Goal: Task Accomplishment & Management: Use online tool/utility

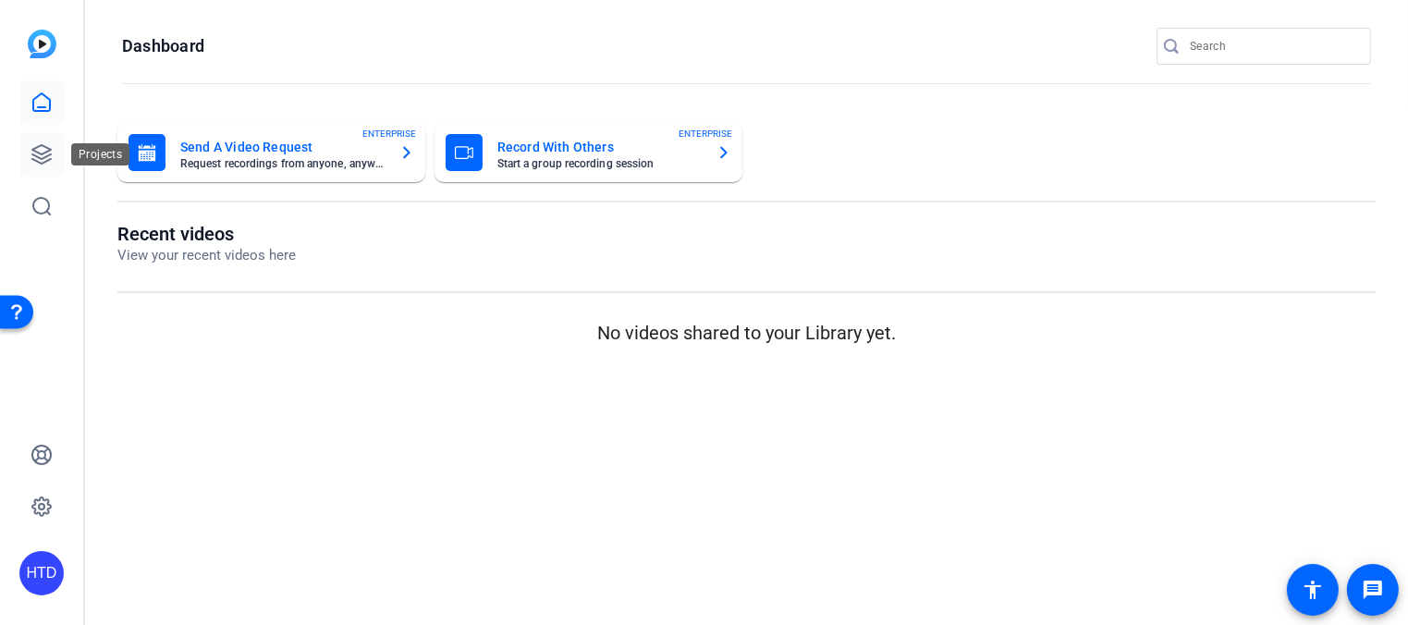
click at [47, 151] on icon at bounding box center [41, 154] width 18 height 18
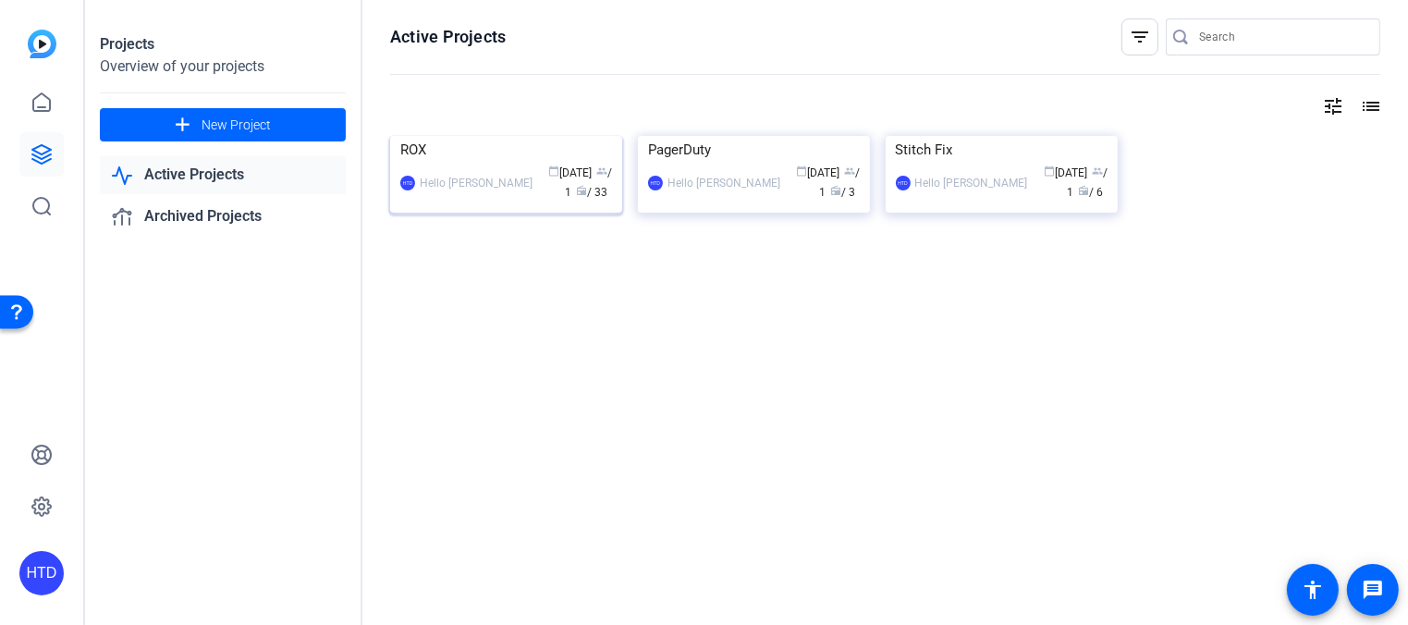
click at [508, 164] on div "ROX" at bounding box center [506, 150] width 212 height 28
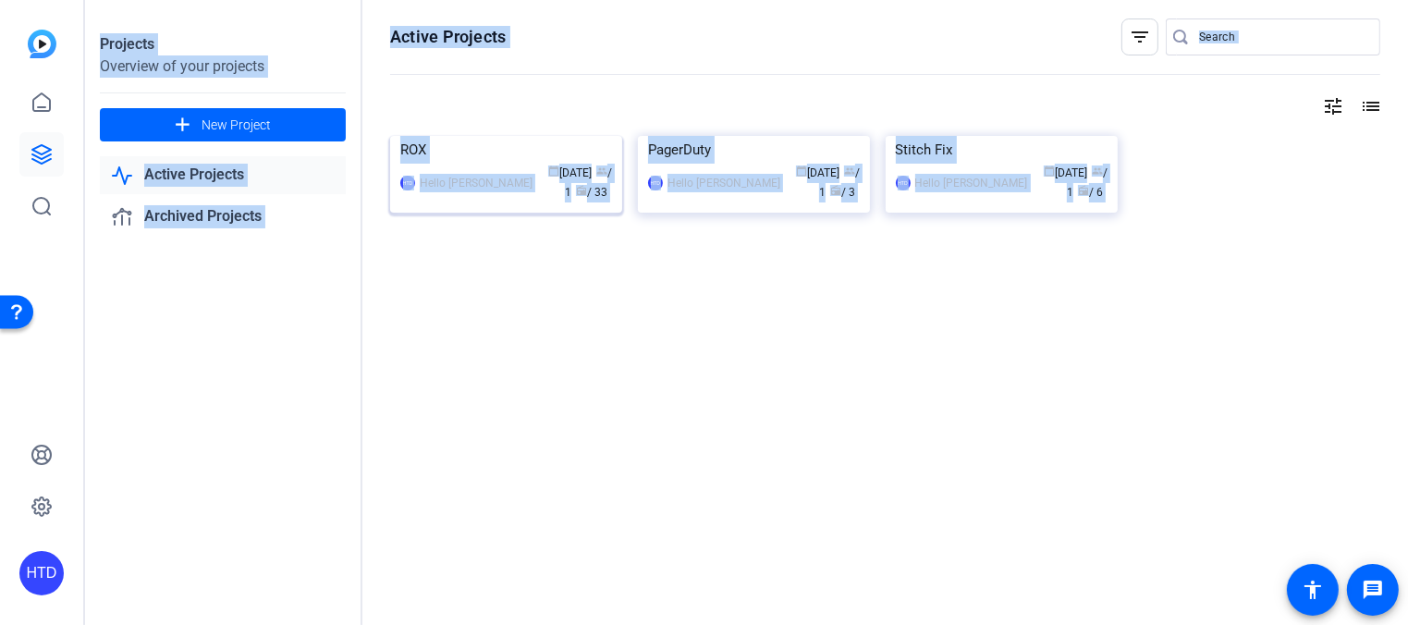
click at [508, 282] on div "Projects Overview of your projects add New Project Active Projects Archived Pro…" at bounding box center [746, 312] width 1323 height 625
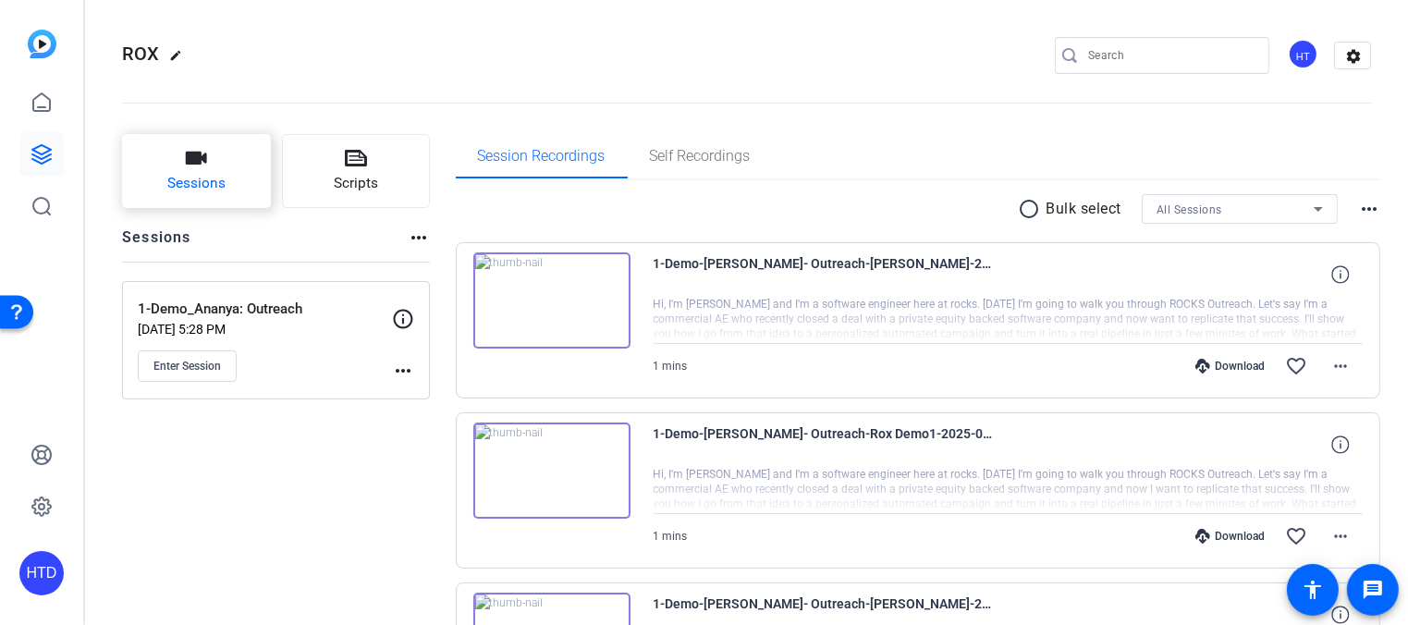
click at [199, 156] on icon "button" at bounding box center [196, 158] width 21 height 13
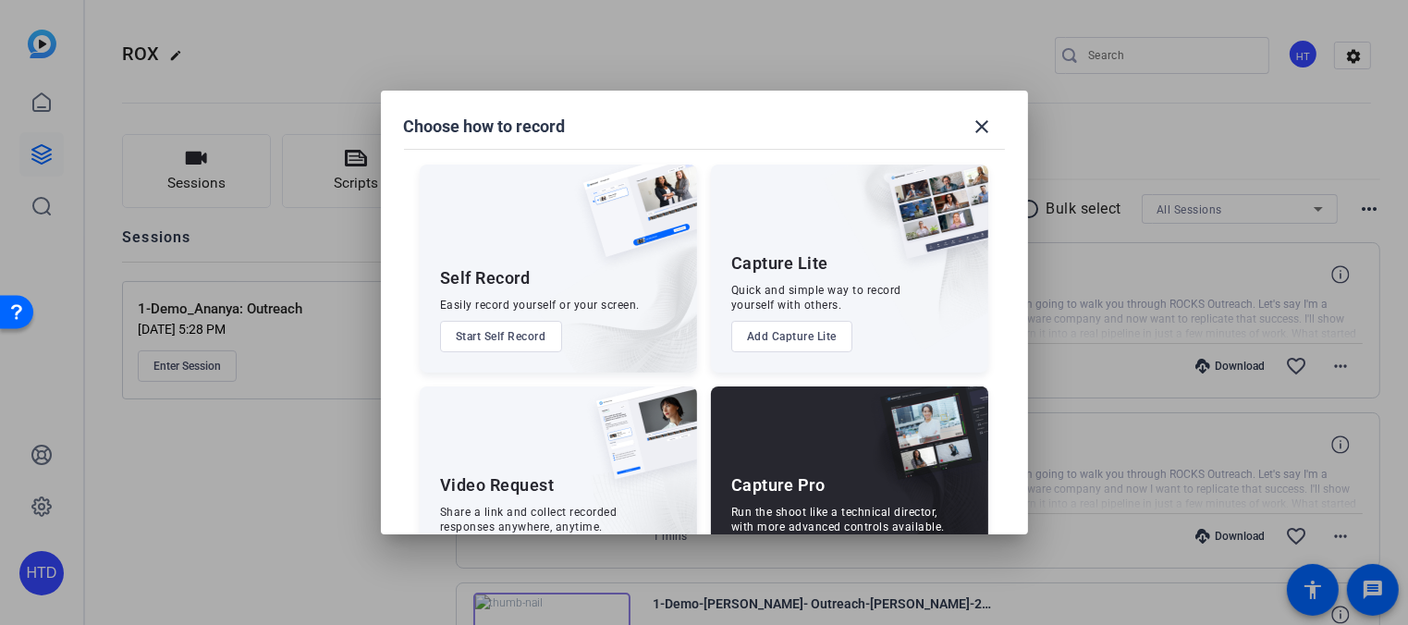
click at [832, 451] on div "Capture Pro Run the shoot like a technical director, with more advanced control…" at bounding box center [849, 490] width 277 height 208
click at [819, 472] on div "Capture Pro Run the shoot like a technical director, with more advanced control…" at bounding box center [849, 490] width 277 height 208
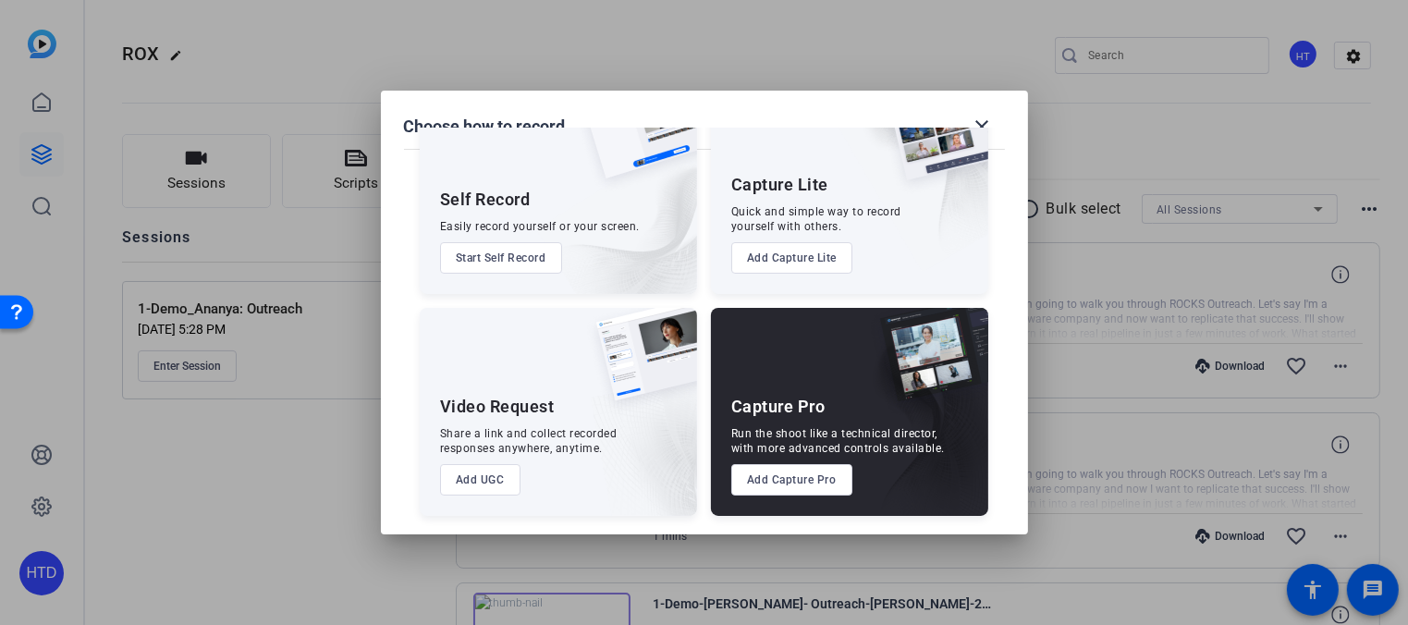
click at [828, 474] on button "Add Capture Pro" at bounding box center [791, 479] width 121 height 31
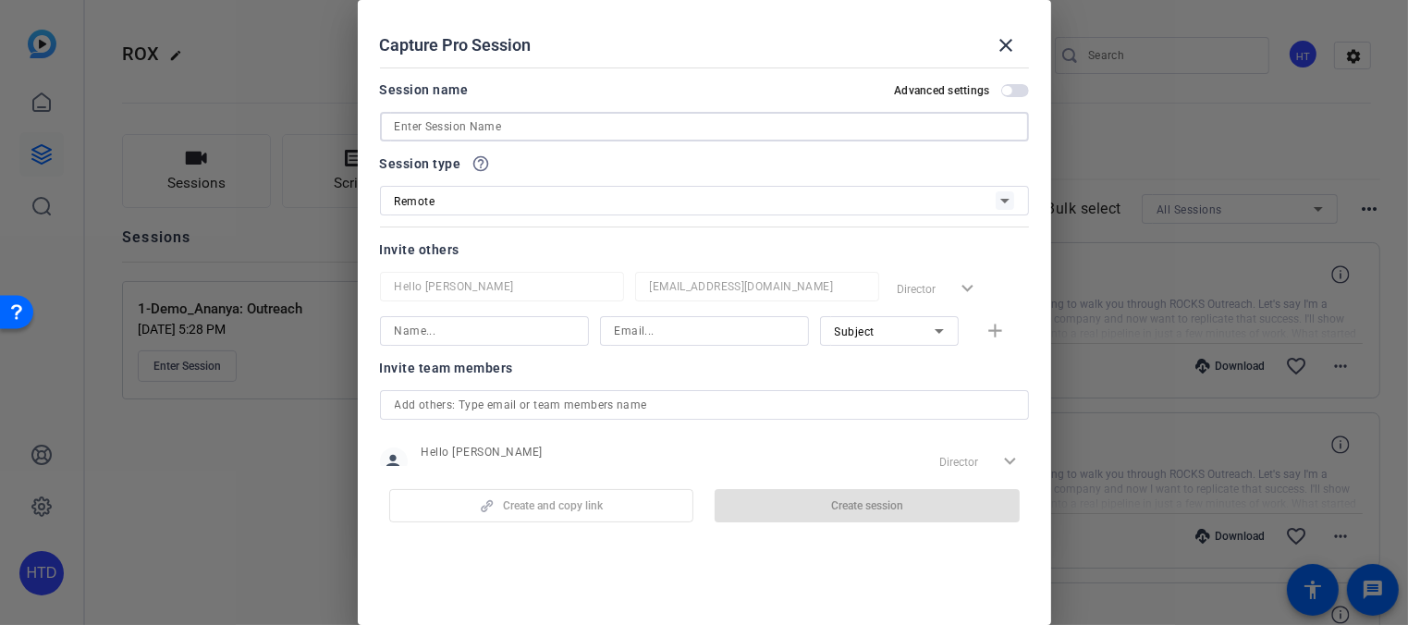
click at [500, 116] on input at bounding box center [704, 127] width 619 height 22
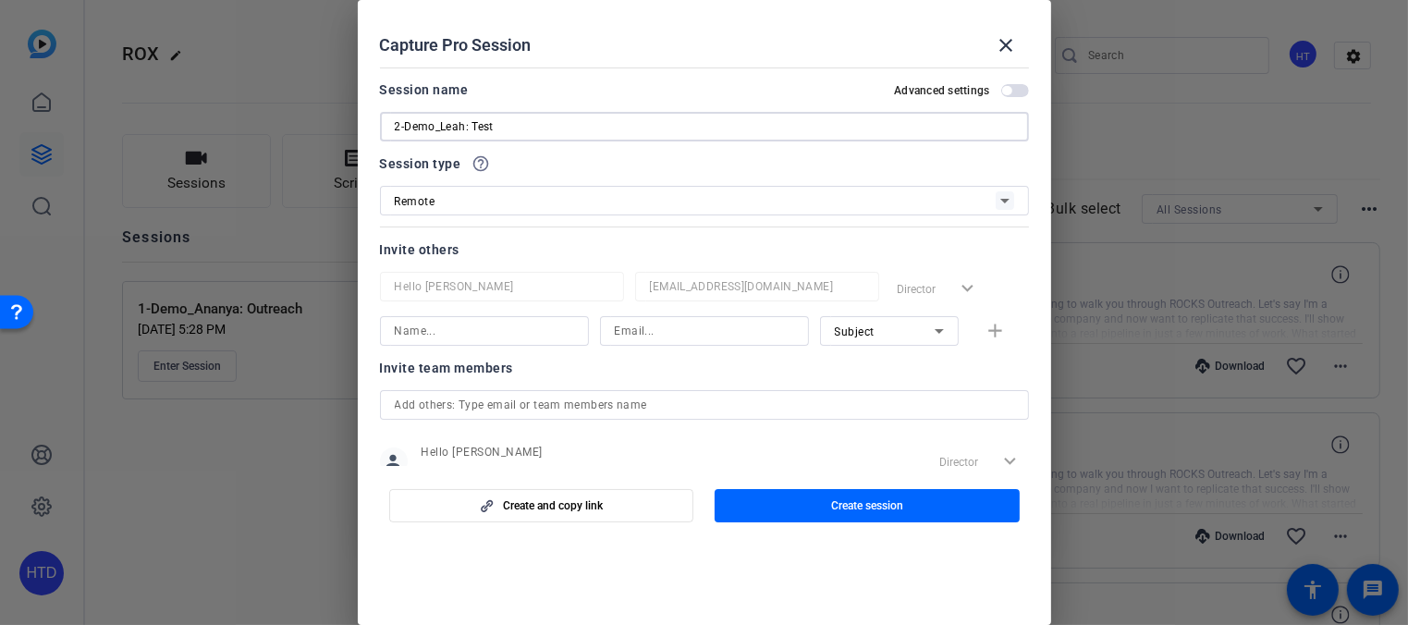
scroll to position [56, 0]
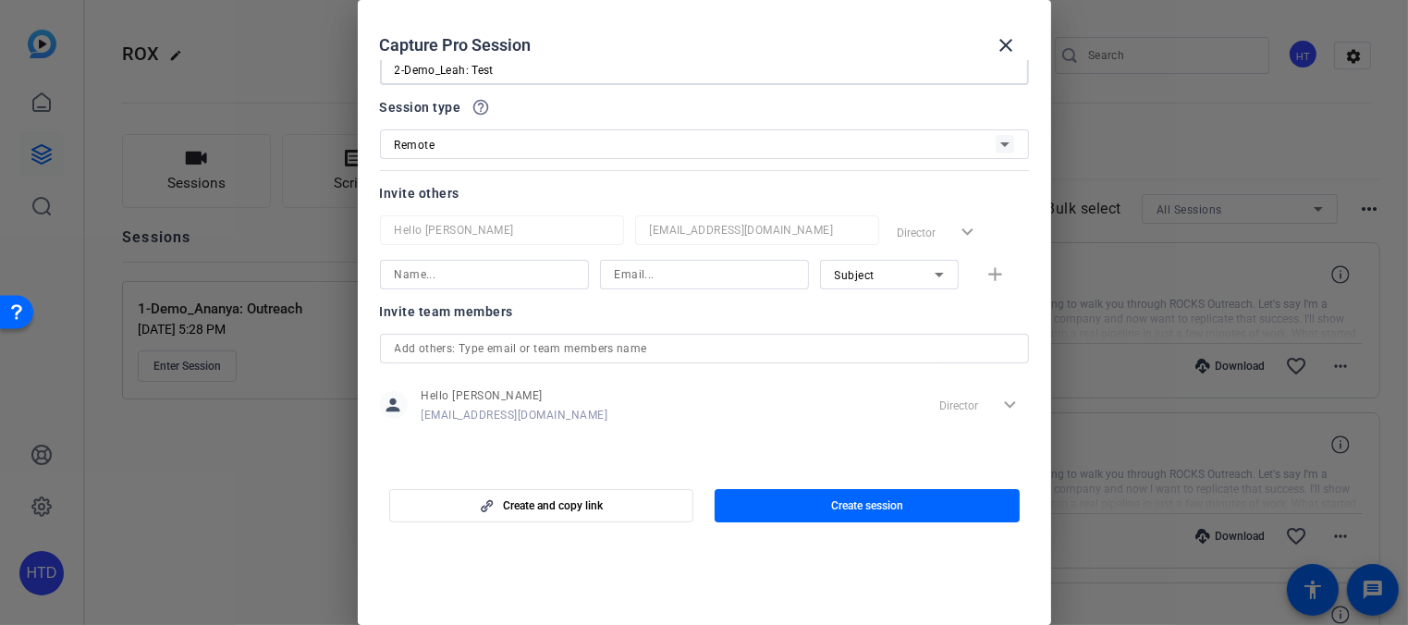
type input "2-Demo_Leah: Test"
click at [513, 281] on input at bounding box center [484, 274] width 179 height 22
type input "Leah"
type input "Leah@rox.com"
click at [871, 301] on div at bounding box center [889, 299] width 139 height 20
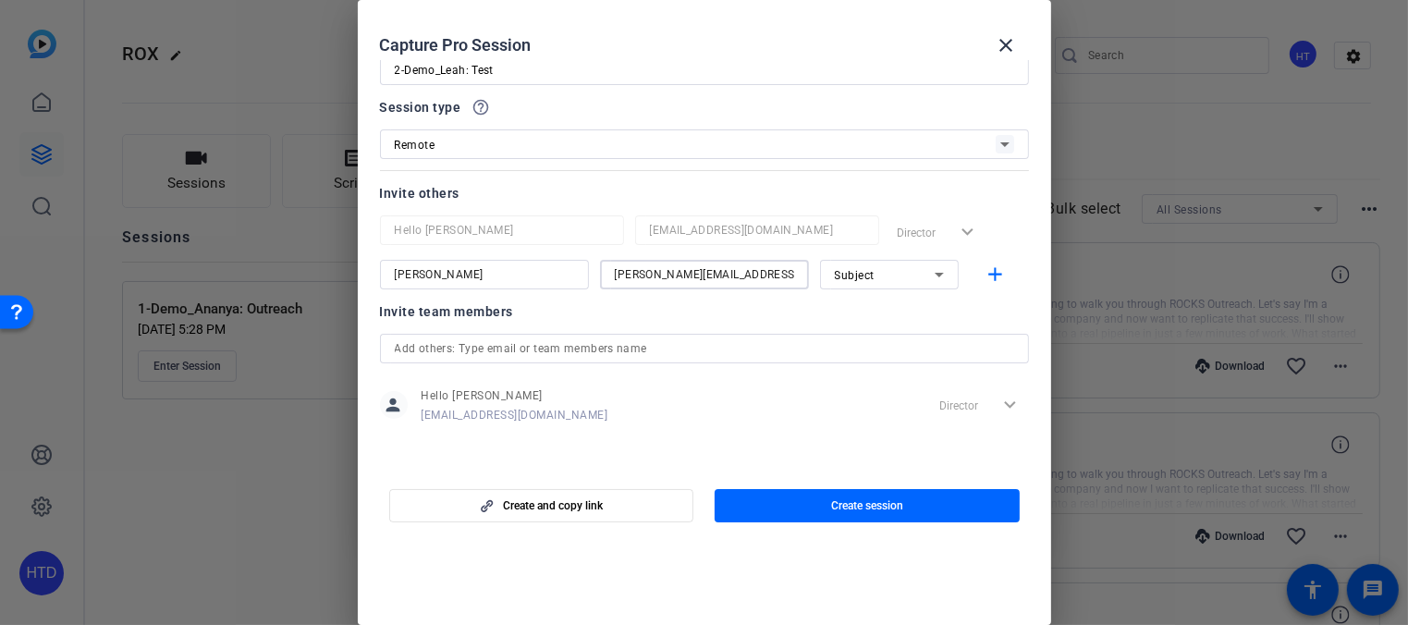
click at [743, 275] on input "Leah@rox.com" at bounding box center [704, 274] width 179 height 22
drag, startPoint x: 743, startPoint y: 275, endPoint x: 602, endPoint y: 259, distance: 142.4
click at [602, 259] on div "Hello Theo Darling nds@hellotheodarling.com Director expand_more Leah Leah@rox.…" at bounding box center [704, 252] width 649 height 74
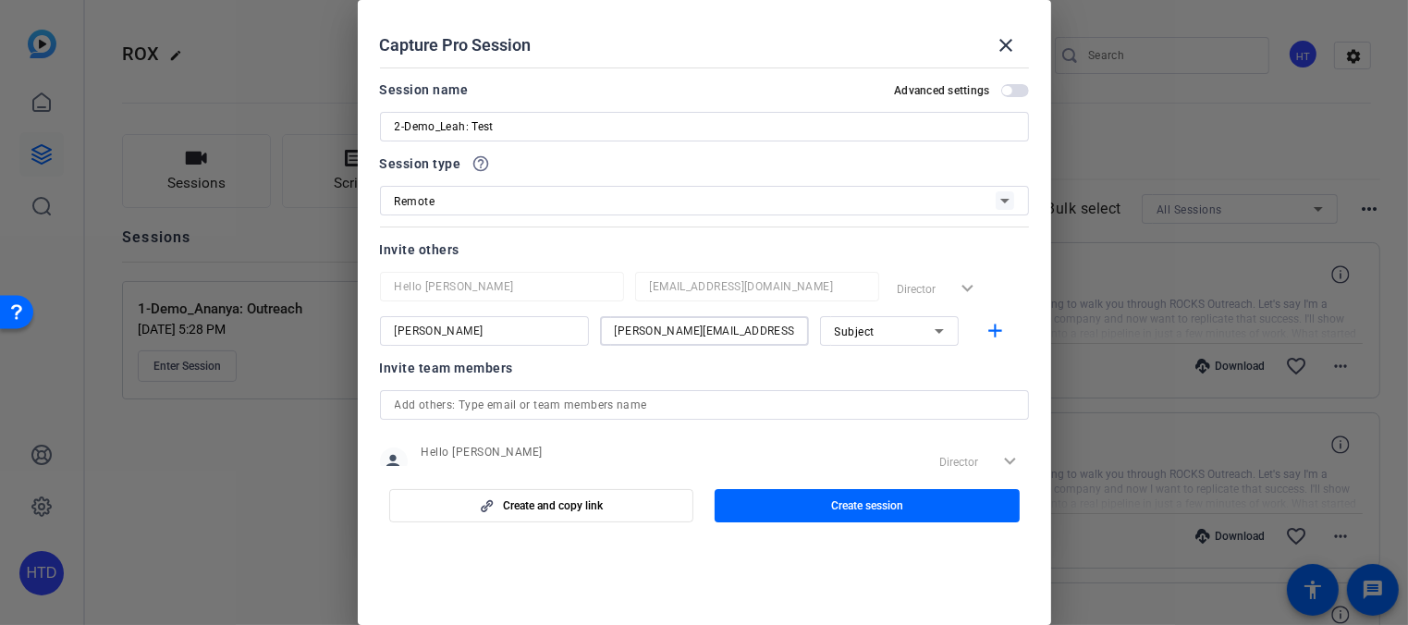
click at [805, 198] on div "Remote" at bounding box center [695, 201] width 601 height 23
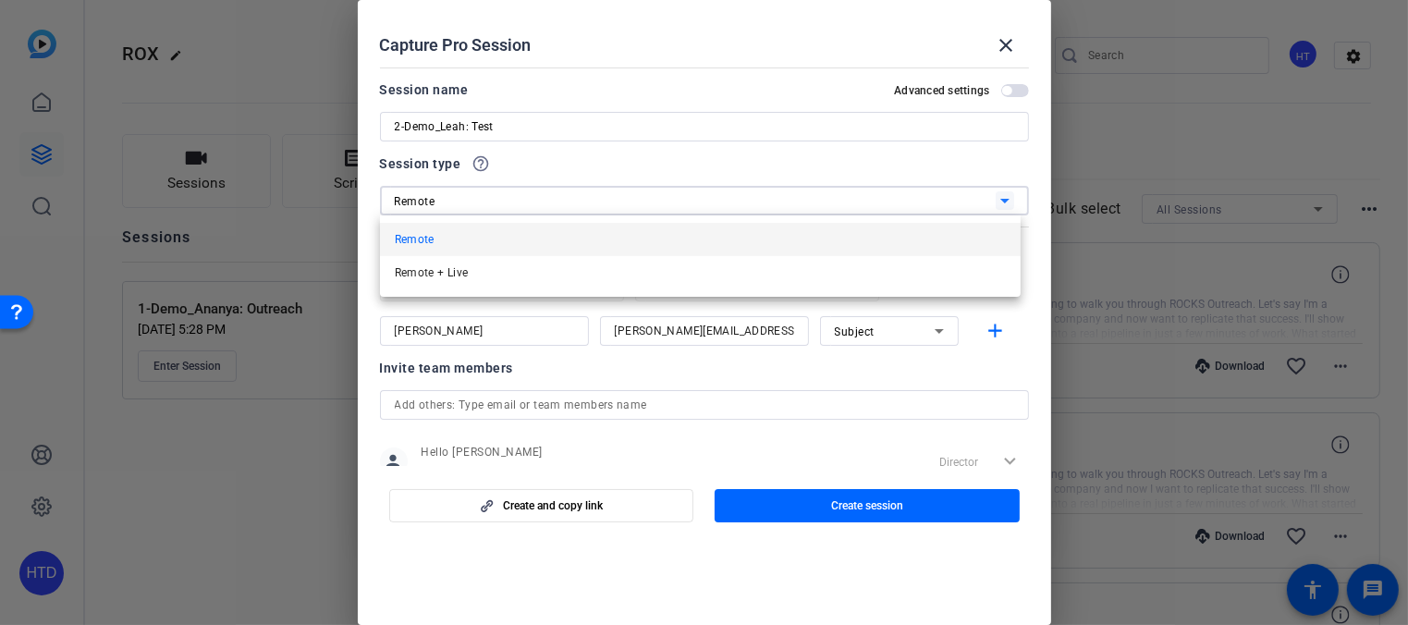
click at [806, 172] on div at bounding box center [704, 312] width 1408 height 625
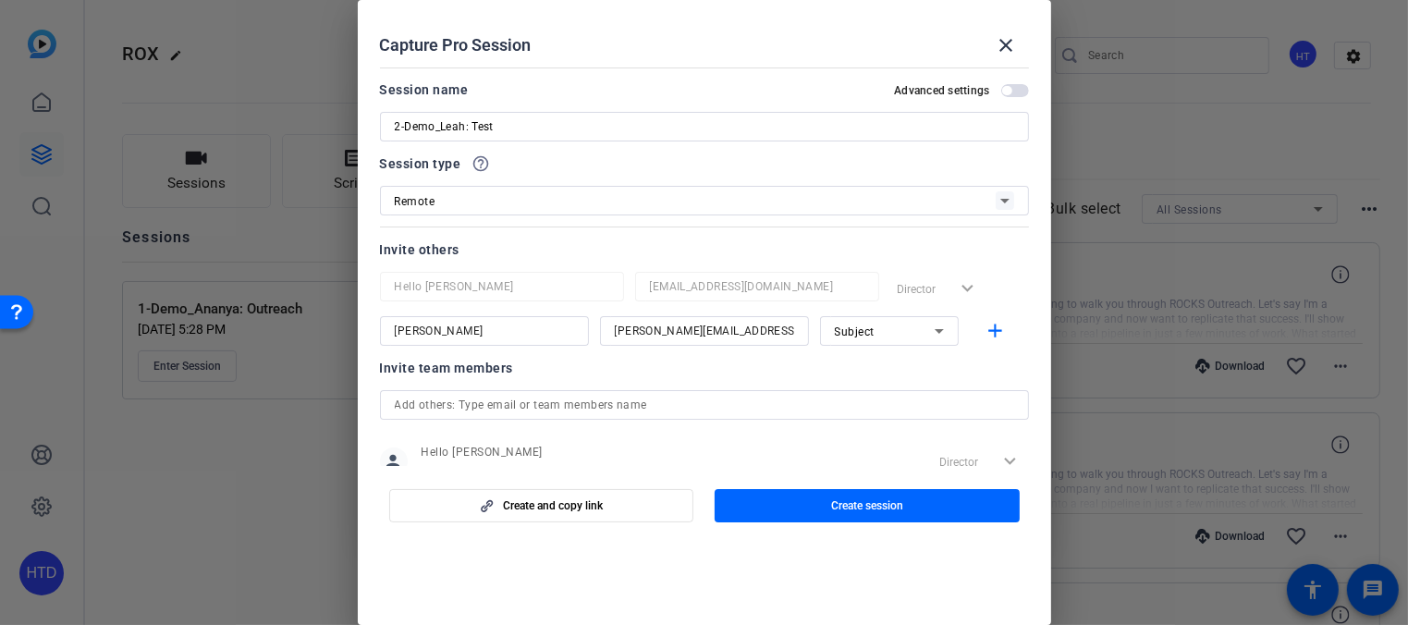
click at [479, 161] on div at bounding box center [704, 151] width 649 height 20
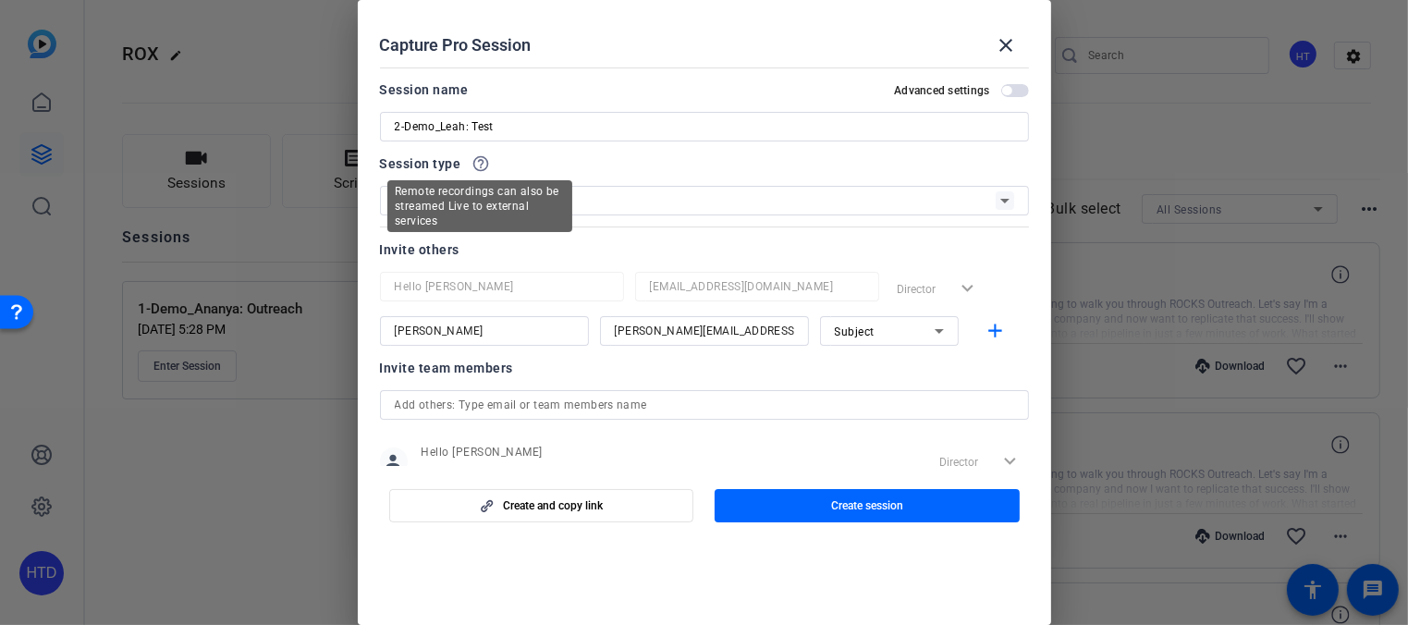
click at [483, 165] on mat-icon "help_outline" at bounding box center [481, 163] width 18 height 18
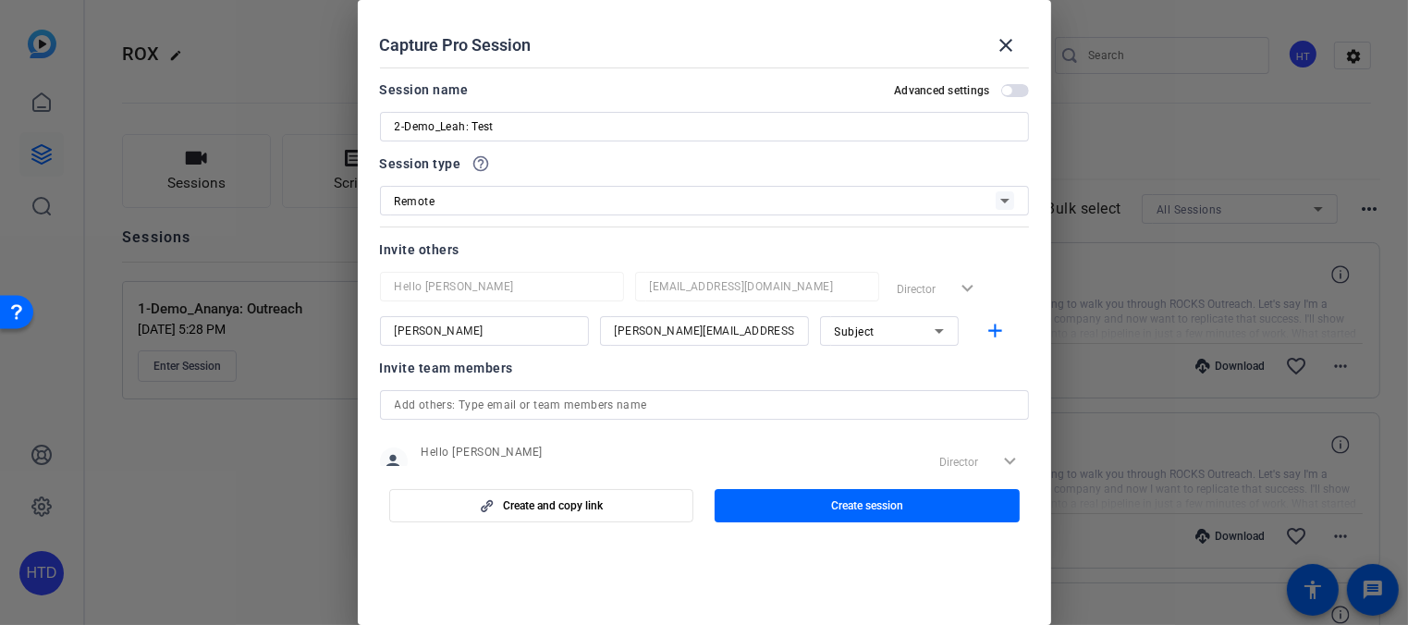
click at [483, 165] on mat-icon "help_outline" at bounding box center [481, 163] width 18 height 18
click at [480, 165] on mat-icon "help_outline" at bounding box center [481, 163] width 18 height 18
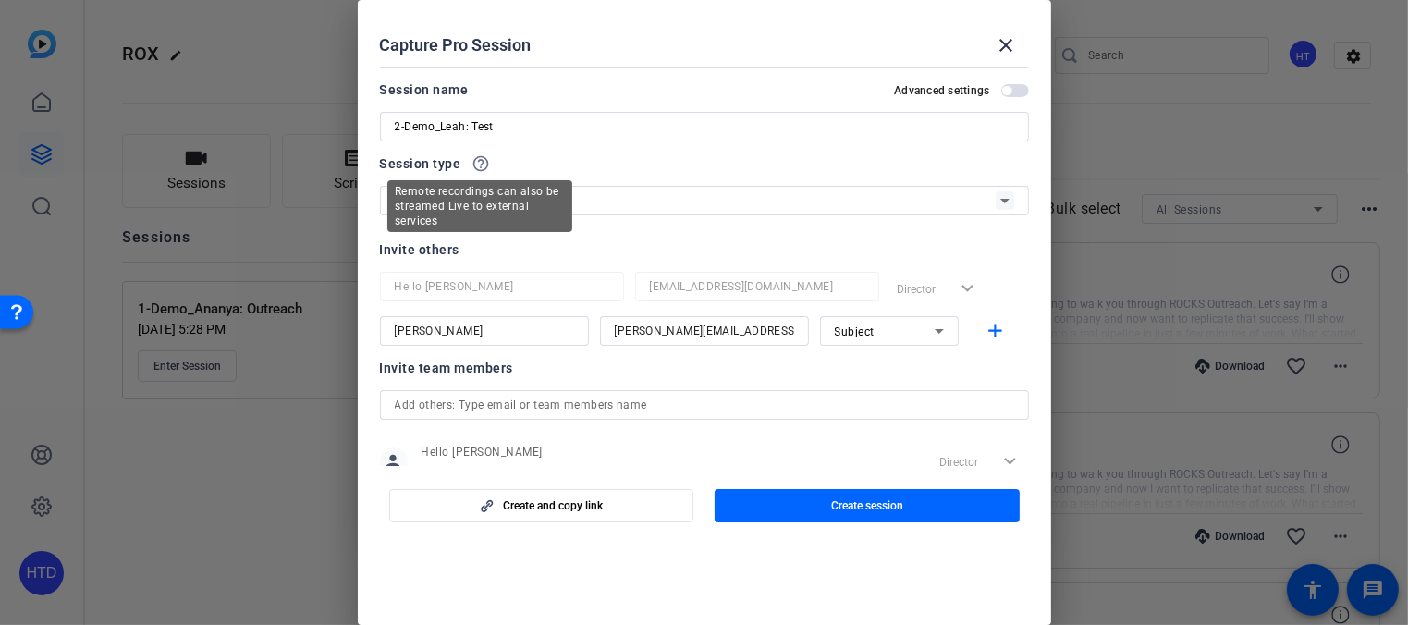
click at [480, 166] on mat-icon "help_outline" at bounding box center [481, 163] width 18 height 18
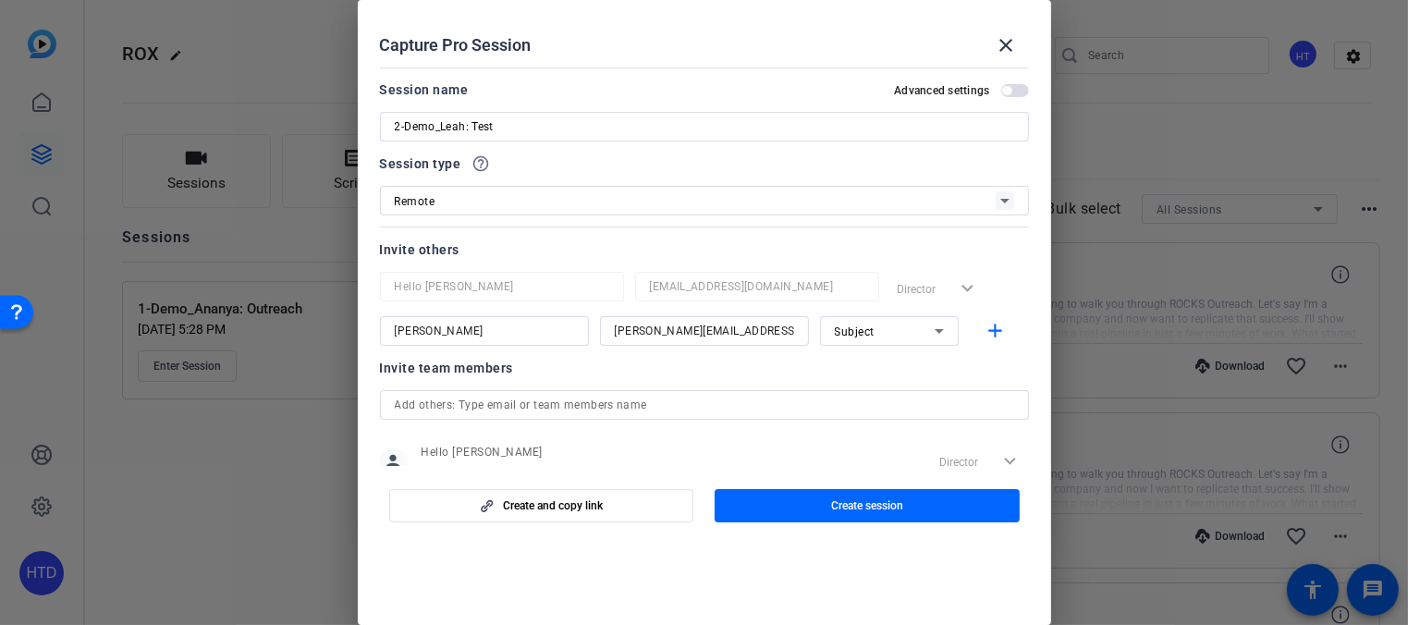
click at [666, 166] on div "Session type help_outline" at bounding box center [704, 164] width 649 height 22
click at [1001, 85] on span "button" at bounding box center [1015, 90] width 28 height 13
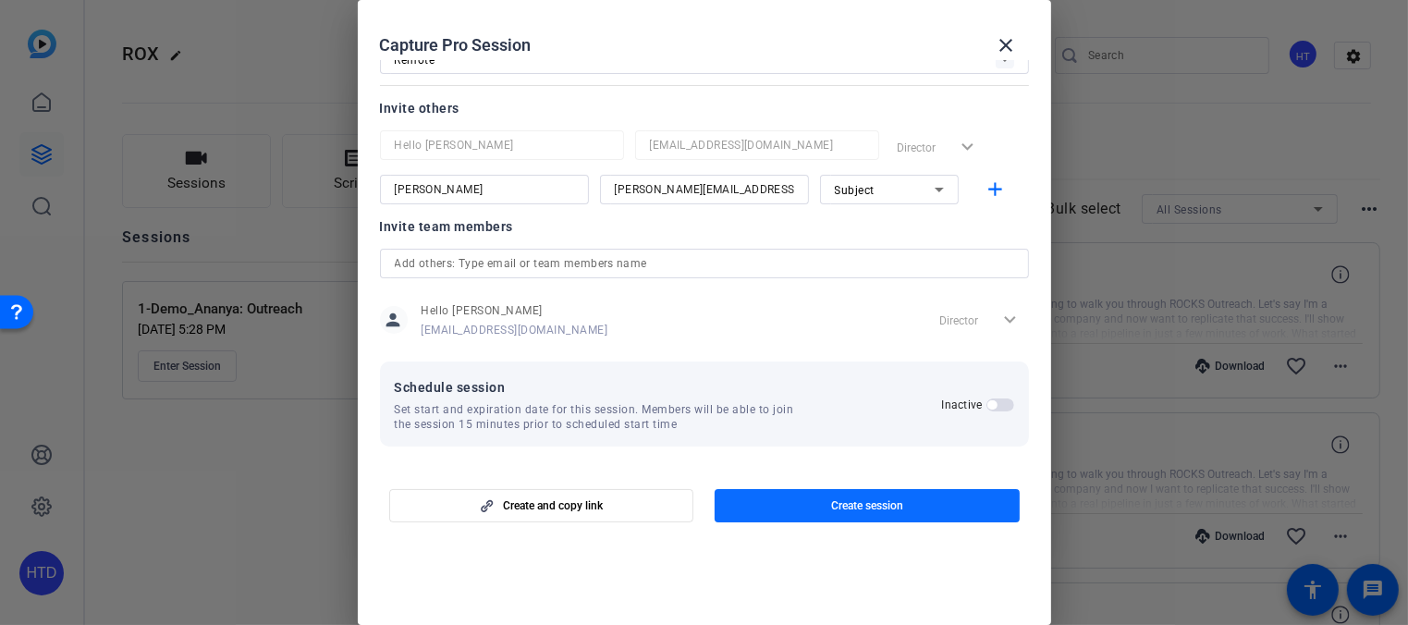
click at [873, 499] on span "Create session" at bounding box center [867, 505] width 72 height 15
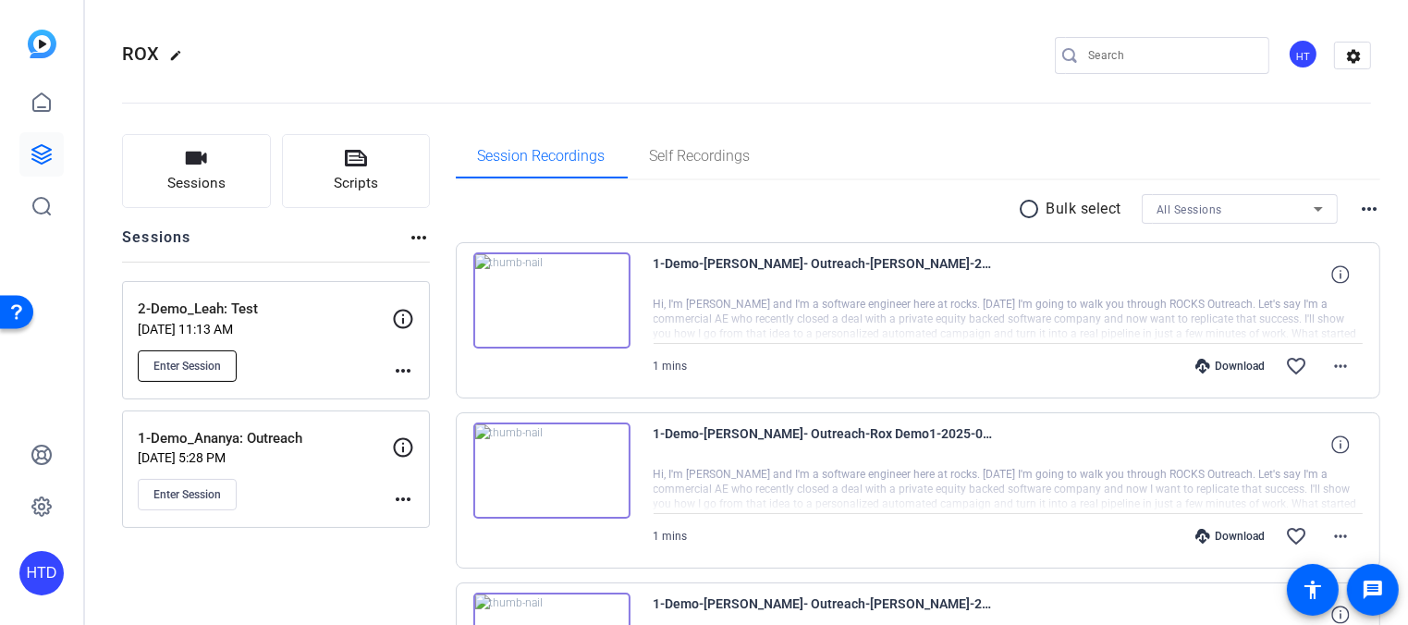
click at [209, 359] on span "Enter Session" at bounding box center [186, 366] width 67 height 15
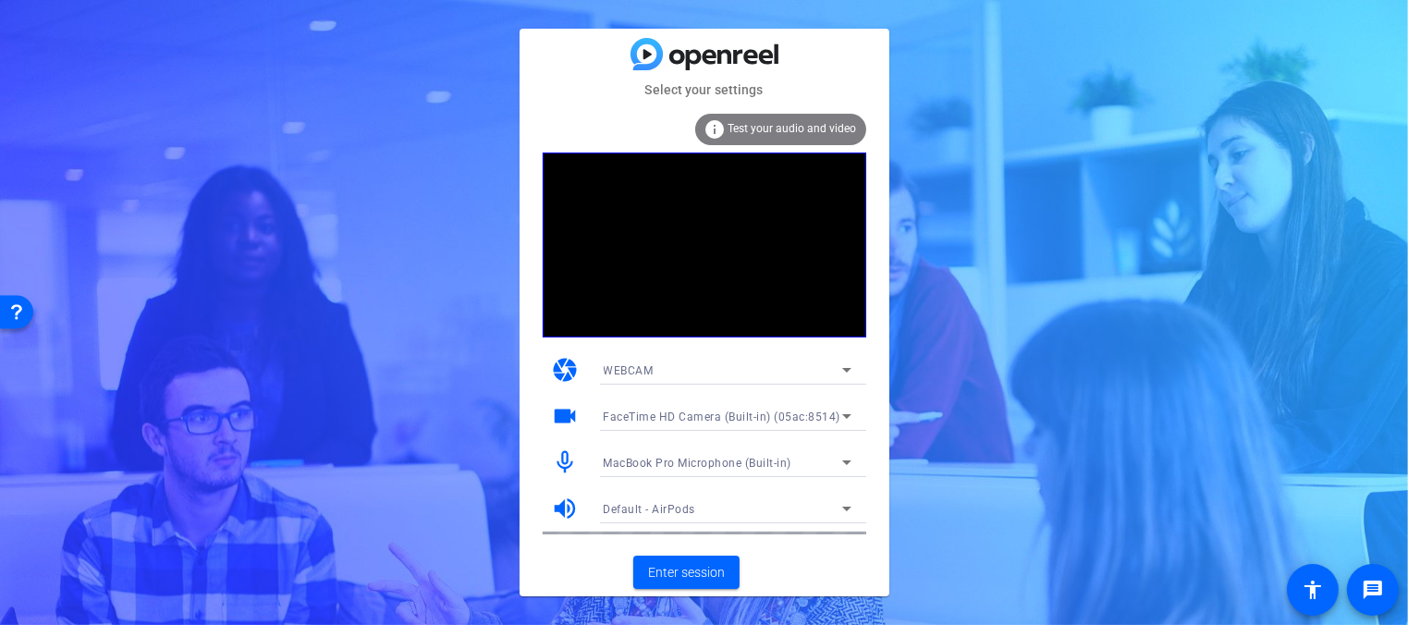
click at [708, 418] on span "FaceTime HD Camera (Built-in) (05ac:8514)" at bounding box center [723, 416] width 238 height 13
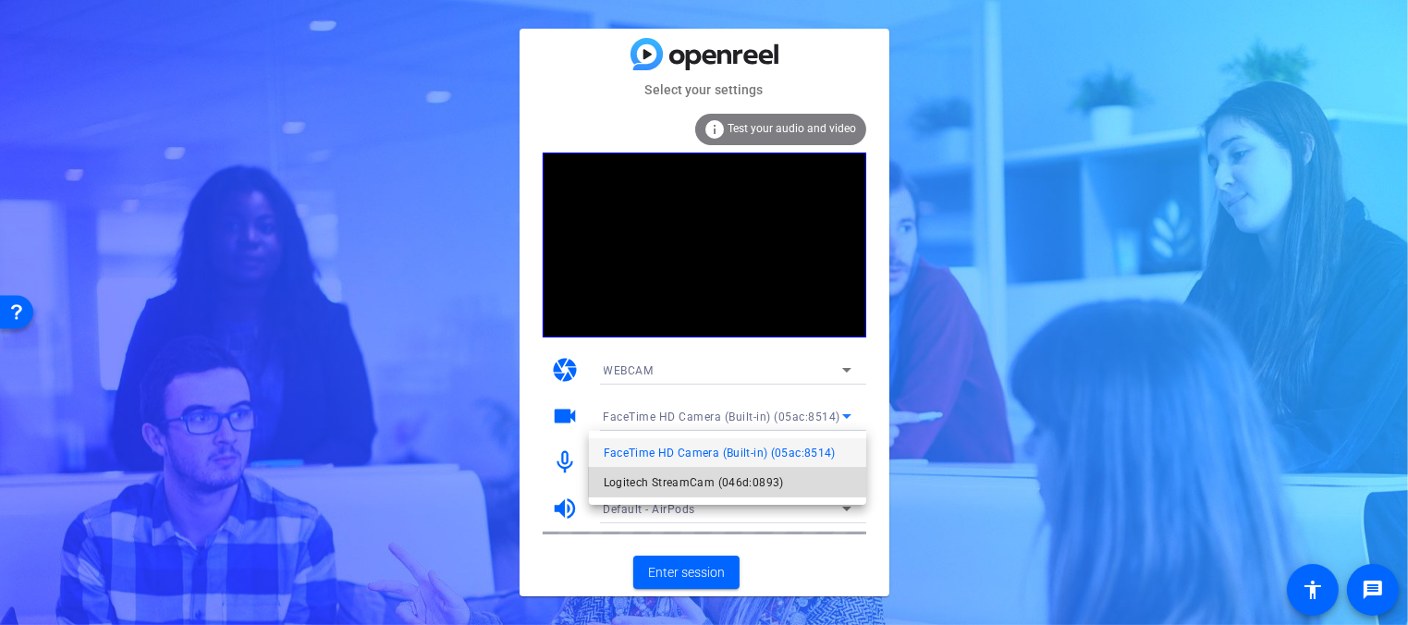
click at [694, 477] on span "Logitech StreamCam (046d:0893)" at bounding box center [694, 482] width 180 height 22
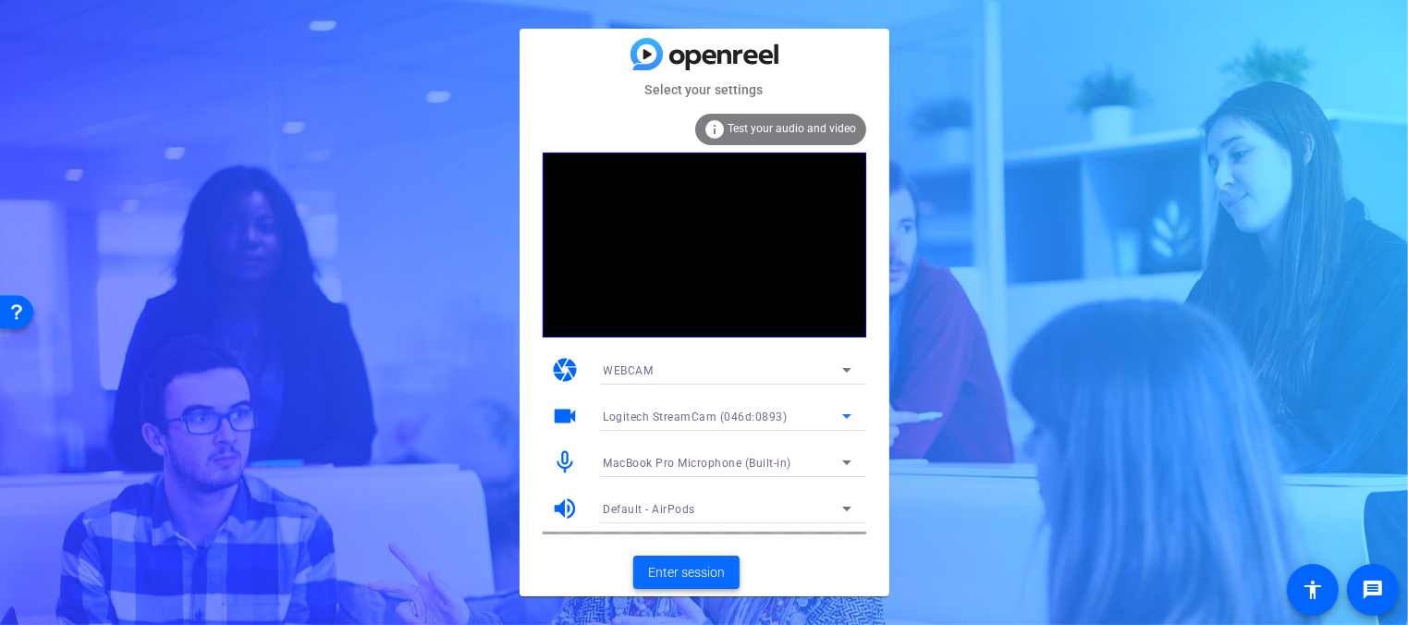
click at [689, 564] on span "Enter session" at bounding box center [686, 572] width 77 height 19
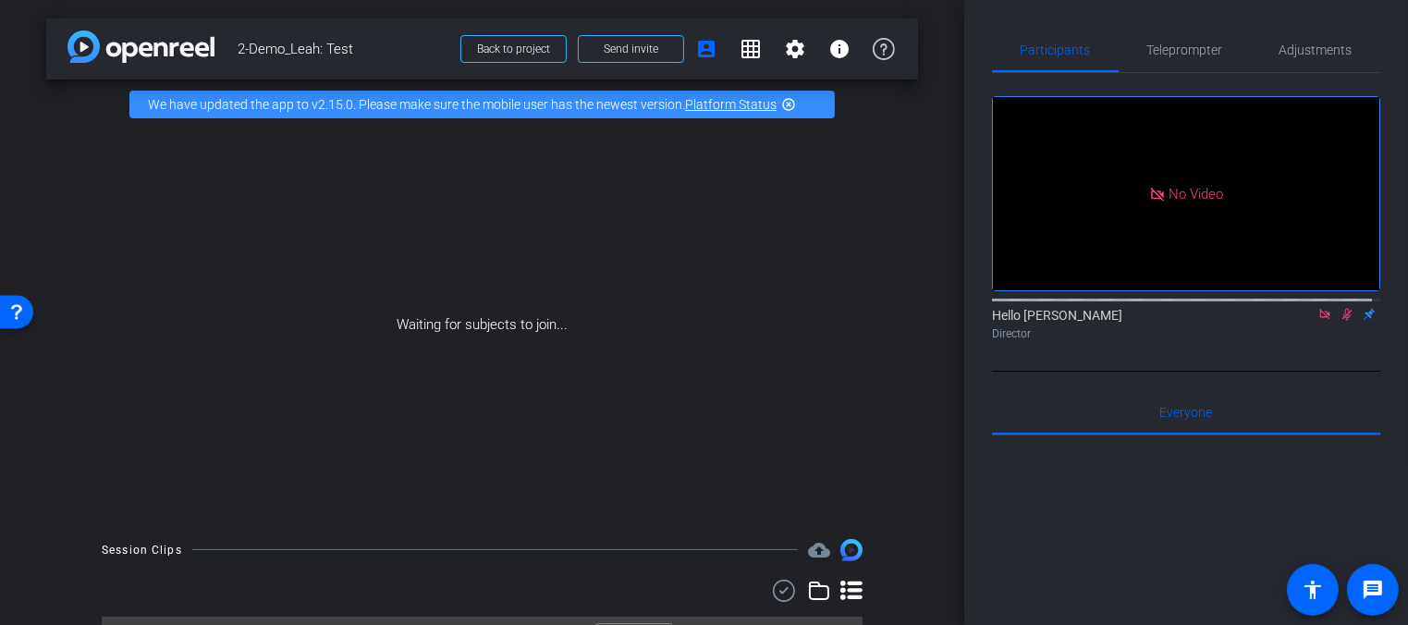
click at [792, 103] on mat-icon "highlight_off" at bounding box center [788, 104] width 15 height 15
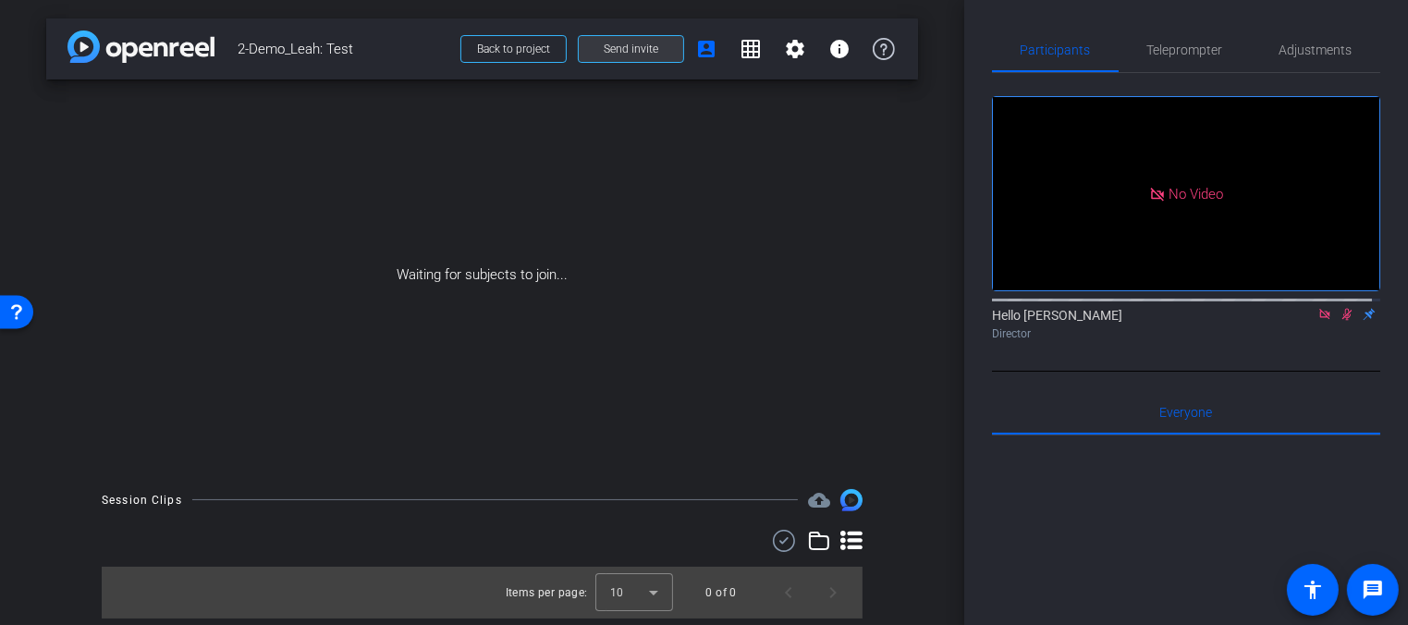
click at [603, 45] on span at bounding box center [631, 49] width 104 height 44
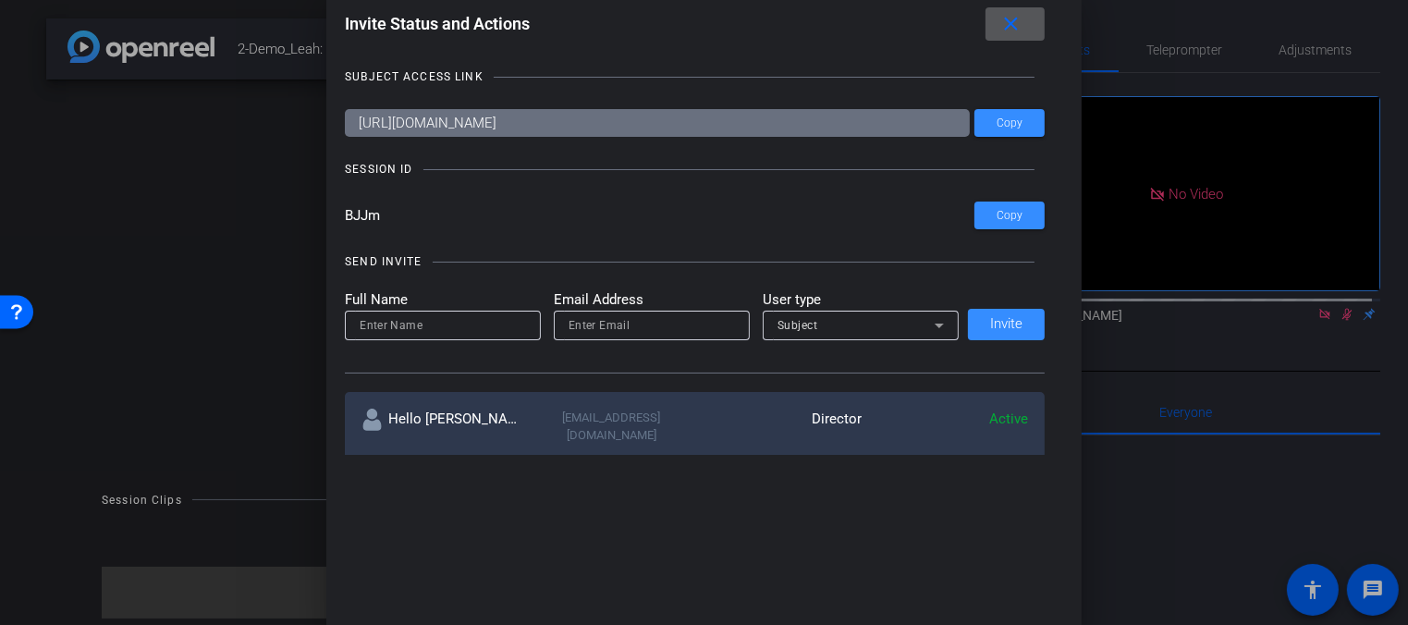
click at [469, 329] on input at bounding box center [443, 325] width 166 height 22
type input "[PERSON_NAME]"
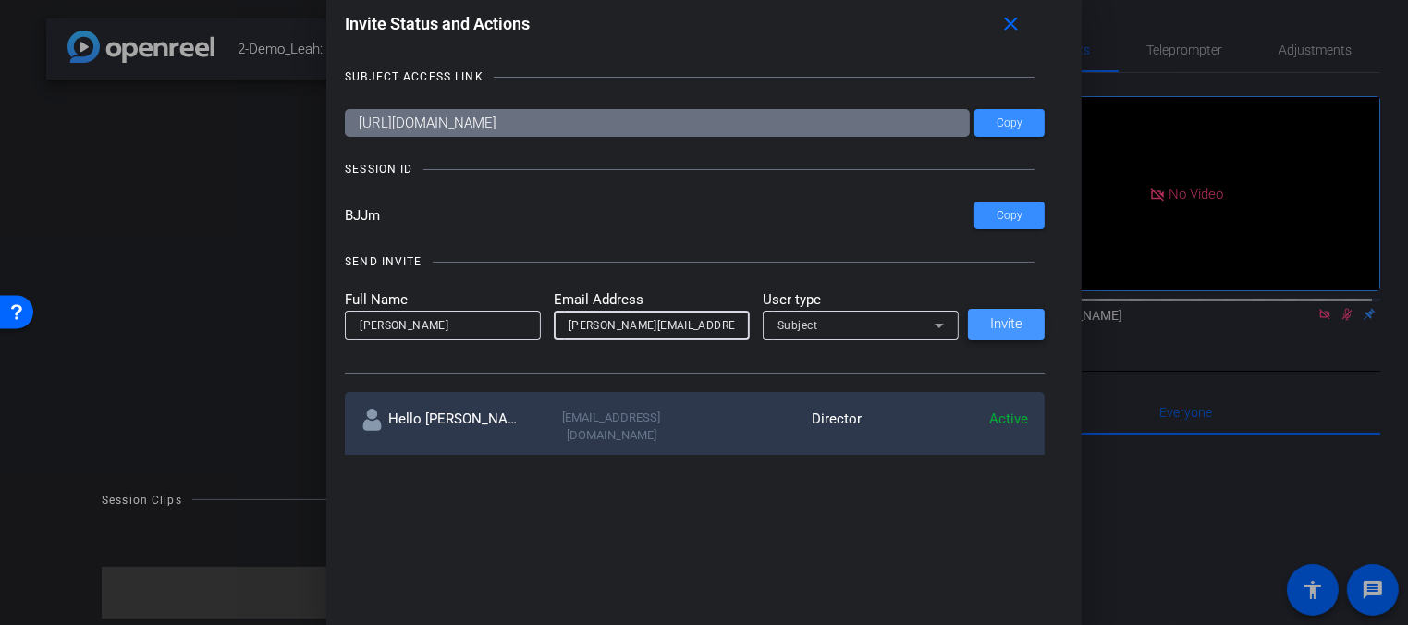
type input "[PERSON_NAME][EMAIL_ADDRESS][DOMAIN_NAME]"
click at [991, 319] on span "Invite" at bounding box center [1006, 324] width 32 height 14
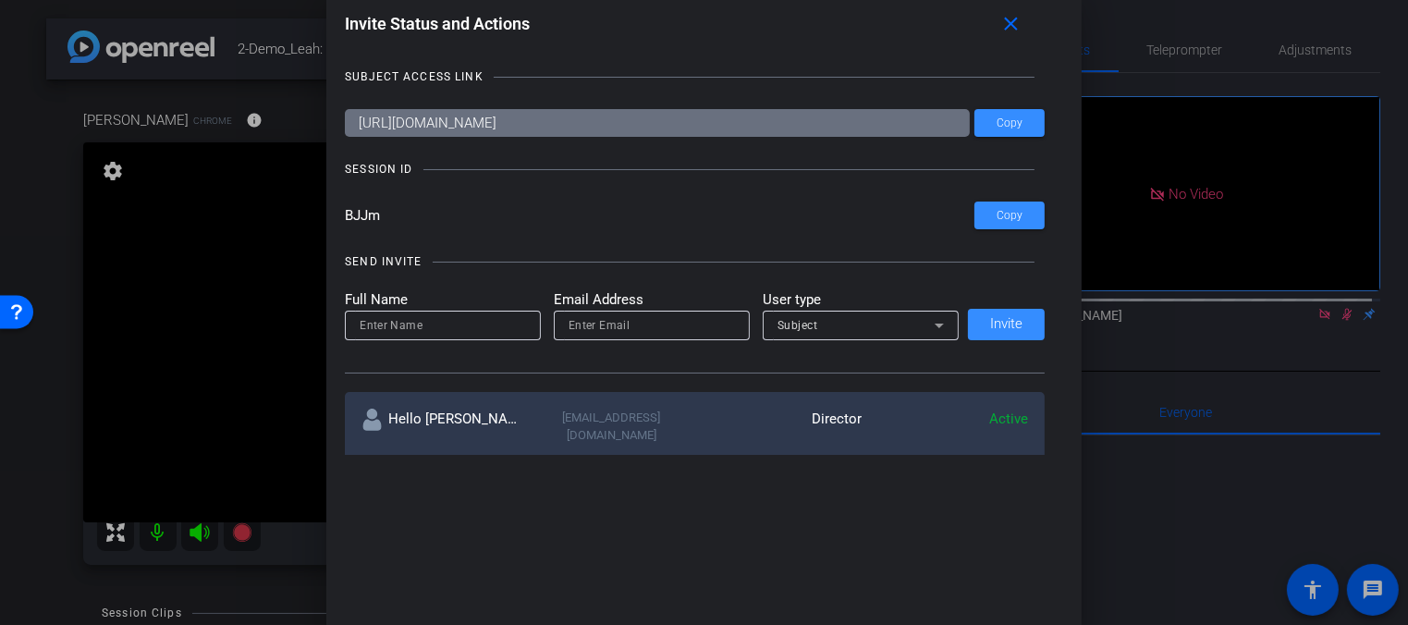
click at [155, 532] on div at bounding box center [704, 312] width 1408 height 625
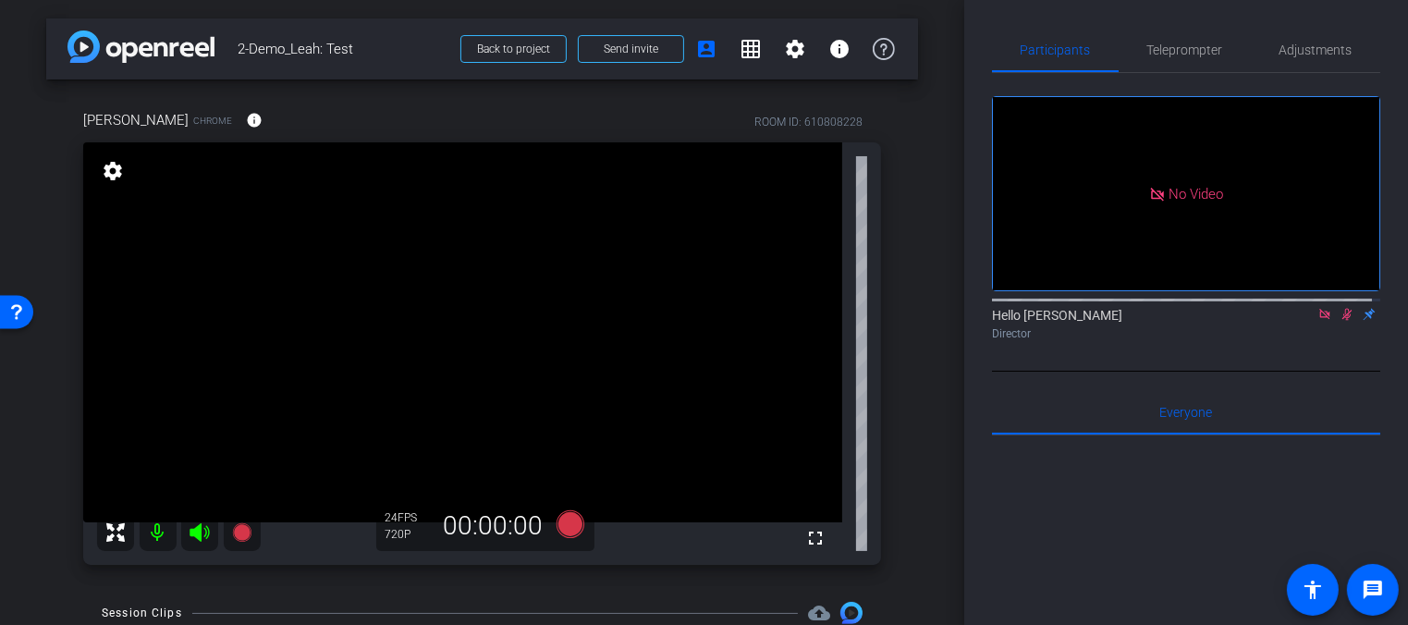
click at [158, 531] on mat-icon at bounding box center [158, 532] width 37 height 37
click at [199, 531] on icon at bounding box center [199, 532] width 19 height 18
click at [621, 55] on span "Send invite" at bounding box center [631, 49] width 55 height 15
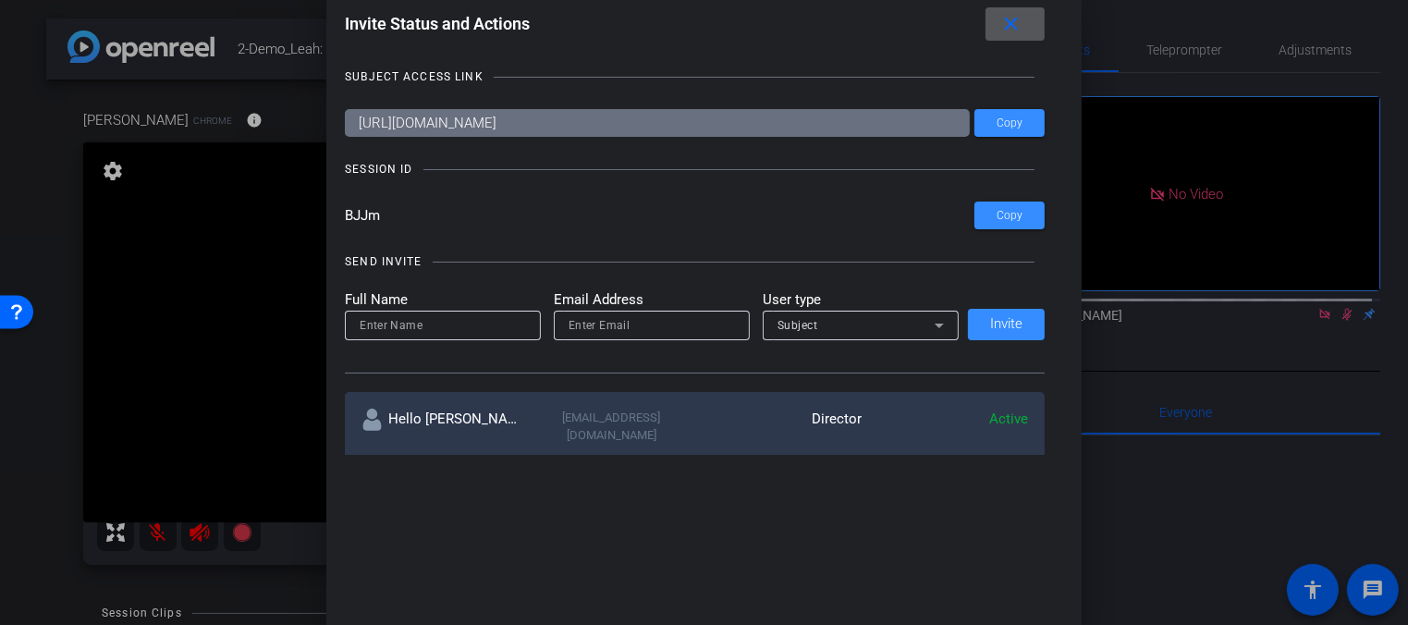
scroll to position [8, 0]
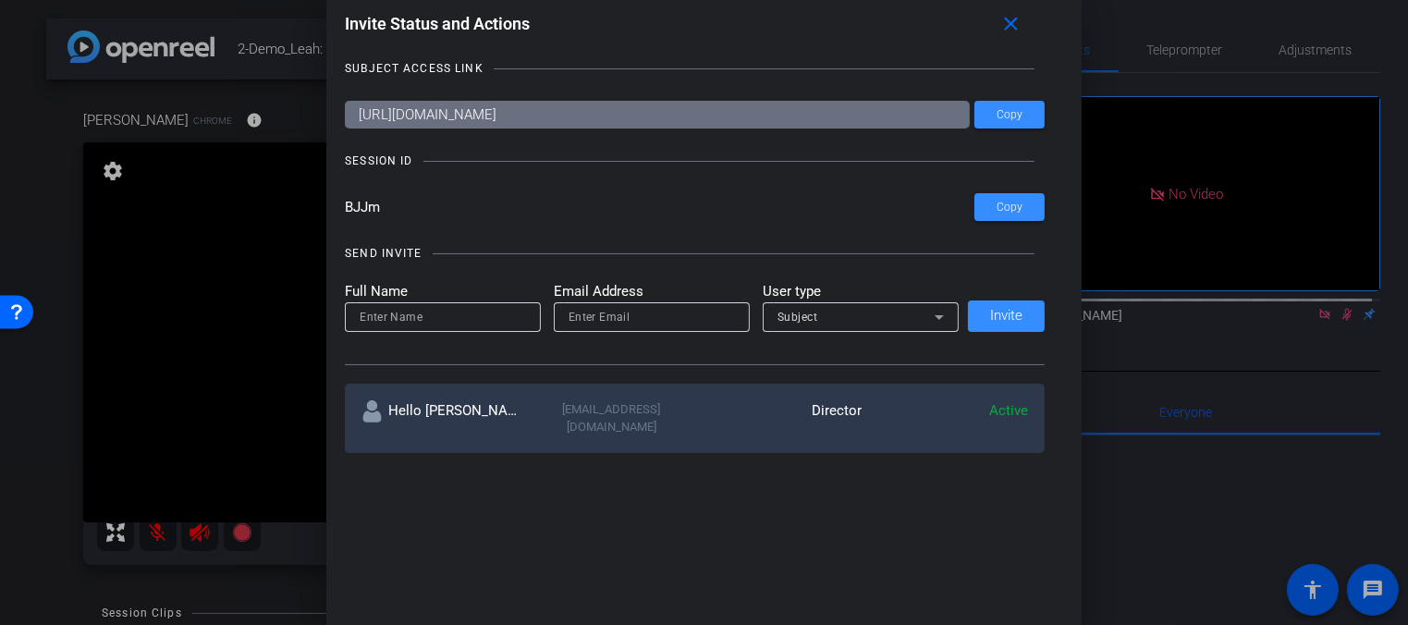
click at [50, 219] on div at bounding box center [704, 312] width 1408 height 625
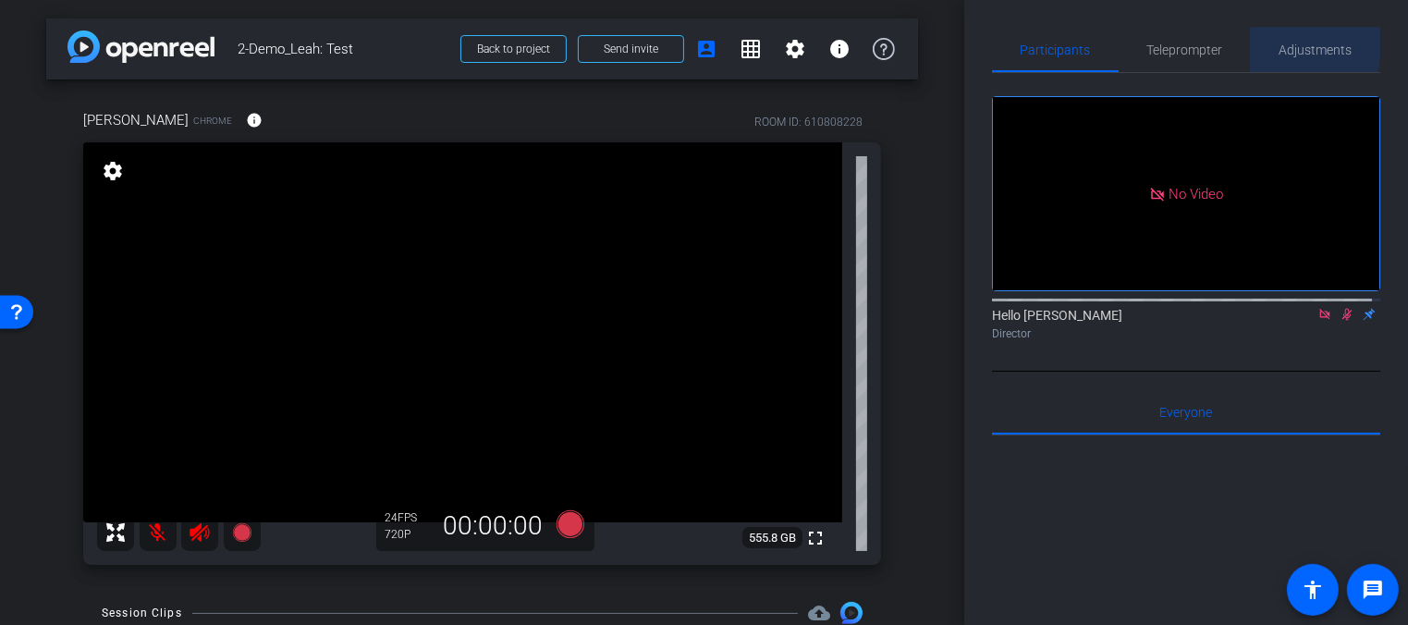
click at [1270, 43] on div "Adjustments" at bounding box center [1315, 50] width 129 height 44
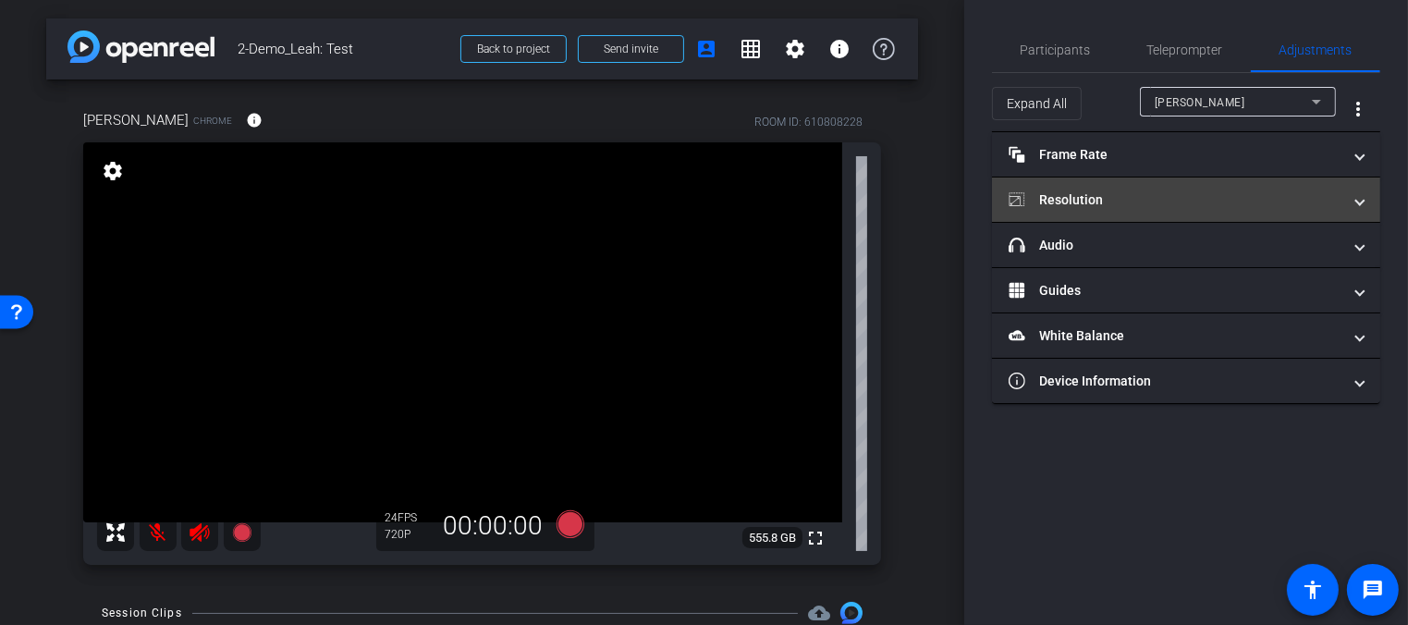
click at [1081, 197] on mat-panel-title "Resolution" at bounding box center [1175, 199] width 333 height 19
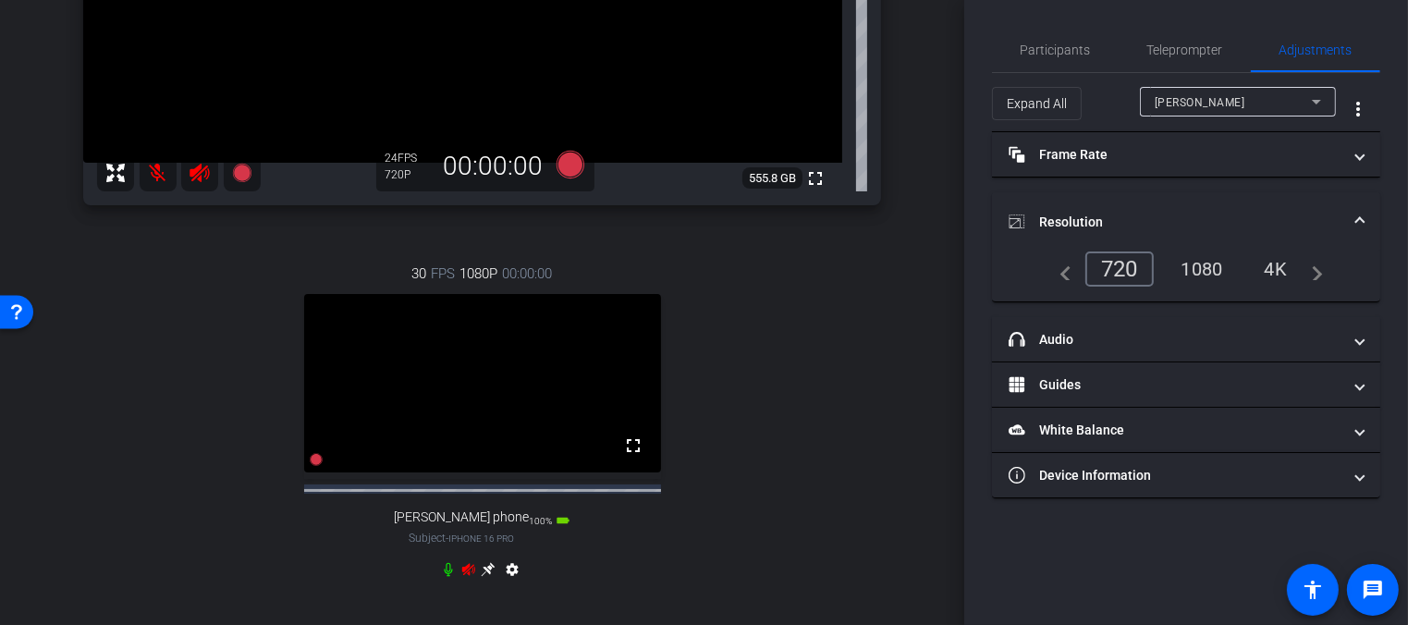
scroll to position [532, 0]
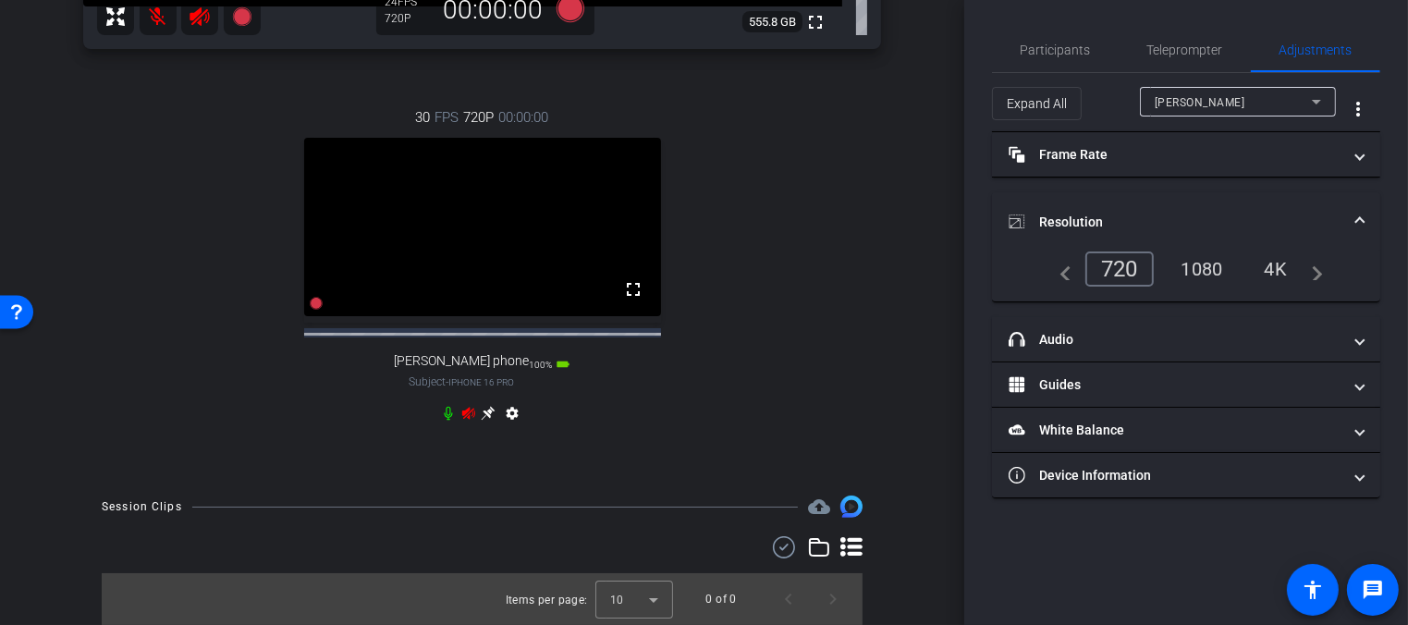
click at [446, 412] on icon at bounding box center [449, 414] width 8 height 14
click at [461, 410] on icon at bounding box center [468, 413] width 15 height 15
click at [443, 411] on icon at bounding box center [448, 413] width 15 height 15
click at [444, 411] on icon at bounding box center [448, 413] width 15 height 15
click at [462, 410] on icon at bounding box center [468, 413] width 13 height 12
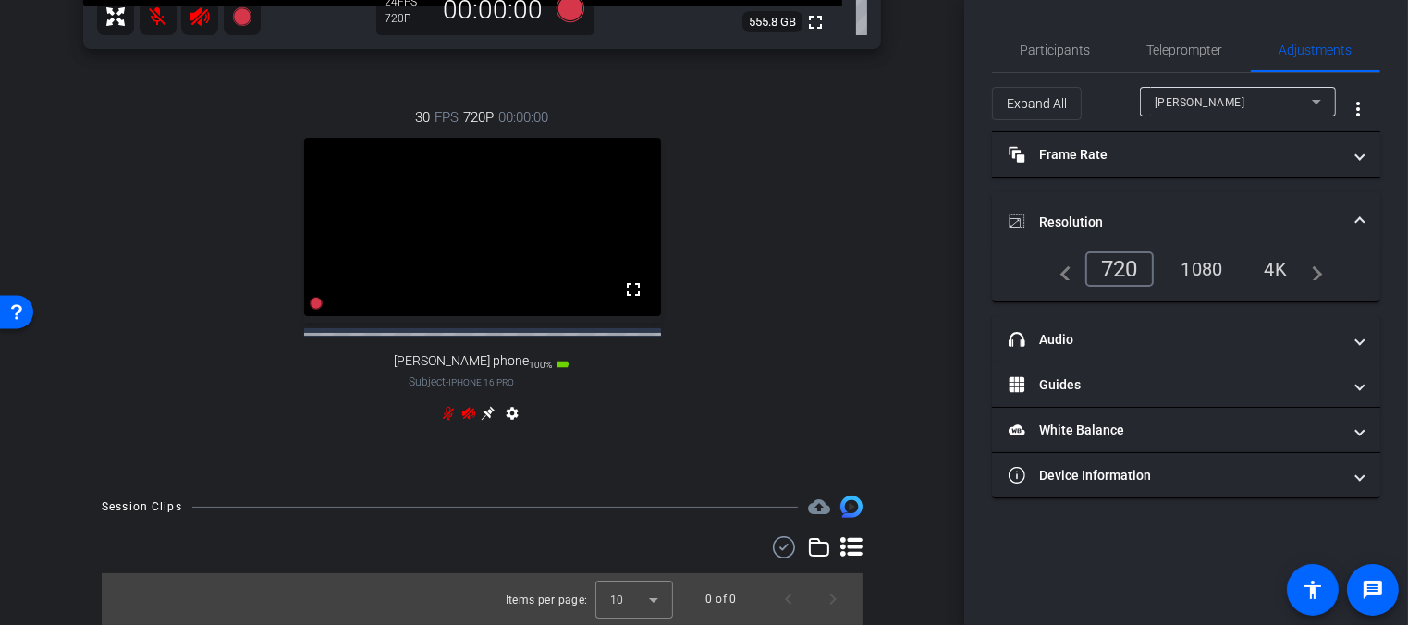
click at [1203, 104] on div "[PERSON_NAME]" at bounding box center [1233, 102] width 157 height 23
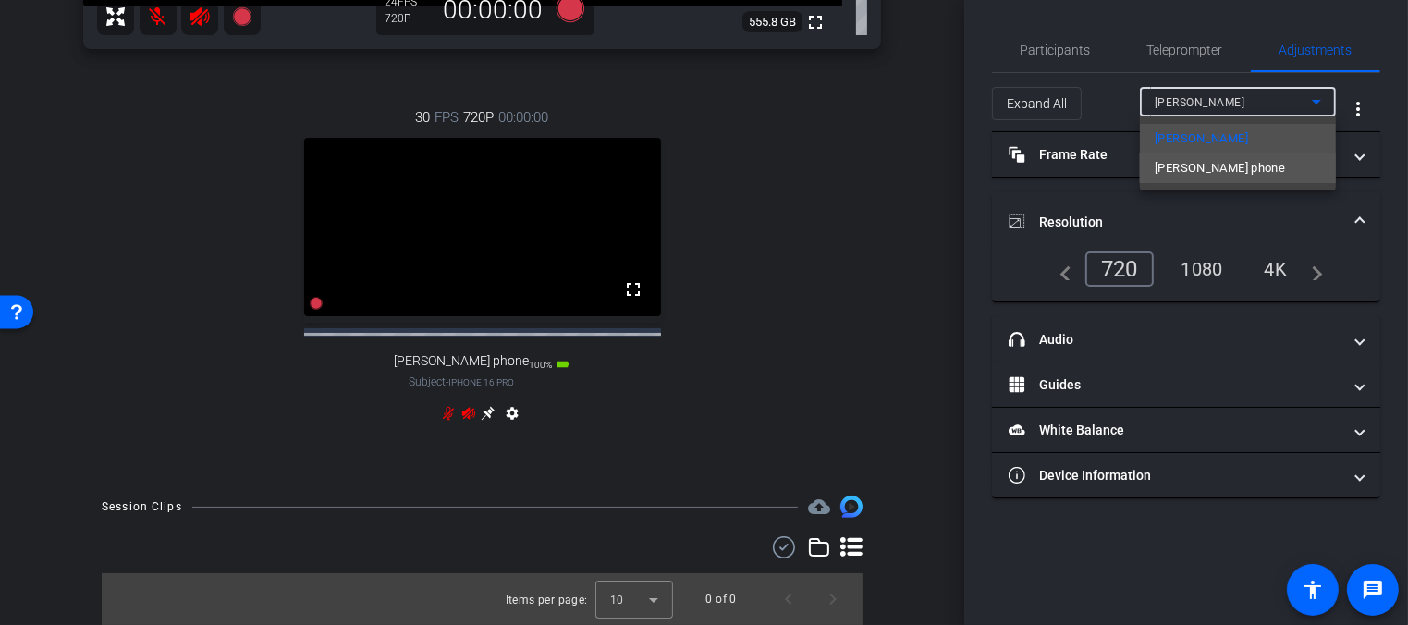
click at [1203, 164] on span "[PERSON_NAME] phone" at bounding box center [1220, 168] width 130 height 22
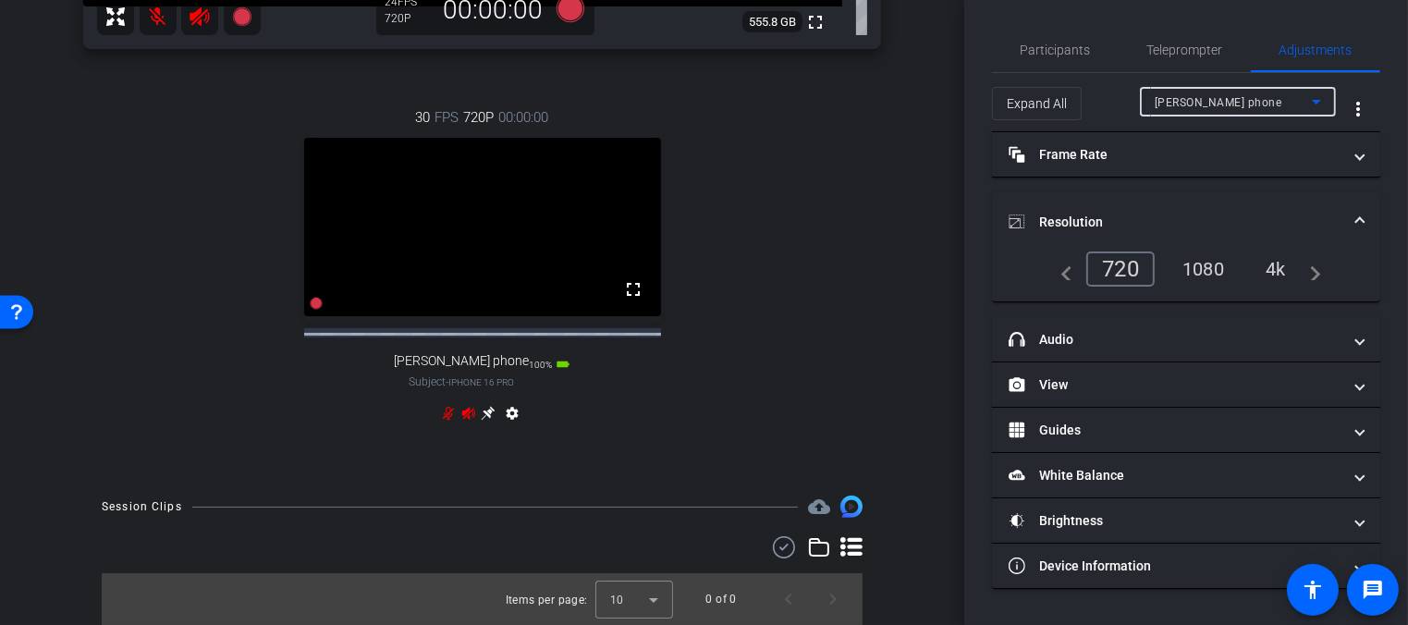
click at [1279, 262] on div "4k" at bounding box center [1276, 268] width 48 height 31
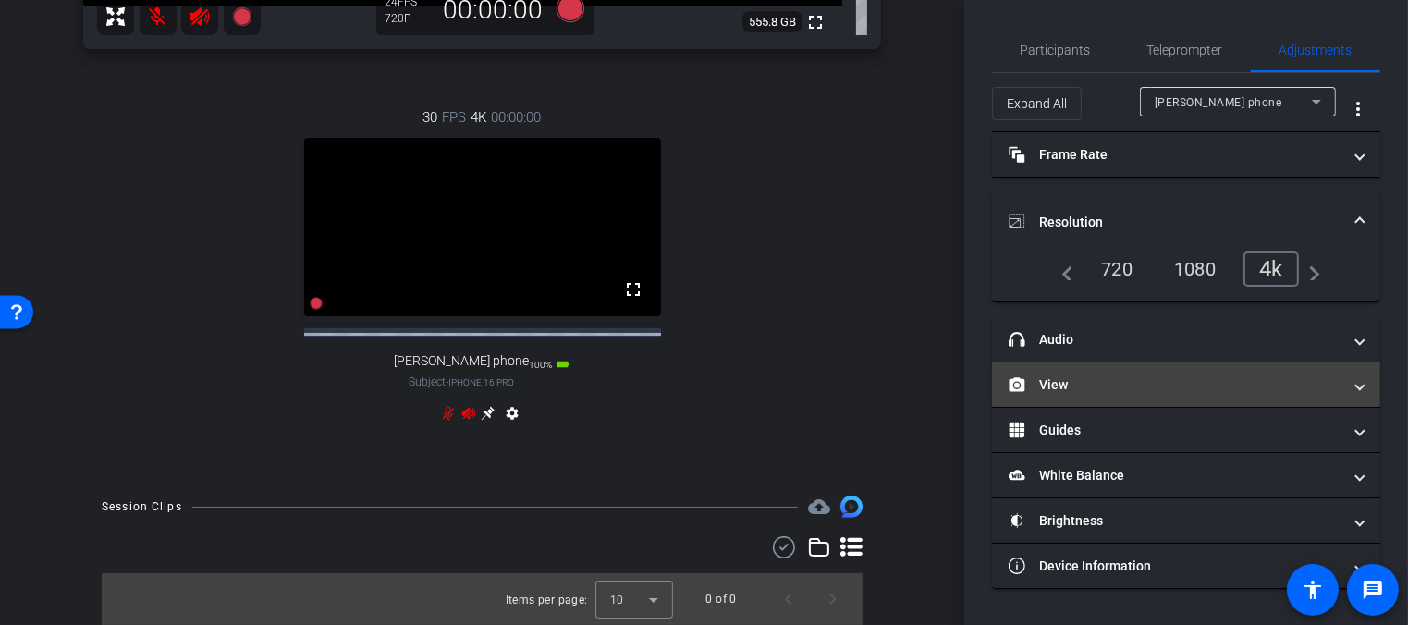
click at [1091, 385] on mat-panel-title "View" at bounding box center [1175, 384] width 333 height 19
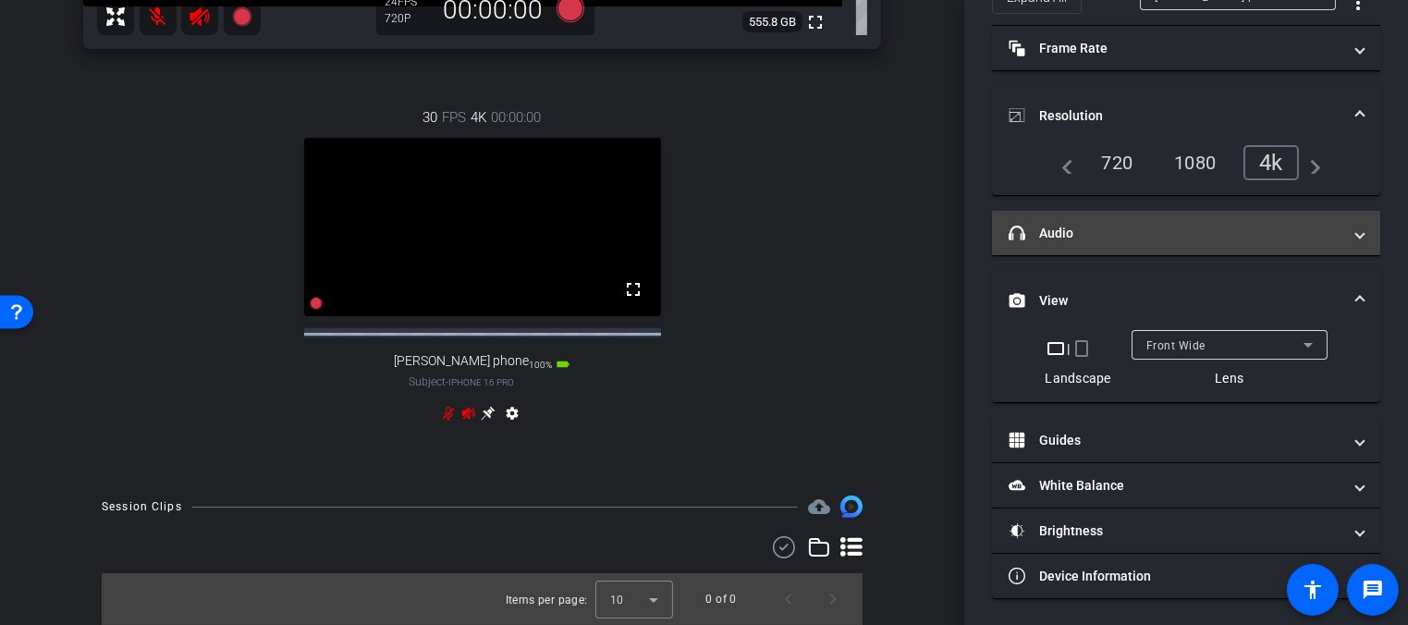
scroll to position [0, 0]
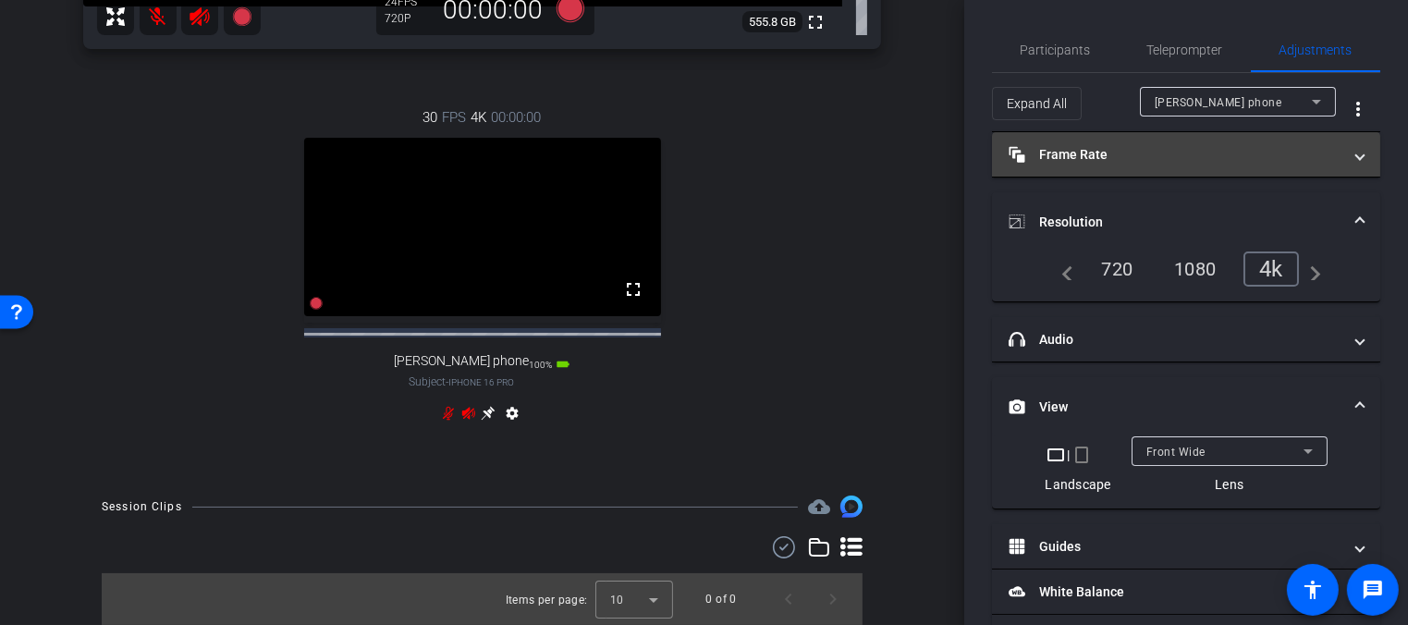
click at [1108, 150] on mat-panel-title "Frame Rate Frame Rate" at bounding box center [1175, 154] width 333 height 19
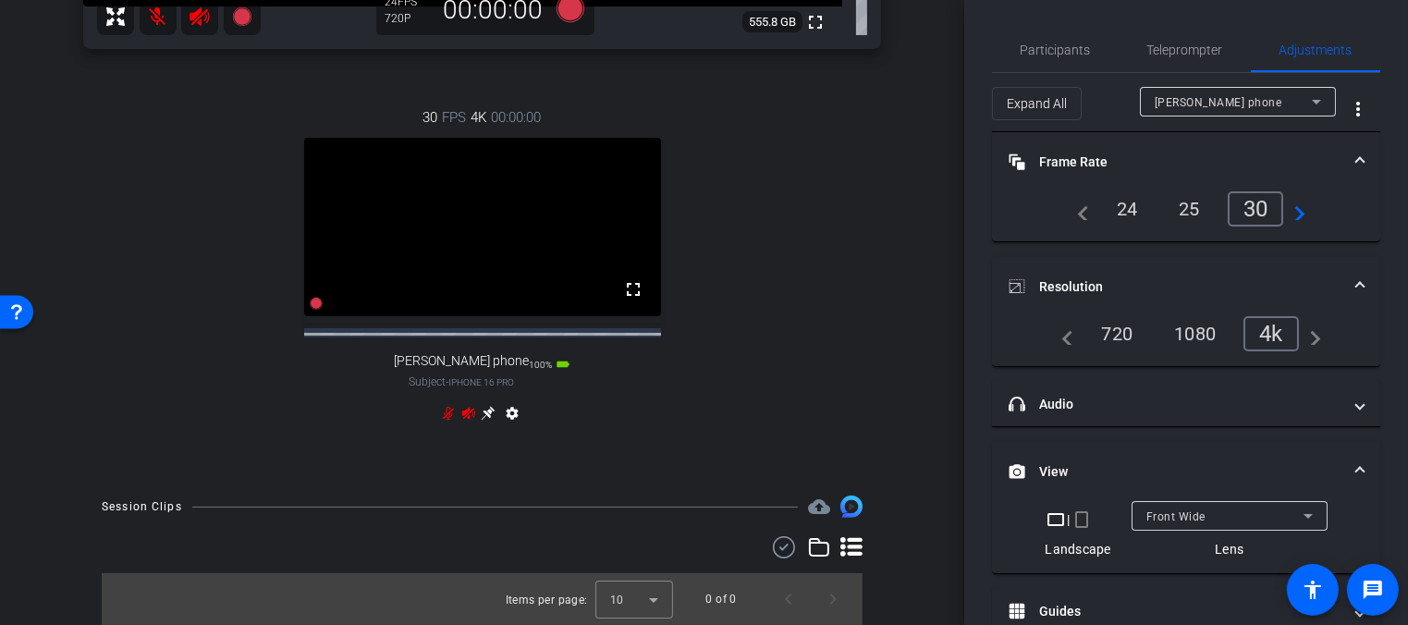
click at [1142, 214] on div "24" at bounding box center [1127, 208] width 49 height 31
click at [1065, 53] on span "Participants" at bounding box center [1056, 49] width 70 height 13
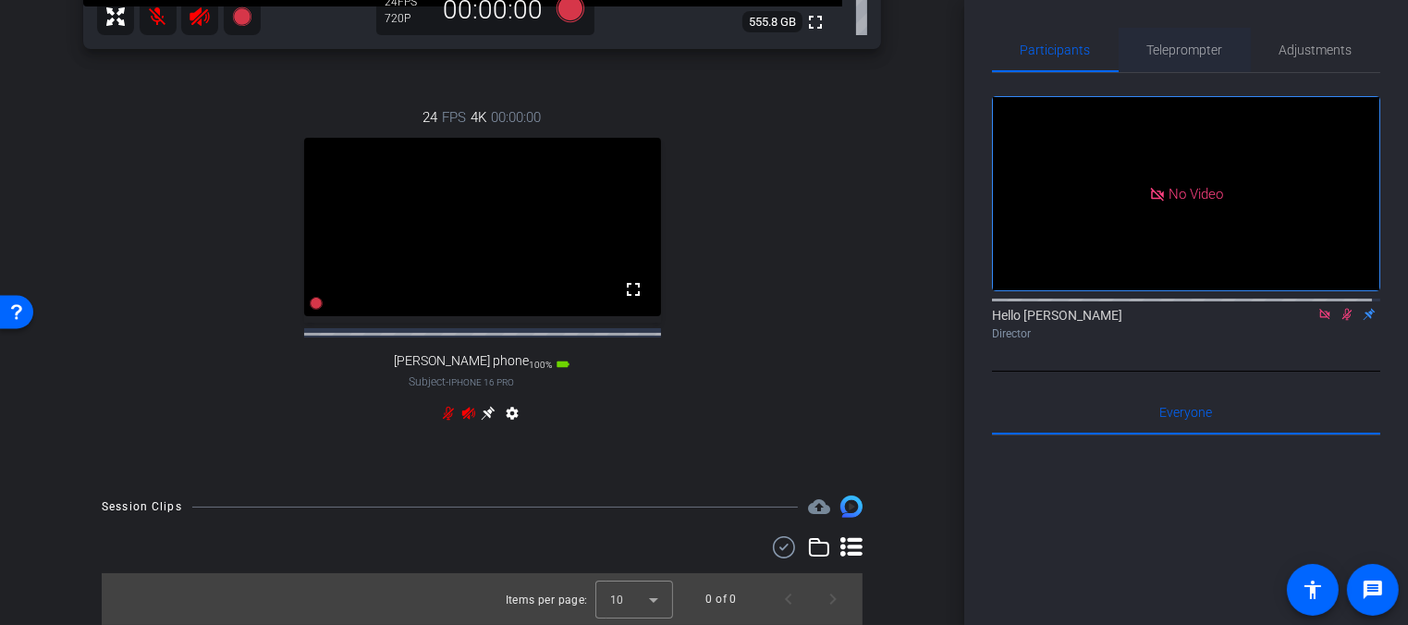
click at [1170, 46] on span "Teleprompter" at bounding box center [1185, 49] width 76 height 13
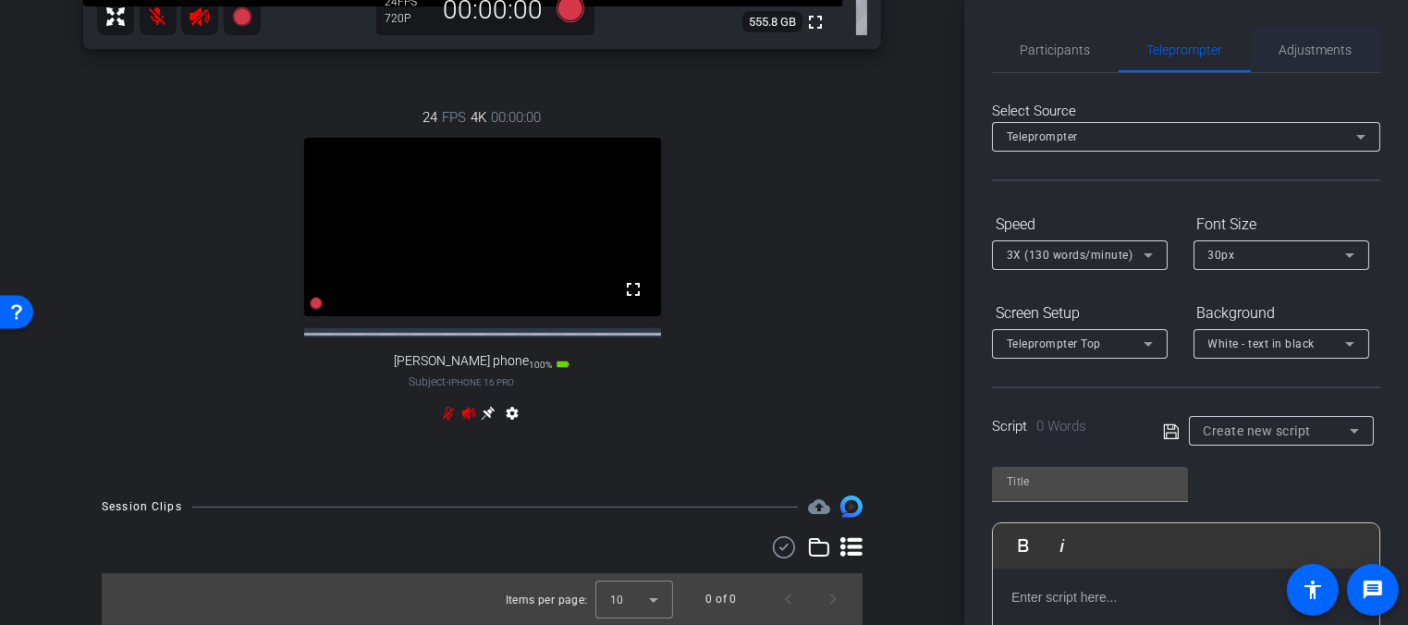
click at [1295, 50] on span "Adjustments" at bounding box center [1315, 49] width 73 height 13
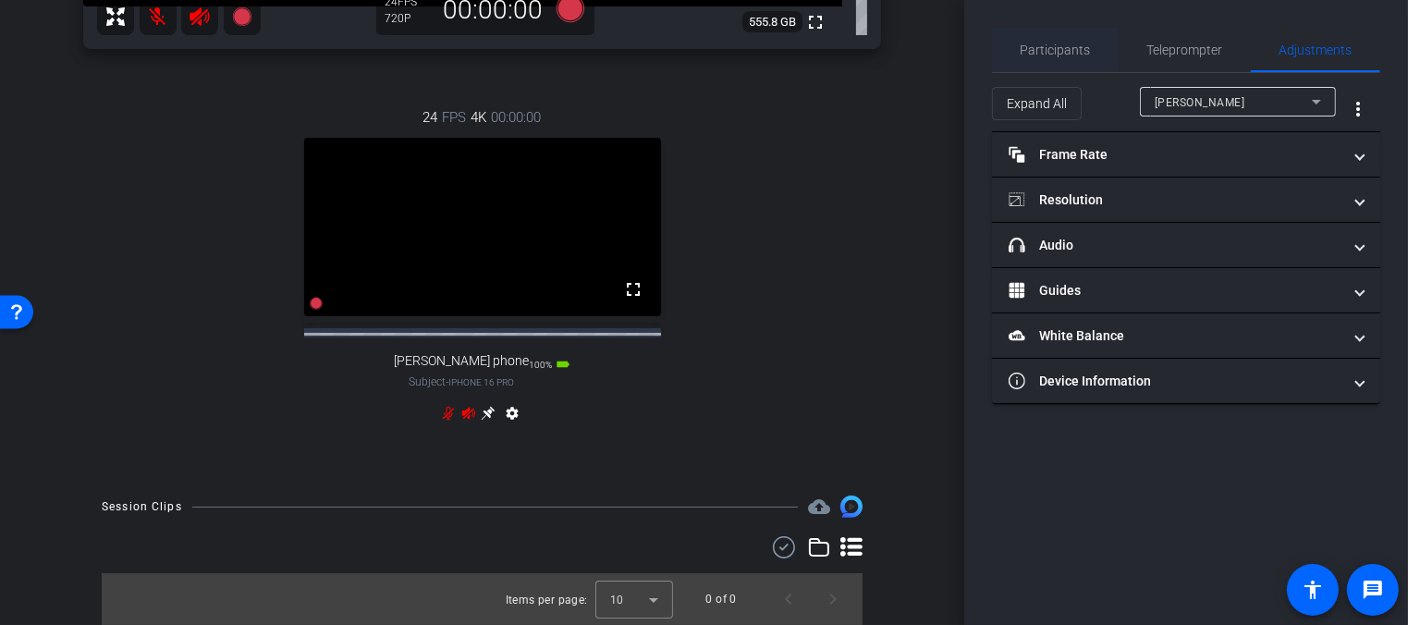
click at [1046, 56] on span "Participants" at bounding box center [1056, 49] width 70 height 13
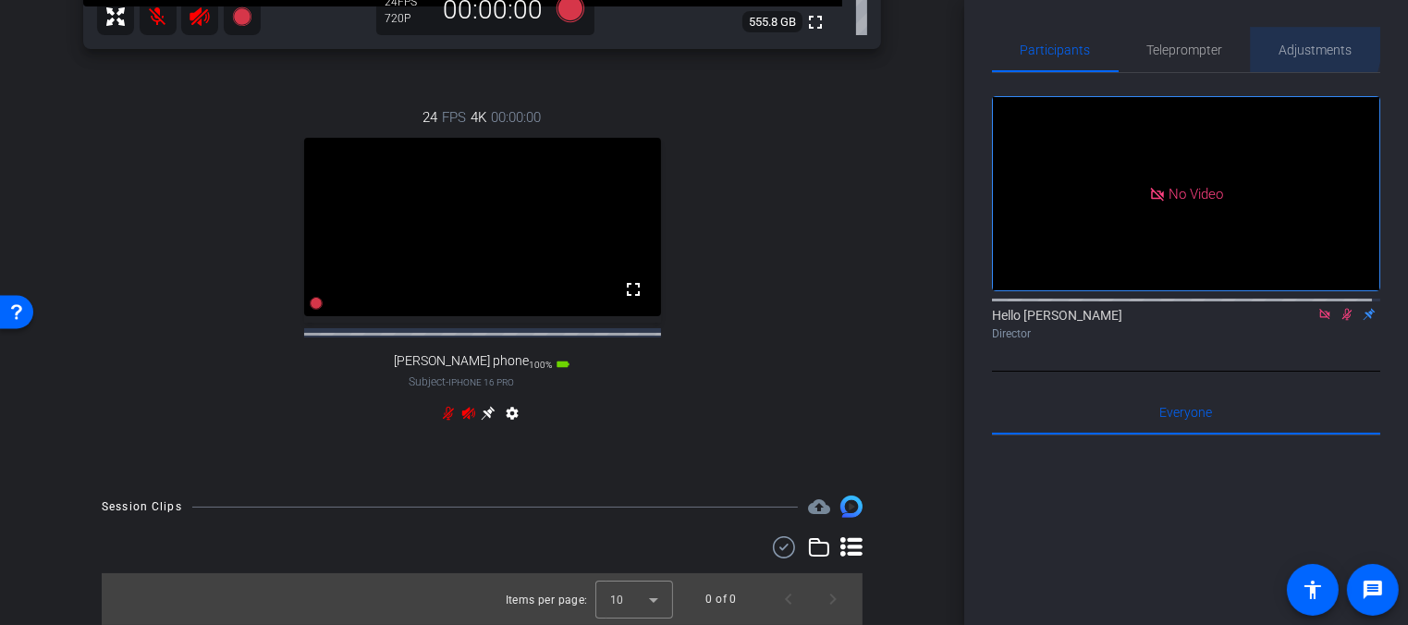
click at [1284, 43] on span "Adjustments" at bounding box center [1315, 49] width 73 height 13
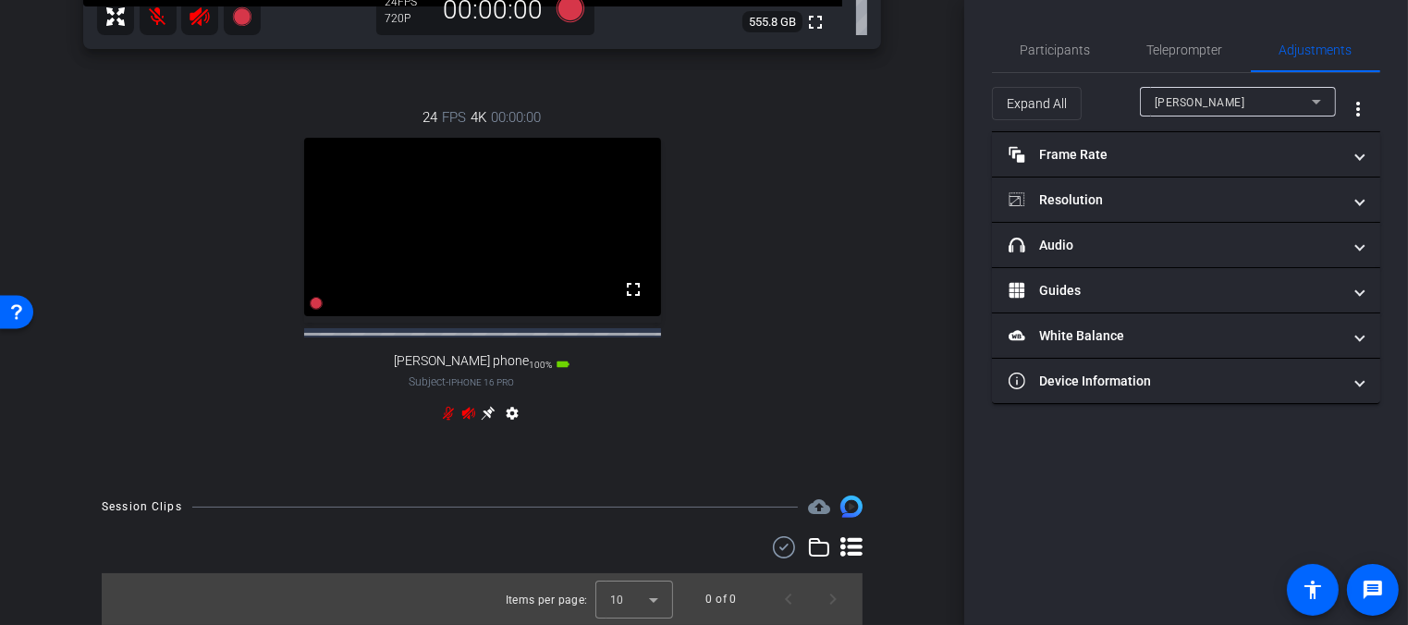
click at [1250, 92] on div "[PERSON_NAME]" at bounding box center [1233, 102] width 157 height 23
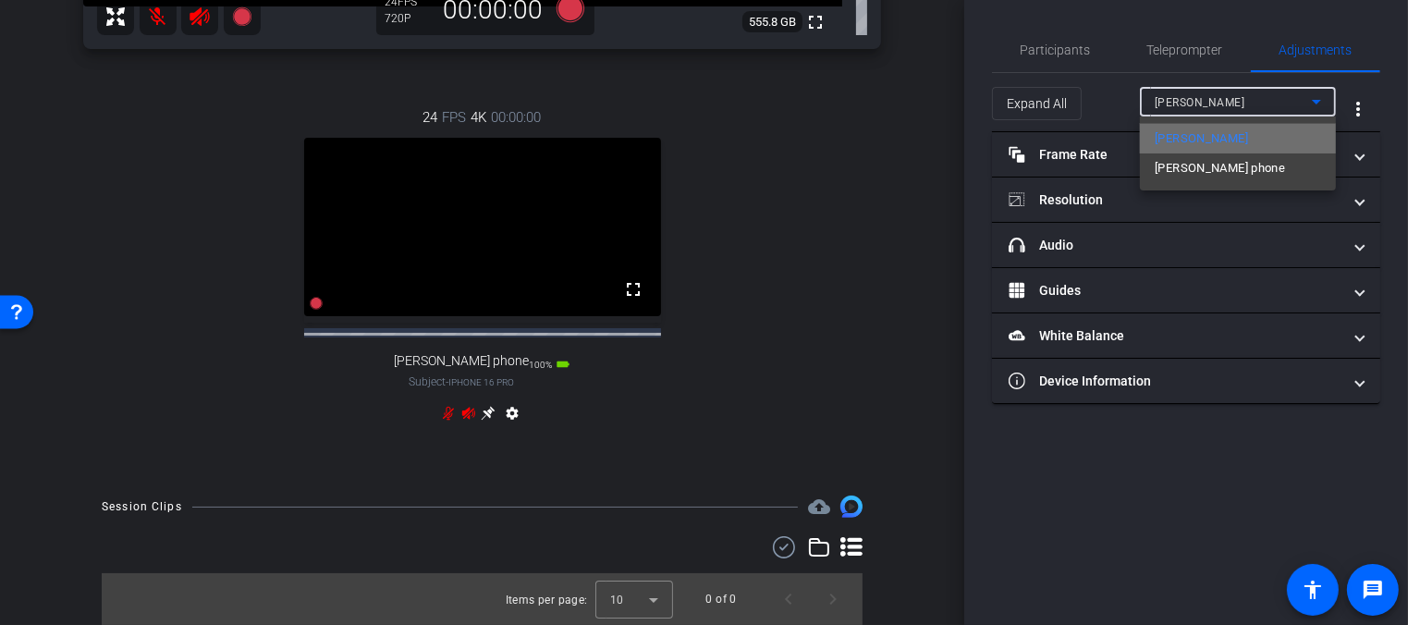
click at [1201, 128] on mat-option "[PERSON_NAME]" at bounding box center [1238, 139] width 196 height 30
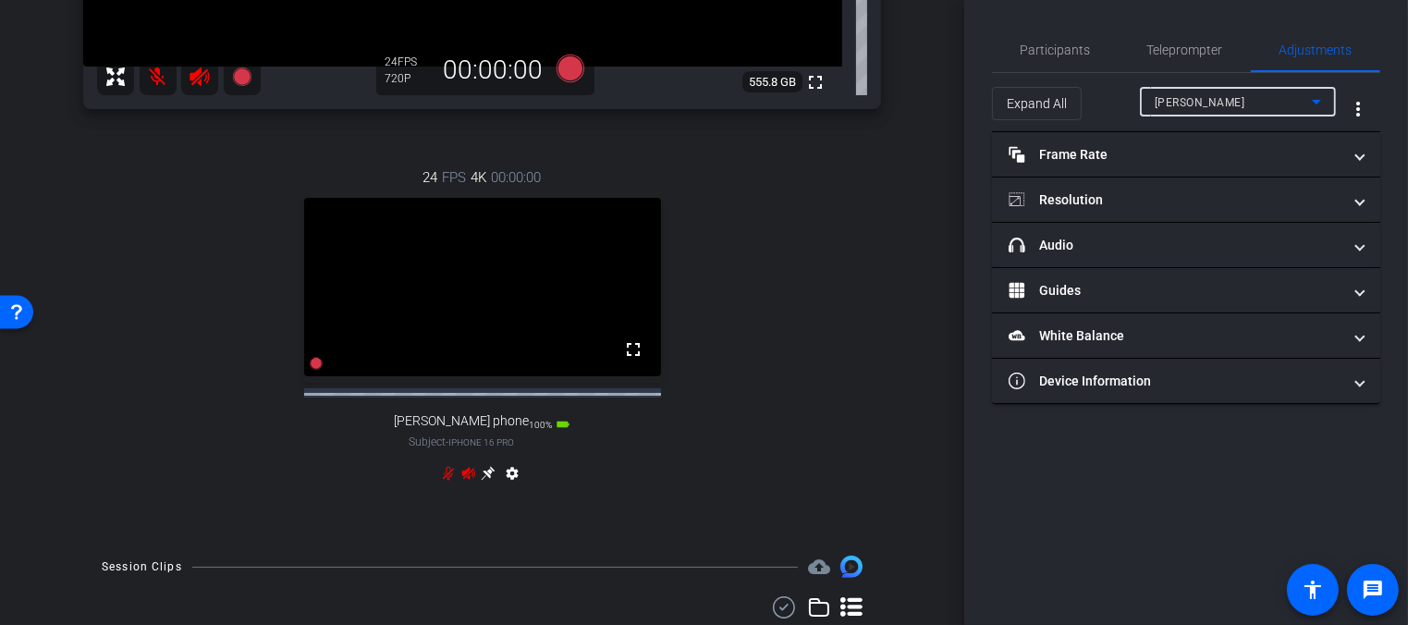
scroll to position [436, 0]
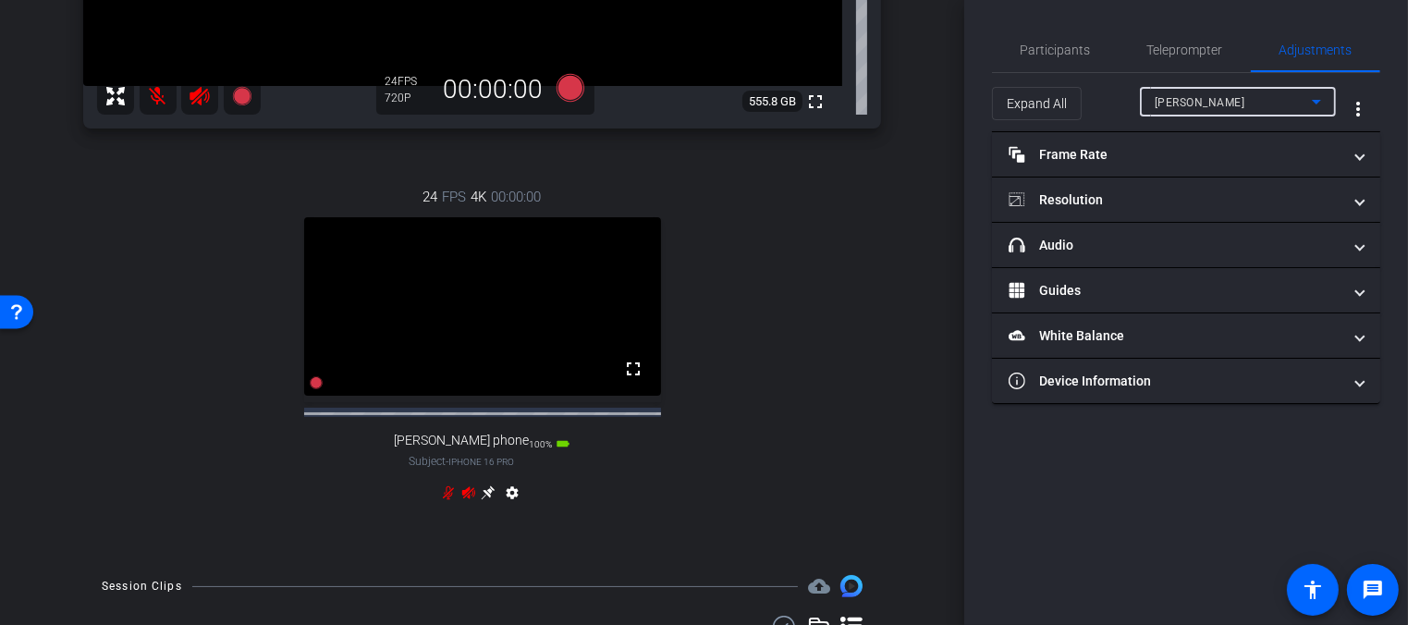
click at [443, 500] on icon at bounding box center [448, 493] width 11 height 14
click at [465, 498] on icon at bounding box center [468, 492] width 13 height 12
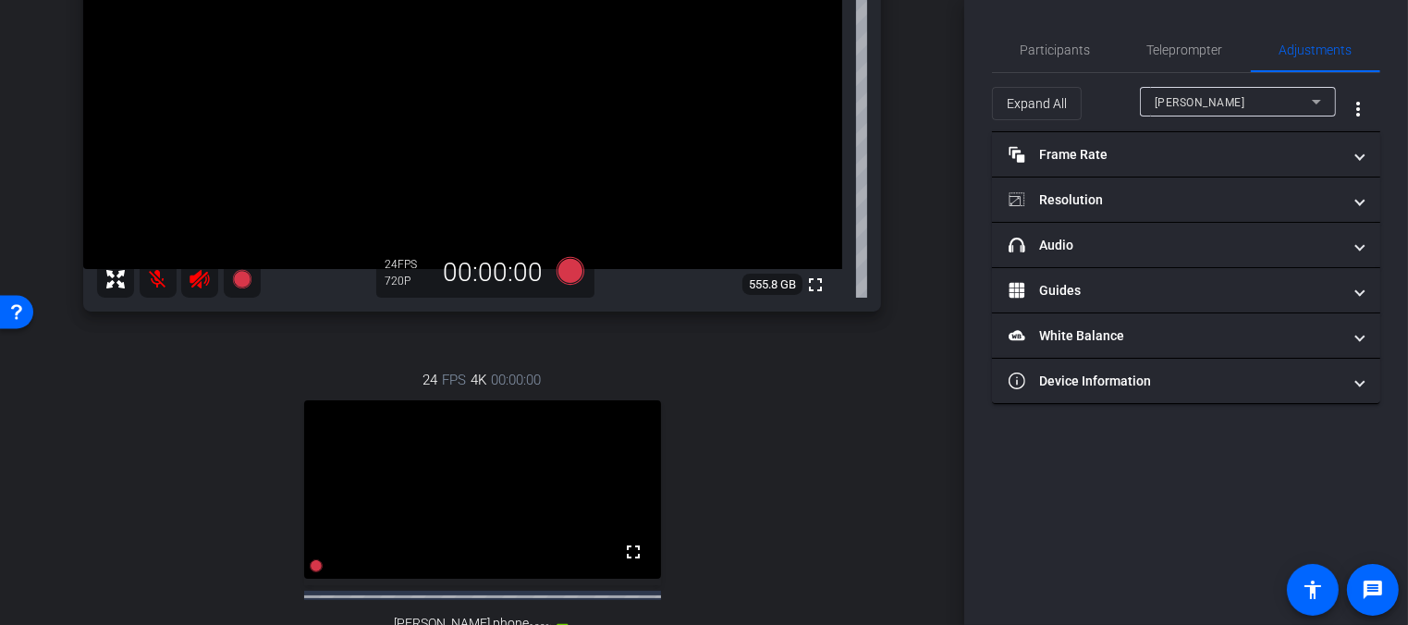
scroll to position [216, 0]
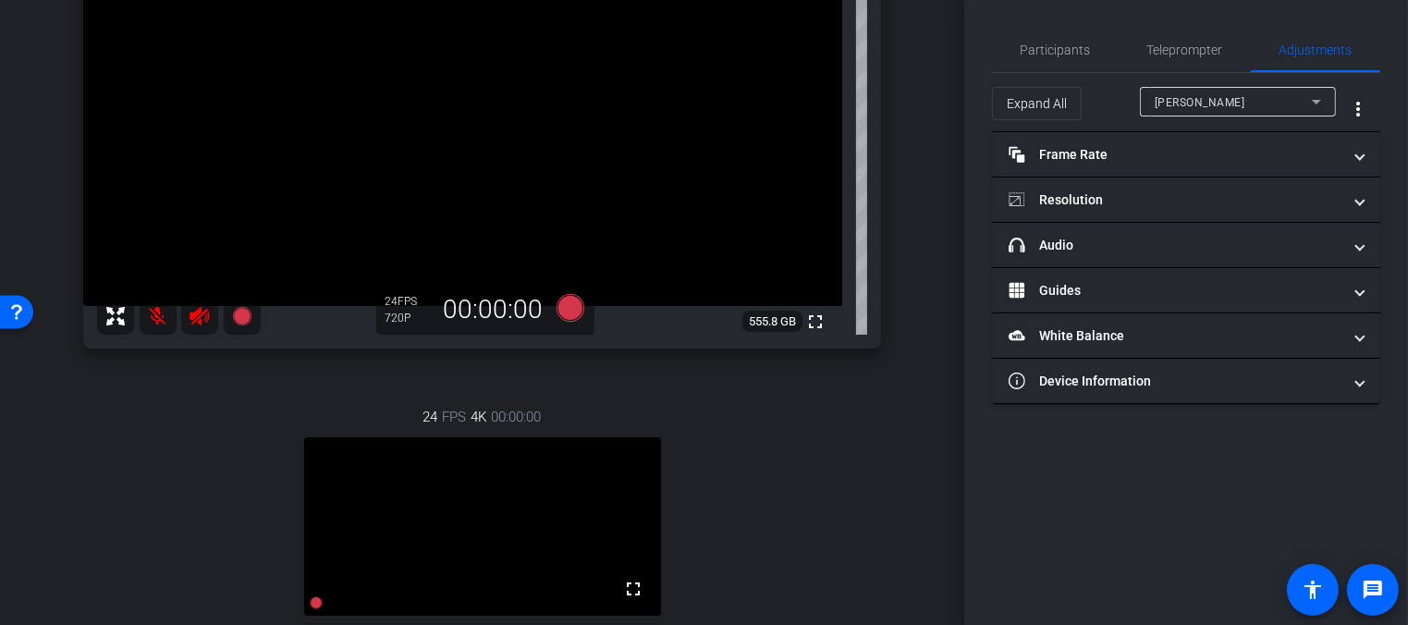
click at [163, 324] on mat-icon at bounding box center [158, 316] width 37 height 37
click at [197, 318] on icon at bounding box center [199, 316] width 19 height 18
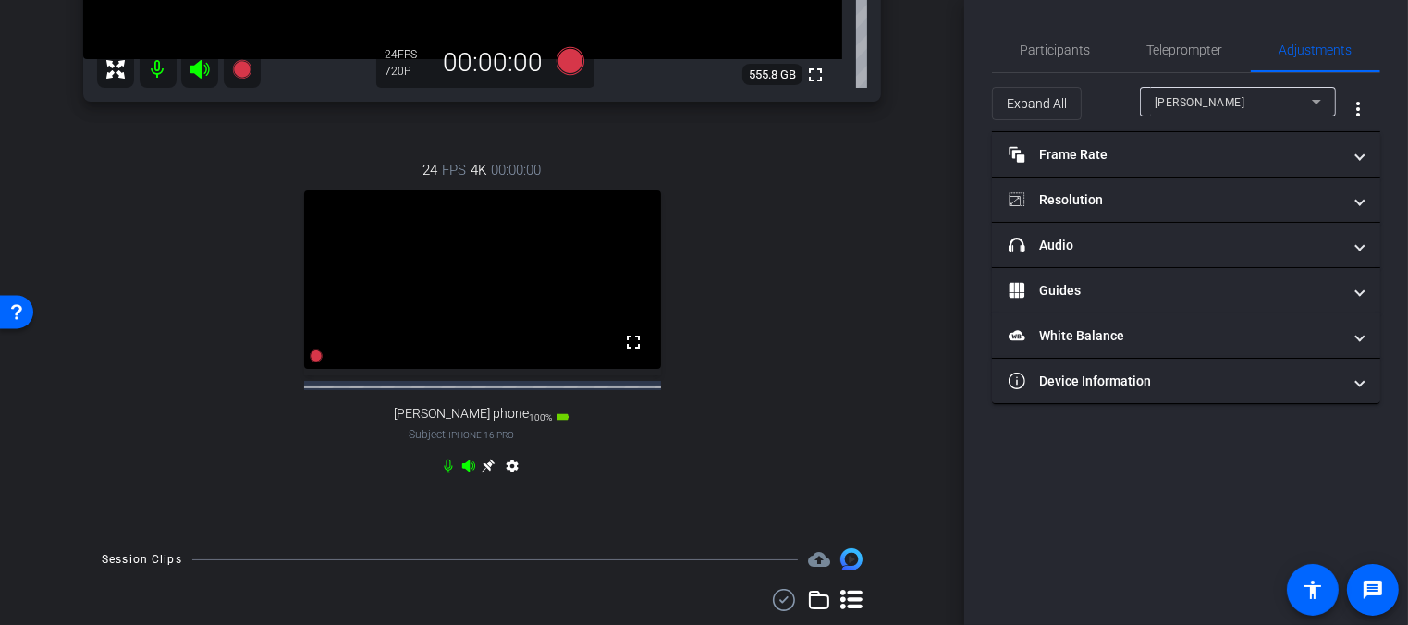
scroll to position [532, 0]
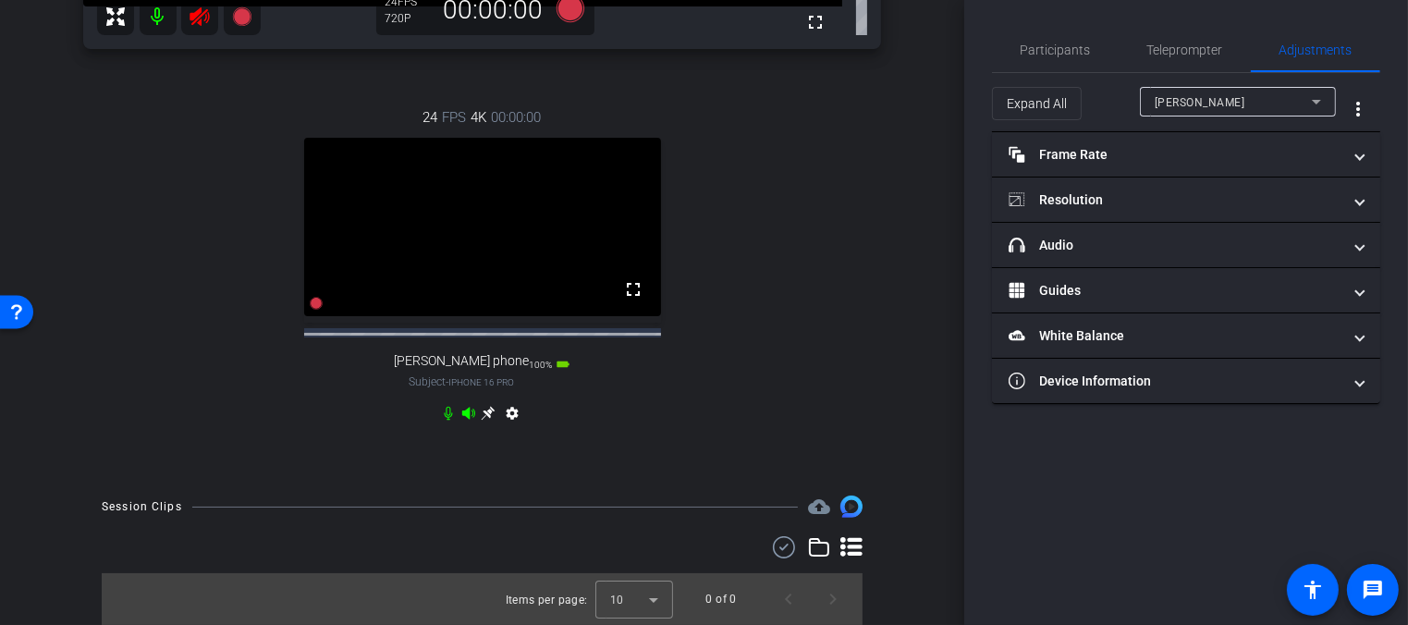
click at [347, 292] on video at bounding box center [482, 227] width 357 height 178
click at [447, 410] on icon at bounding box center [449, 414] width 8 height 14
click at [454, 410] on div "settings" at bounding box center [482, 417] width 82 height 22
click at [461, 410] on icon at bounding box center [468, 413] width 15 height 15
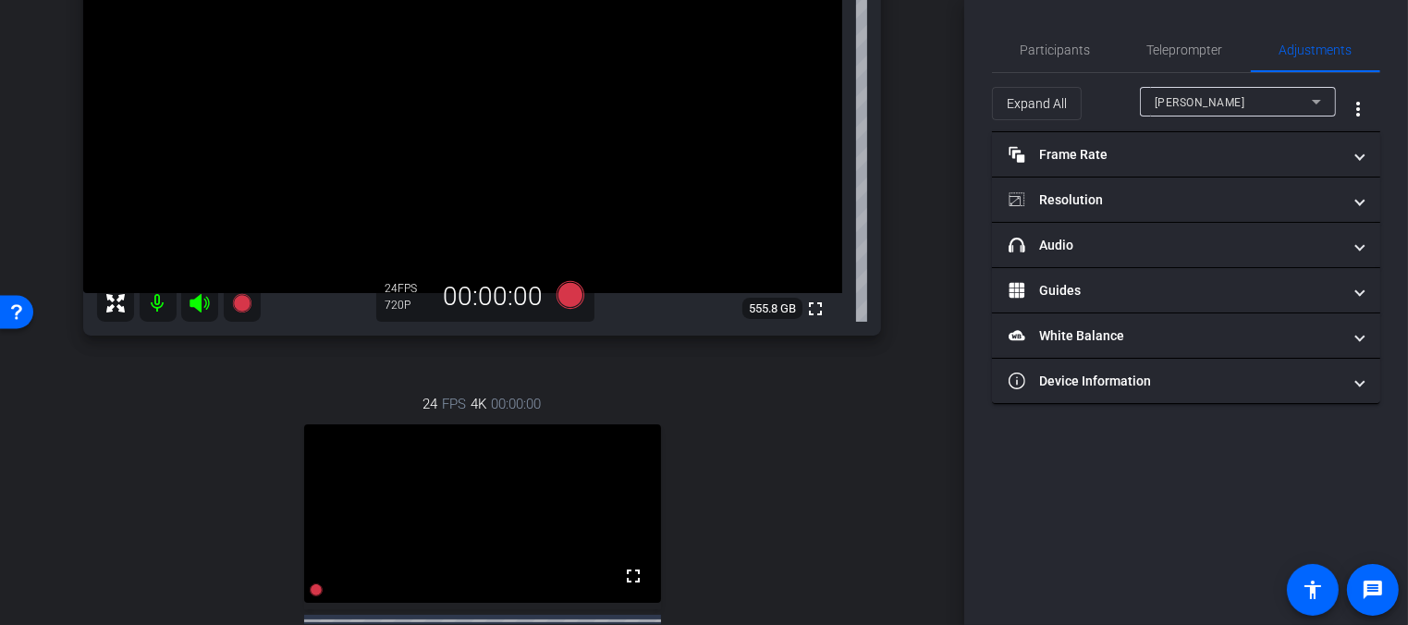
scroll to position [190, 0]
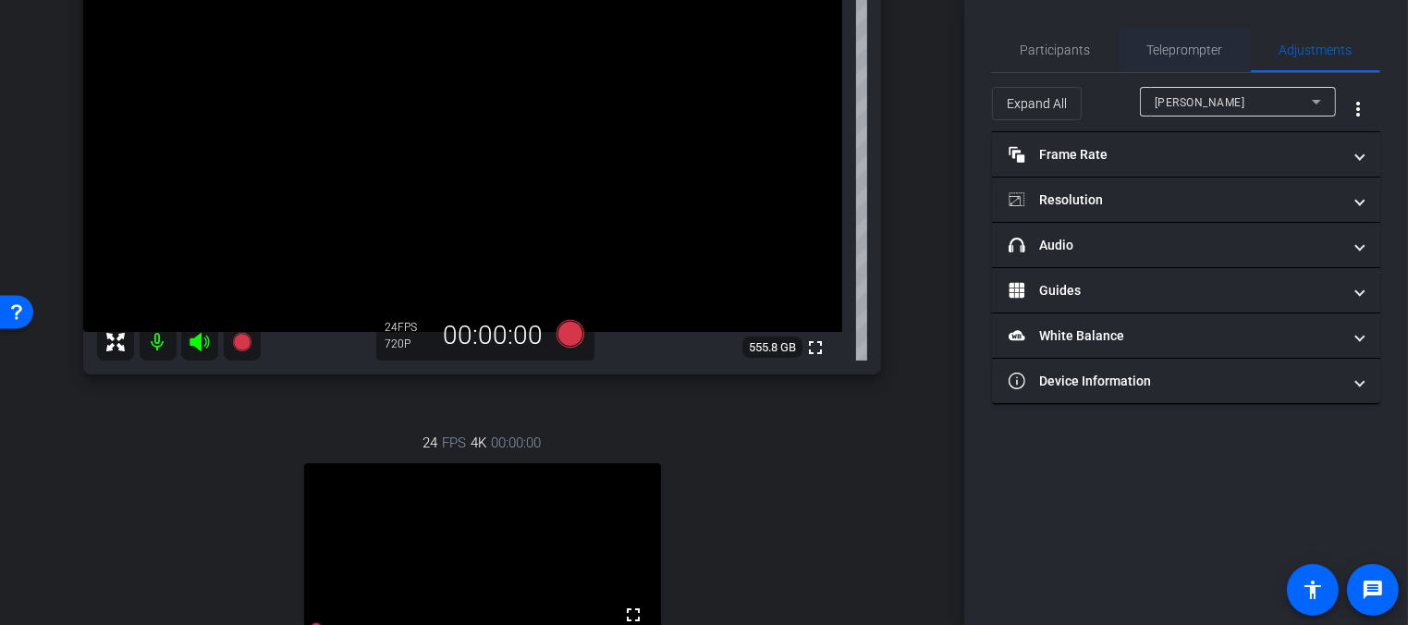
click at [1164, 38] on span "Teleprompter" at bounding box center [1185, 50] width 76 height 44
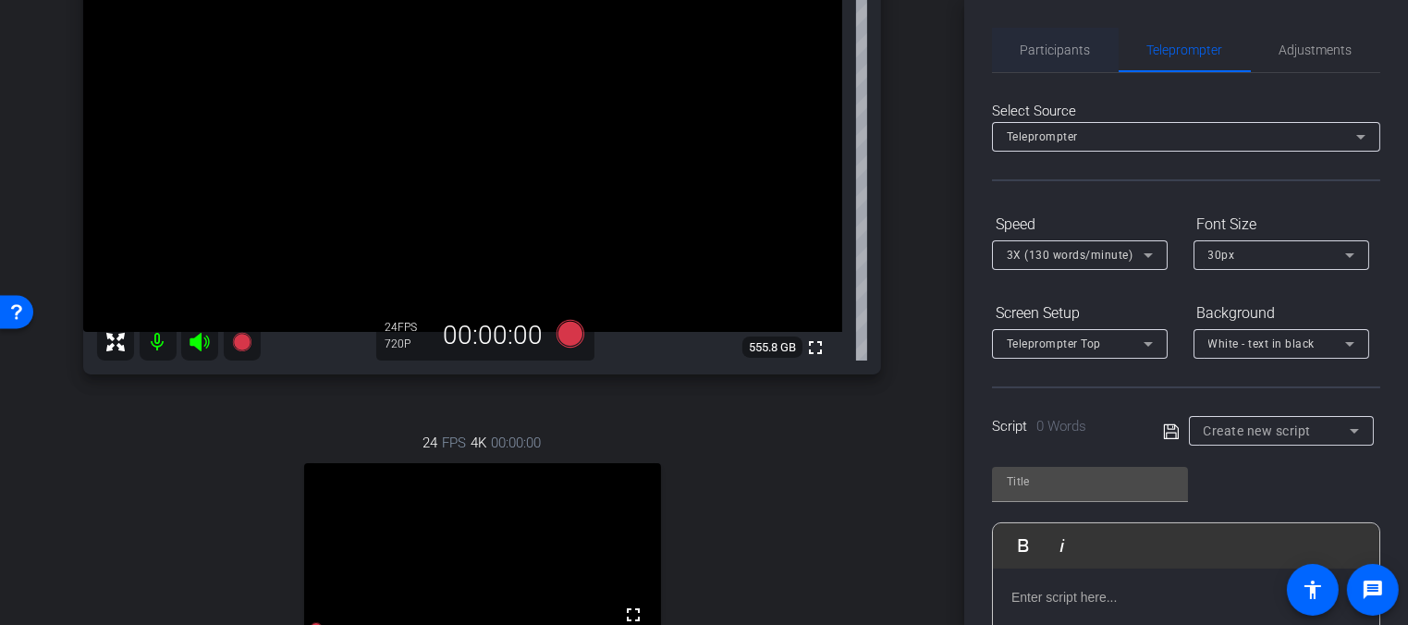
click at [1060, 56] on span "Participants" at bounding box center [1056, 49] width 70 height 13
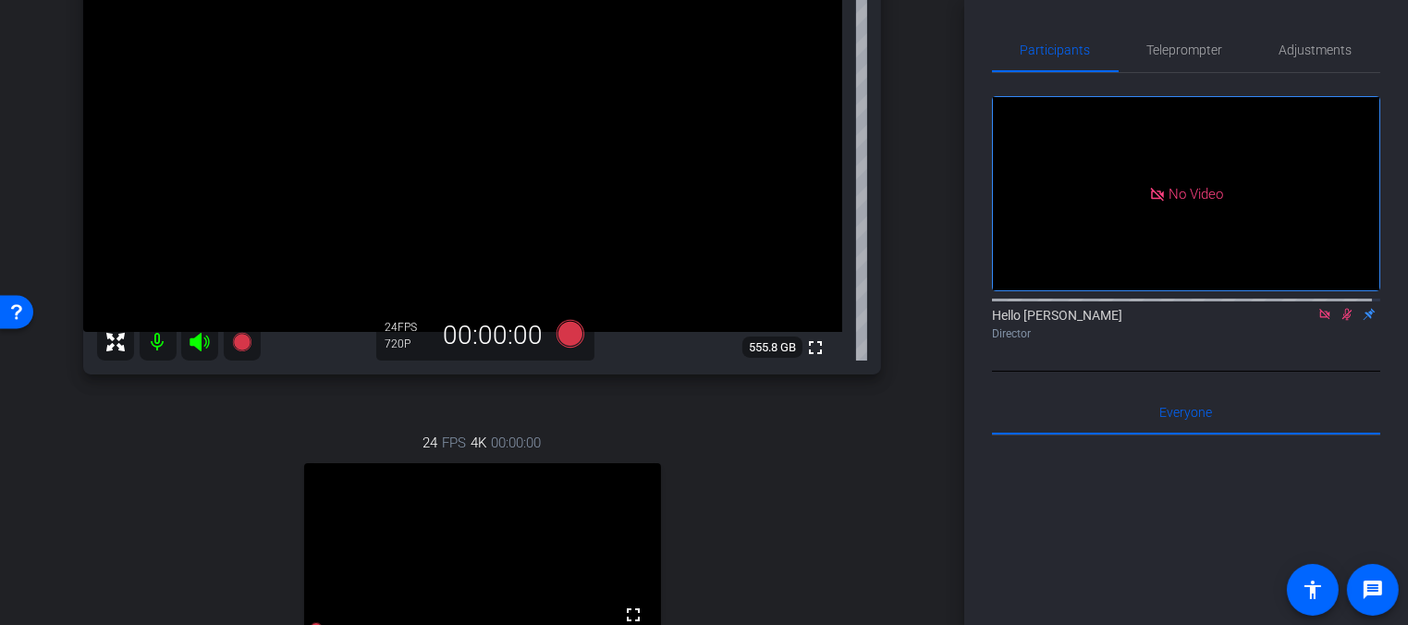
click at [1340, 308] on icon at bounding box center [1347, 314] width 15 height 13
click at [1319, 309] on icon at bounding box center [1324, 314] width 10 height 10
click at [150, 337] on mat-icon at bounding box center [158, 342] width 37 height 37
click at [198, 342] on icon at bounding box center [199, 342] width 19 height 18
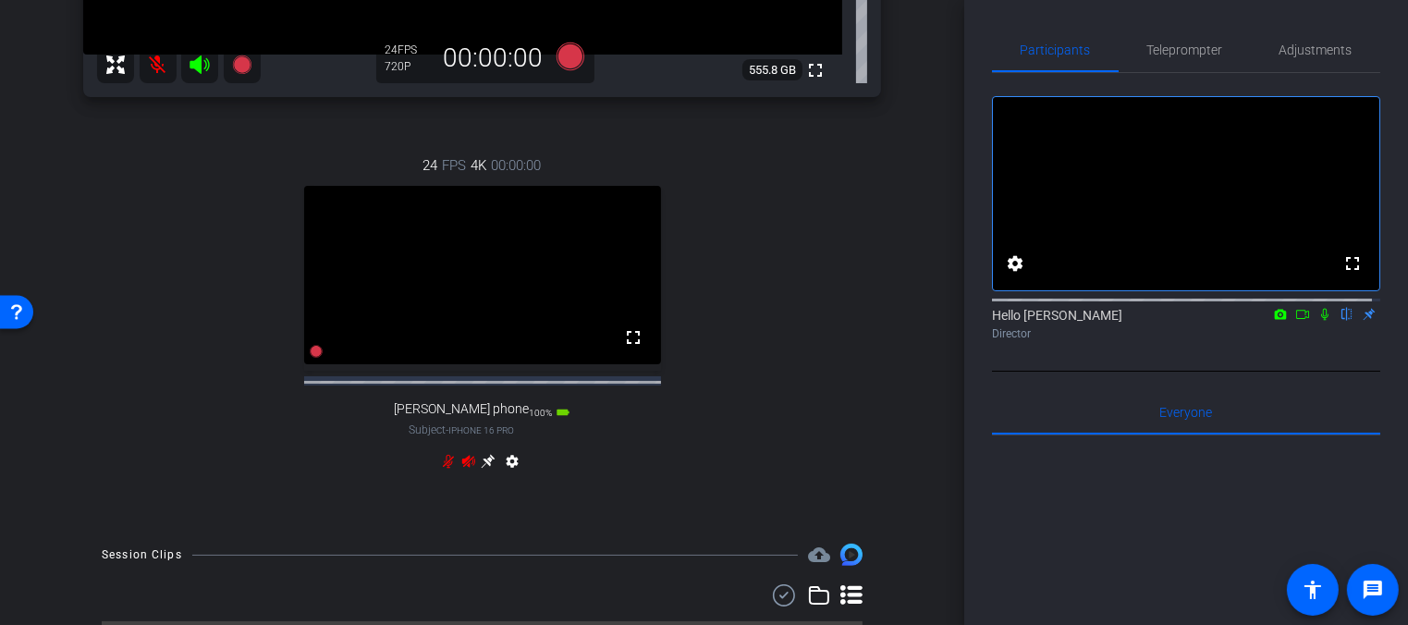
scroll to position [477, 0]
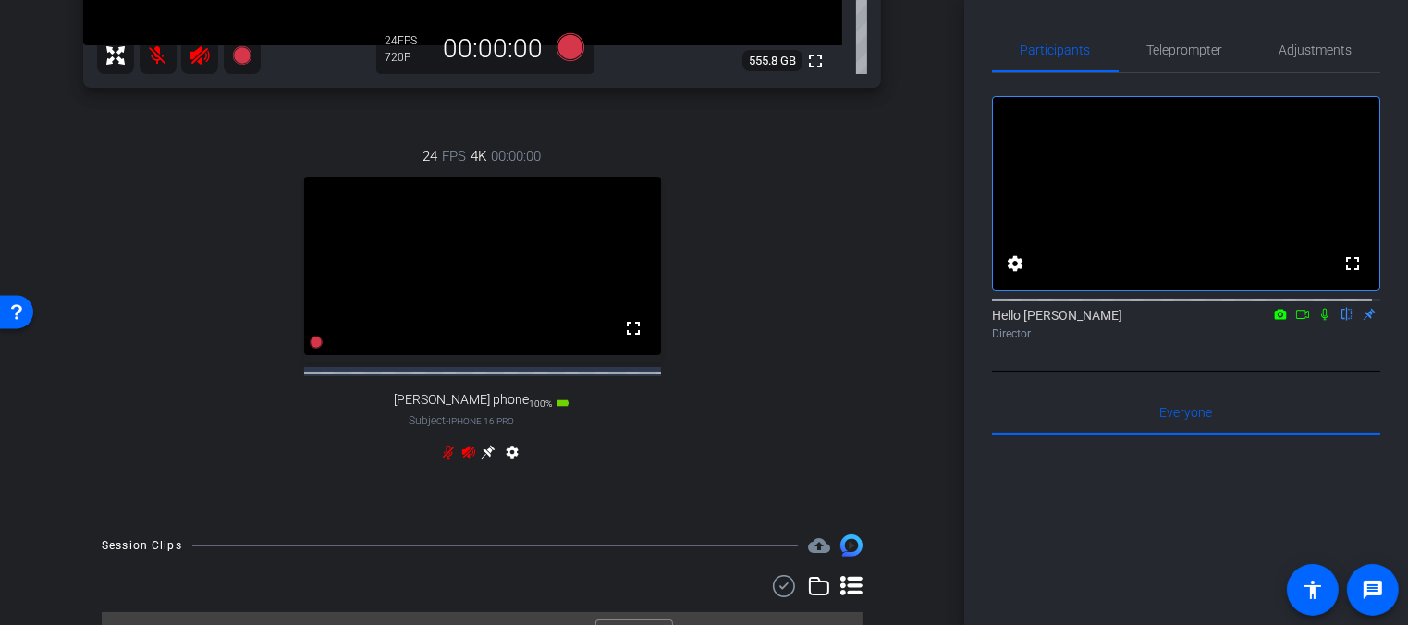
click at [435, 465] on div "24 FPS 4K 00:00:00 fullscreen [PERSON_NAME] phone Subject - iPhone 16 Pro 100% …" at bounding box center [482, 307] width 798 height 382
click at [441, 459] on icon at bounding box center [448, 452] width 15 height 15
click at [462, 458] on icon at bounding box center [468, 452] width 13 height 12
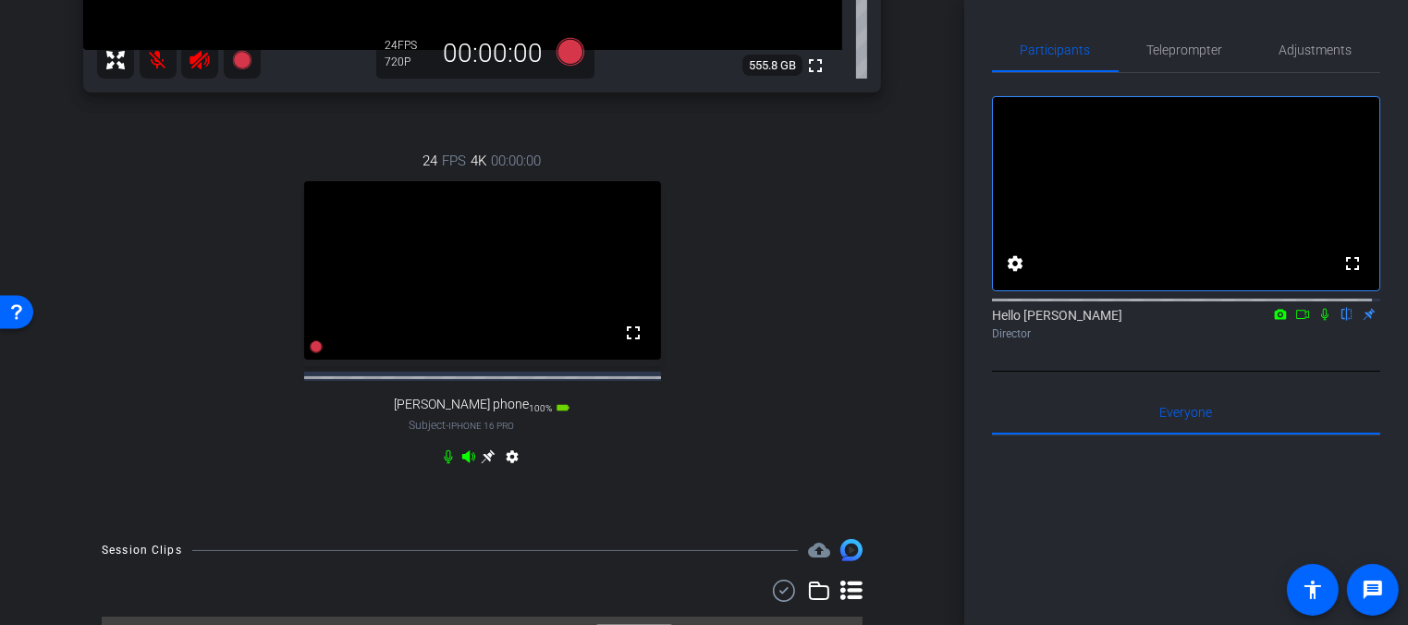
scroll to position [419, 0]
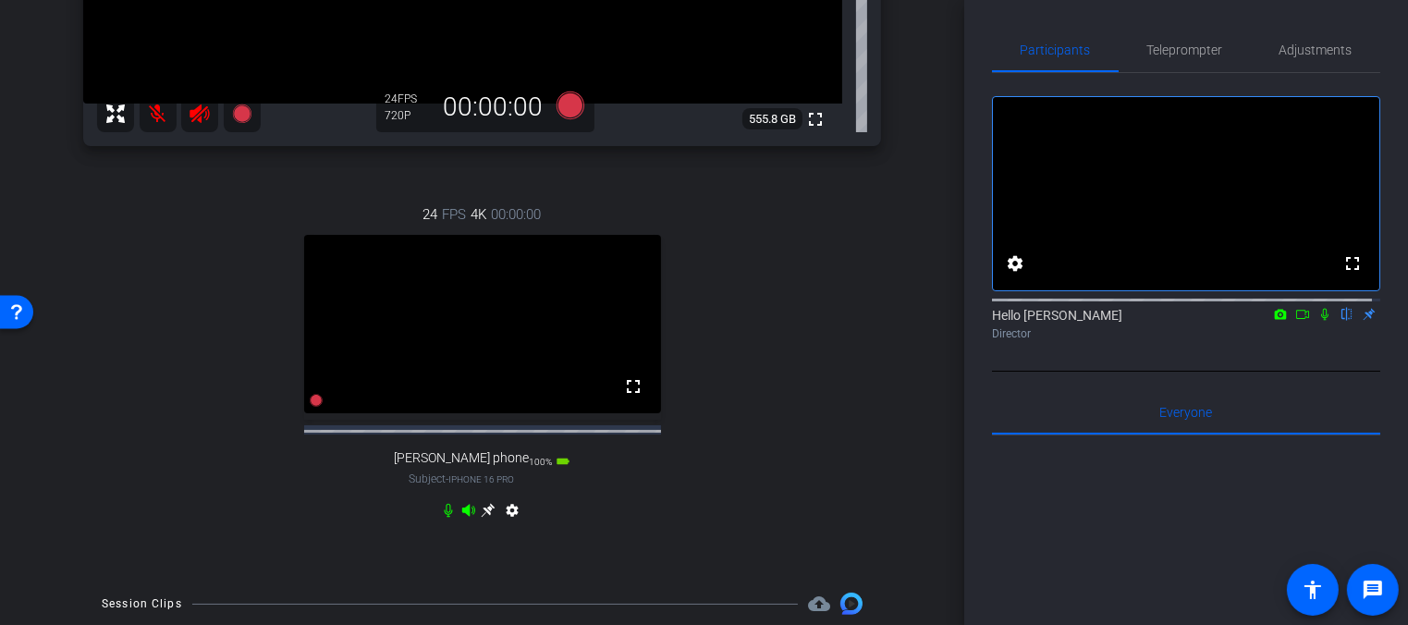
click at [191, 113] on icon at bounding box center [199, 113] width 19 height 18
click at [194, 108] on icon at bounding box center [200, 114] width 22 height 22
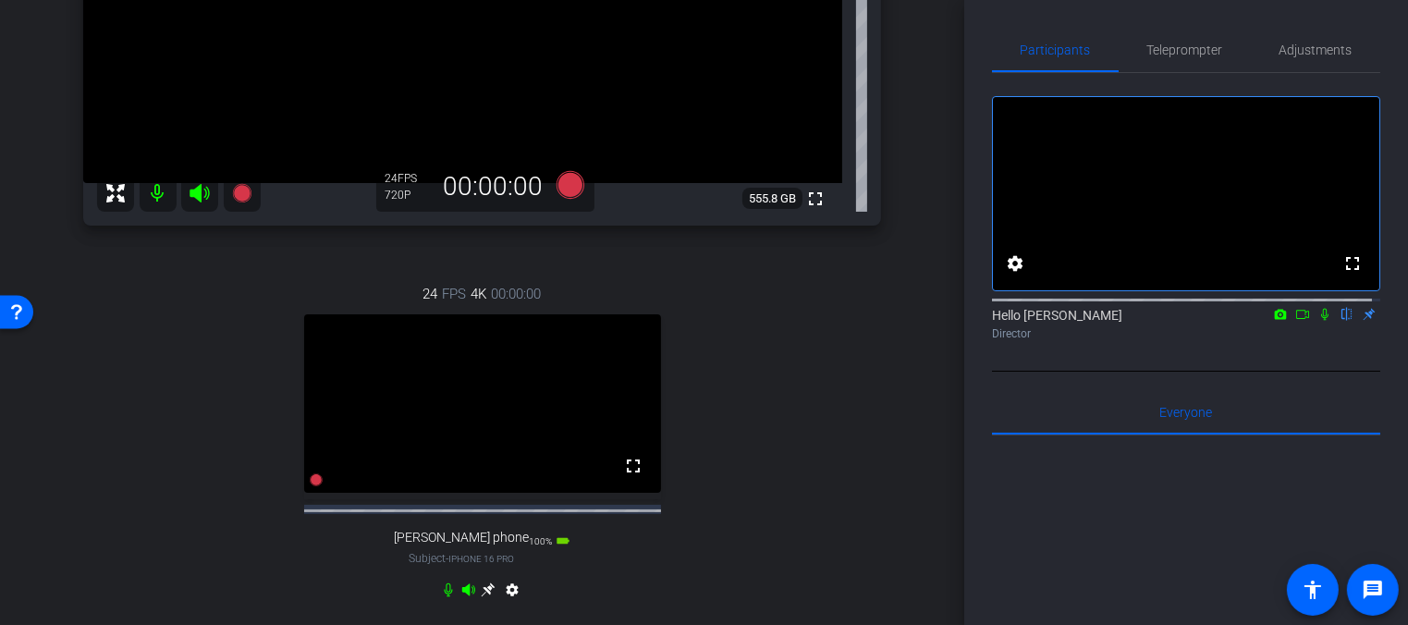
scroll to position [330, 0]
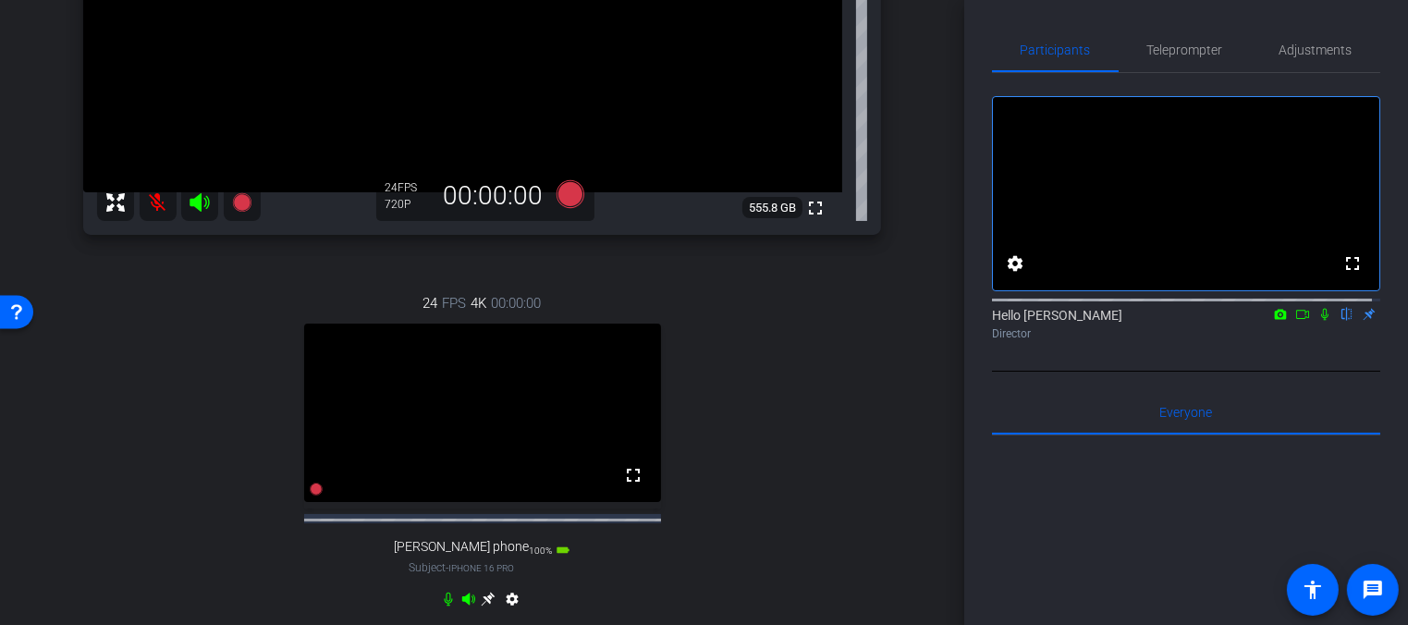
click at [443, 606] on icon at bounding box center [448, 599] width 15 height 15
click at [464, 605] on icon at bounding box center [468, 599] width 13 height 12
click at [158, 201] on mat-icon at bounding box center [158, 202] width 37 height 37
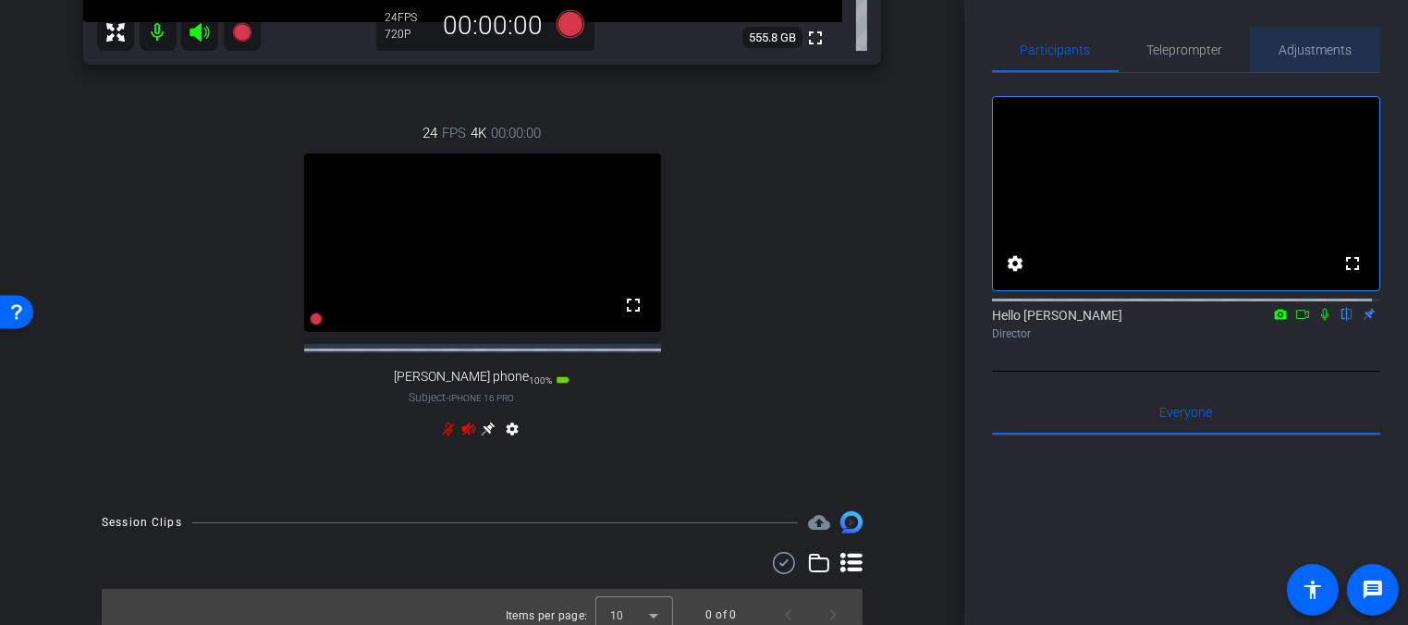
click at [1315, 49] on span "Adjustments" at bounding box center [1315, 49] width 73 height 13
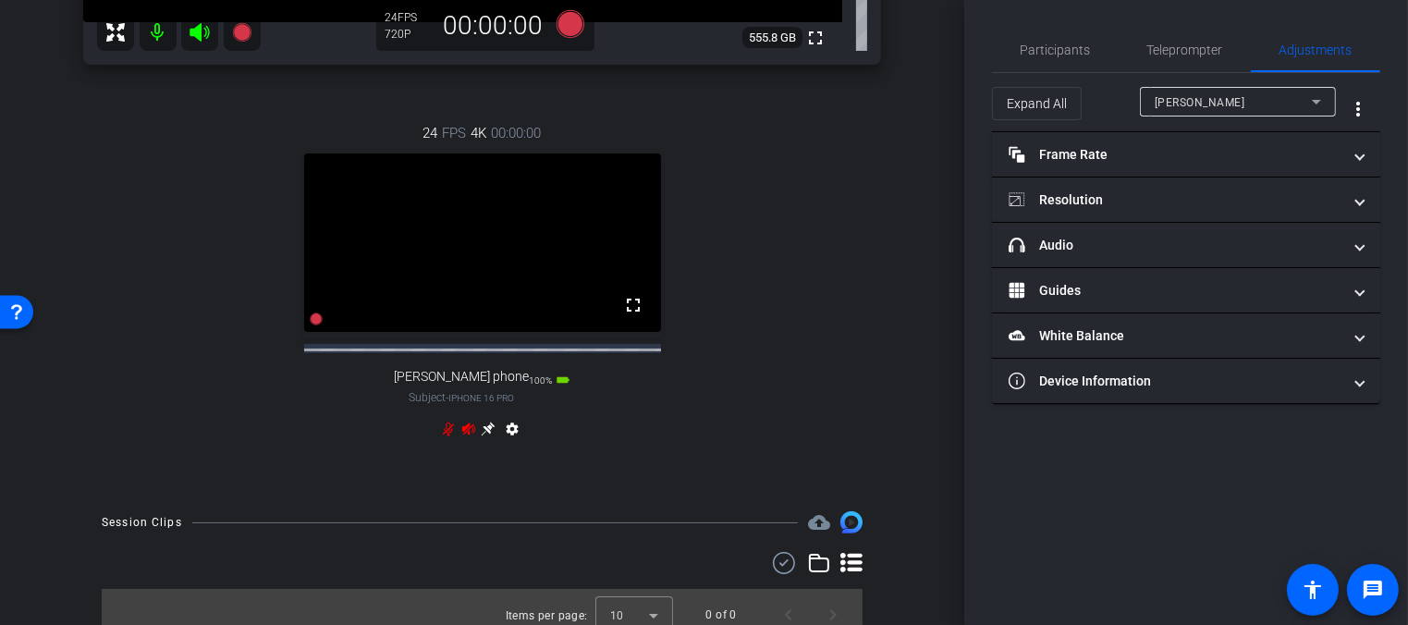
click at [1196, 95] on div "[PERSON_NAME]" at bounding box center [1233, 102] width 157 height 23
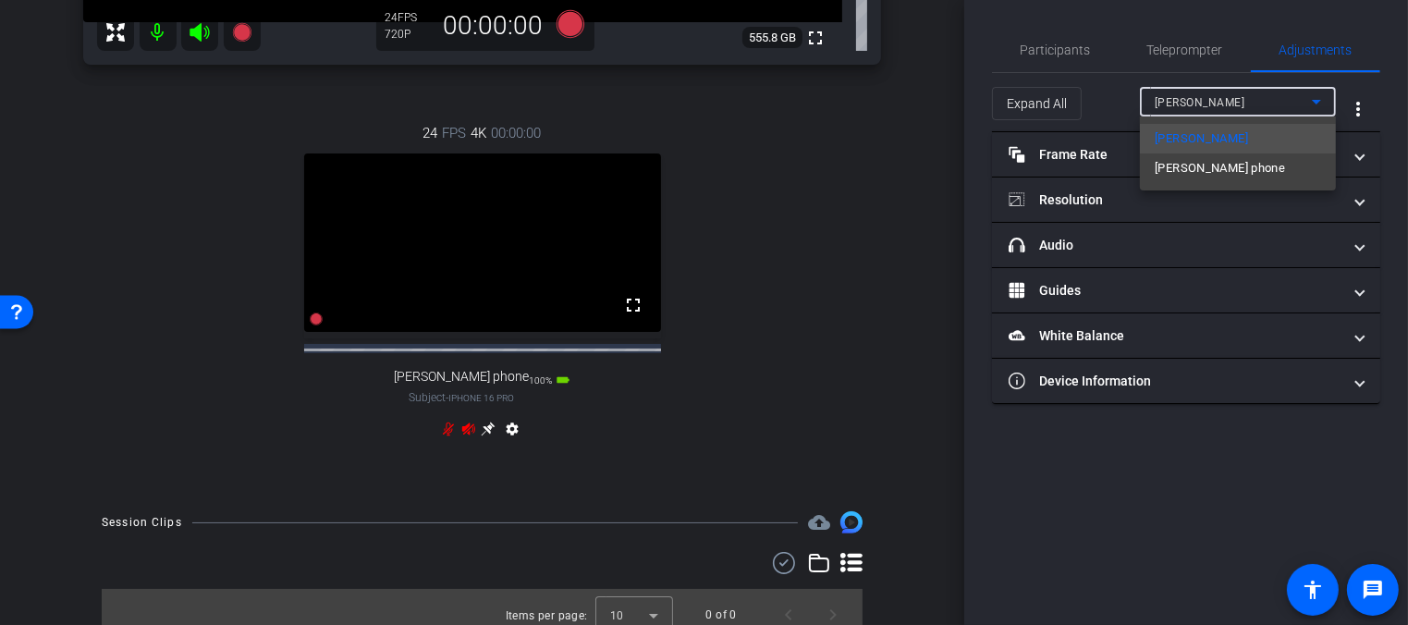
click at [1119, 95] on div at bounding box center [704, 312] width 1408 height 625
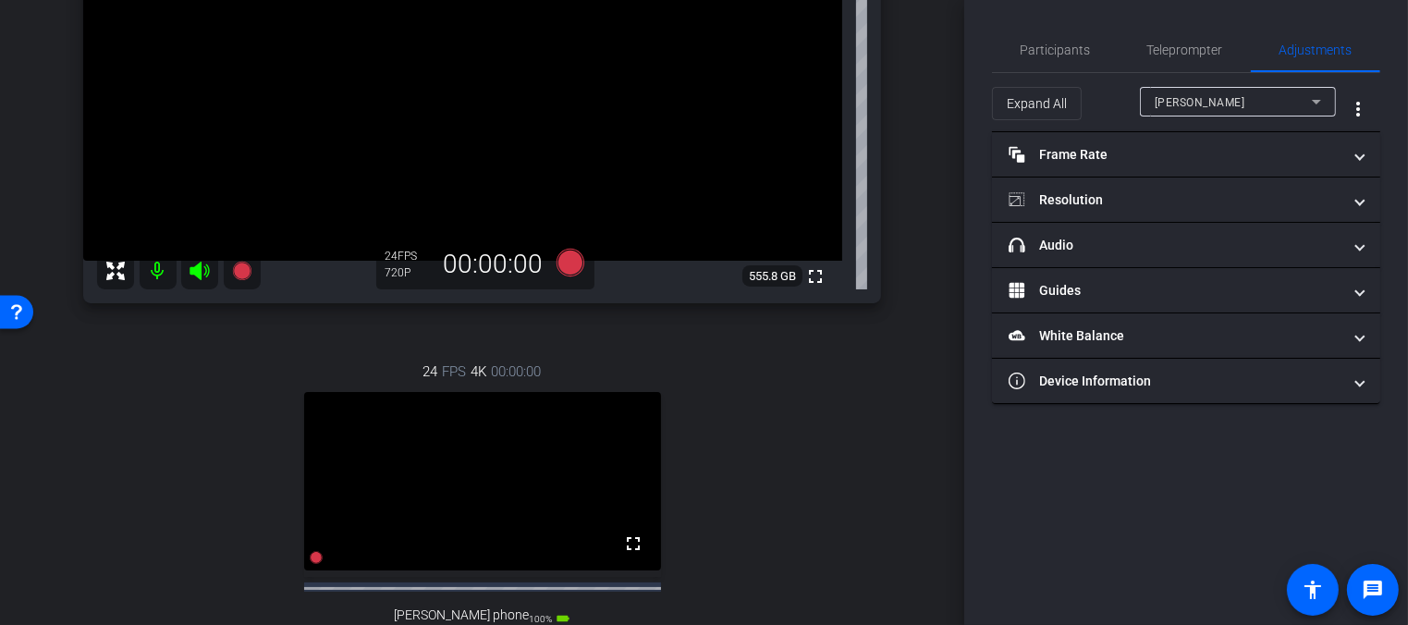
scroll to position [396, 0]
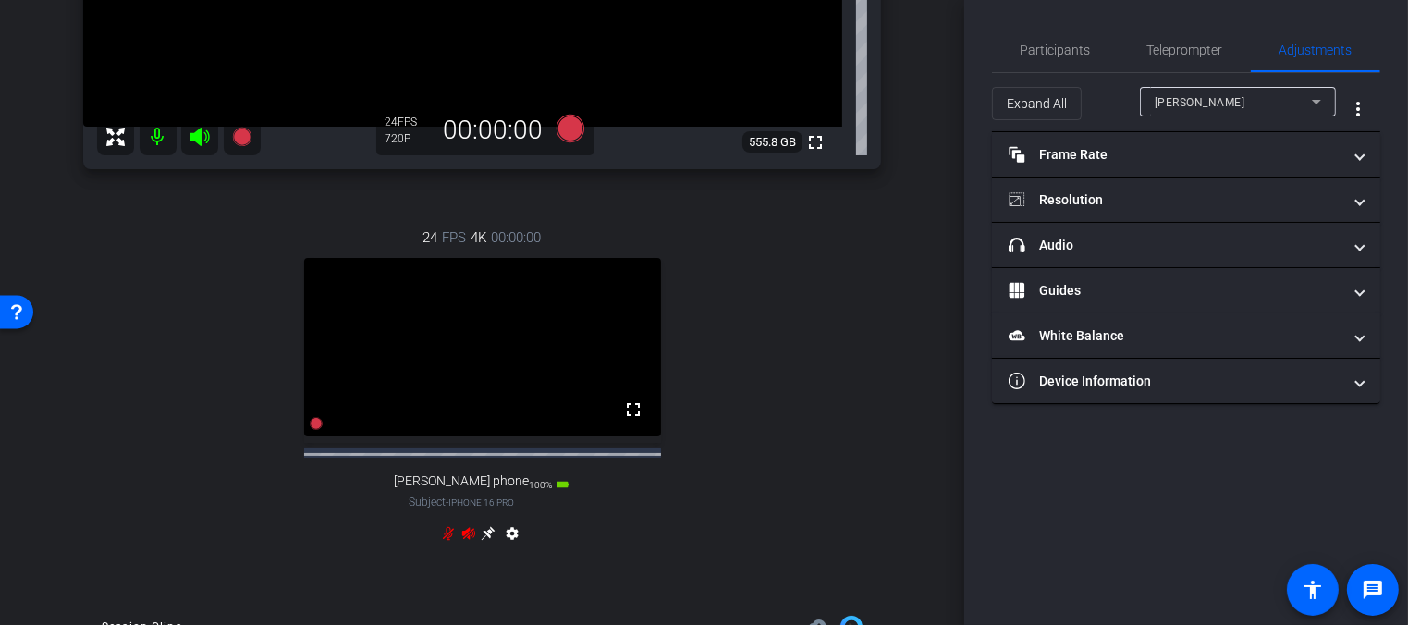
click at [483, 541] on icon at bounding box center [489, 534] width 14 height 14
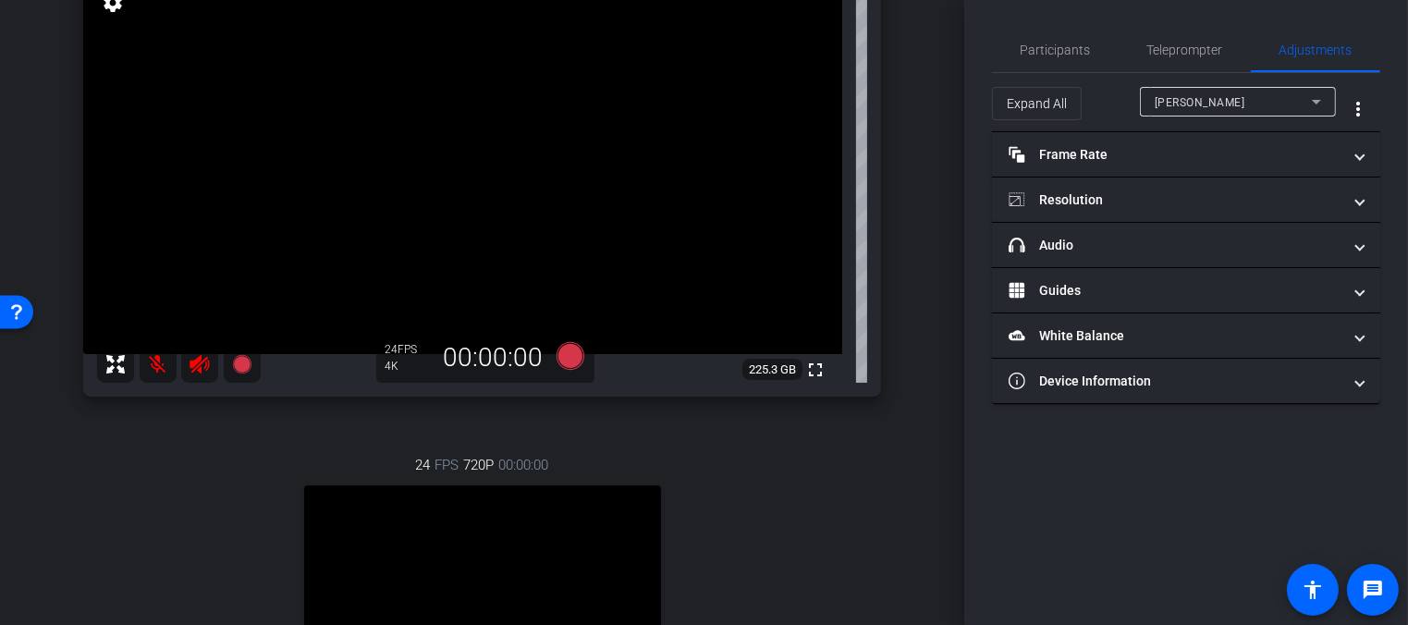
scroll to position [116, 0]
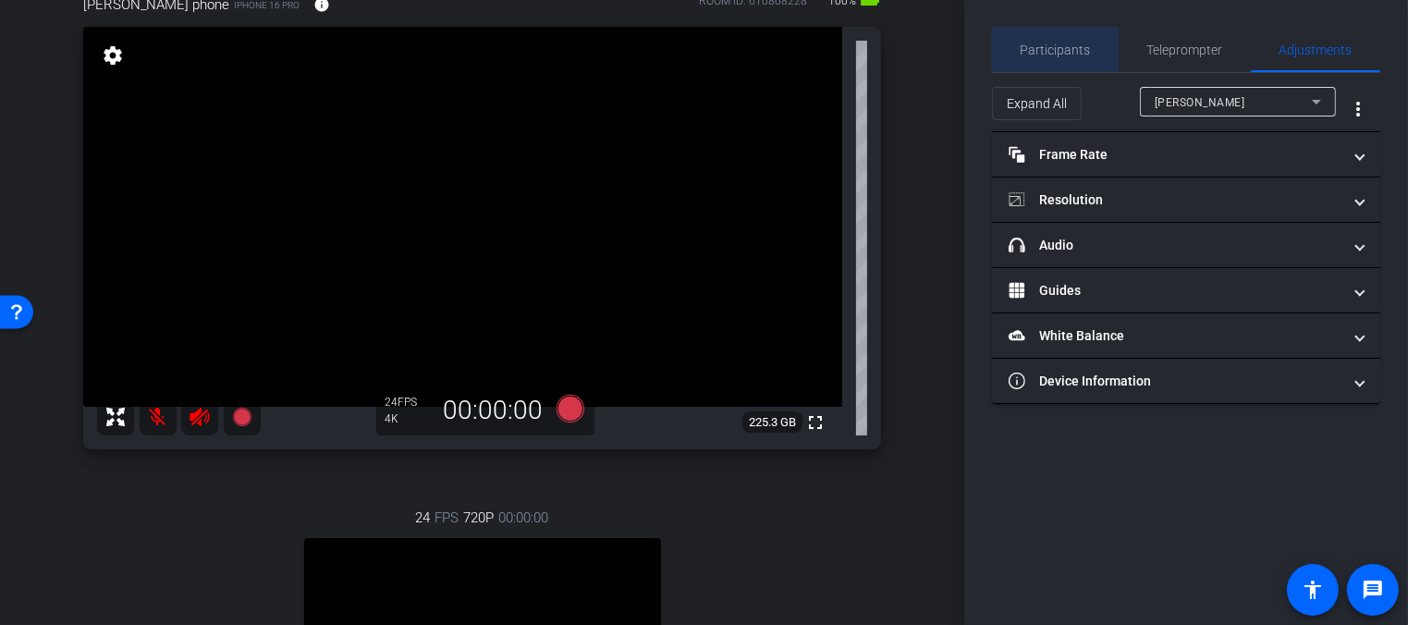
click at [1071, 52] on span "Participants" at bounding box center [1056, 49] width 70 height 13
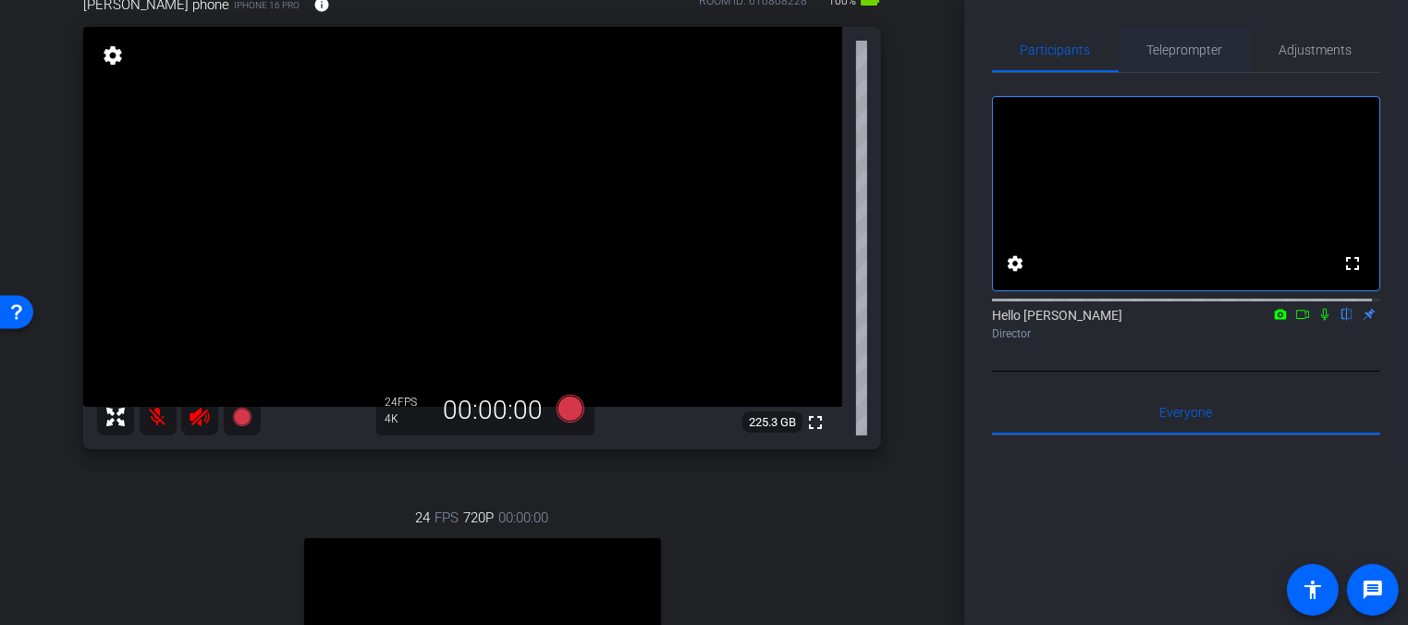
click at [1181, 51] on span "Teleprompter" at bounding box center [1185, 49] width 76 height 13
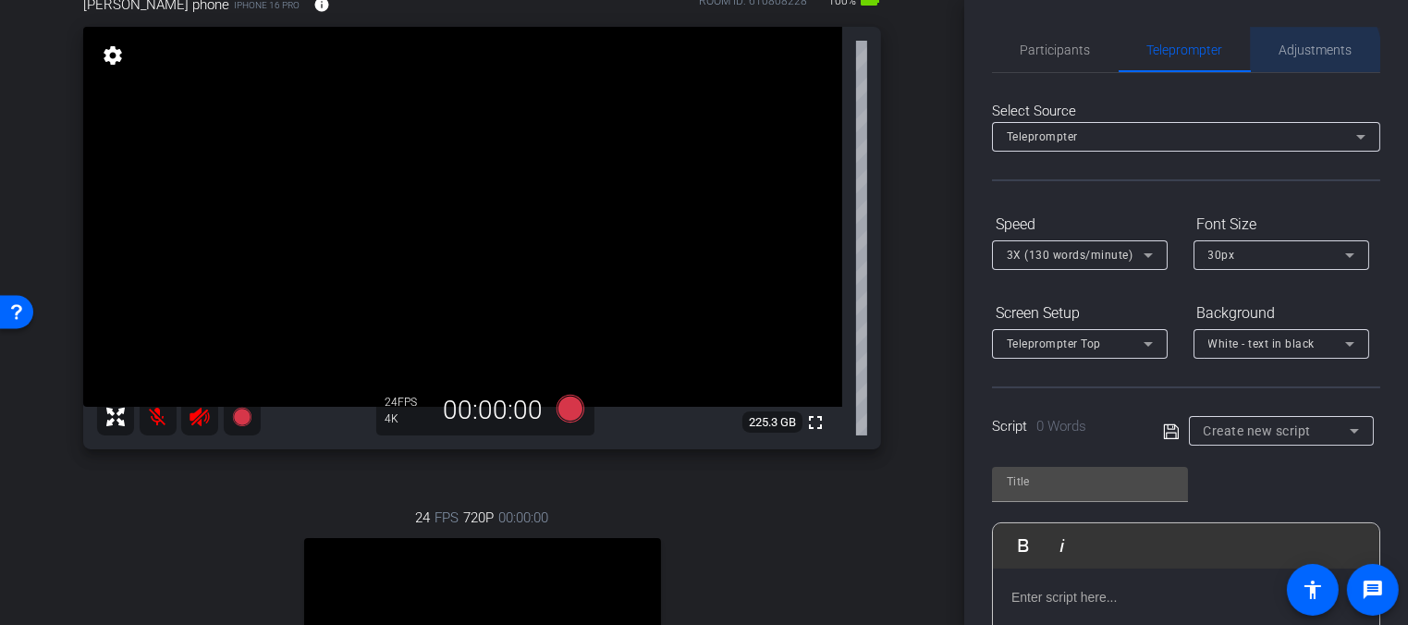
click at [1307, 54] on span "Adjustments" at bounding box center [1315, 49] width 73 height 13
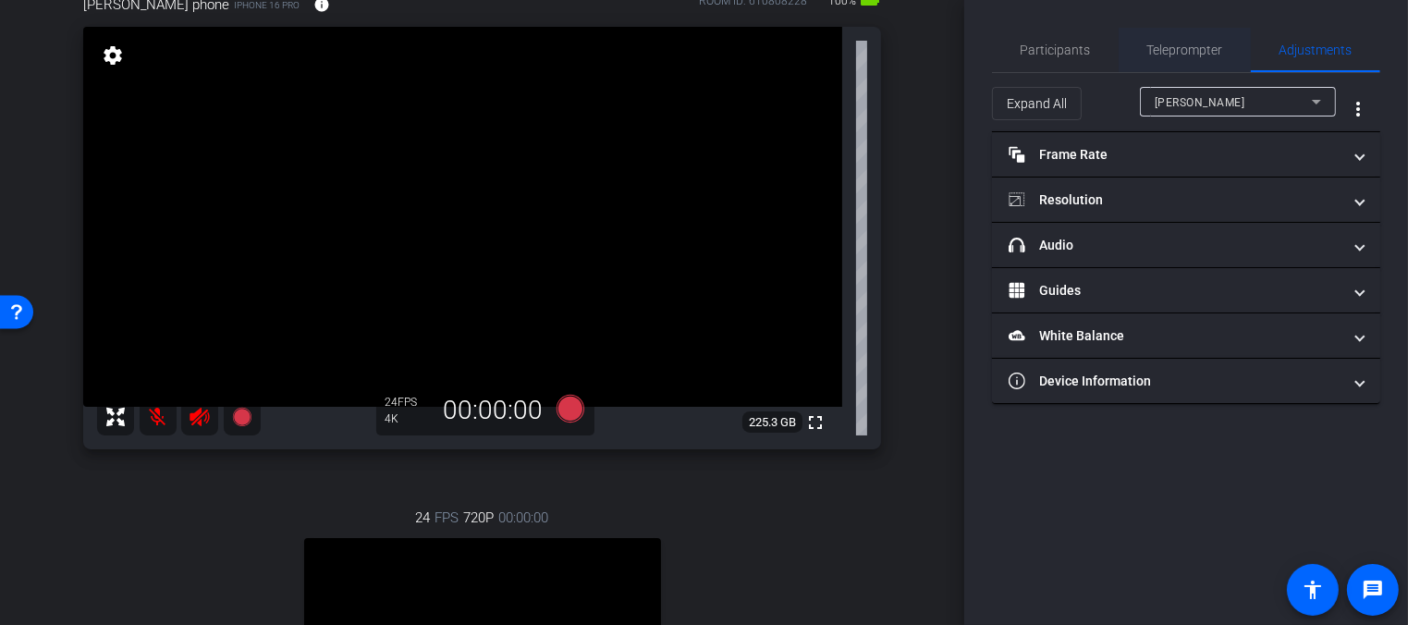
click at [1208, 51] on span "Teleprompter" at bounding box center [1185, 49] width 76 height 13
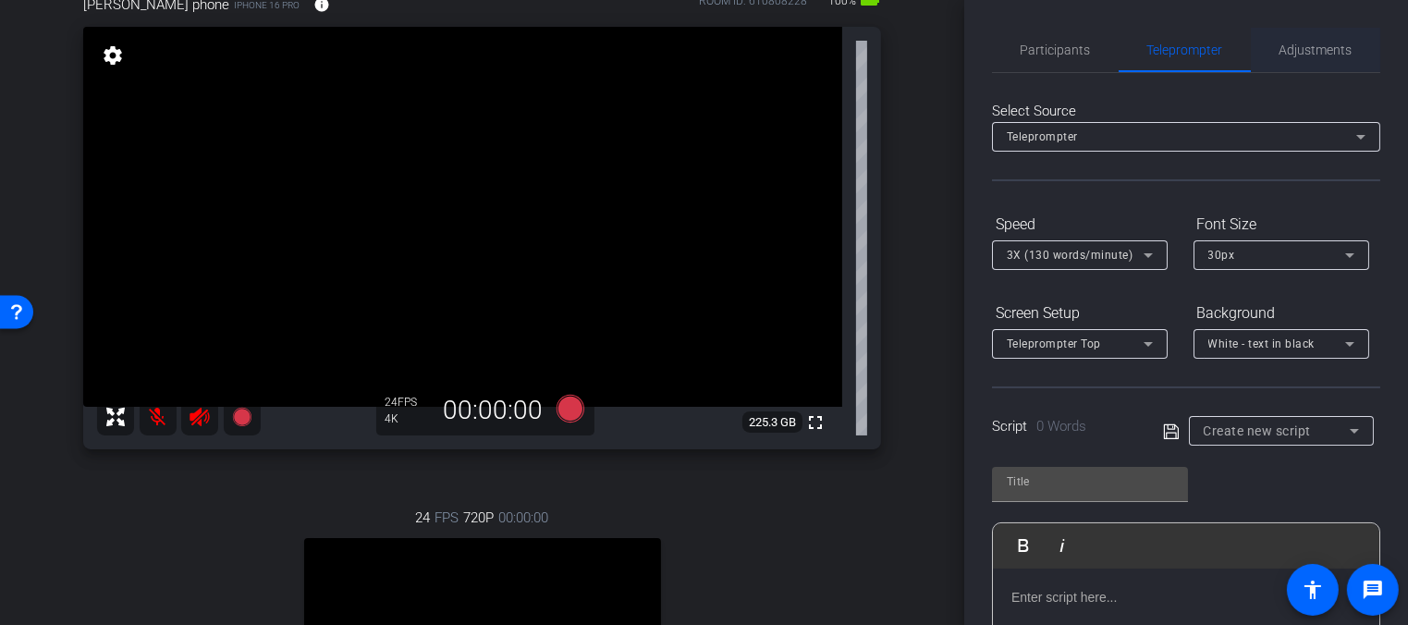
click at [1291, 46] on span "Adjustments" at bounding box center [1315, 49] width 73 height 13
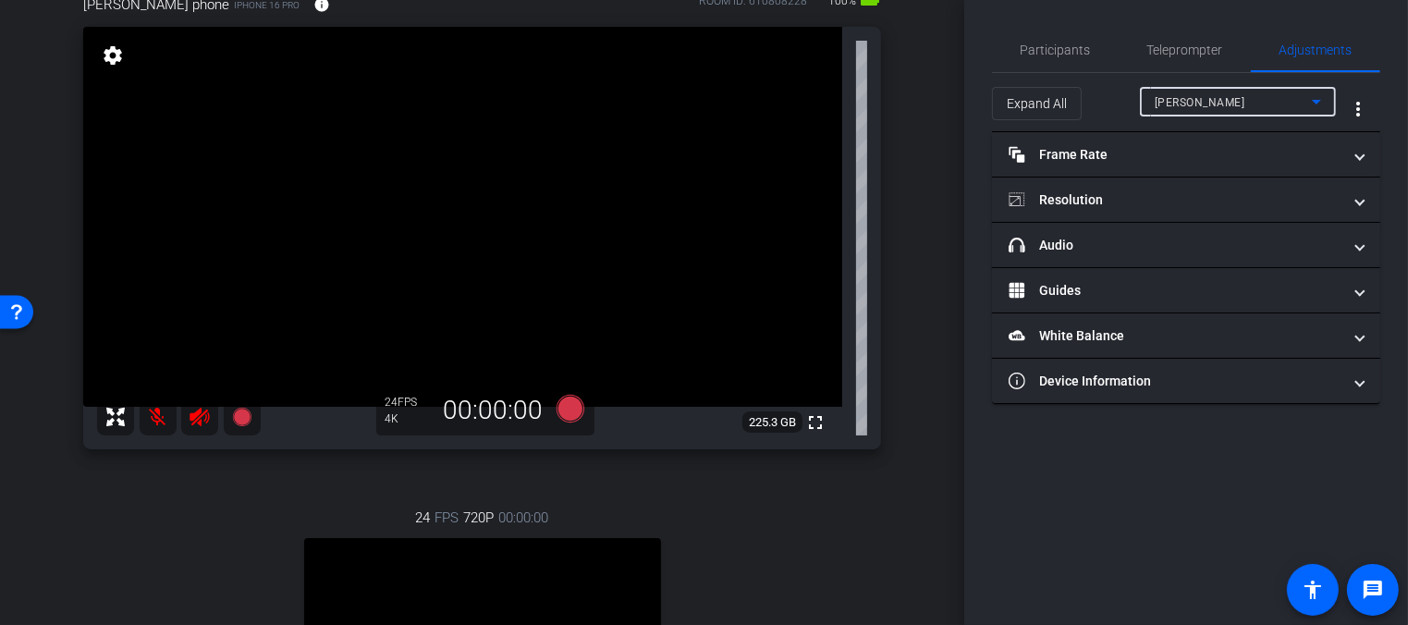
click at [1236, 96] on div "[PERSON_NAME]" at bounding box center [1233, 102] width 157 height 23
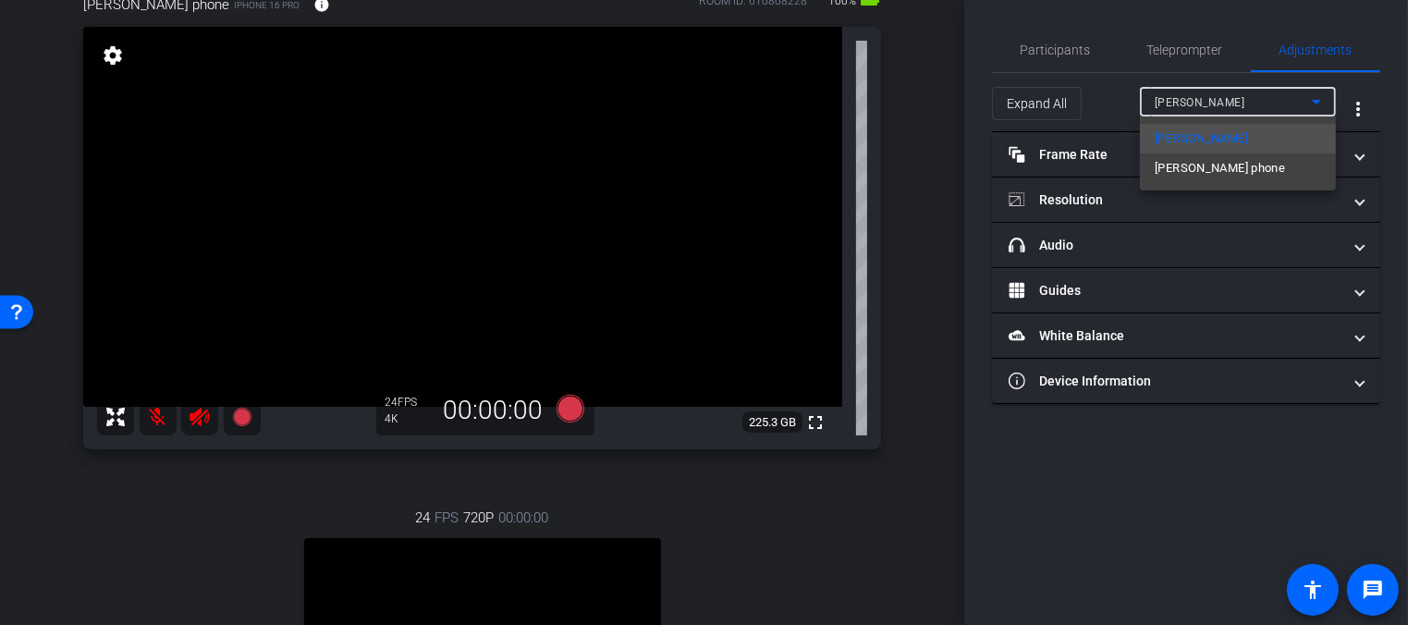
click at [1217, 172] on mat-option "[PERSON_NAME] phone" at bounding box center [1238, 168] width 196 height 30
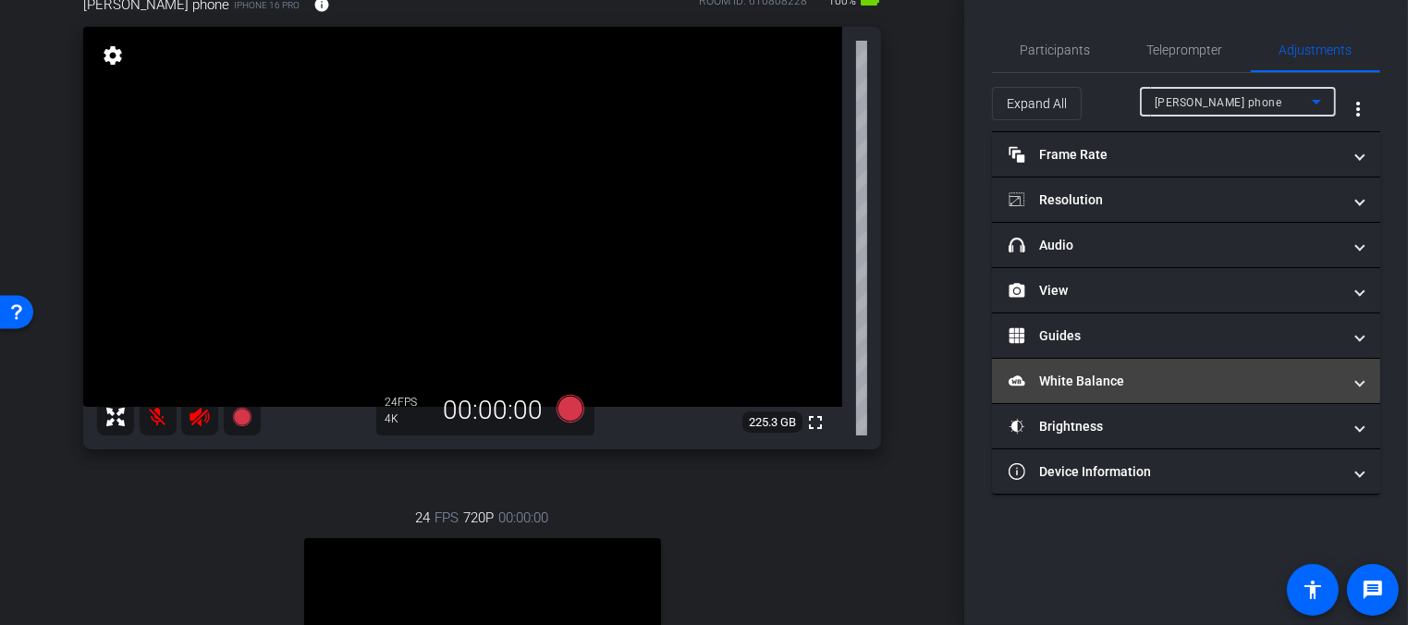
click at [1102, 376] on mat-panel-title "White Balance White Balance" at bounding box center [1175, 381] width 333 height 19
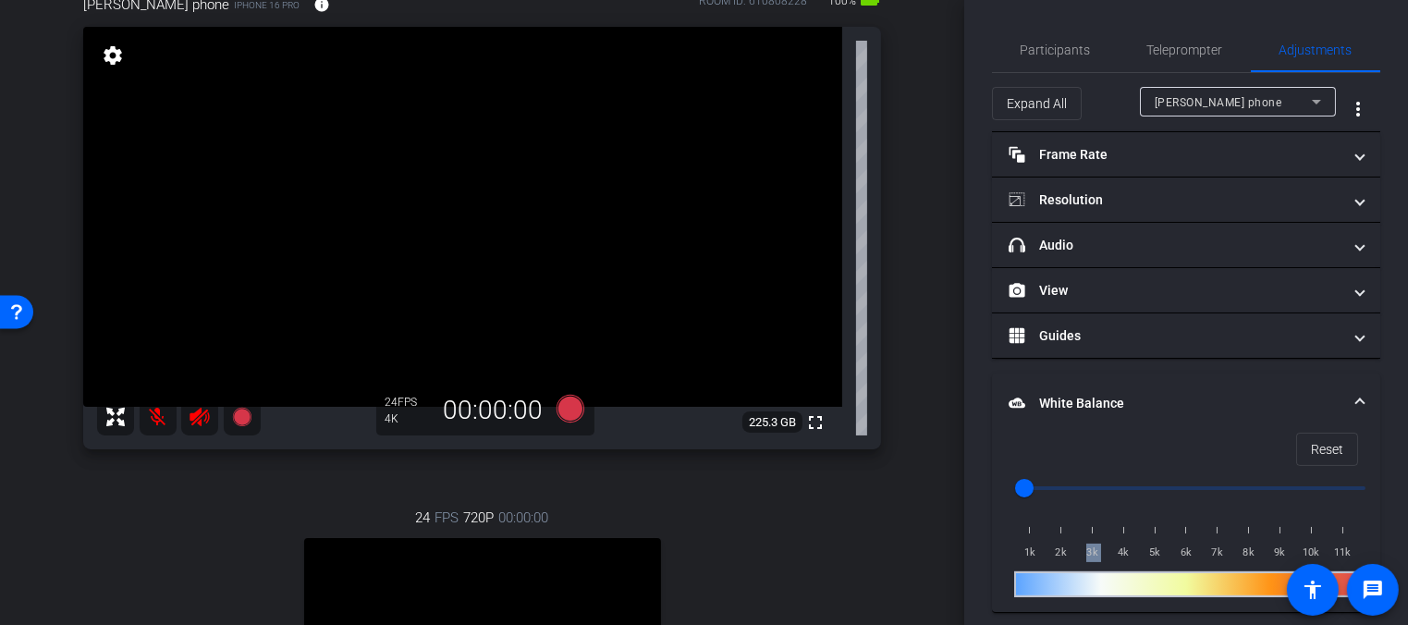
drag, startPoint x: 1107, startPoint y: 525, endPoint x: 1128, endPoint y: 520, distance: 20.9
click at [1128, 520] on div "1k 2k 3k 4k 5k 6k 7k 8k 9k 10k 11k" at bounding box center [1186, 536] width 344 height 52
click at [1116, 530] on div "1k 2k 3k 4k 5k 6k 7k 8k 9k 10k 11k" at bounding box center [1186, 536] width 344 height 52
type input "3500"
click at [1107, 485] on input "range" at bounding box center [1193, 488] width 383 height 41
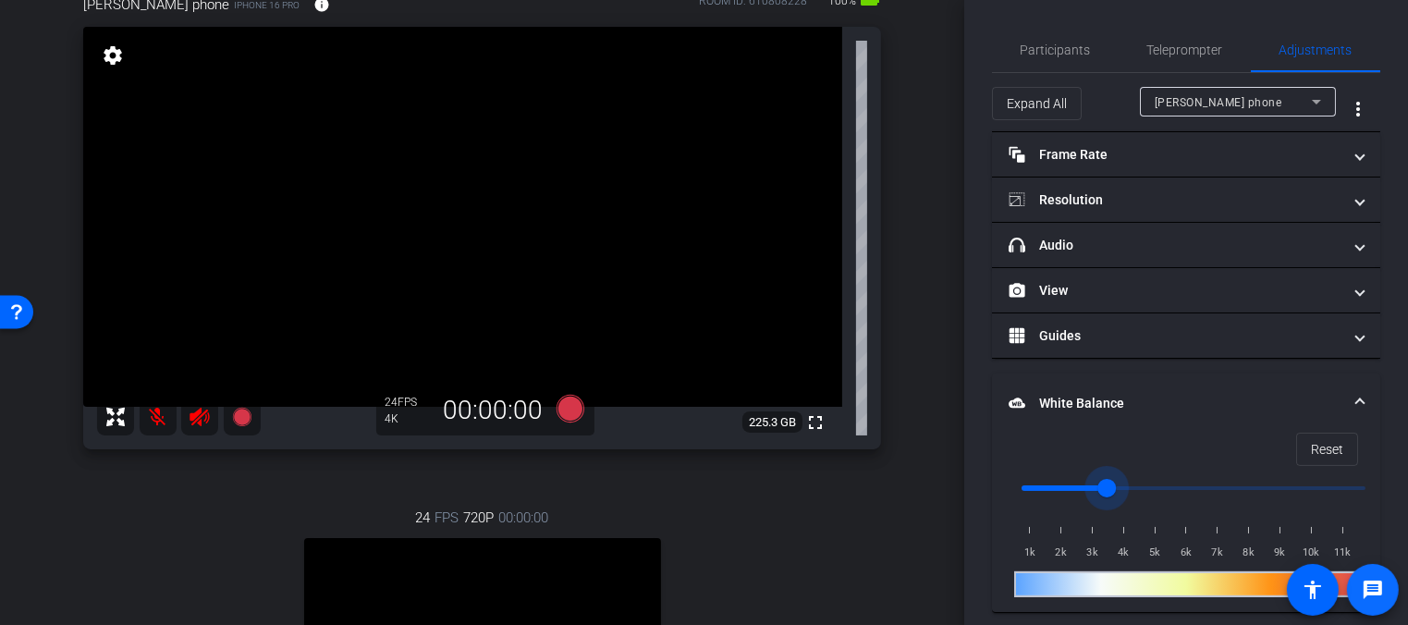
click at [1367, 591] on mat-icon "message" at bounding box center [1373, 590] width 22 height 22
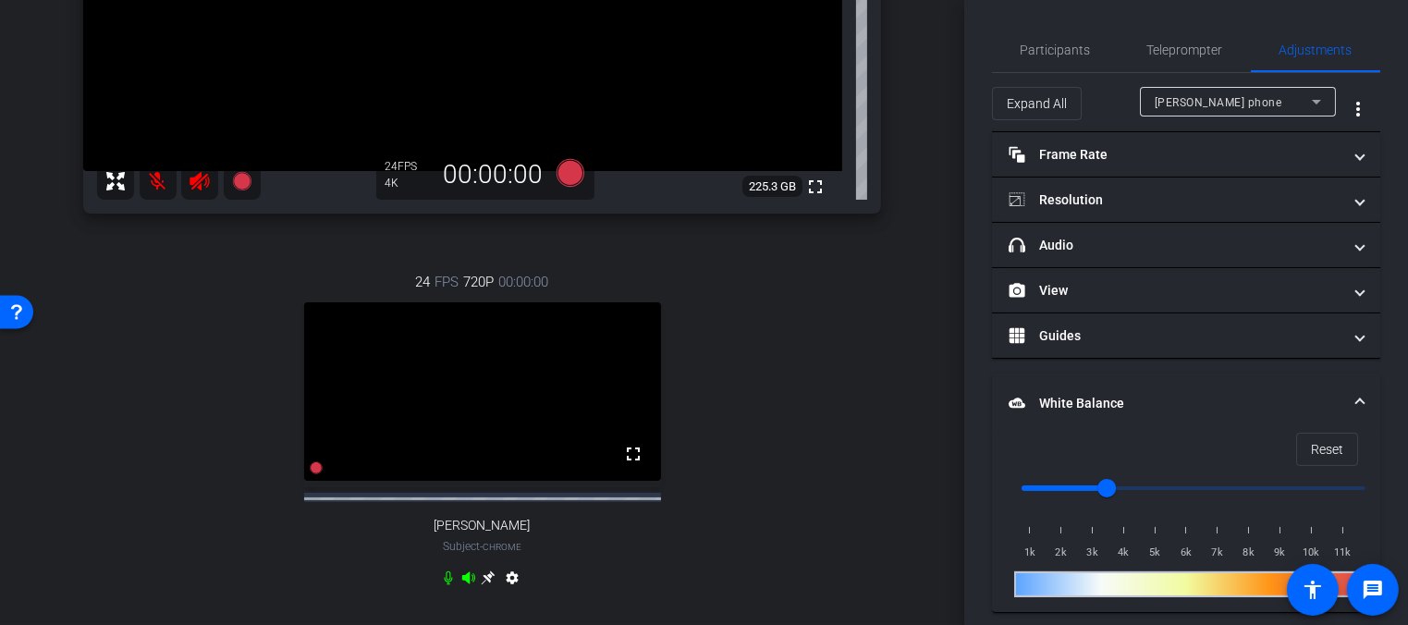
scroll to position [246, 0]
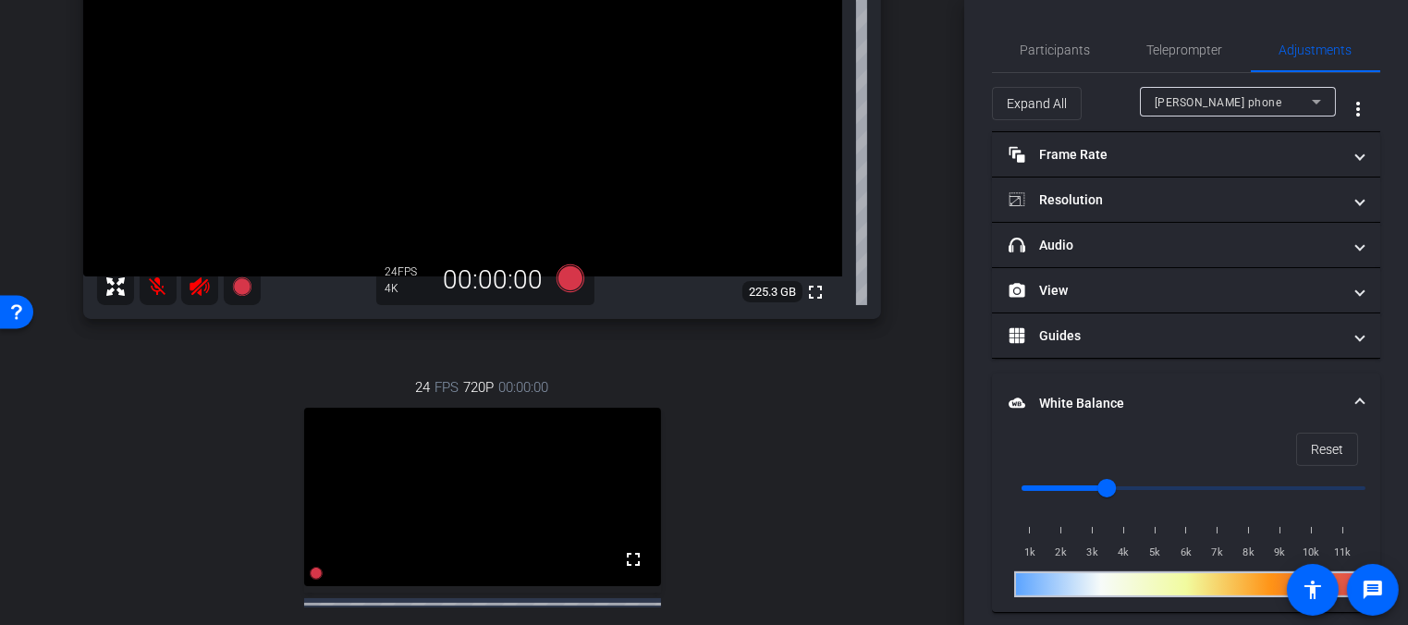
click at [1193, 91] on div "[PERSON_NAME] phone" at bounding box center [1233, 102] width 157 height 23
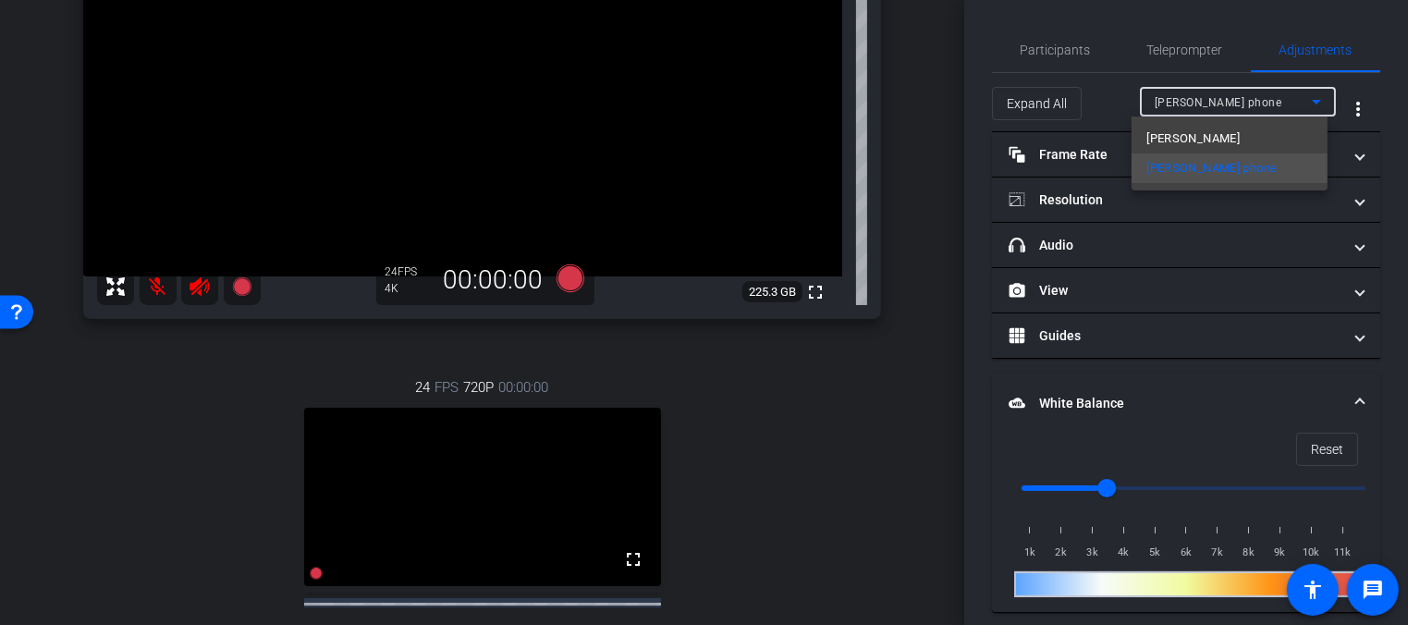
click at [1192, 141] on mat-option "[PERSON_NAME]" at bounding box center [1230, 139] width 196 height 30
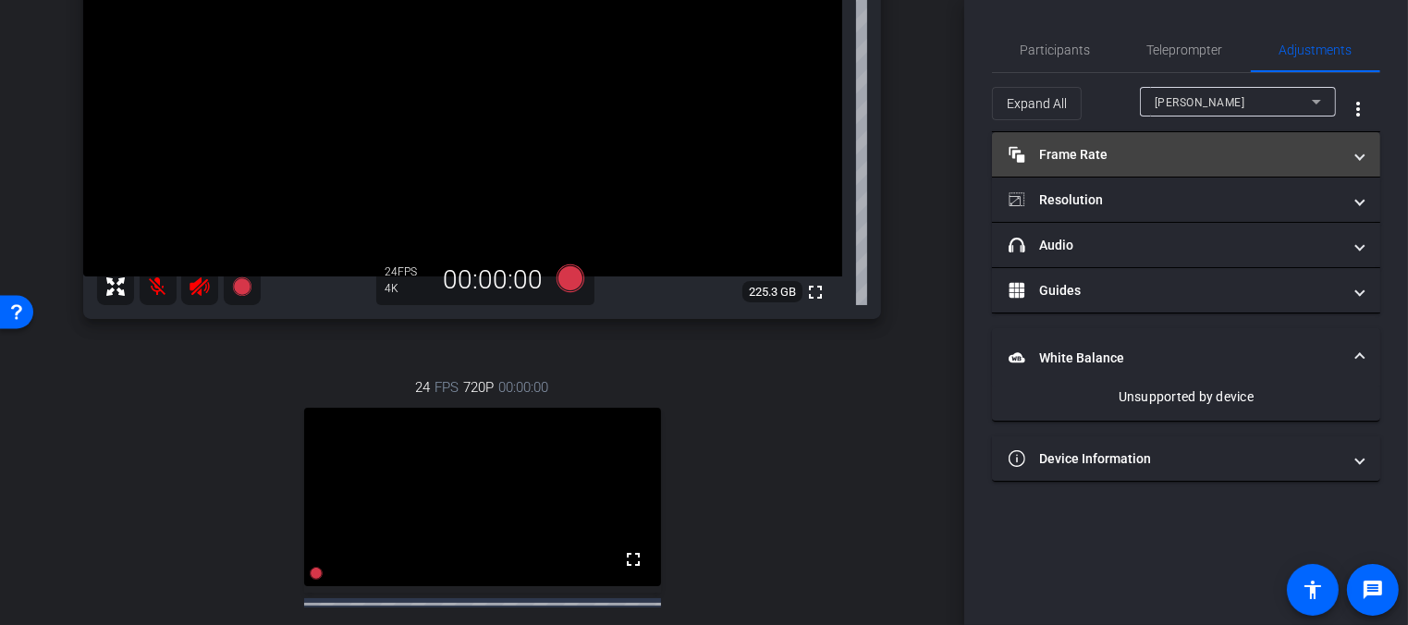
click at [1162, 150] on mat-panel-title "Frame Rate Frame Rate" at bounding box center [1175, 154] width 333 height 19
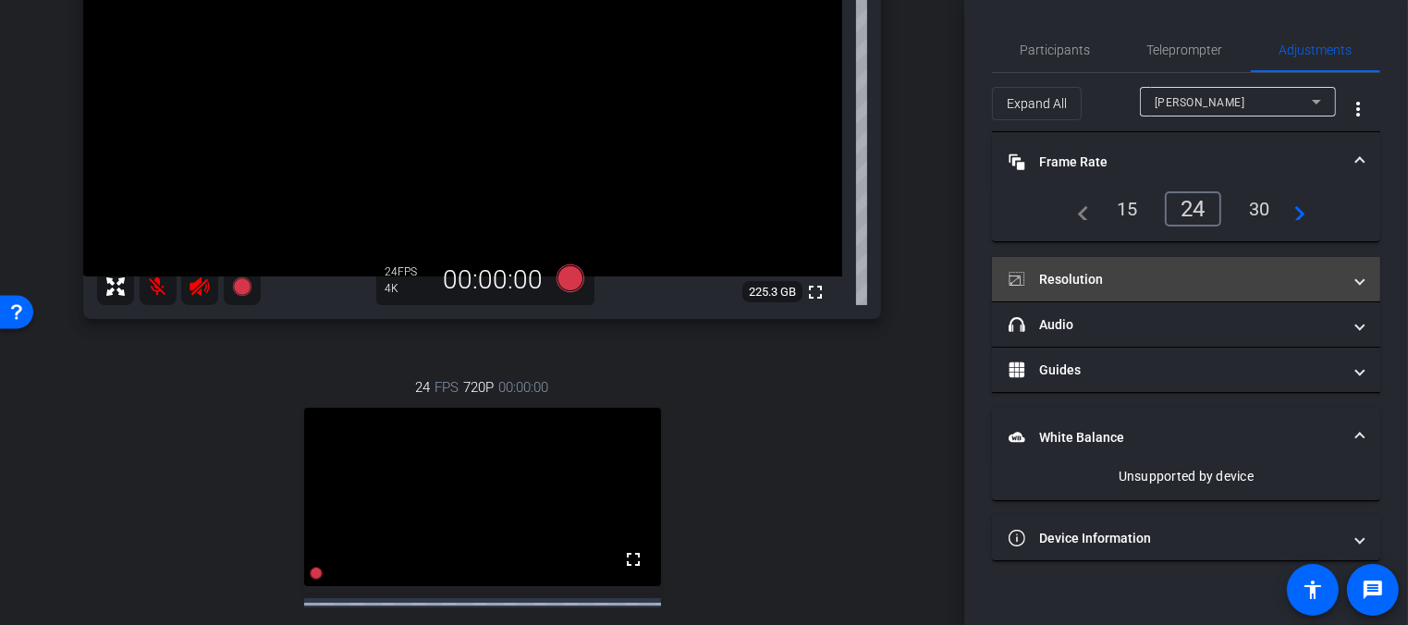
click at [1158, 274] on mat-panel-title "Resolution" at bounding box center [1175, 279] width 333 height 19
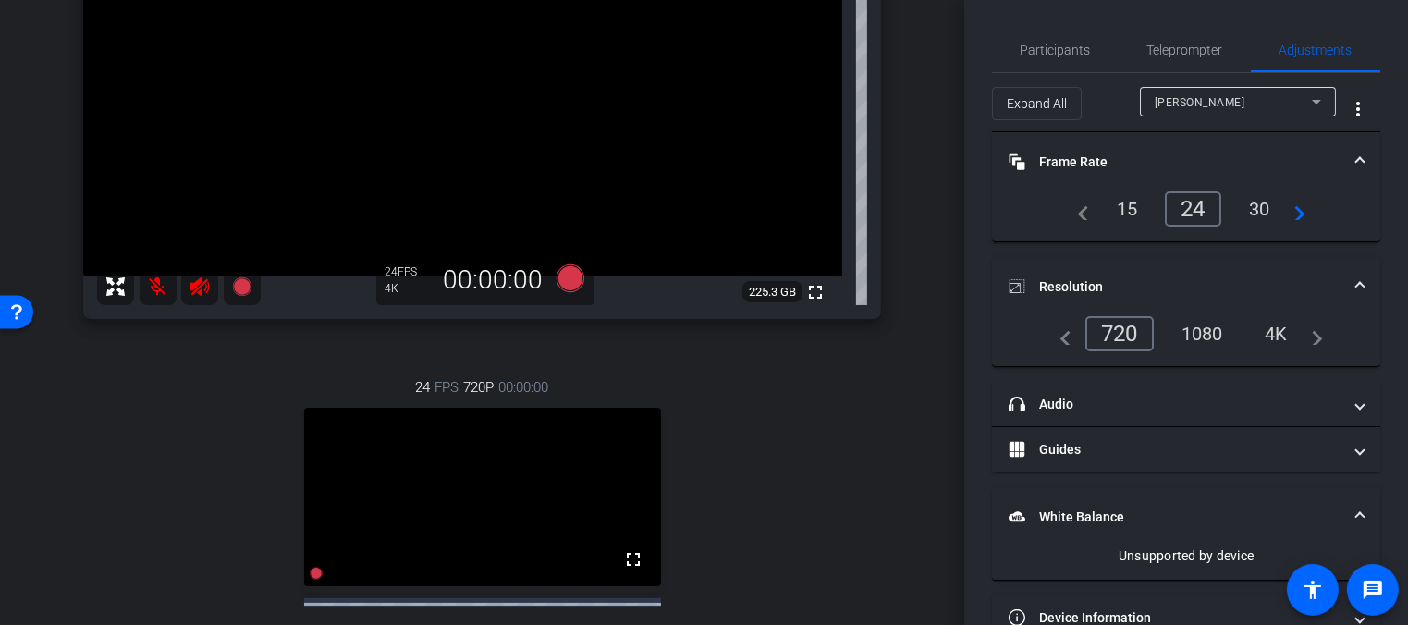
click at [1200, 336] on div "1080" at bounding box center [1202, 333] width 69 height 31
click at [556, 280] on icon at bounding box center [570, 278] width 28 height 28
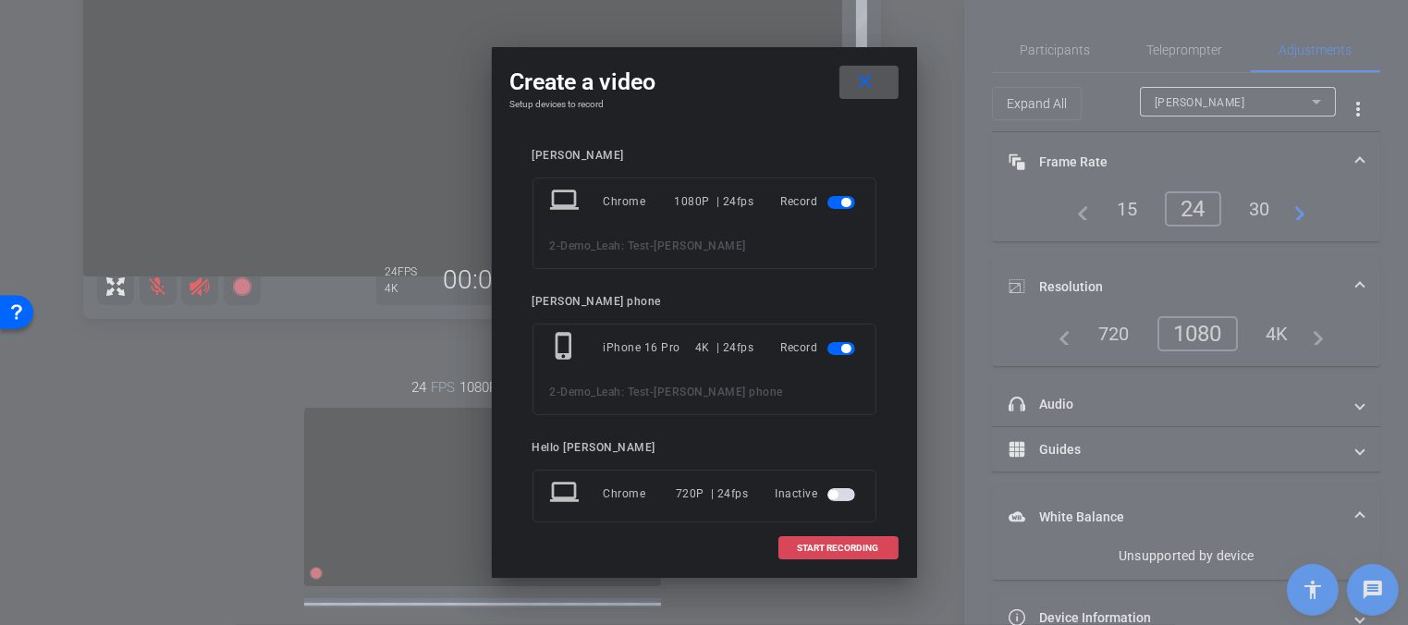
click at [851, 549] on span "START RECORDING" at bounding box center [838, 548] width 81 height 9
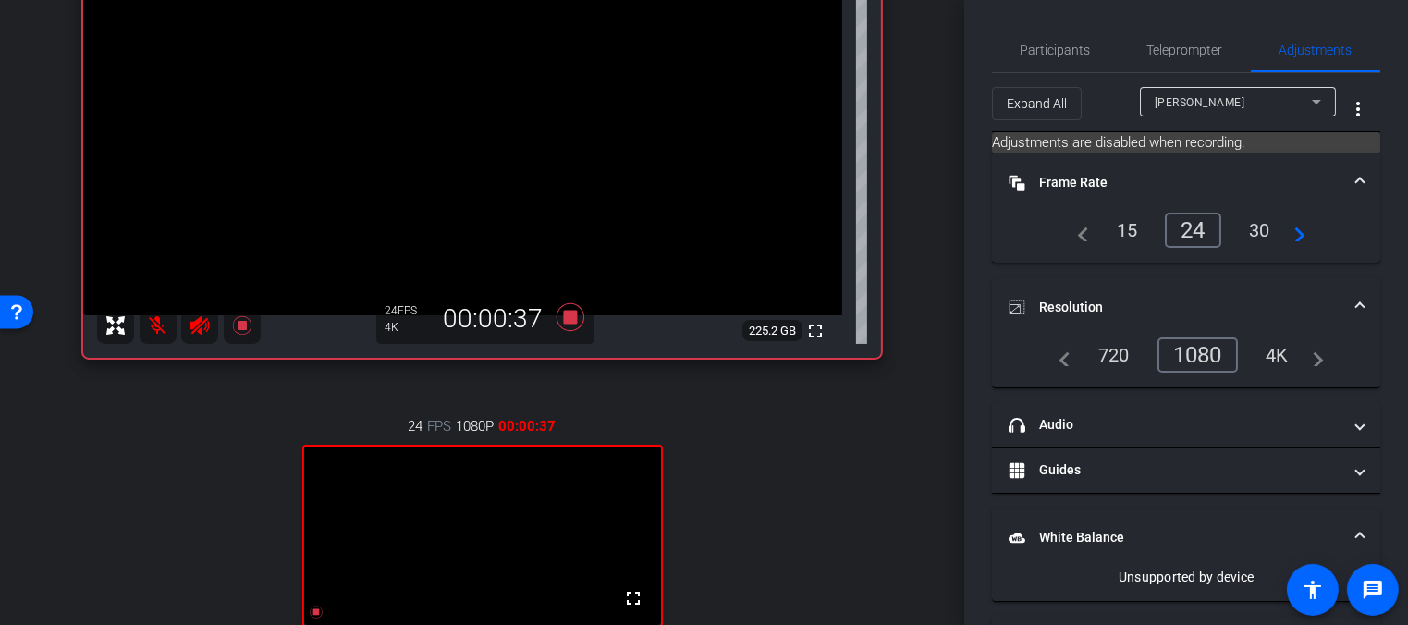
scroll to position [198, 0]
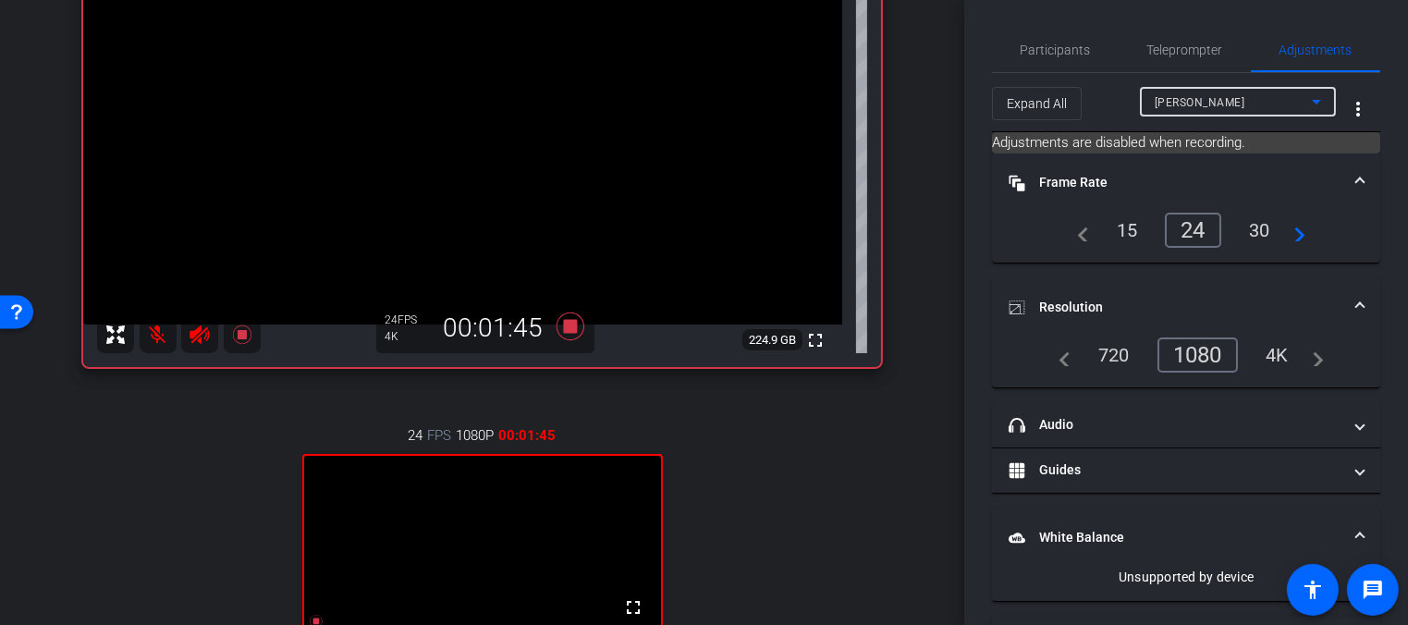
click at [1227, 94] on div "[PERSON_NAME]" at bounding box center [1233, 102] width 157 height 23
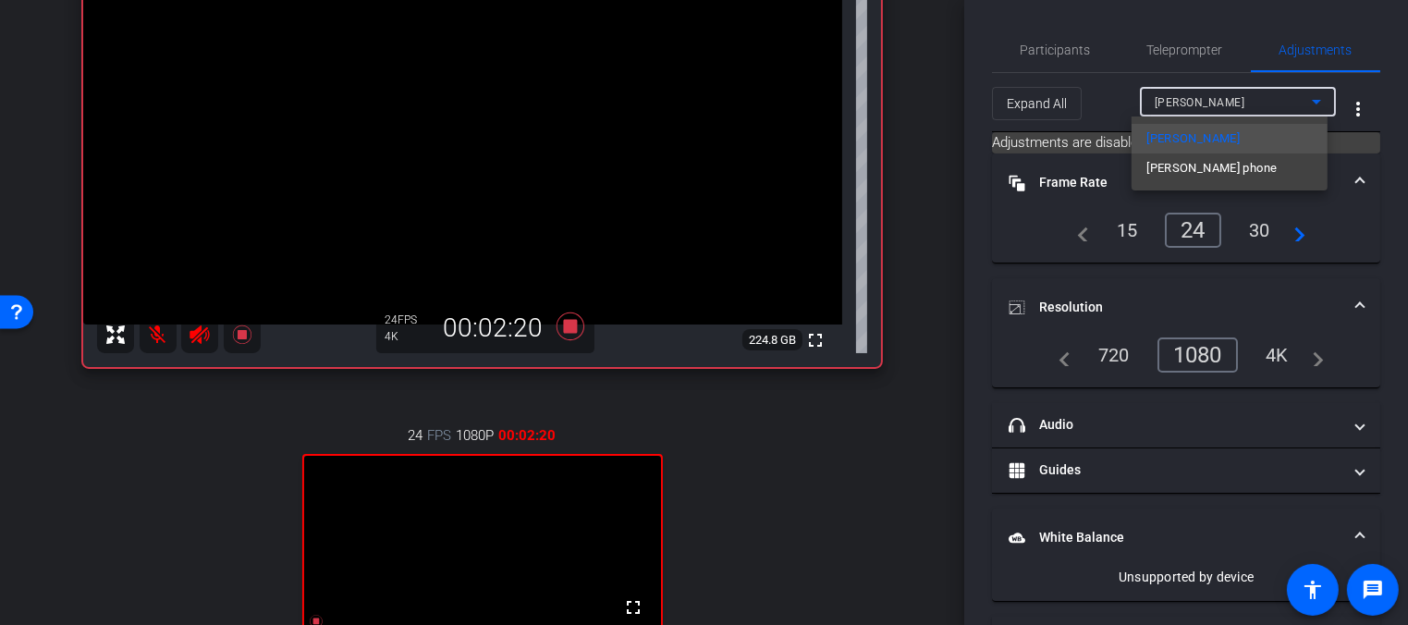
click at [973, 199] on div at bounding box center [704, 312] width 1408 height 625
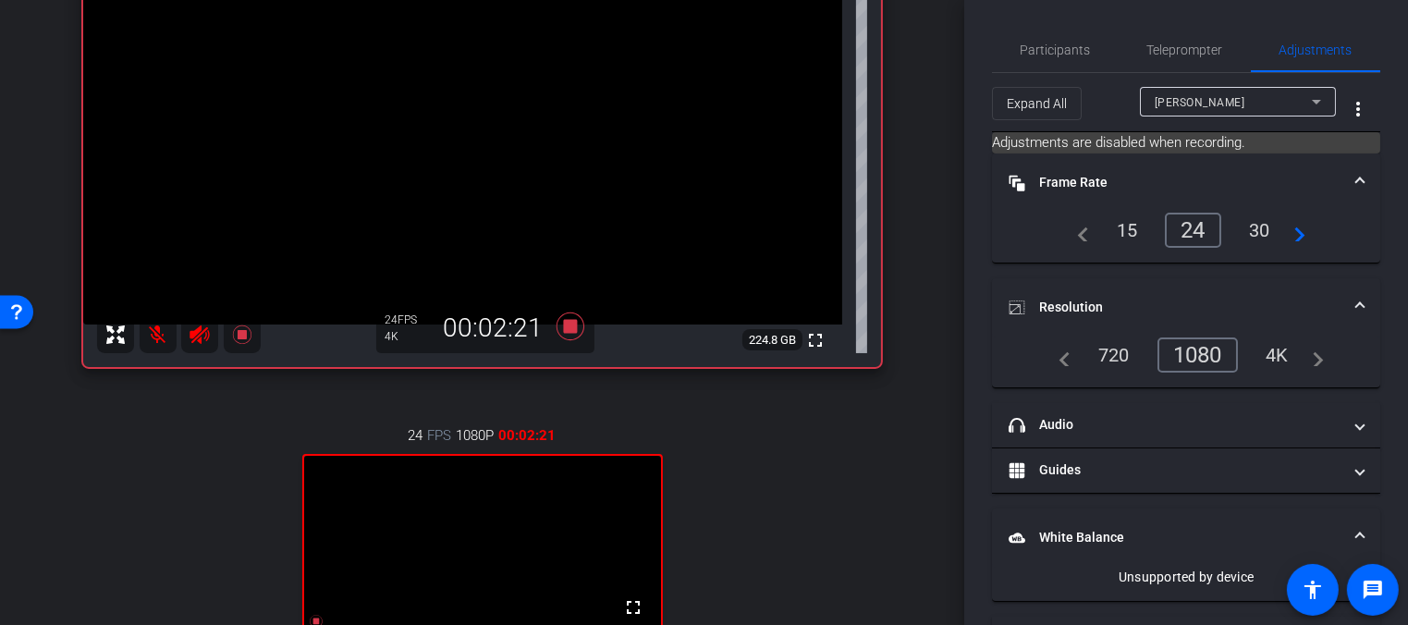
scroll to position [0, 0]
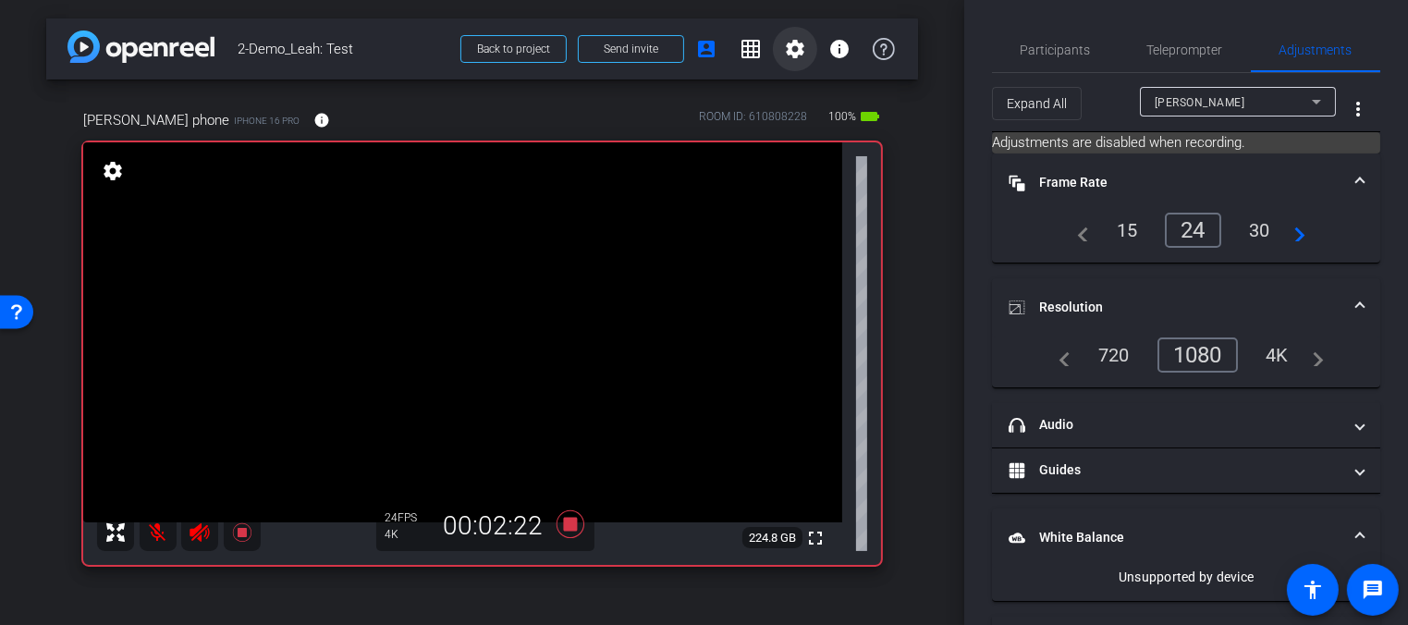
click at [773, 39] on span at bounding box center [795, 49] width 44 height 44
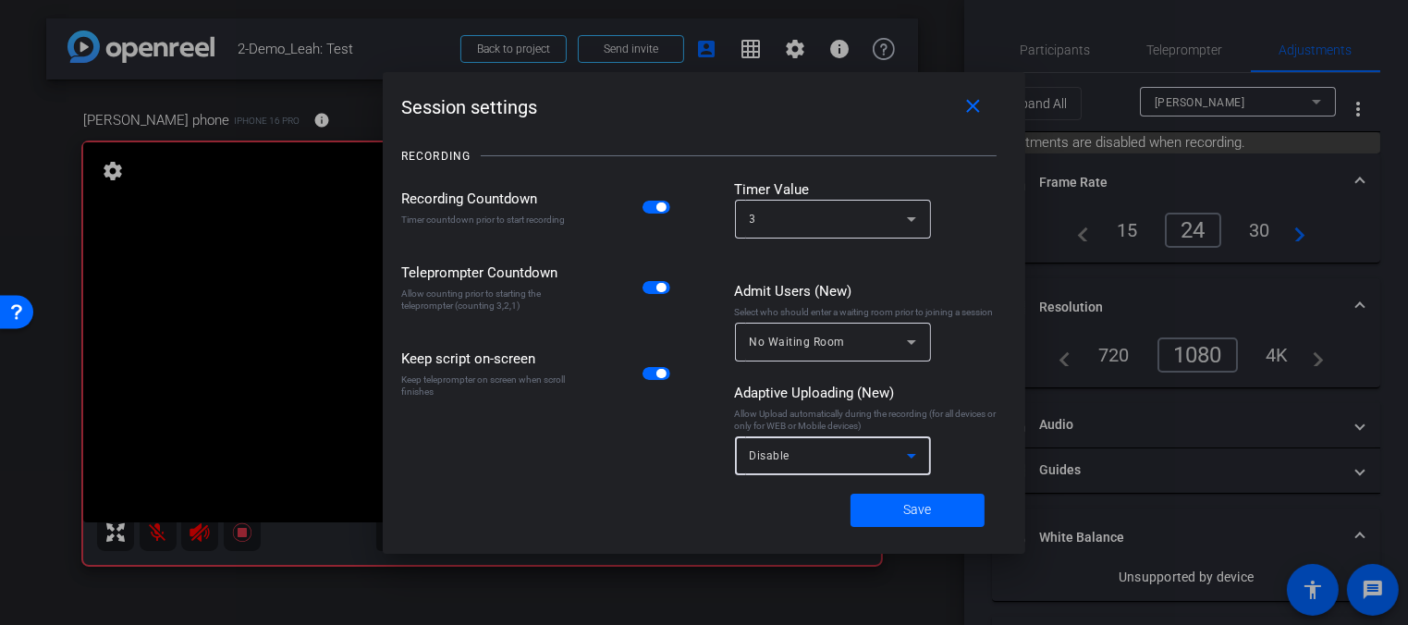
click at [887, 460] on div "Disable" at bounding box center [828, 455] width 157 height 23
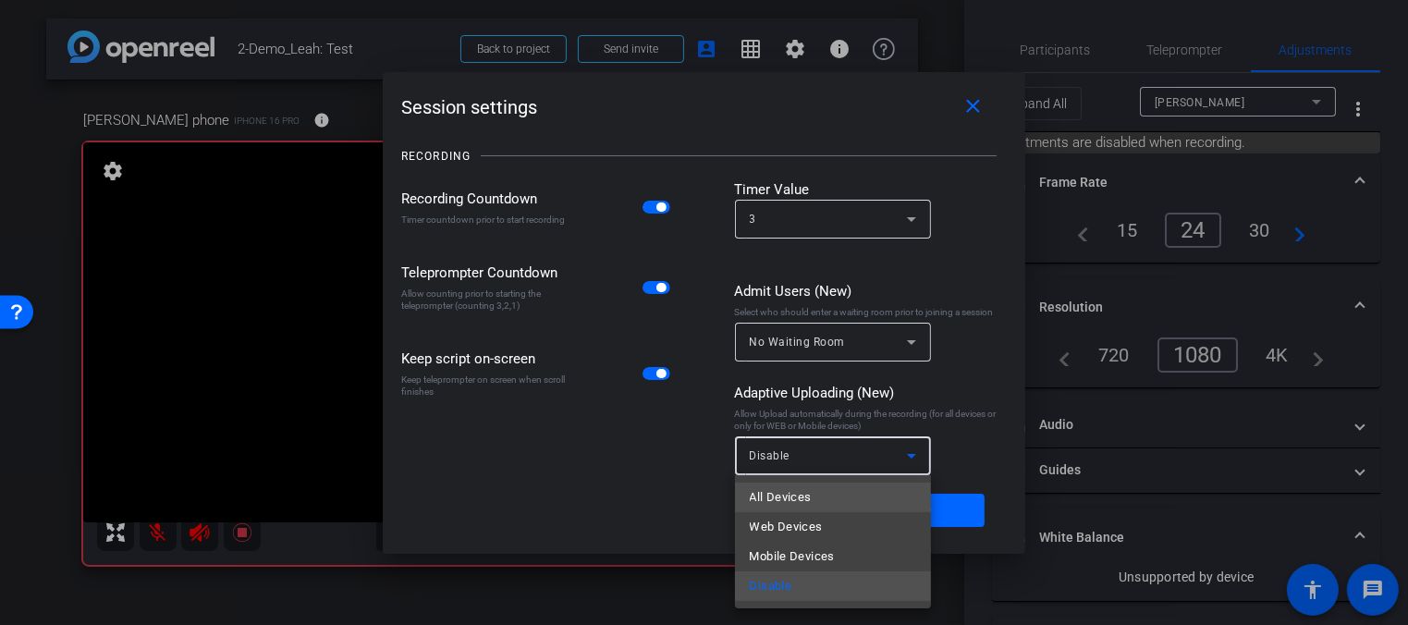
click at [884, 497] on mat-option "All Devices" at bounding box center [833, 498] width 196 height 30
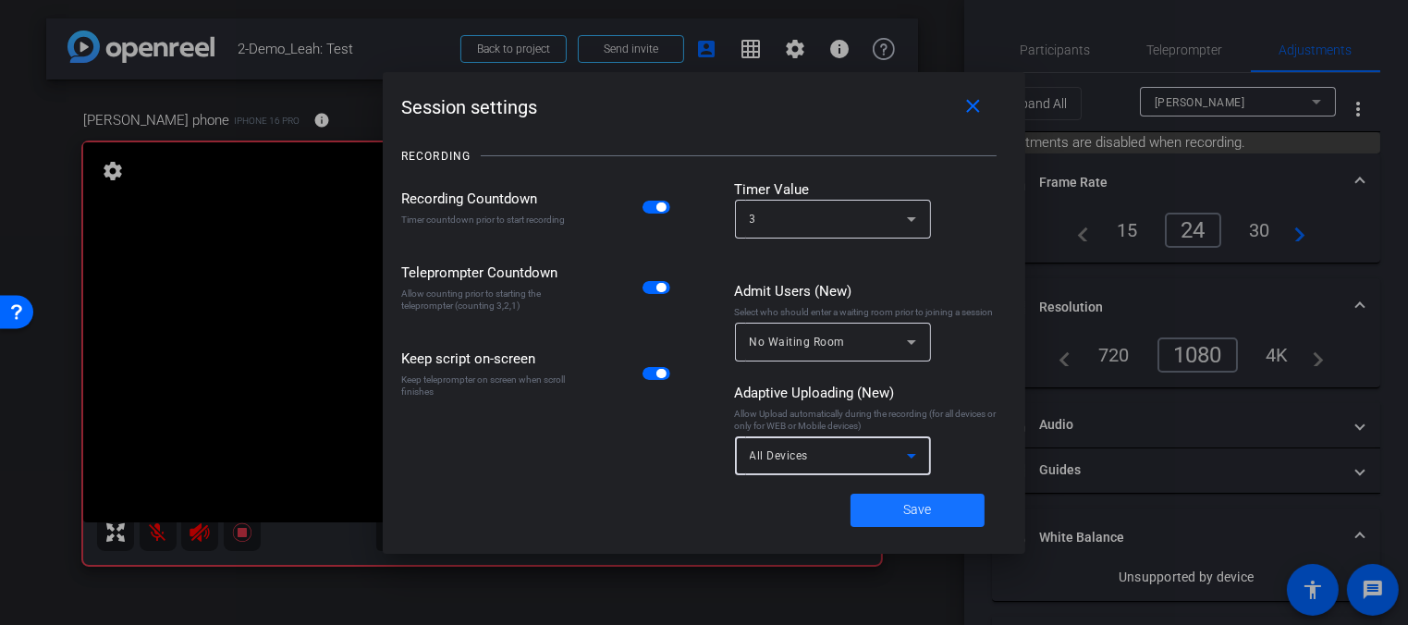
click at [914, 505] on span "Save" at bounding box center [918, 509] width 28 height 19
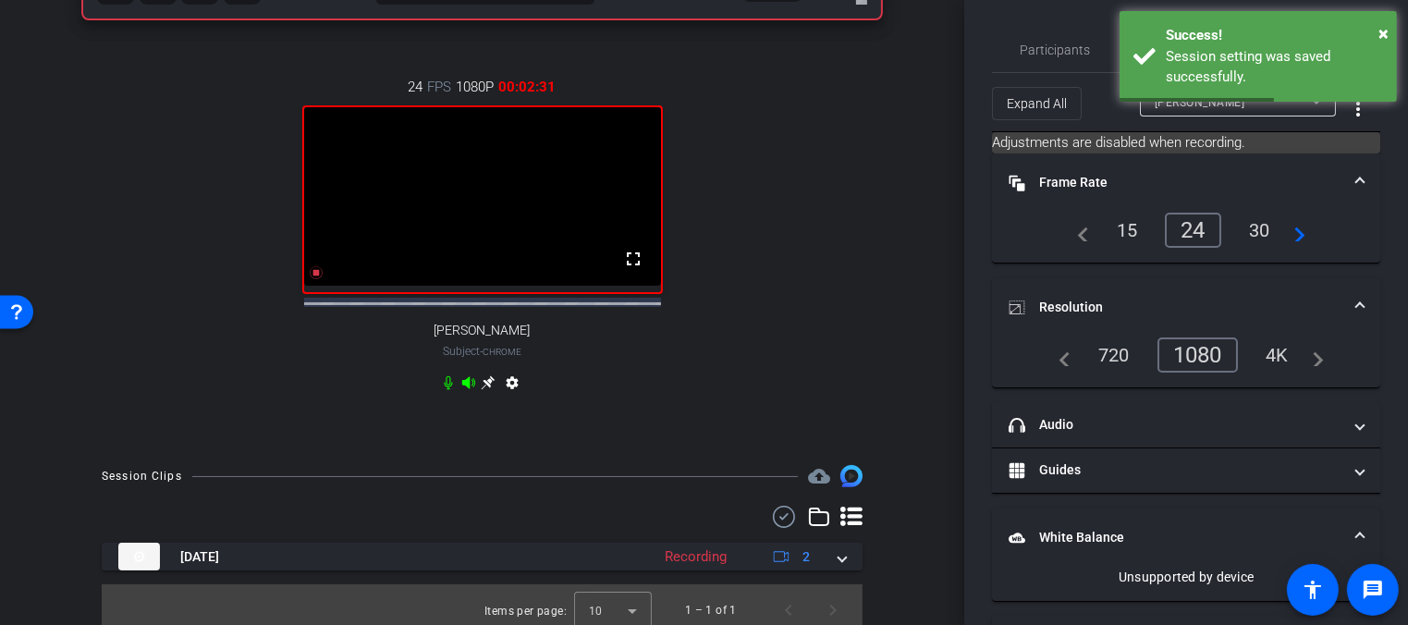
scroll to position [570, 0]
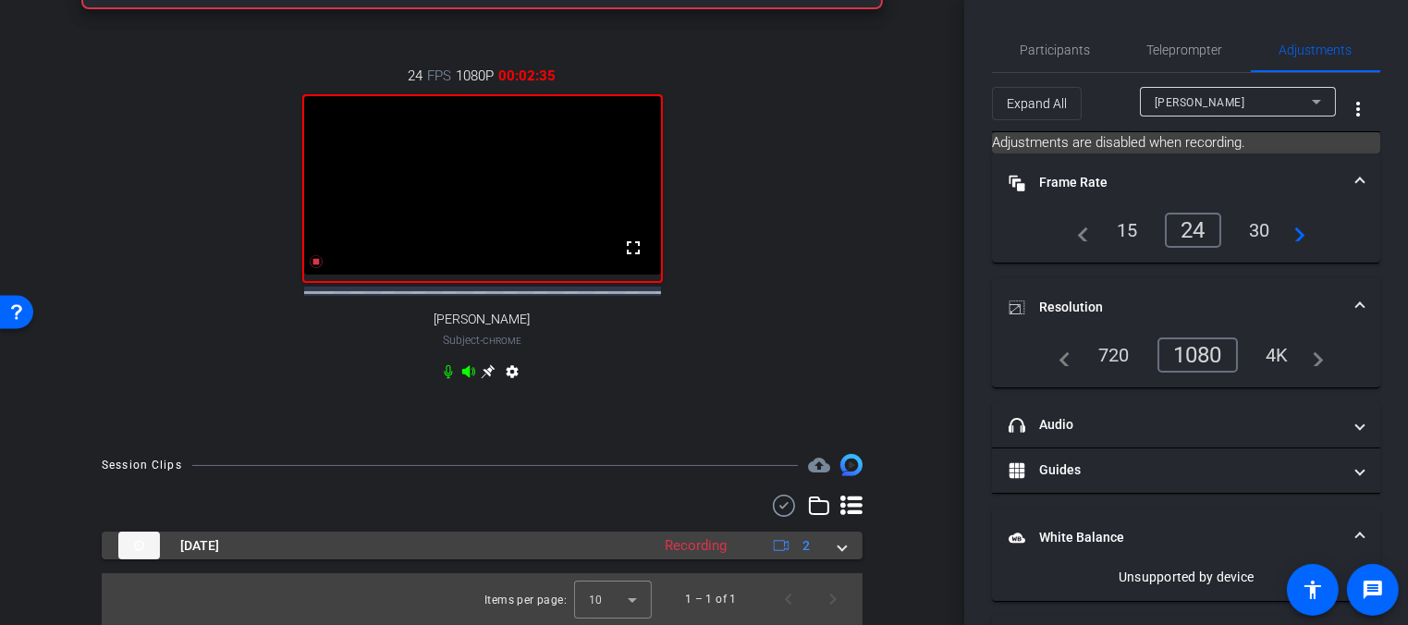
click at [838, 546] on span at bounding box center [841, 545] width 7 height 19
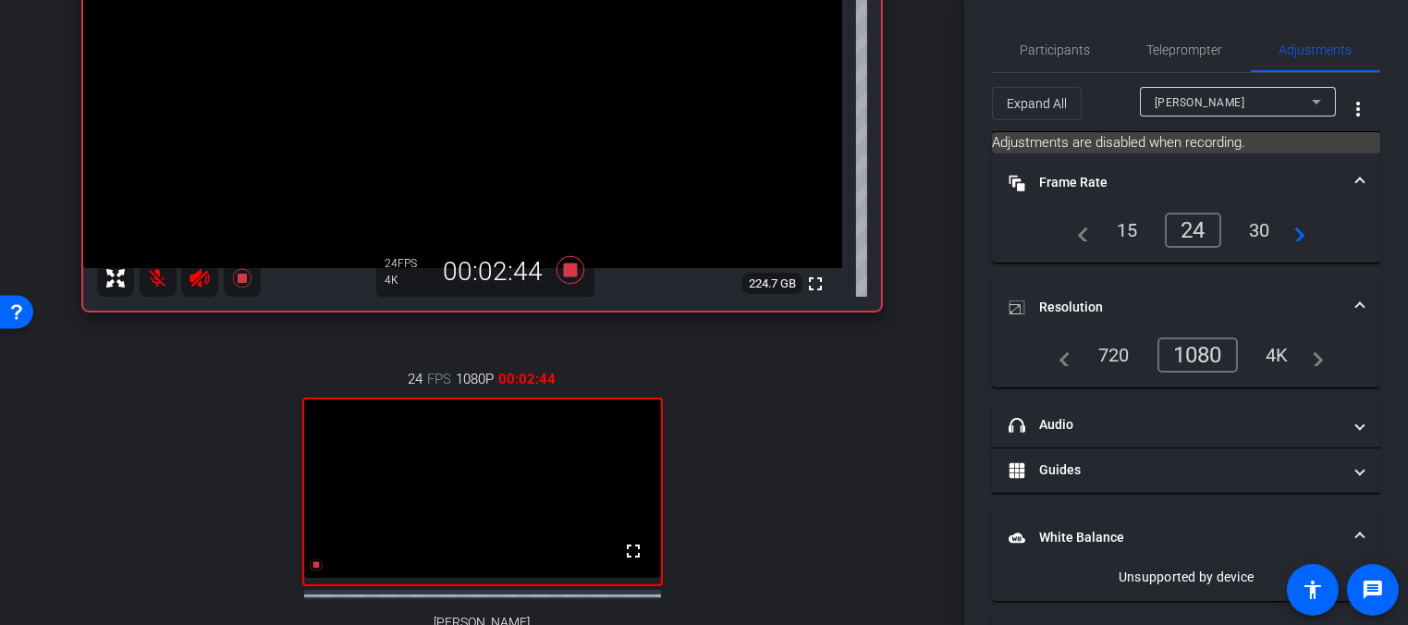
scroll to position [226, 0]
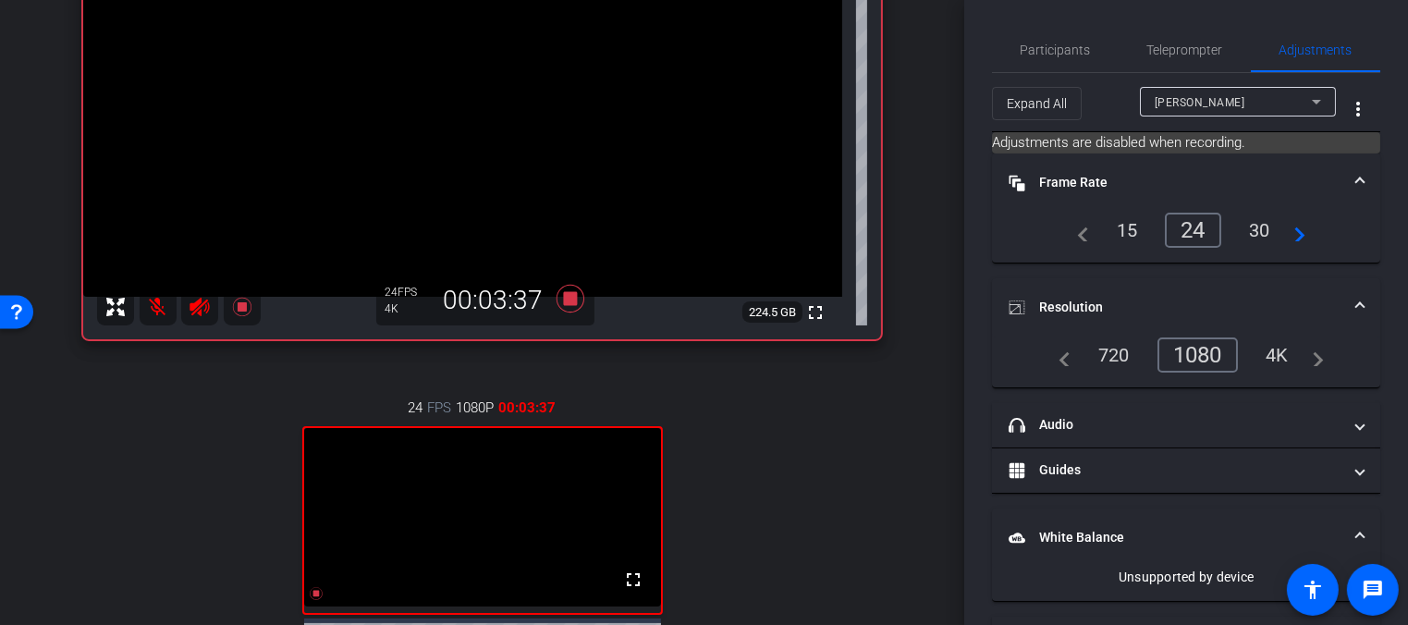
click at [566, 298] on icon at bounding box center [570, 299] width 28 height 28
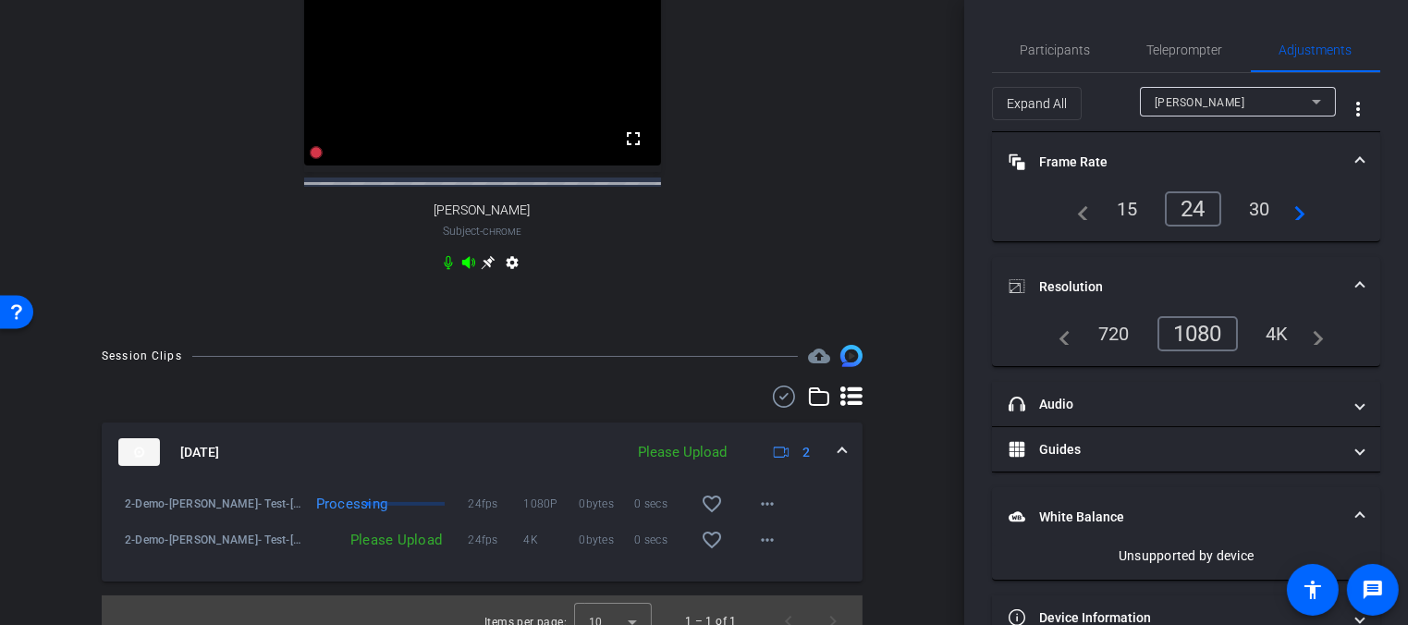
scroll to position [705, 0]
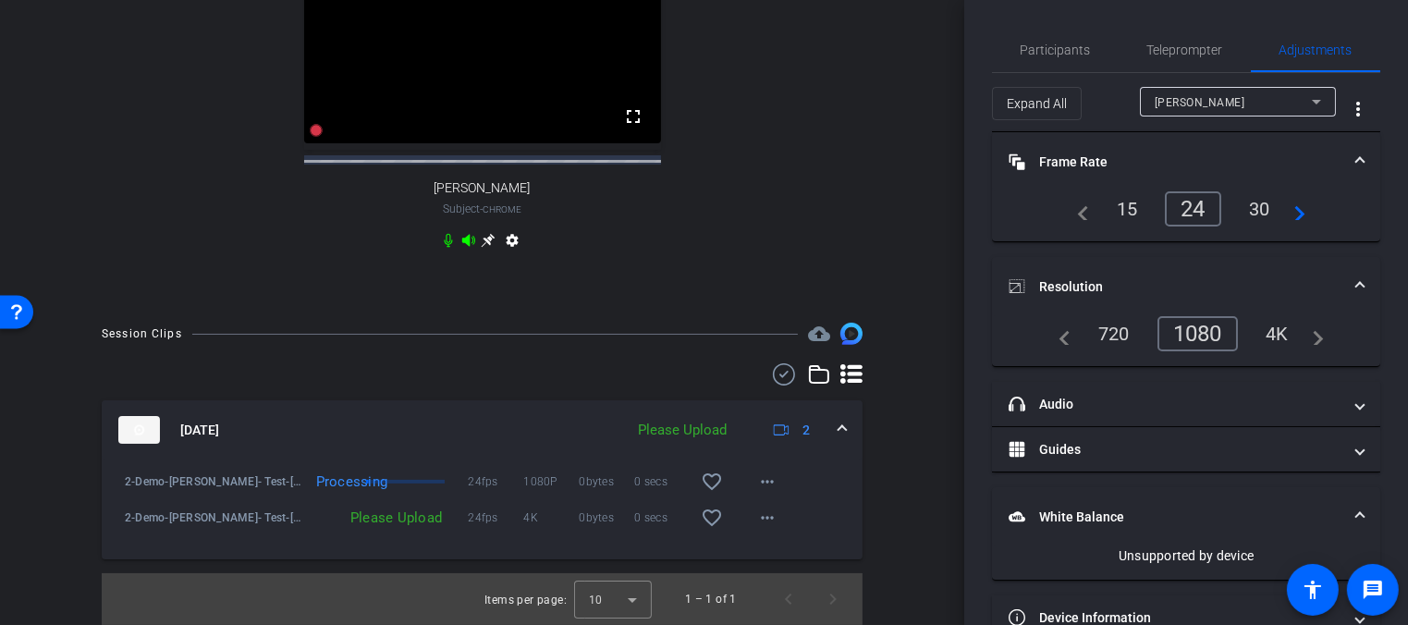
click at [681, 434] on div "Please Upload" at bounding box center [682, 430] width 107 height 21
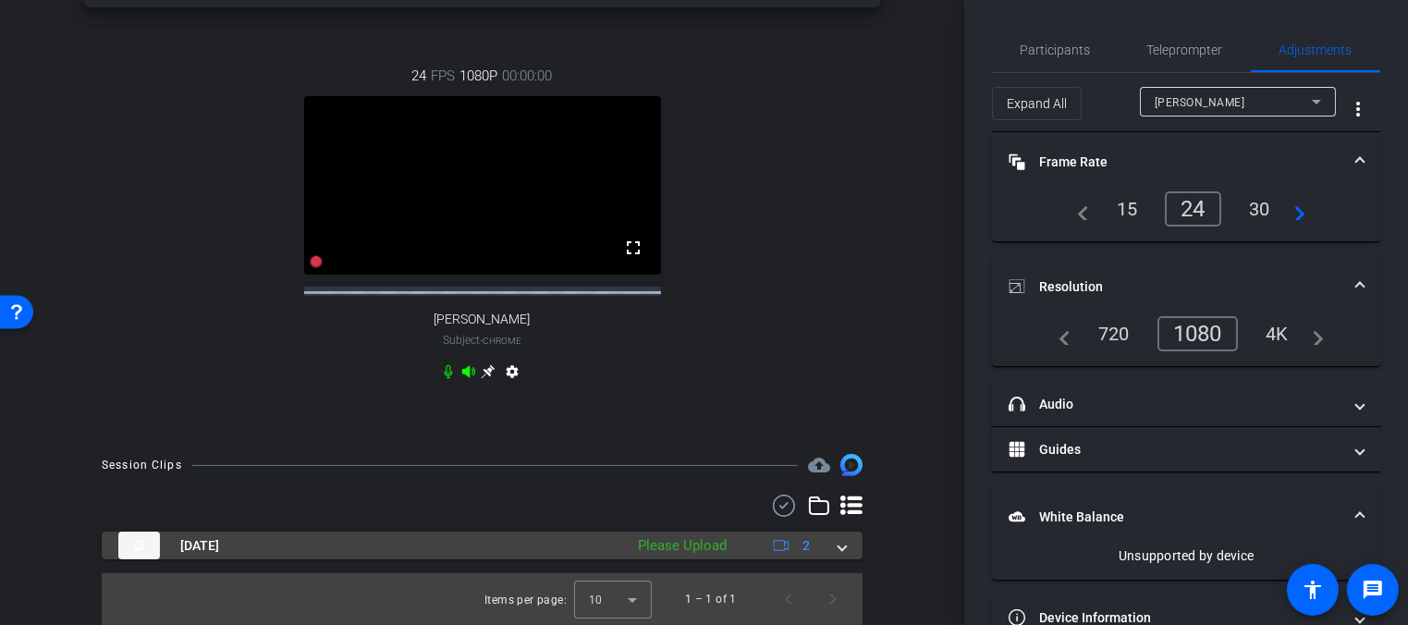
scroll to position [574, 0]
click at [838, 540] on span at bounding box center [841, 545] width 7 height 19
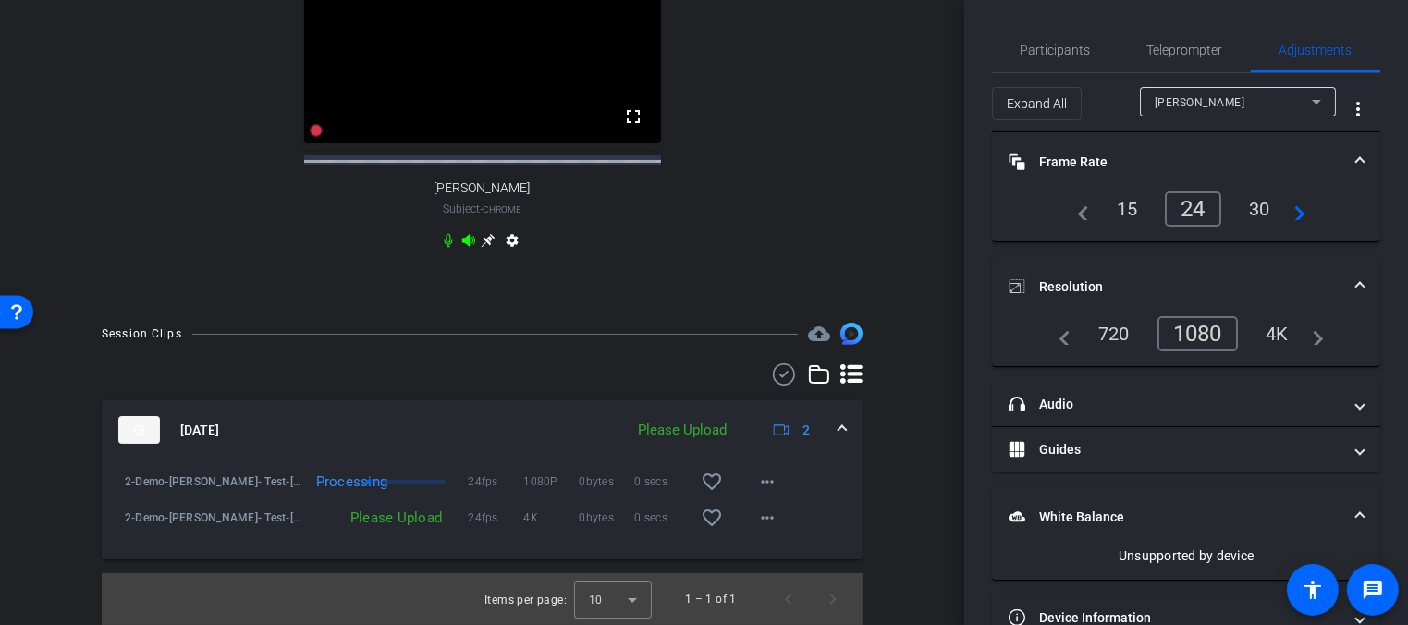
scroll to position [705, 0]
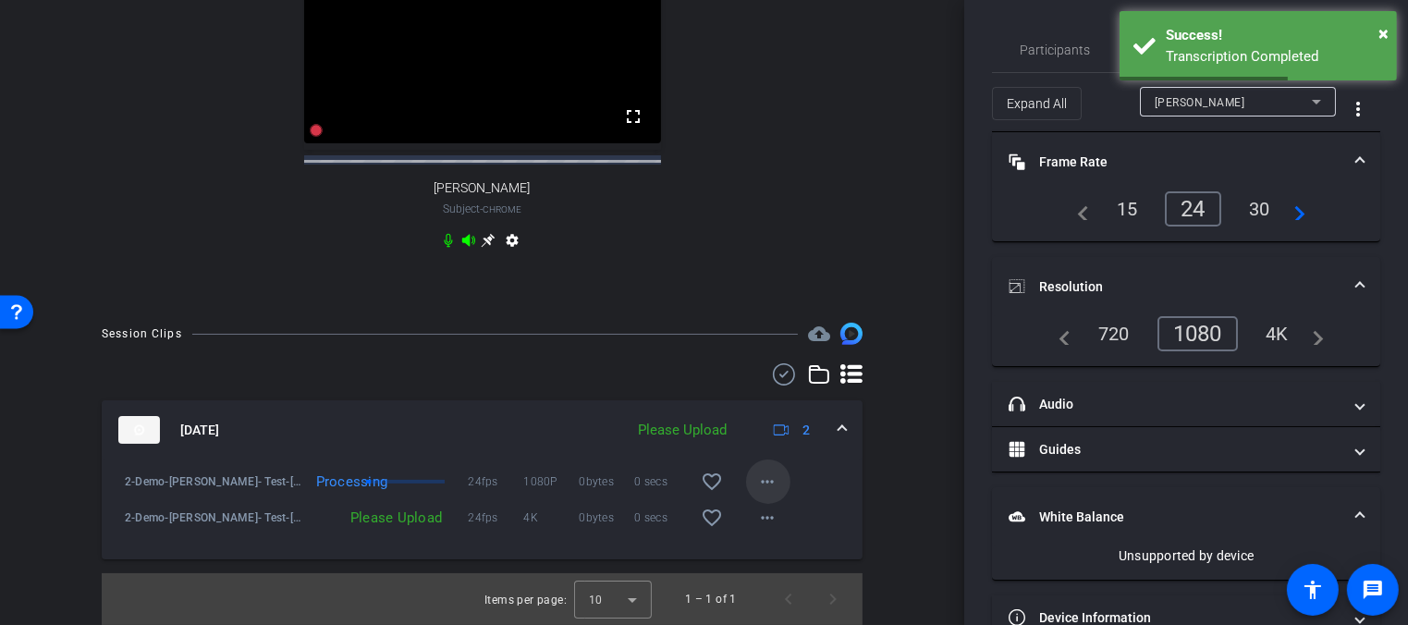
click at [765, 486] on mat-icon "more_horiz" at bounding box center [768, 482] width 22 height 22
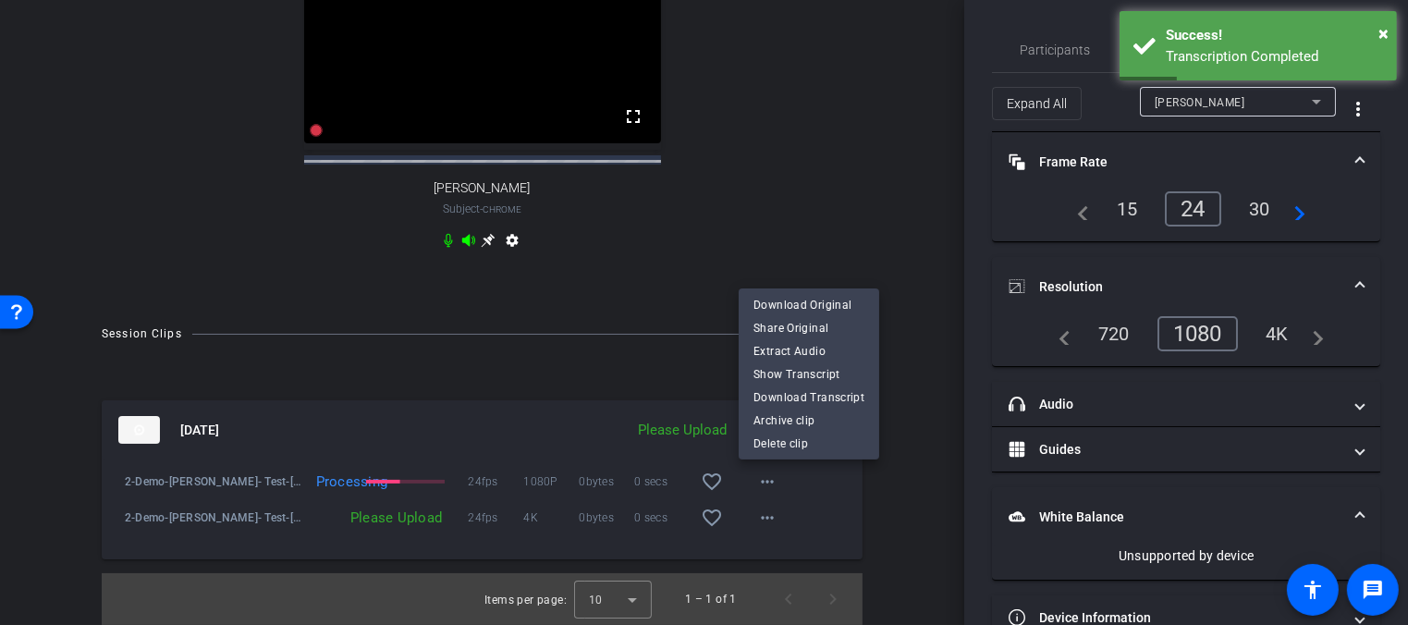
click at [554, 363] on div at bounding box center [704, 312] width 1408 height 625
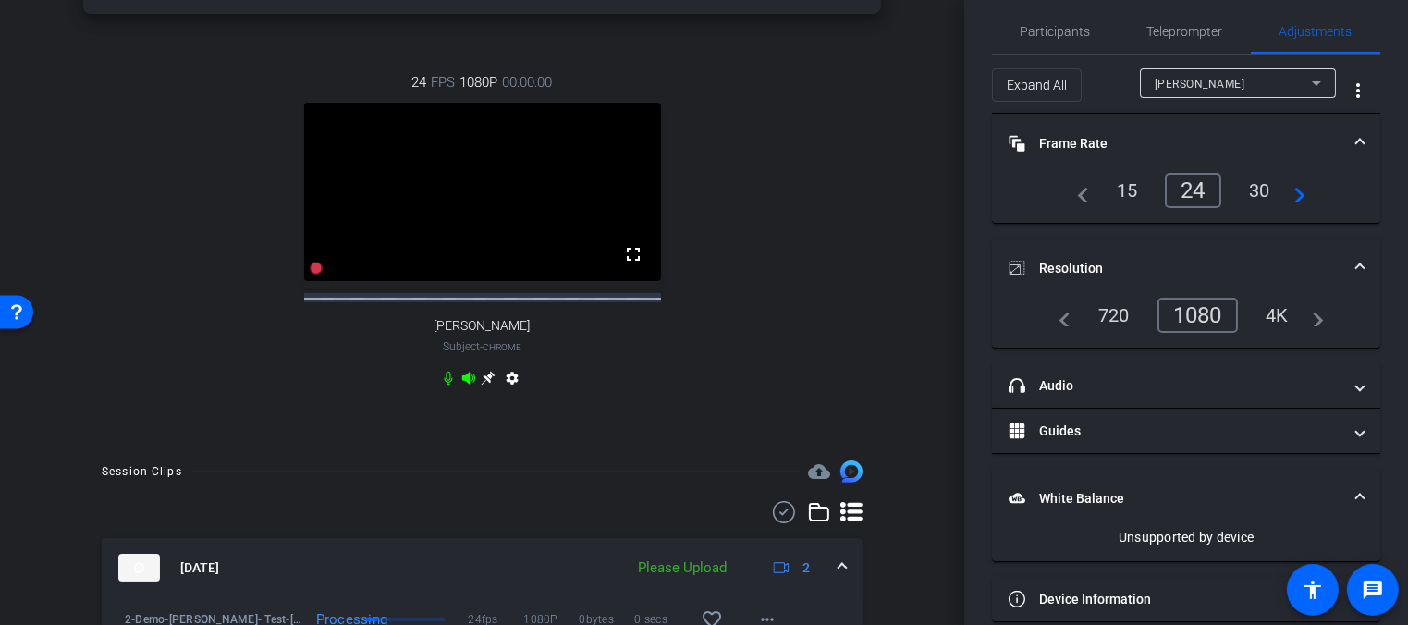
scroll to position [42, 0]
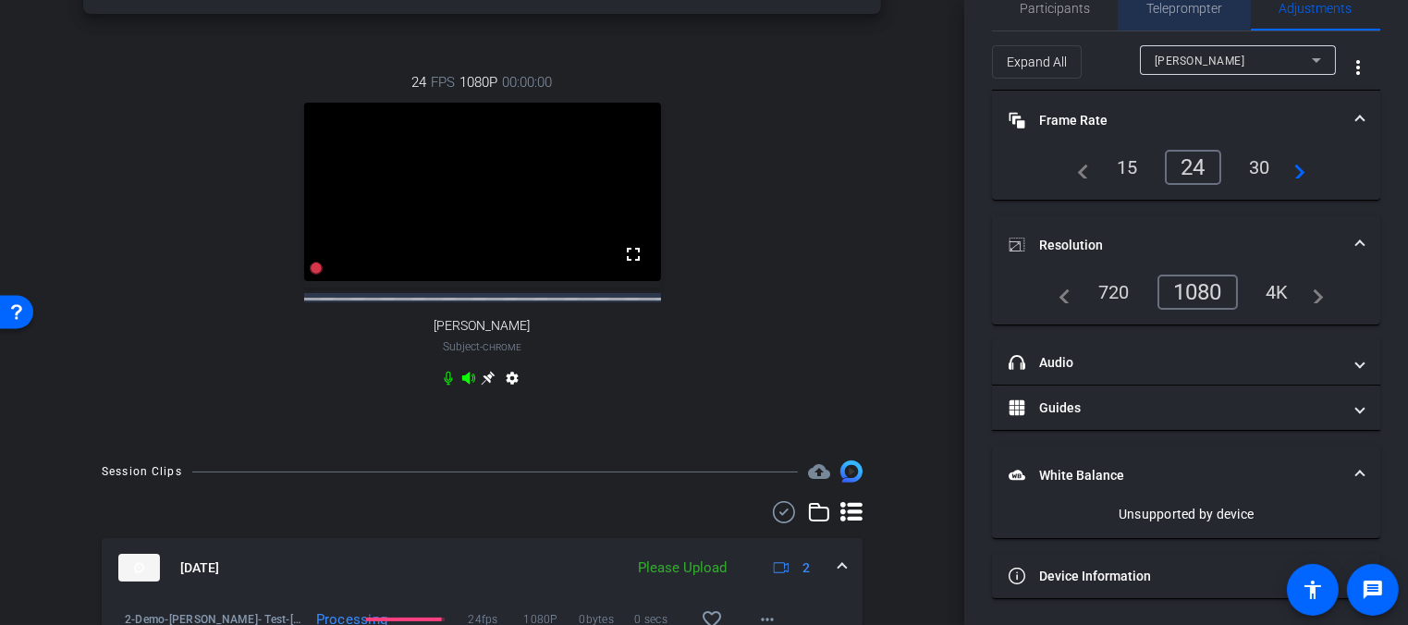
click at [1179, 7] on span "Teleprompter" at bounding box center [1185, 8] width 76 height 13
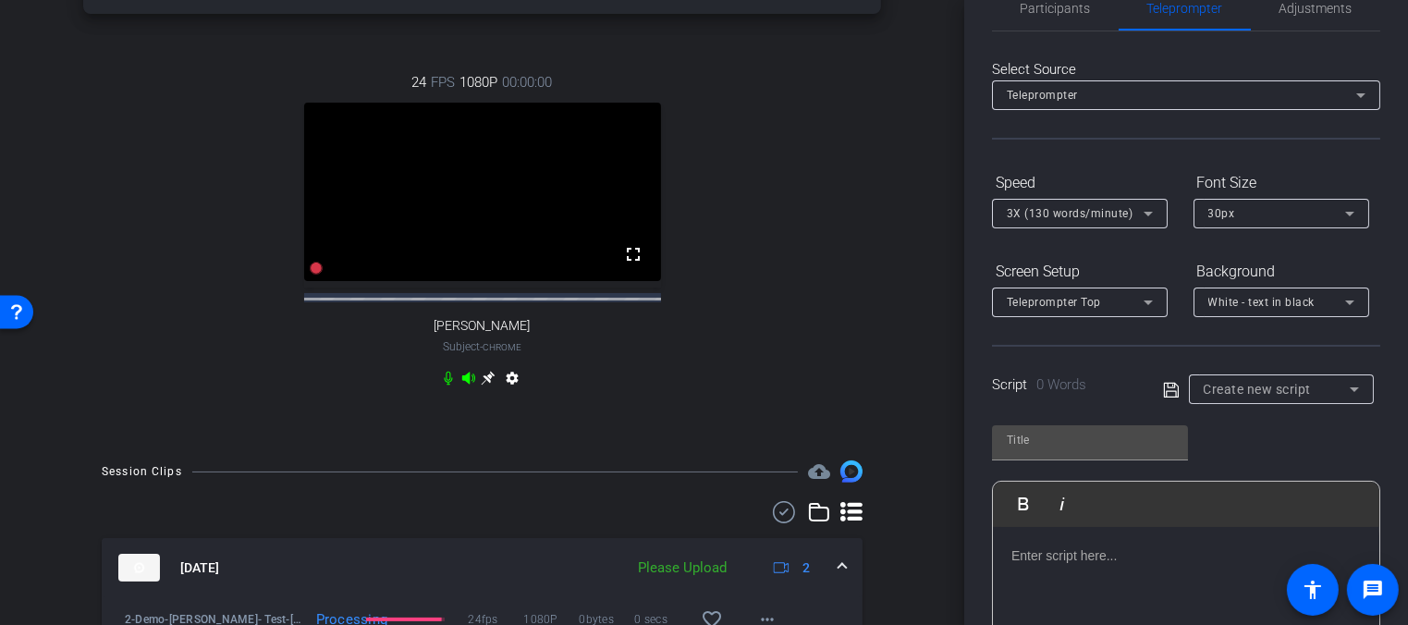
click at [1099, 536] on div at bounding box center [1186, 619] width 386 height 185
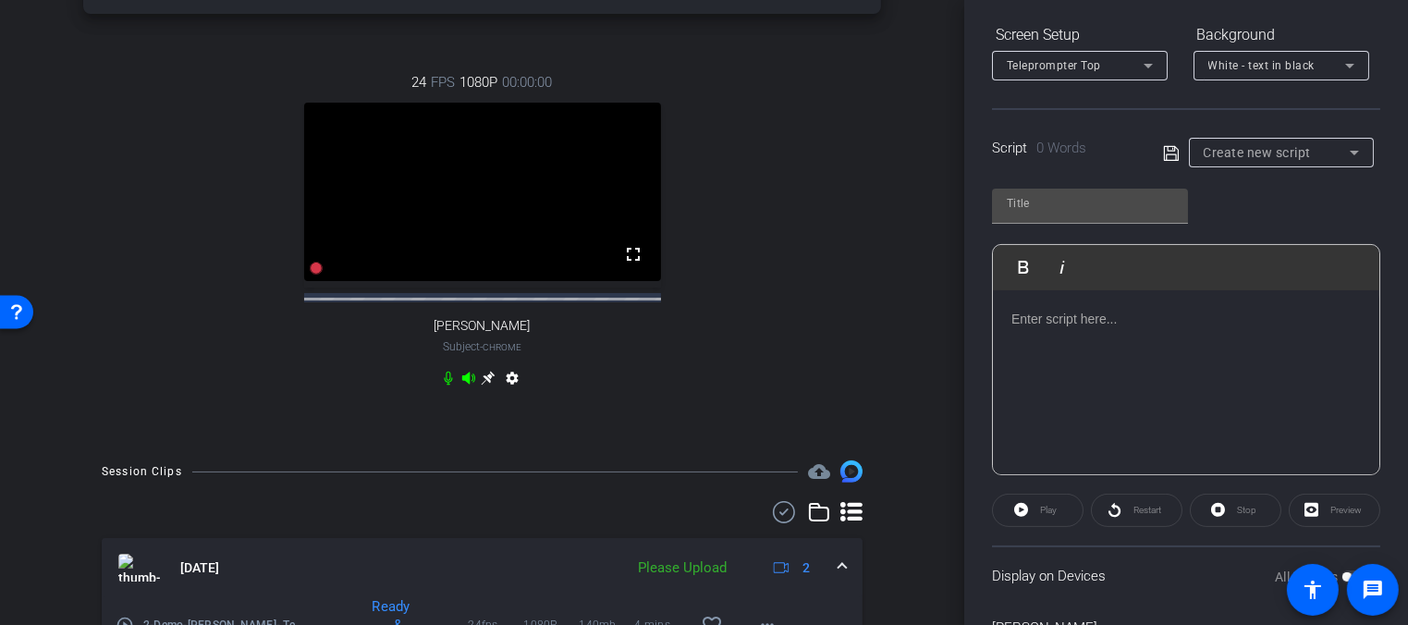
scroll to position [363, 0]
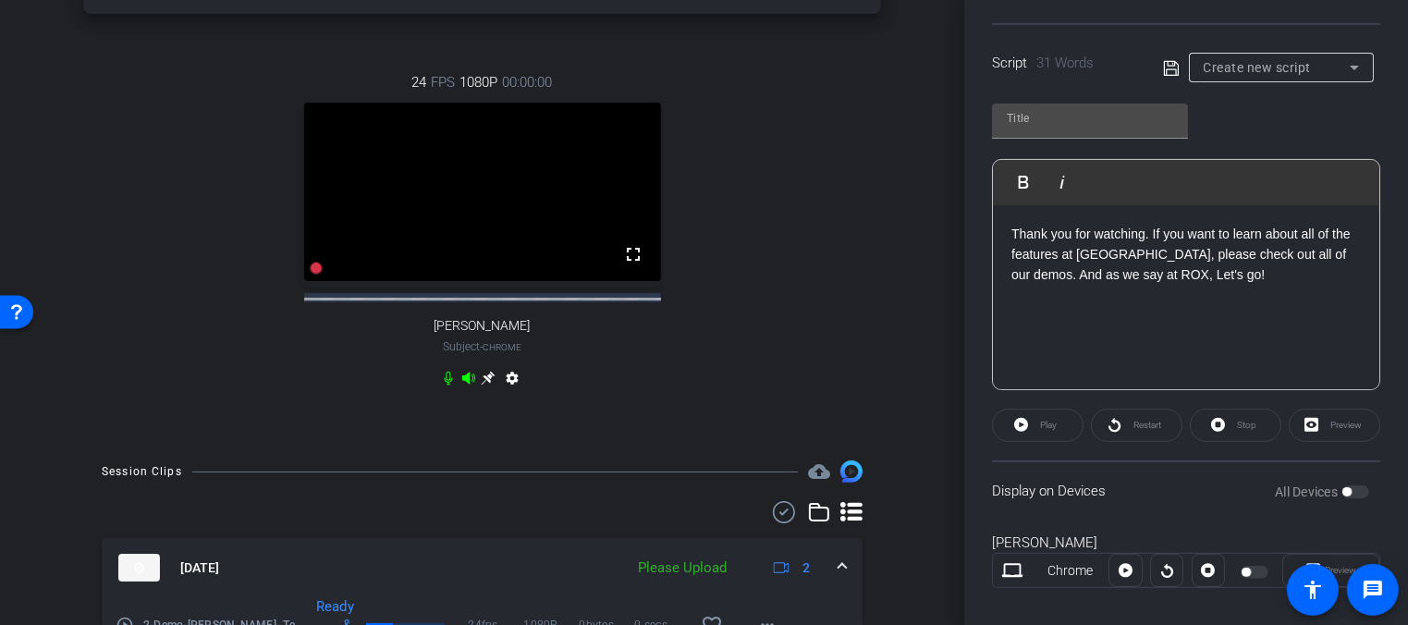
click at [1171, 475] on div "Display on Devices All Devices" at bounding box center [1186, 490] width 388 height 60
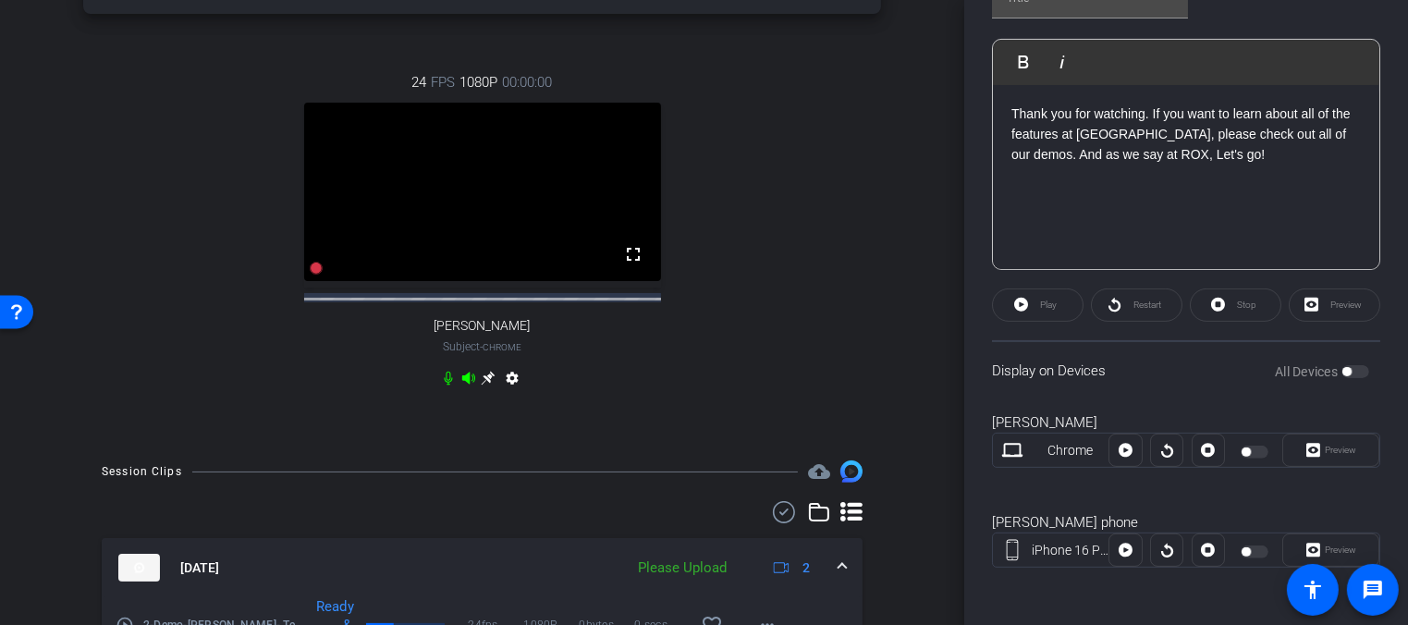
click at [1339, 444] on div "Preview" at bounding box center [1330, 450] width 97 height 33
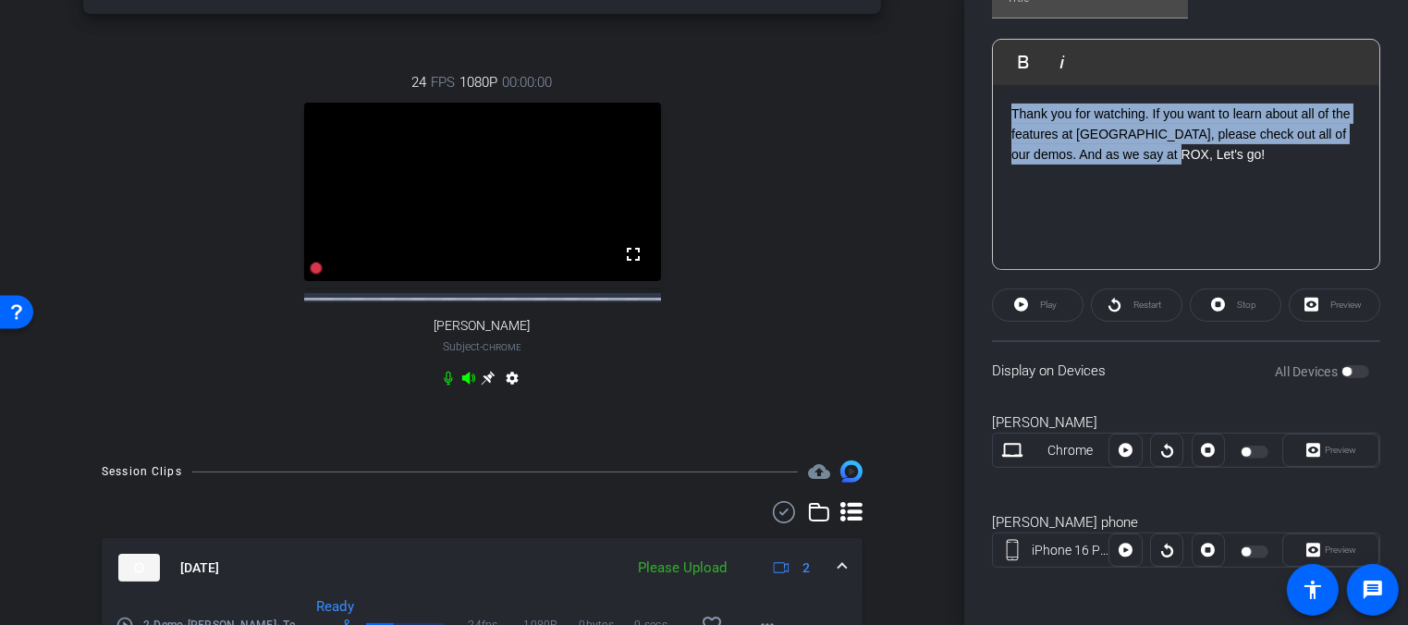
drag, startPoint x: 1196, startPoint y: 158, endPoint x: 921, endPoint y: 70, distance: 289.1
click at [925, 78] on div "arrow_back 2-Demo_Leah: Test Back to project Send invite account_box grid_on se…" at bounding box center [704, 312] width 1408 height 625
copy p "Thank you for watching. If you want to learn about all of the features at [GEOG…"
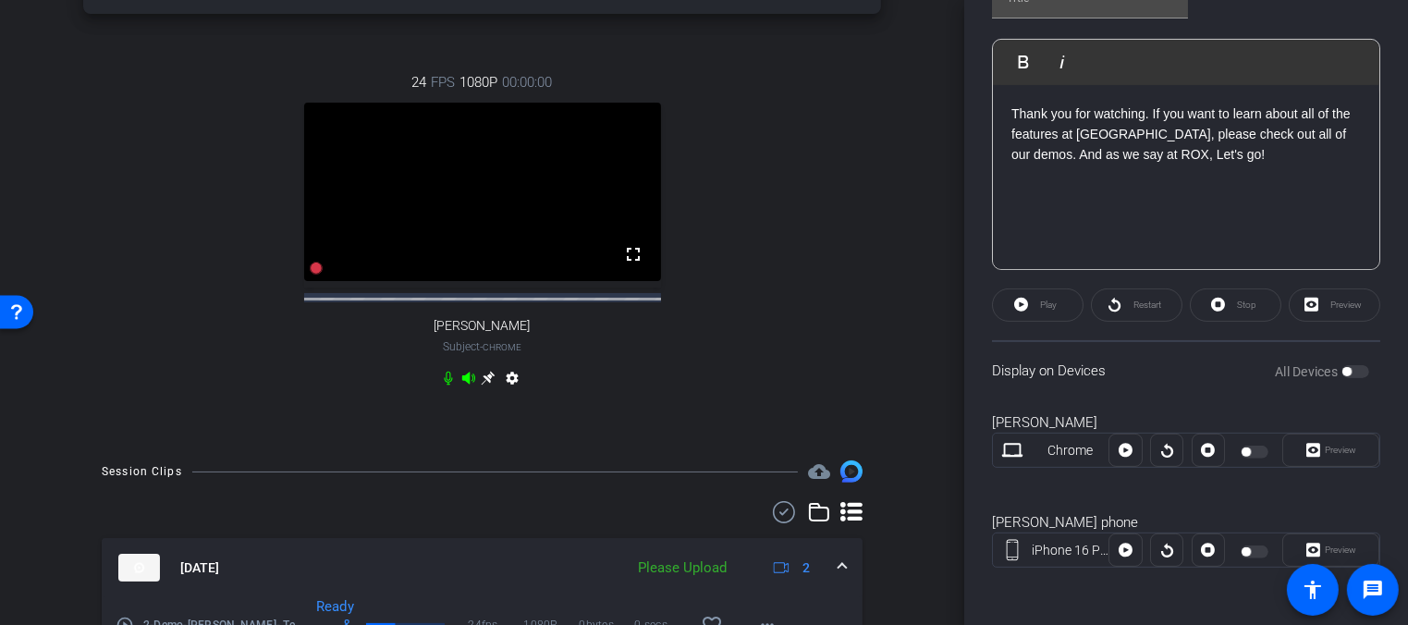
click at [1323, 299] on div "Preview" at bounding box center [1335, 304] width 92 height 33
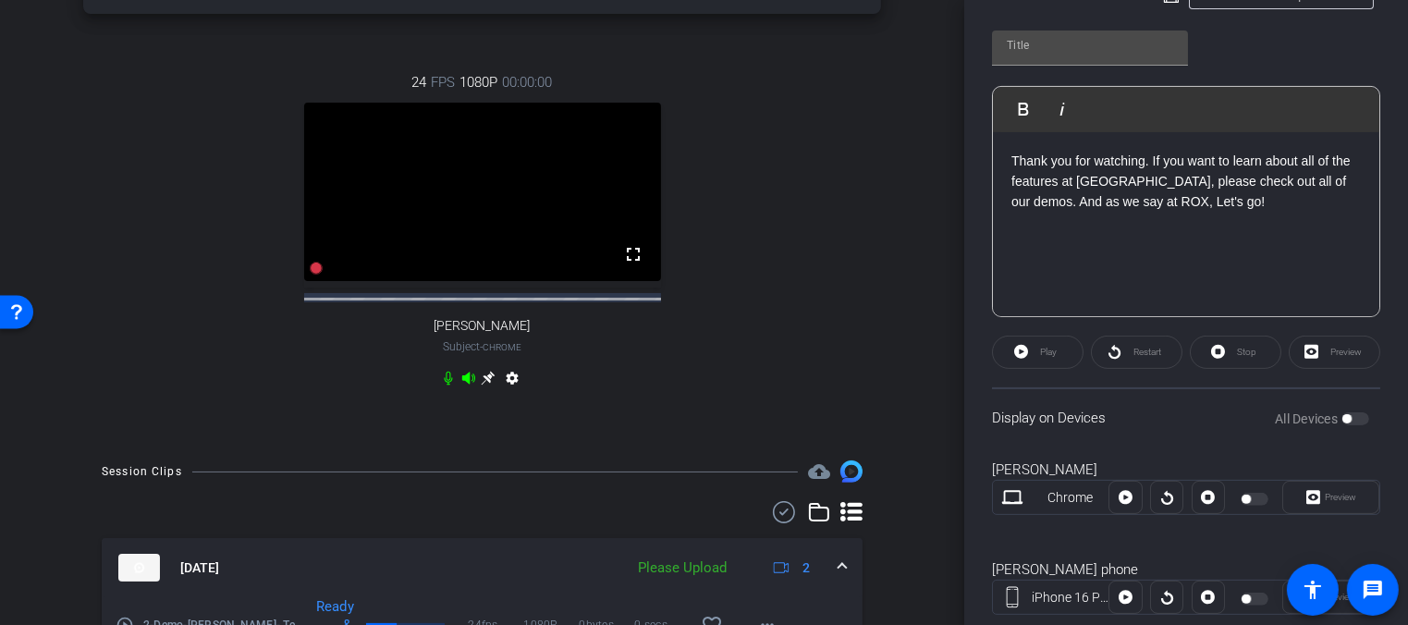
scroll to position [390, 0]
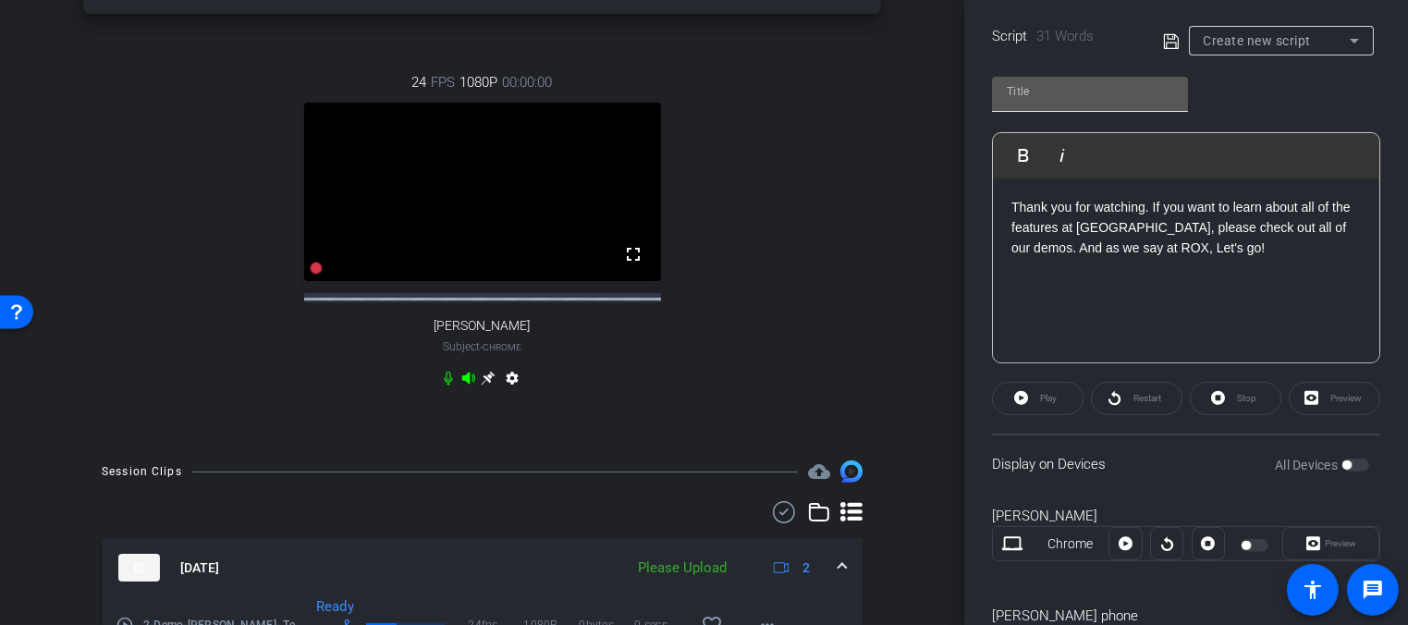
click at [1092, 86] on input "text" at bounding box center [1090, 91] width 166 height 22
drag, startPoint x: 1068, startPoint y: 92, endPoint x: 992, endPoint y: 80, distance: 76.8
click at [992, 80] on div "Outreach" at bounding box center [1090, 94] width 196 height 35
type input "E"
type input "O"
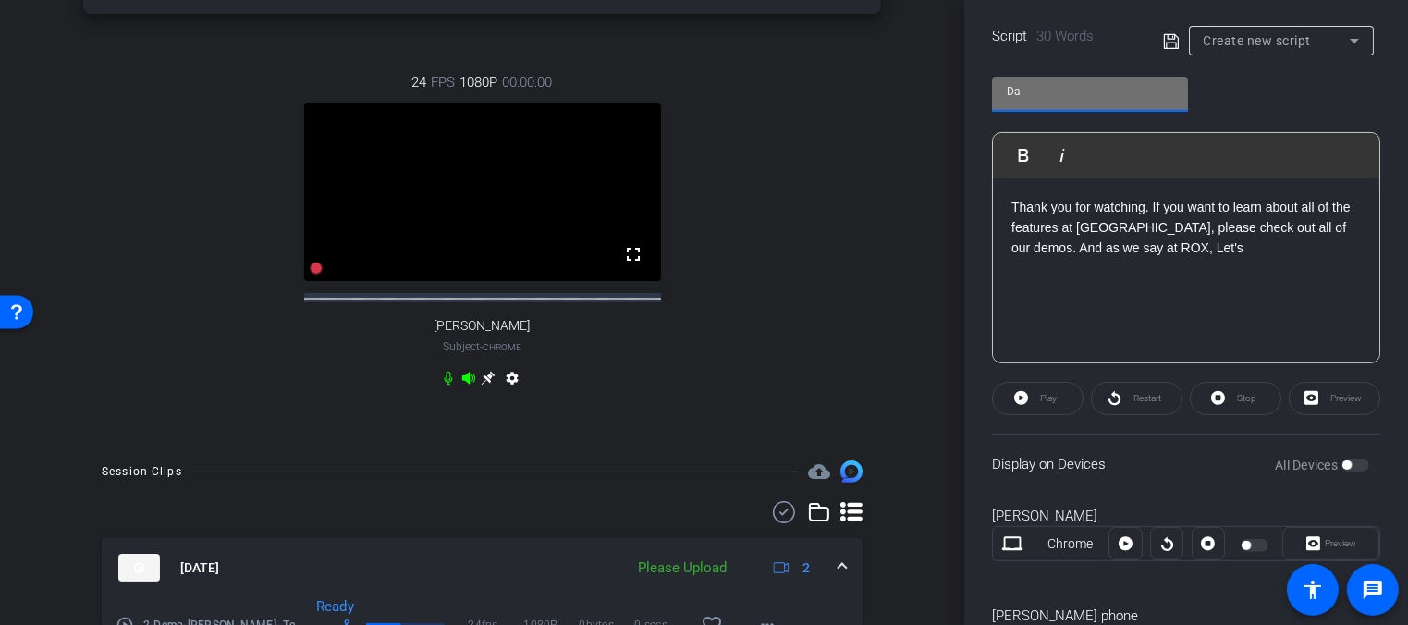
type input "D"
click at [1303, 74] on div "Outro Play Play from this location Play Selected Play and display the selected …" at bounding box center [1186, 213] width 388 height 300
click at [1163, 34] on icon at bounding box center [1171, 42] width 17 height 22
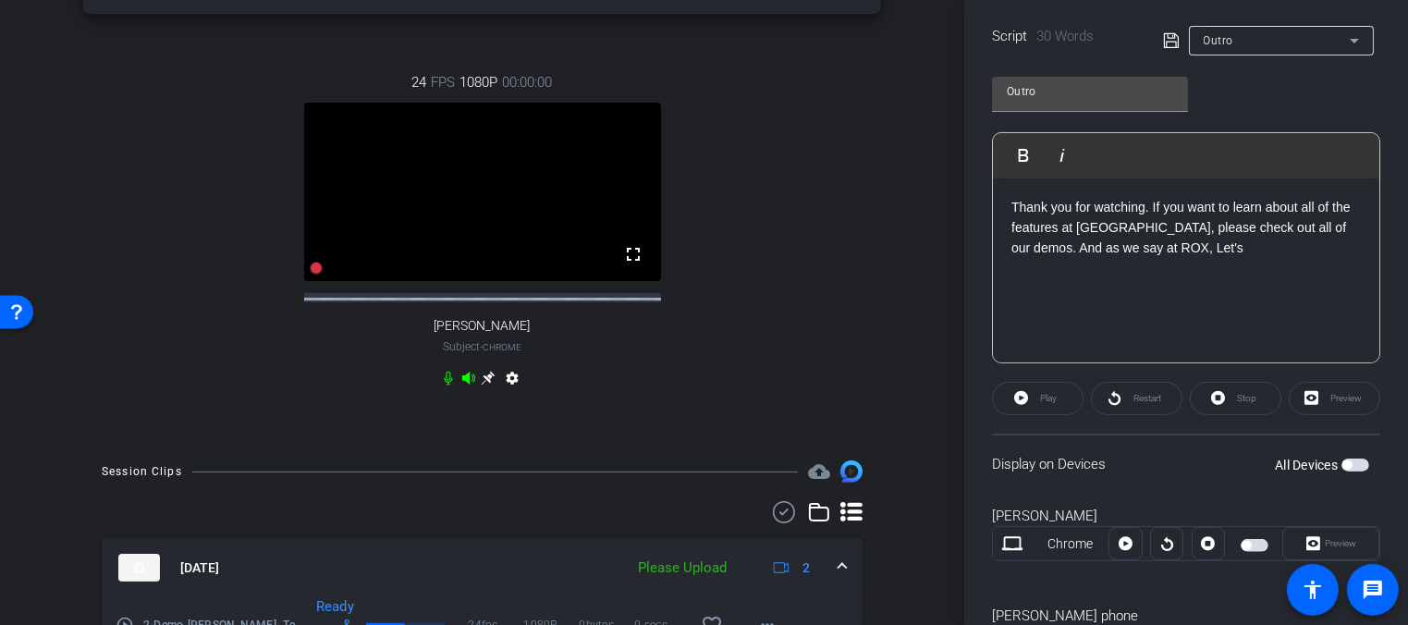
click at [1214, 84] on div "Outro Play Play from this location Play Selected Play and display the selected …" at bounding box center [1186, 213] width 388 height 300
click at [1163, 94] on input "Outro" at bounding box center [1090, 91] width 166 height 22
drag, startPoint x: 1212, startPoint y: 100, endPoint x: 1205, endPoint y: 92, distance: 10.5
click at [1212, 100] on div "Outro Play Play from this location Play Selected Play and display the selected …" at bounding box center [1186, 213] width 388 height 300
click at [1041, 84] on input "Outro" at bounding box center [1090, 91] width 166 height 22
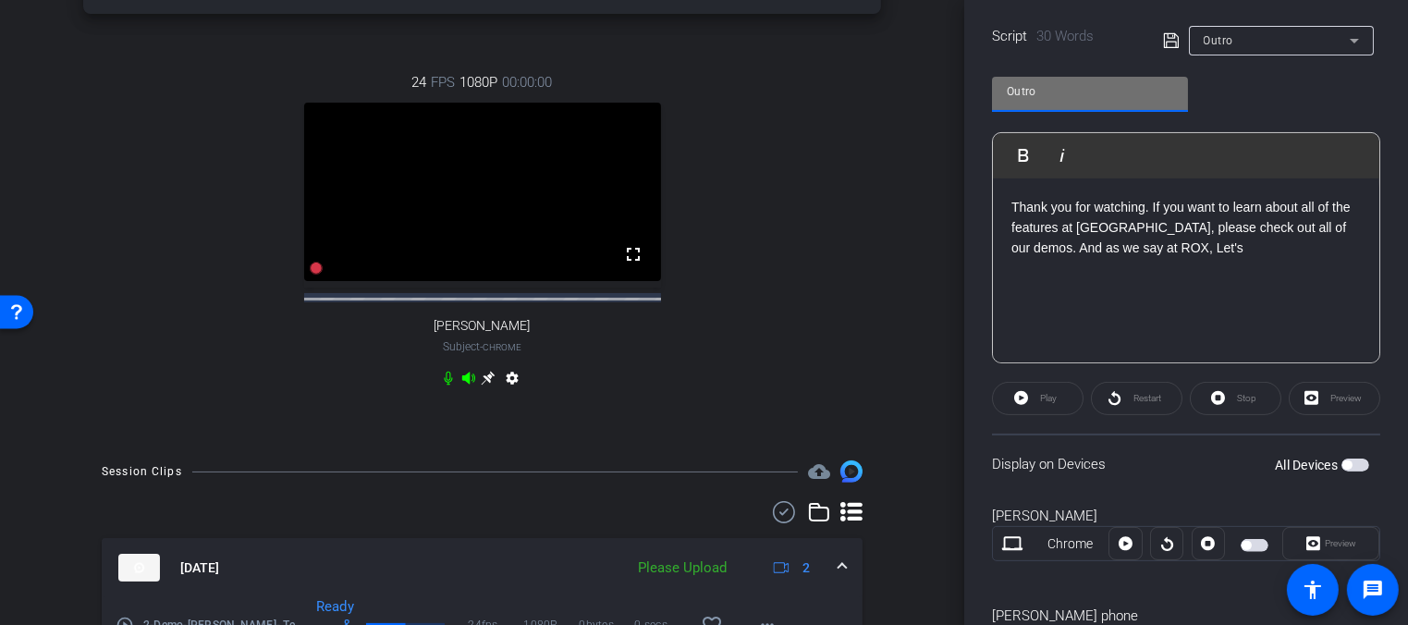
drag, startPoint x: 1039, startPoint y: 88, endPoint x: 985, endPoint y: 88, distance: 53.6
click at [985, 88] on div "Participants Teleprompter Adjustments settings Hello [PERSON_NAME] flip Directo…" at bounding box center [1186, 312] width 444 height 625
click at [1127, 60] on openreel-capture-teleprompter "Speed 3X (130 words/minute) Font Size 30px Screen Setup Teleprompter Top Backgr…" at bounding box center [1186, 256] width 388 height 875
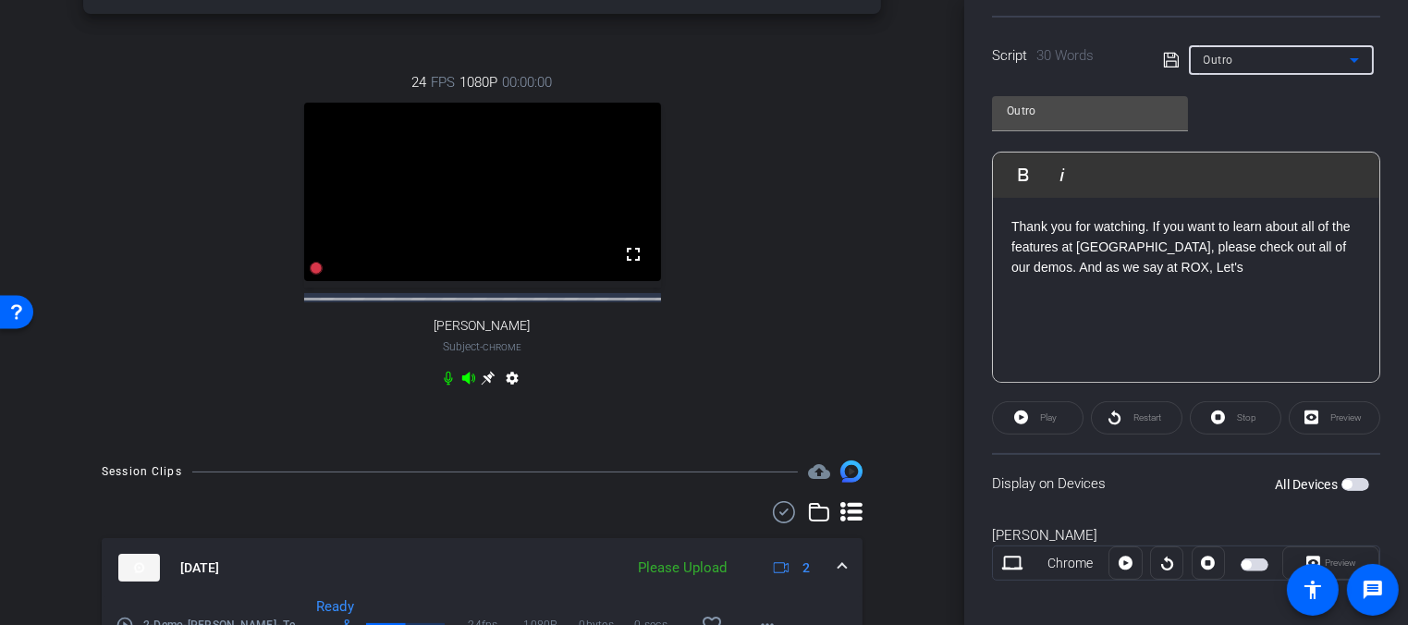
click at [1295, 63] on div "Outro" at bounding box center [1277, 59] width 146 height 23
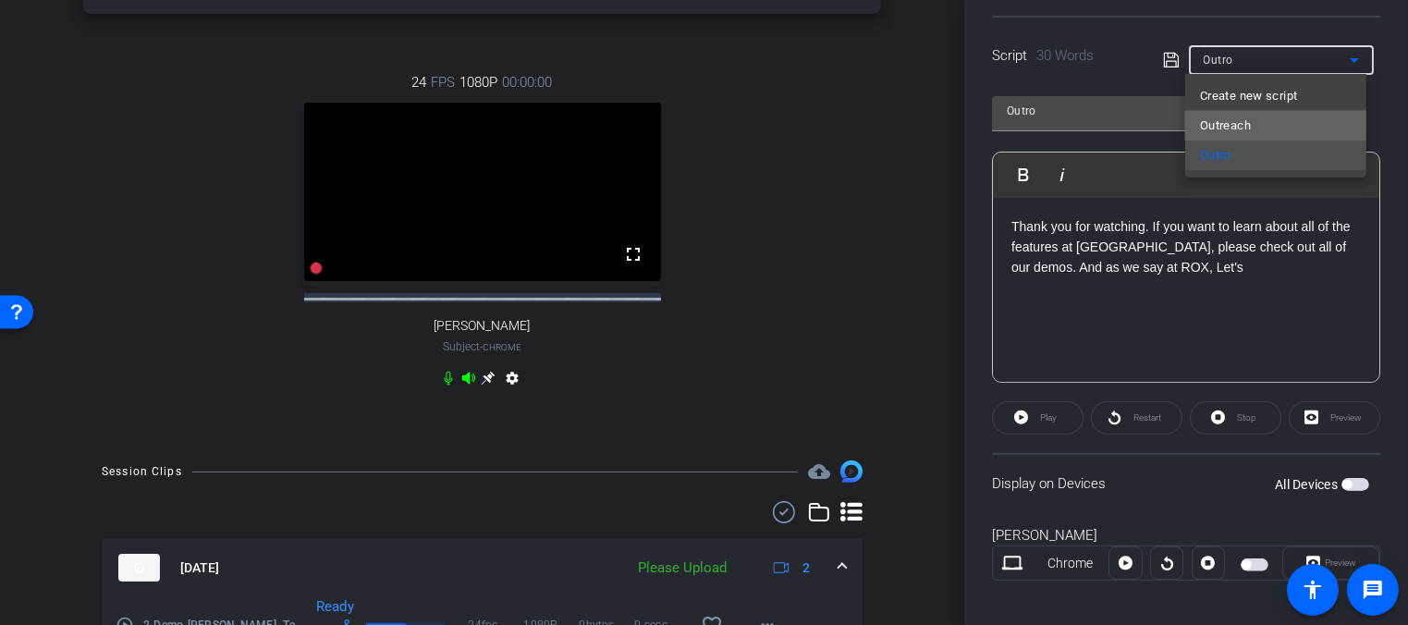
click at [1274, 120] on mat-option "Outreach" at bounding box center [1275, 126] width 181 height 30
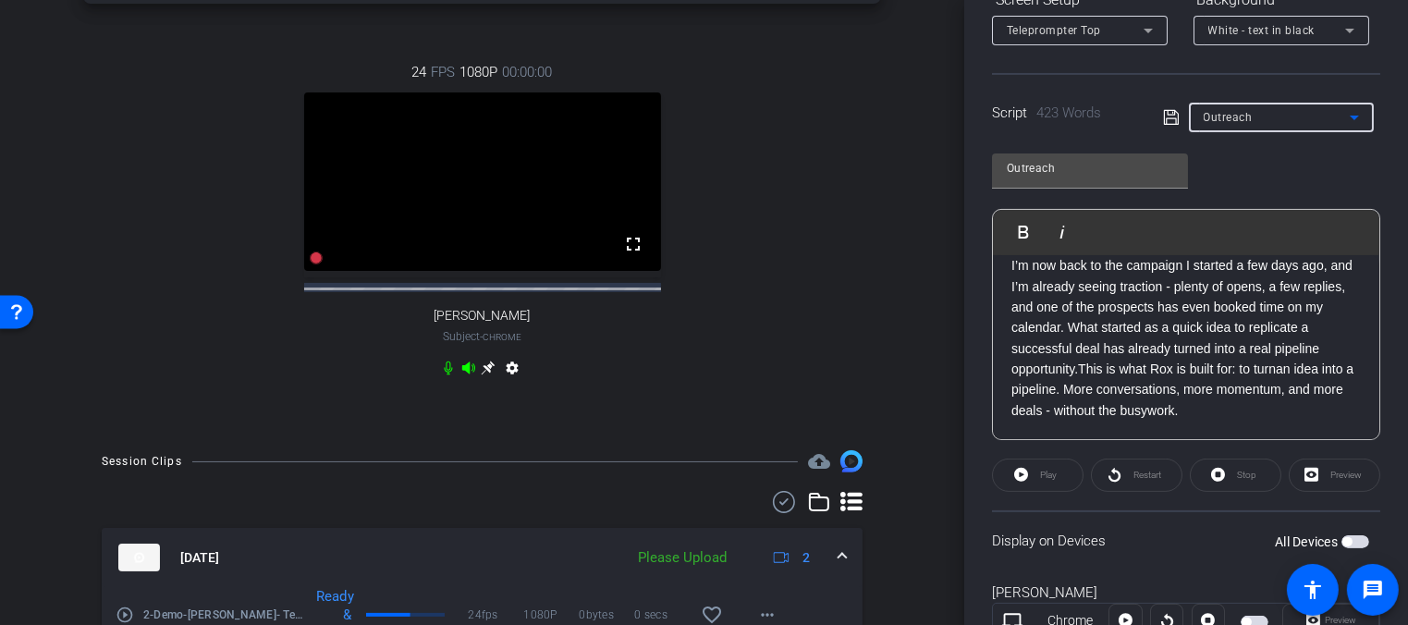
scroll to position [304, 0]
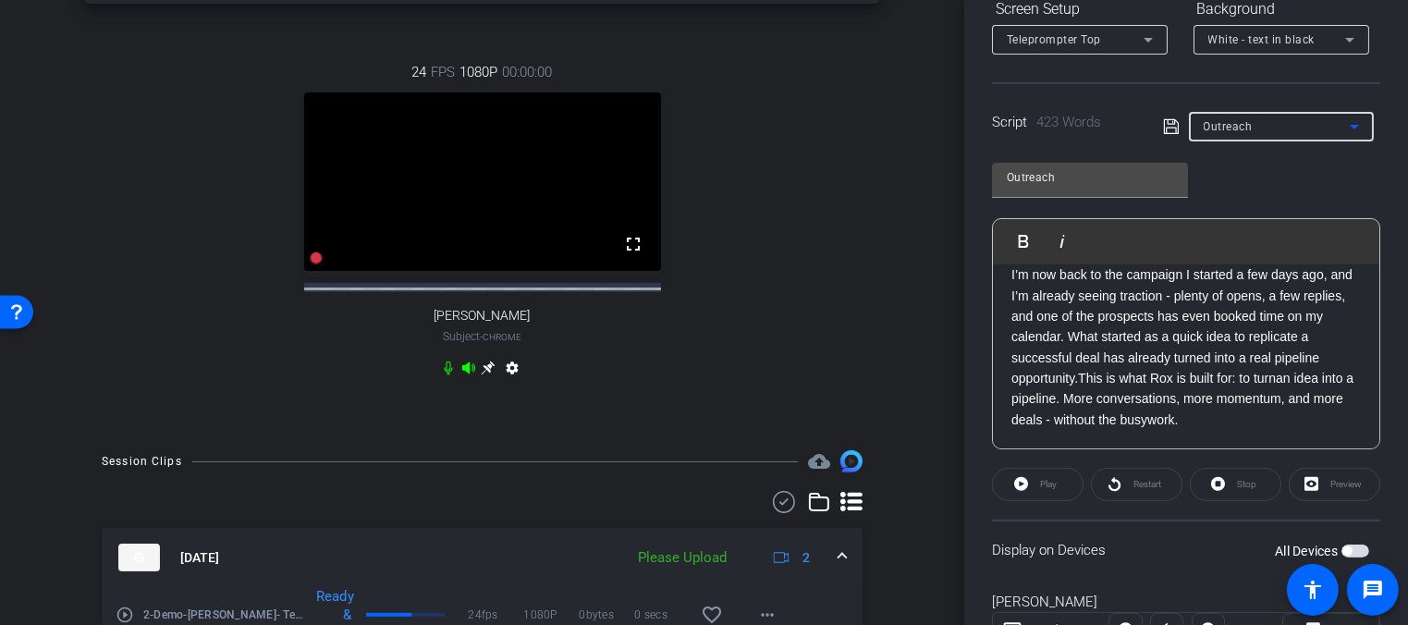
click at [1302, 137] on div "Outreach" at bounding box center [1277, 126] width 146 height 23
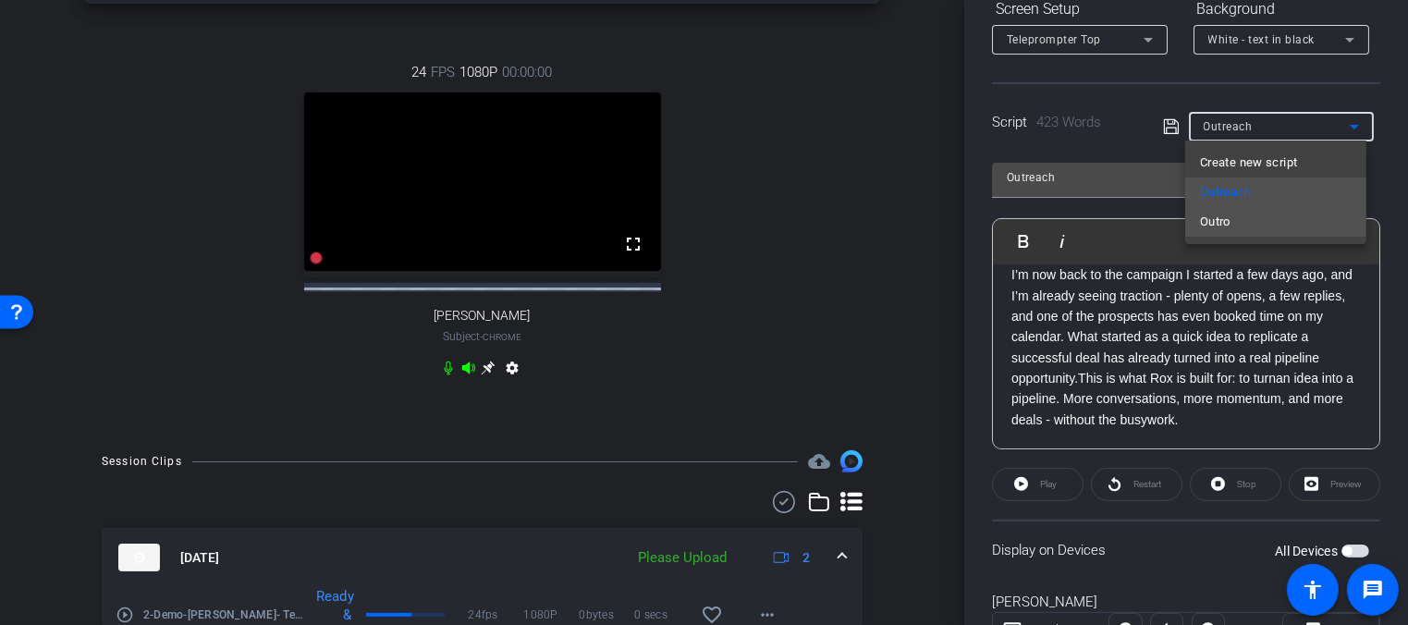
click at [1259, 220] on mat-option "Outro" at bounding box center [1275, 222] width 181 height 30
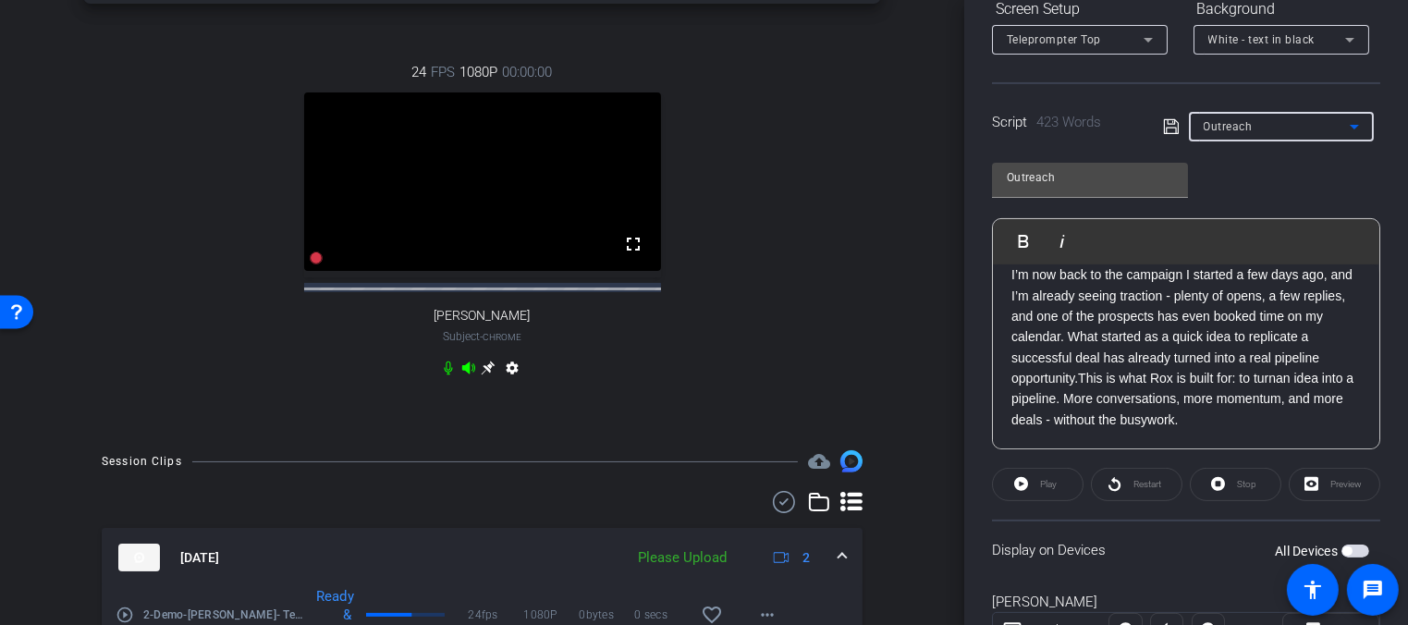
type input "Outro"
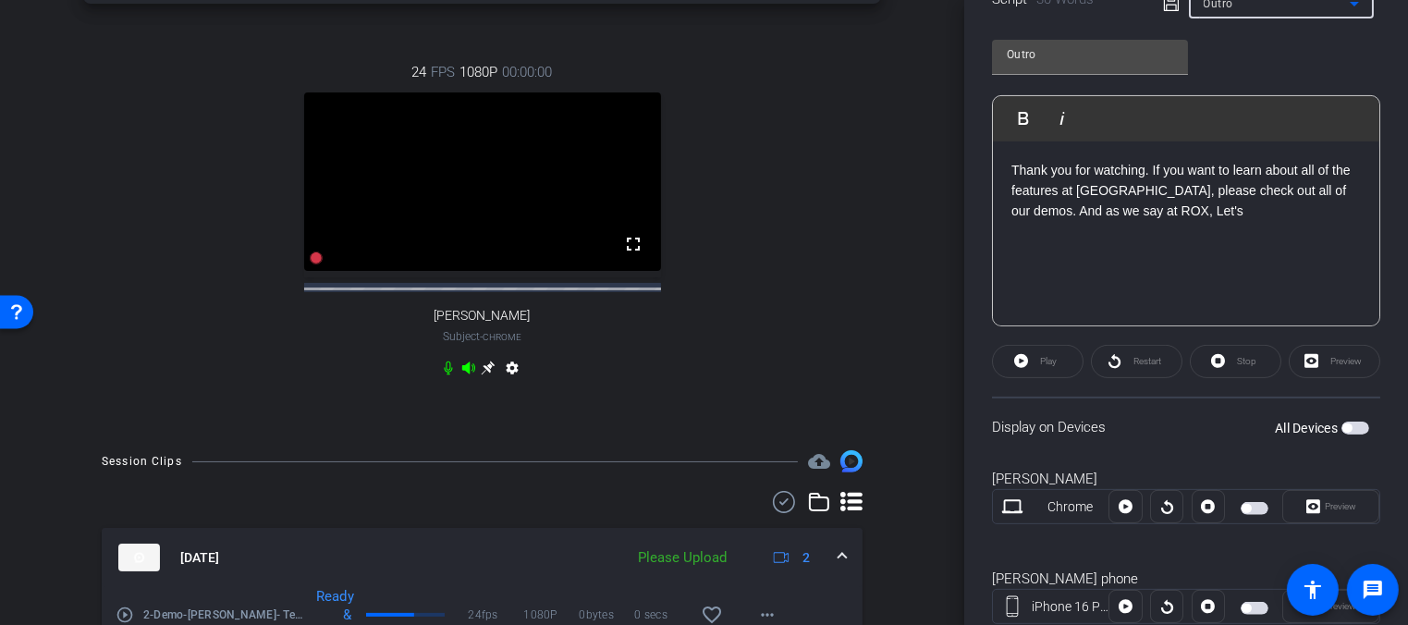
scroll to position [436, 0]
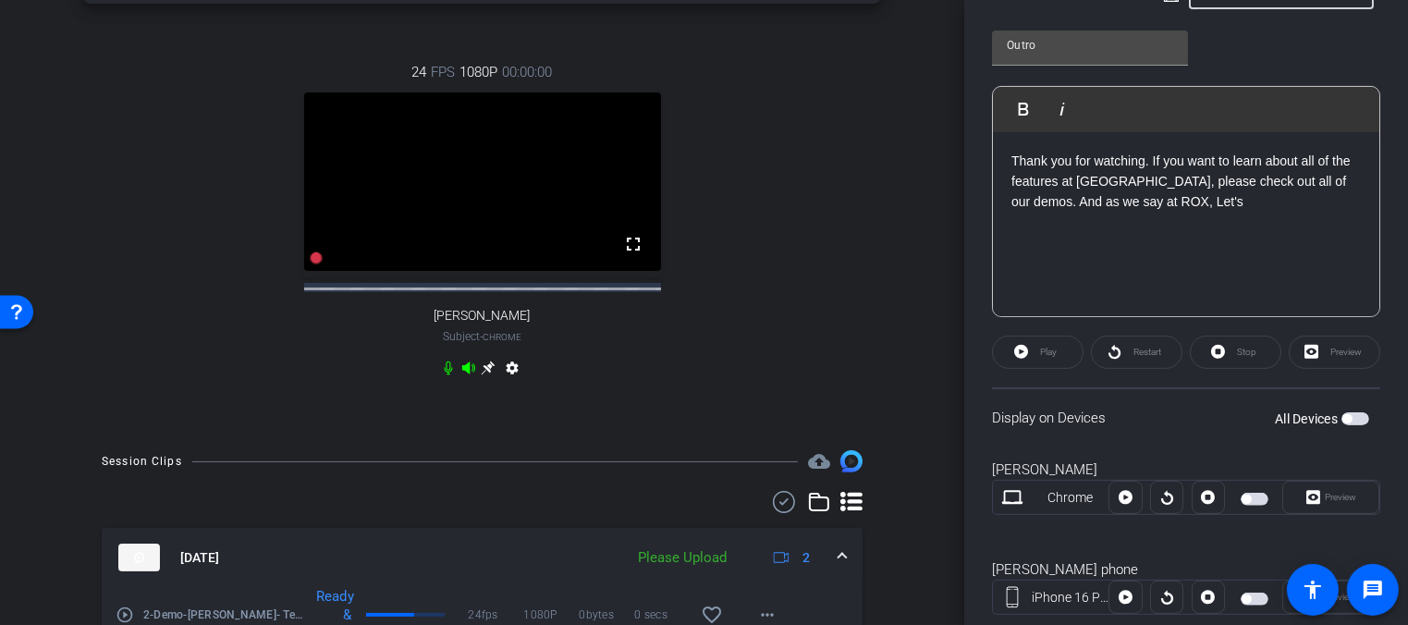
click at [1329, 413] on label "All Devices" at bounding box center [1308, 419] width 67 height 18
click at [1341, 413] on button "All Devices" at bounding box center [1355, 418] width 28 height 13
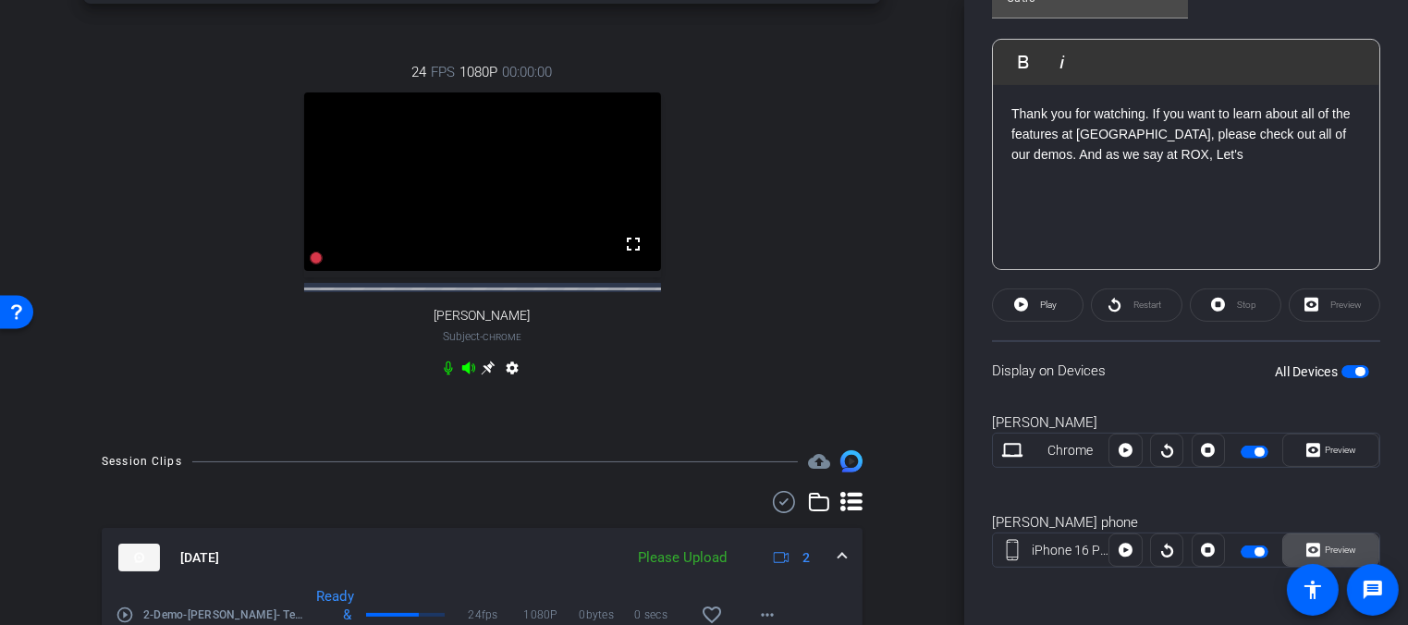
click at [1327, 547] on span "Preview" at bounding box center [1340, 549] width 31 height 10
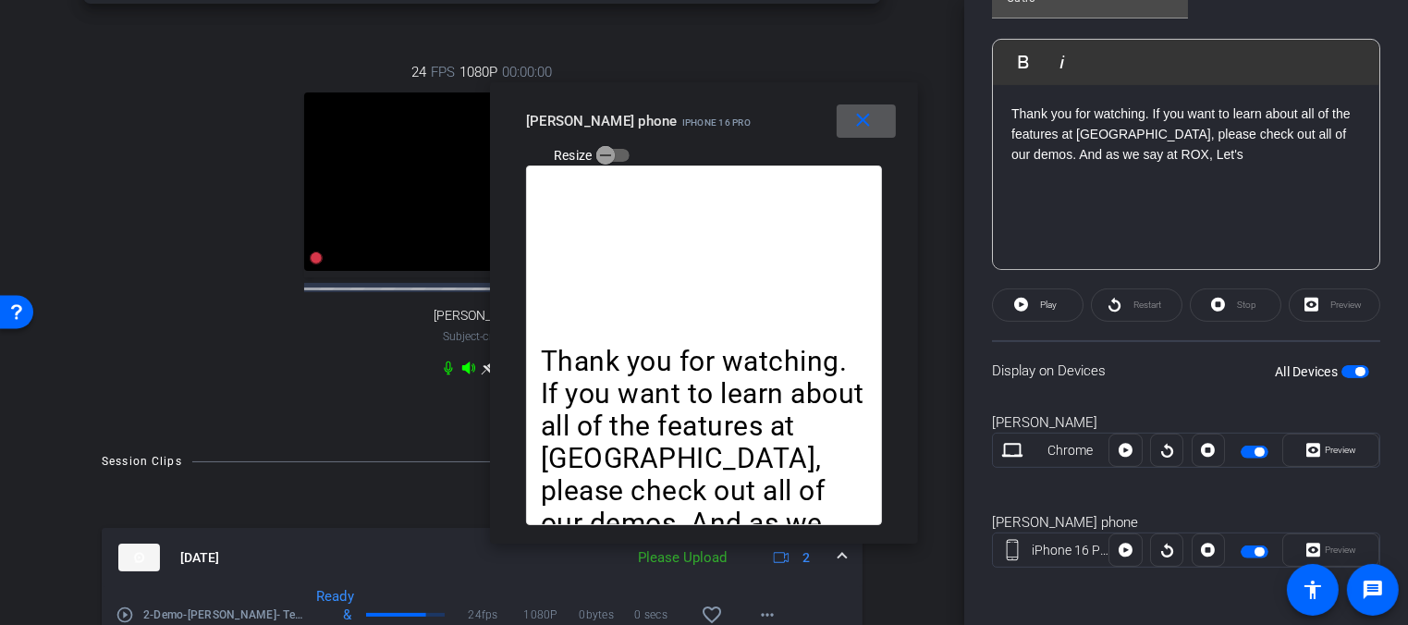
click at [1169, 151] on p "Thank you for watching. If you want to learn about all of the features at [GEOG…" at bounding box center [1185, 135] width 349 height 62
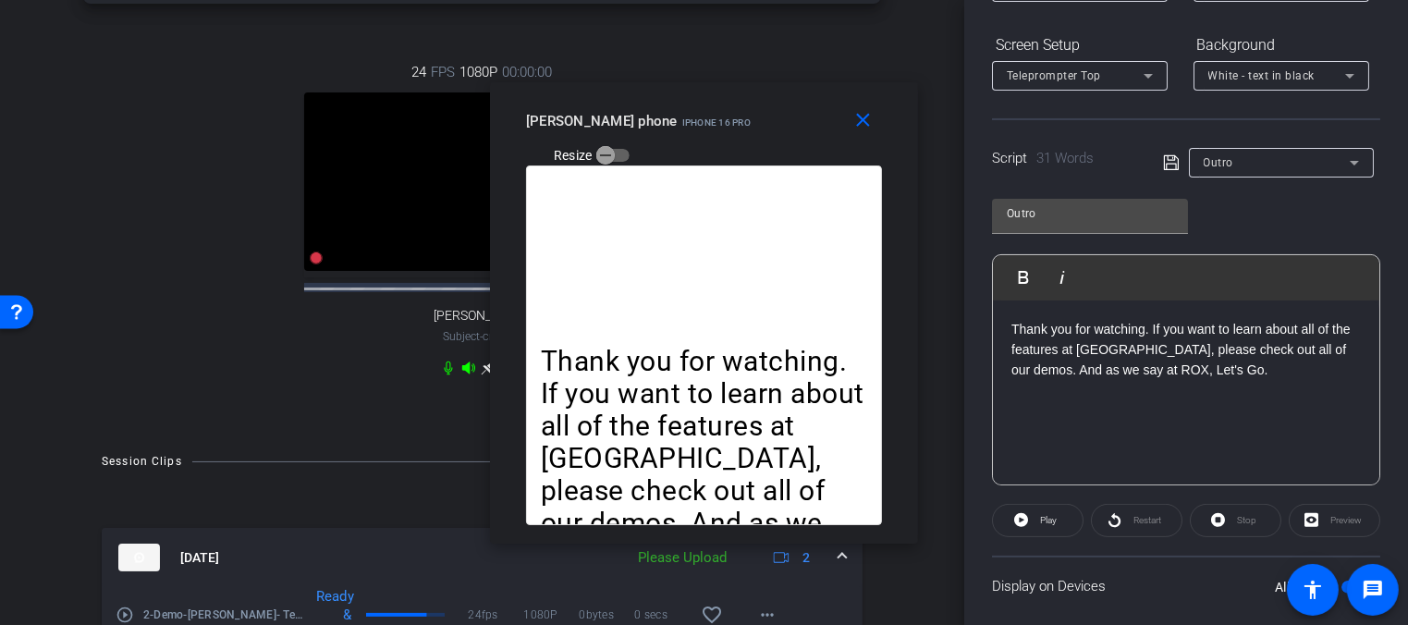
scroll to position [481, 0]
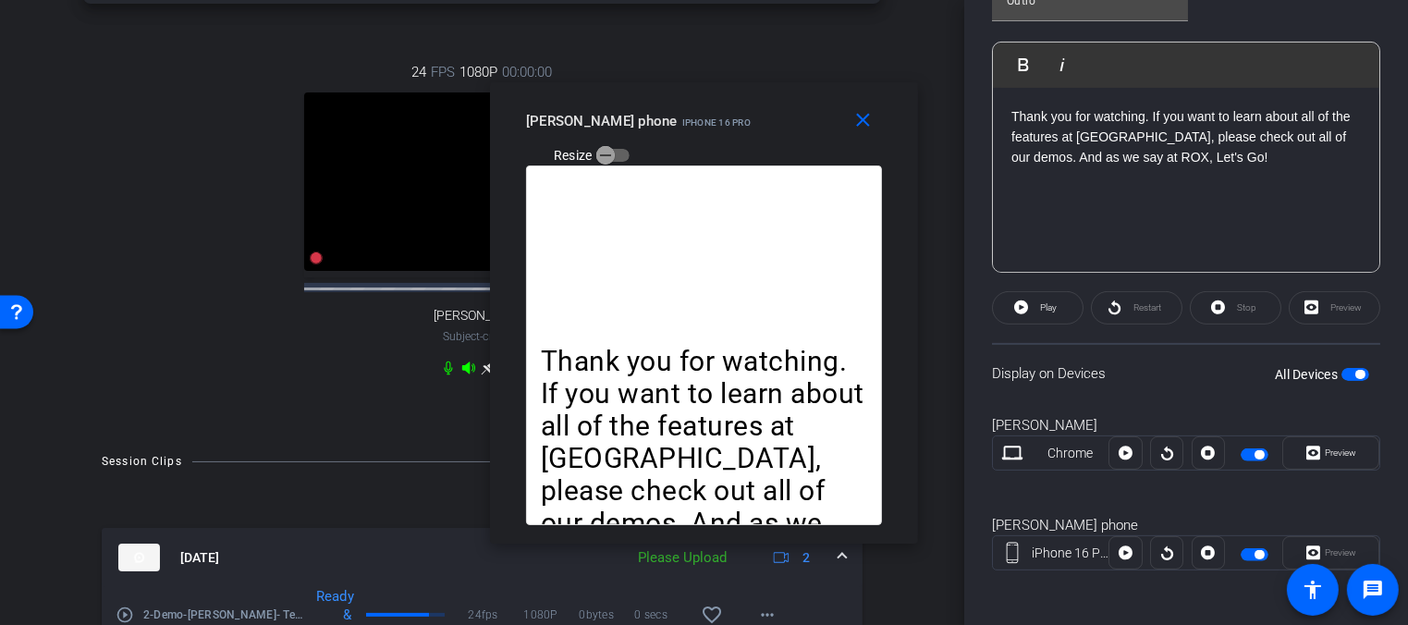
click at [1186, 340] on openreel-capture-teleprompter "Speed 3X (130 words/minute) Font Size 30px Screen Setup Teleprompter Top Backgr…" at bounding box center [1186, 165] width 388 height 875
click at [854, 128] on mat-icon "close" at bounding box center [862, 120] width 23 height 23
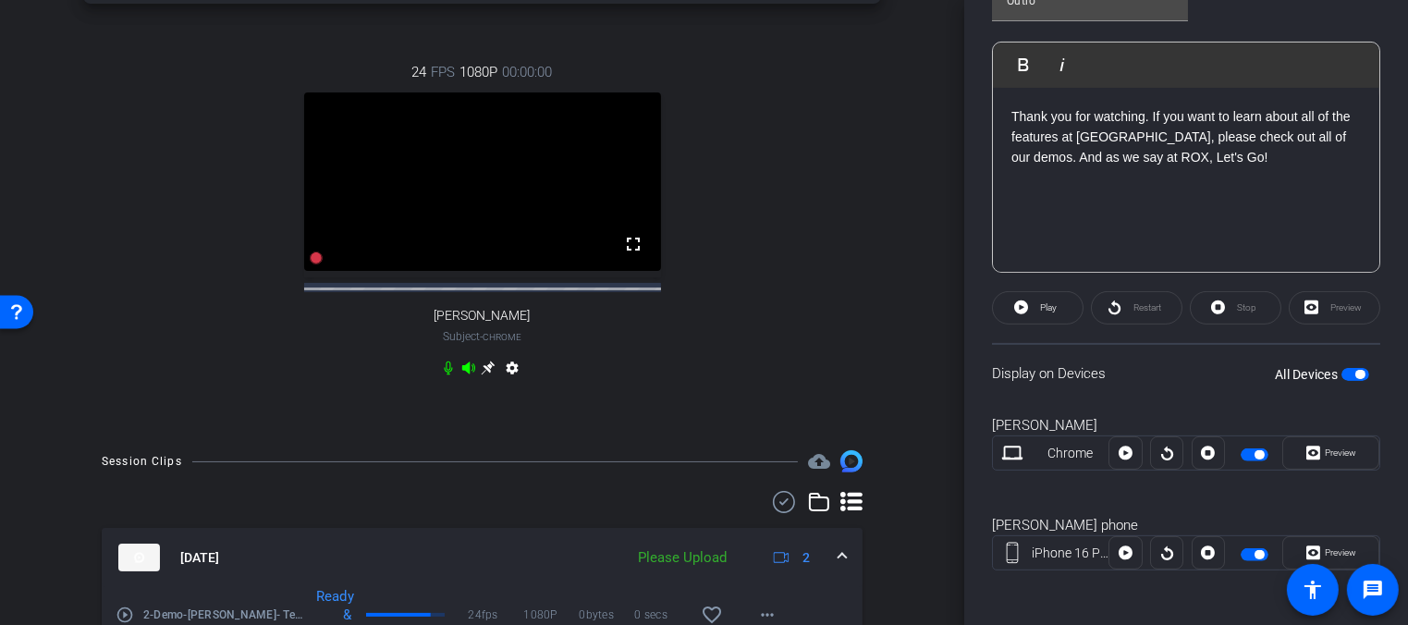
scroll to position [391, 0]
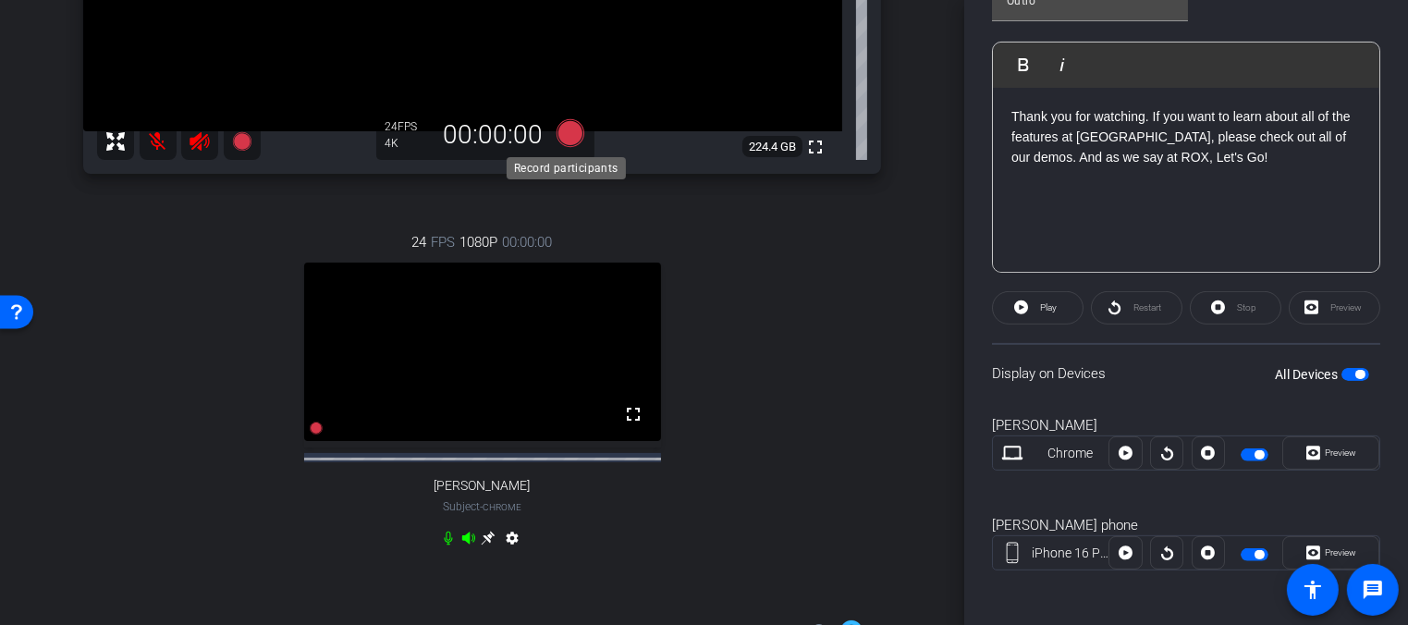
click at [563, 131] on icon at bounding box center [570, 133] width 28 height 28
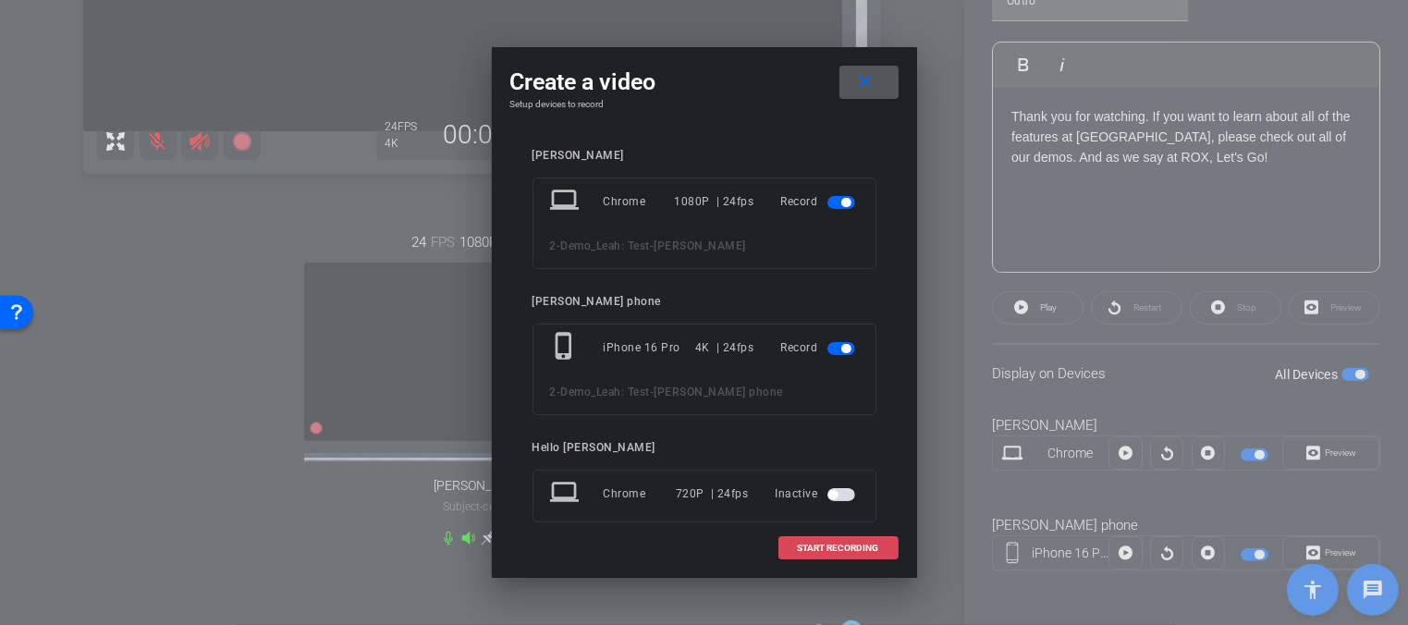
click at [831, 544] on span "START RECORDING" at bounding box center [838, 548] width 81 height 9
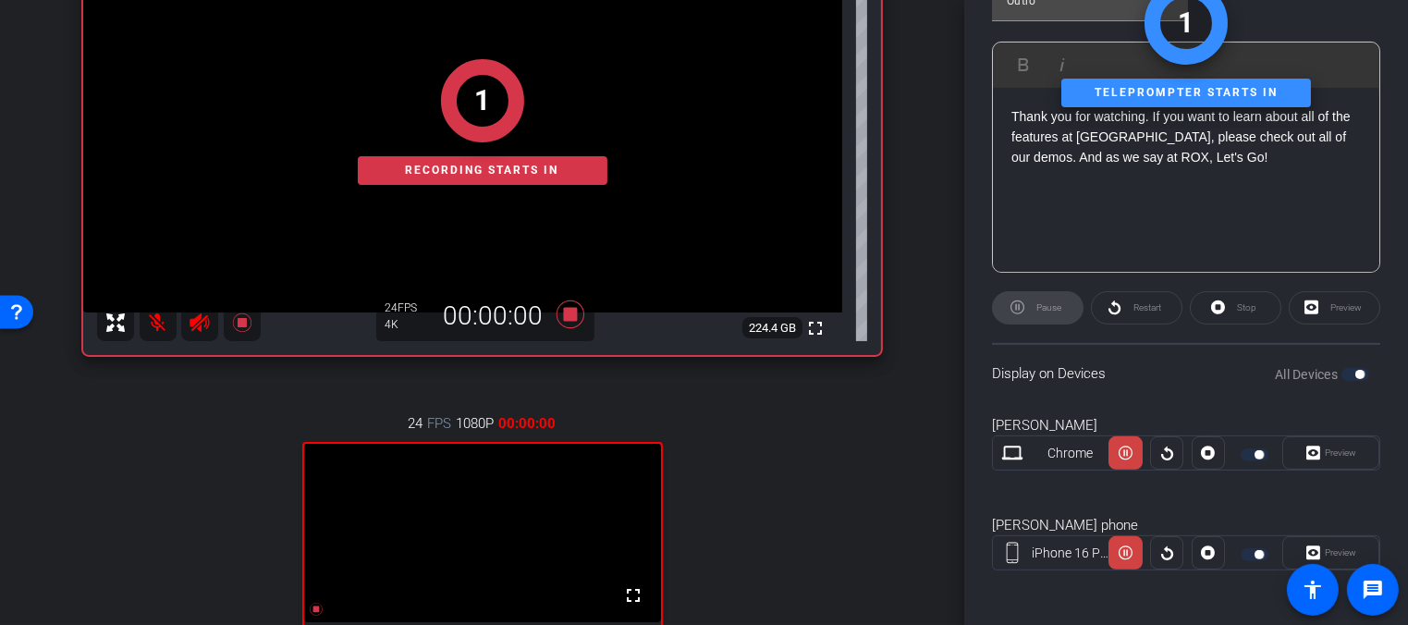
scroll to position [181, 0]
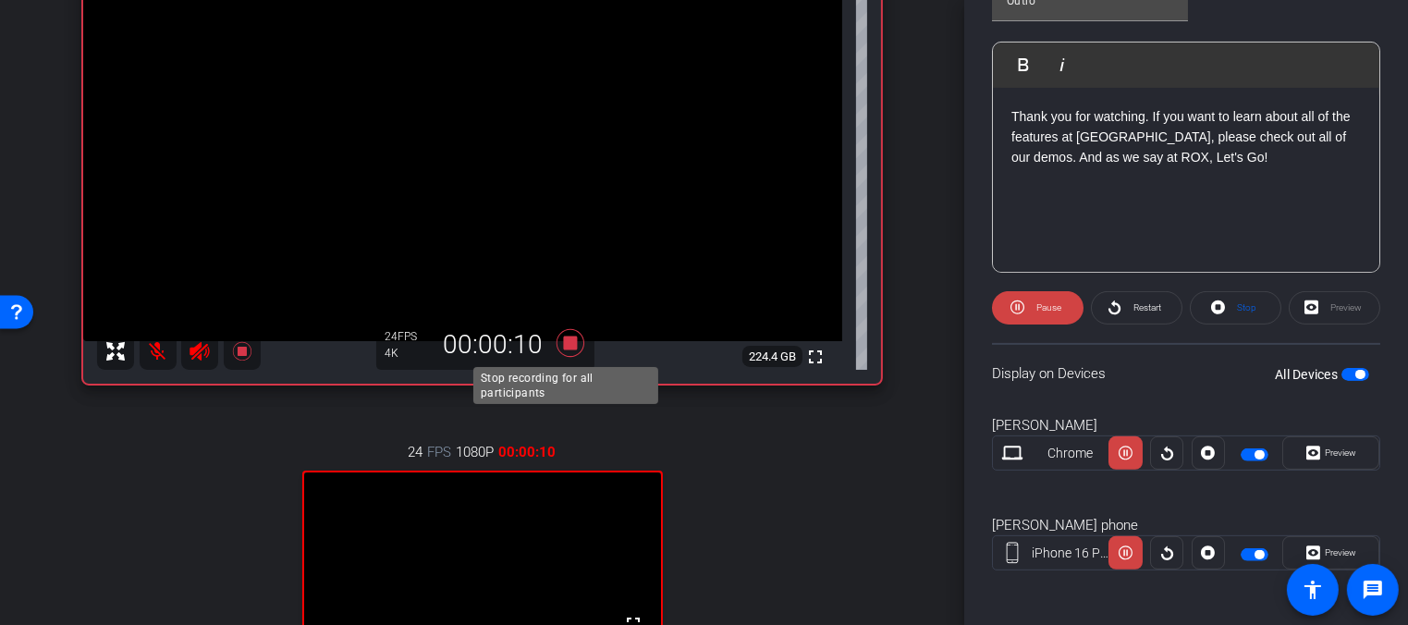
click at [569, 347] on icon at bounding box center [570, 343] width 28 height 28
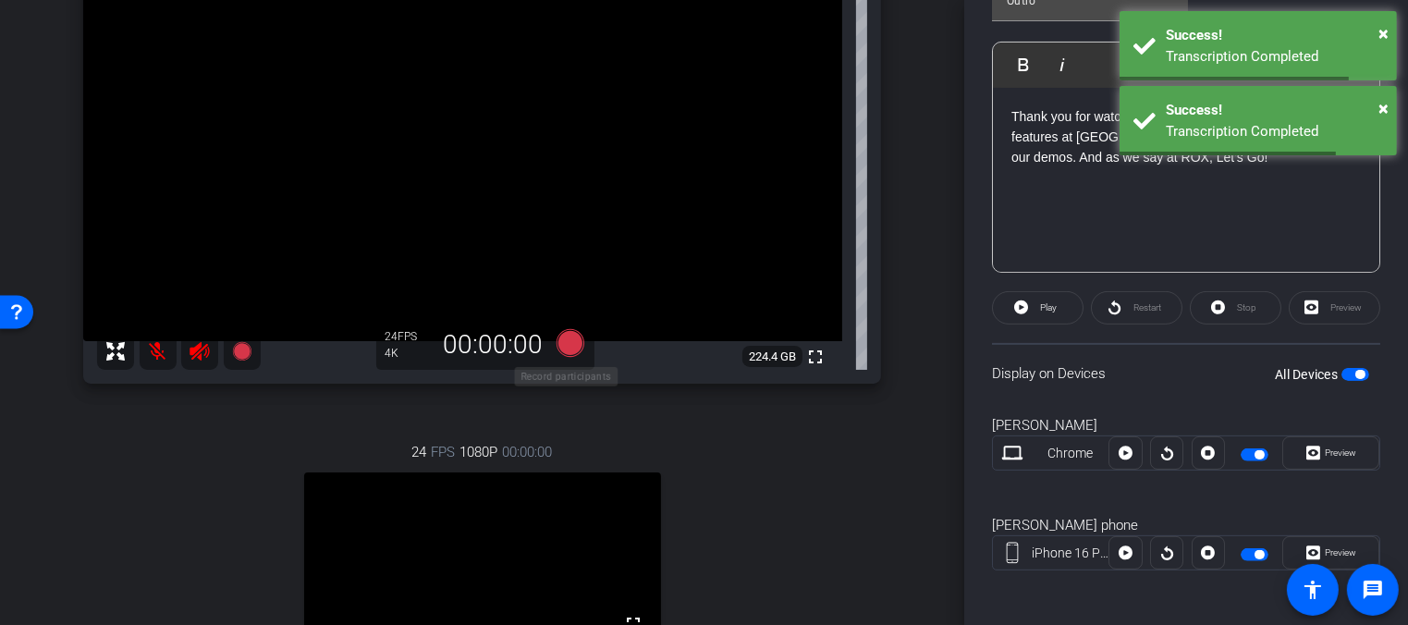
click at [564, 344] on icon at bounding box center [570, 343] width 28 height 28
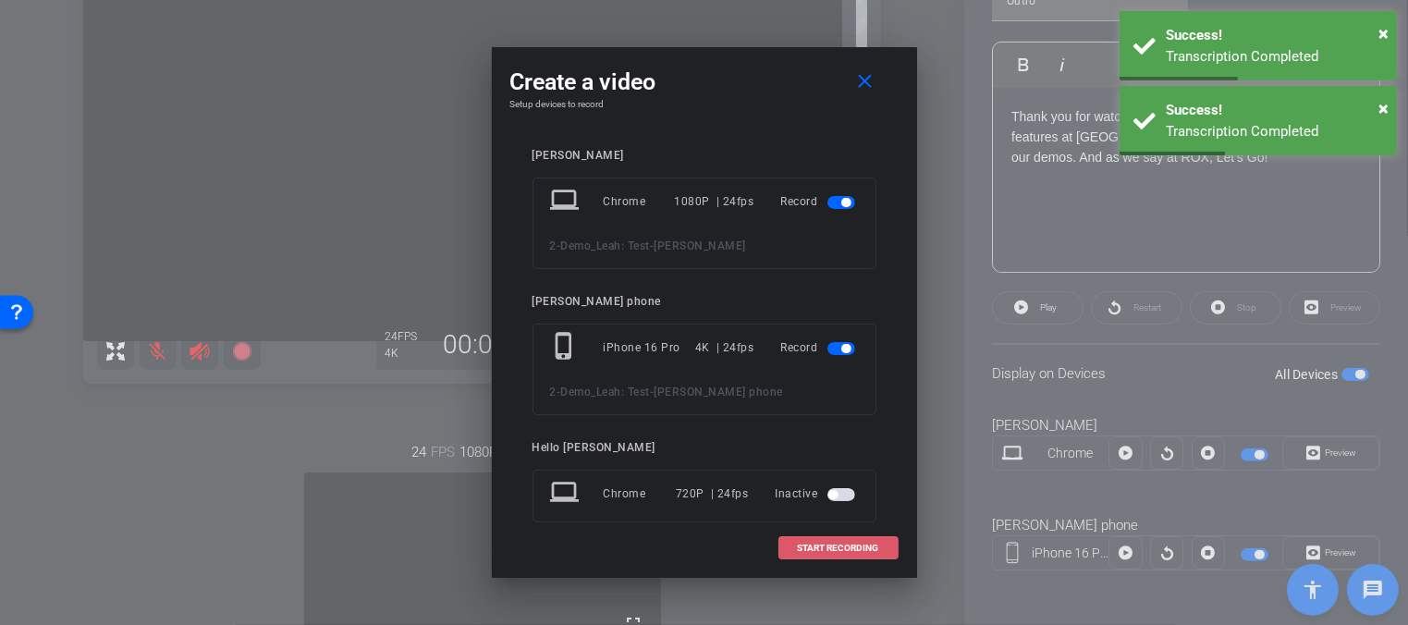
click at [820, 547] on span "START RECORDING" at bounding box center [838, 548] width 81 height 9
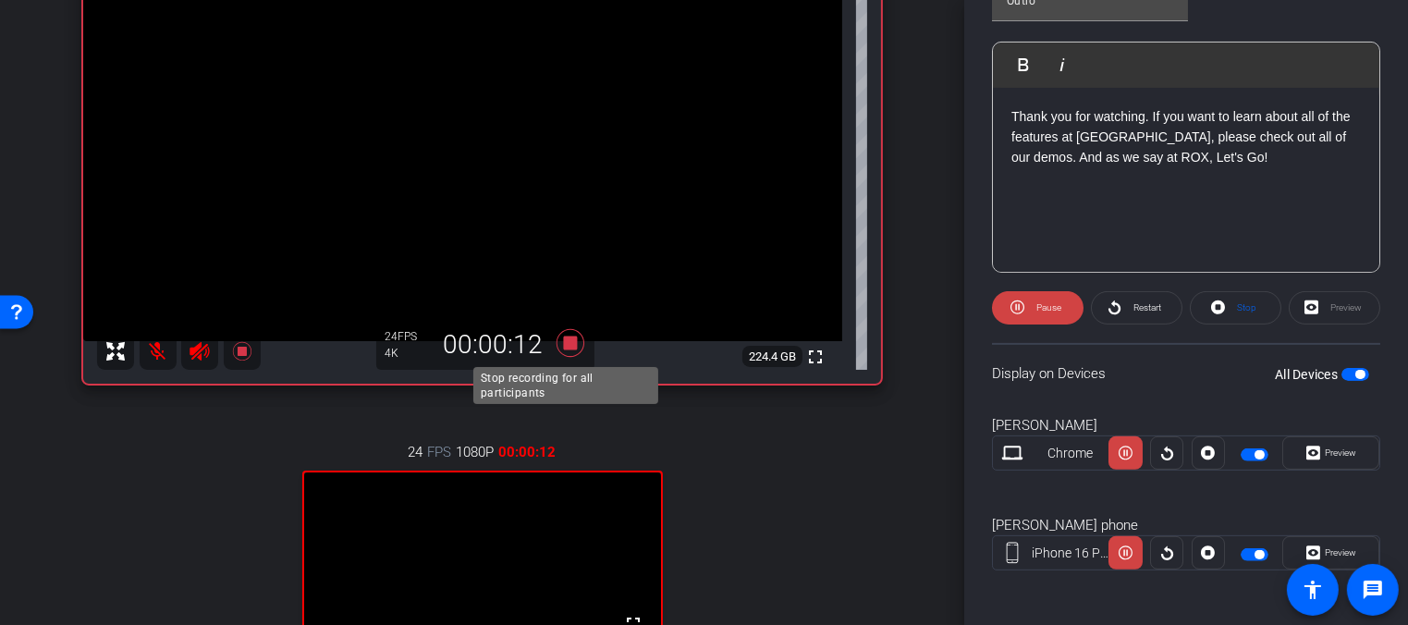
click at [564, 342] on icon at bounding box center [570, 343] width 28 height 28
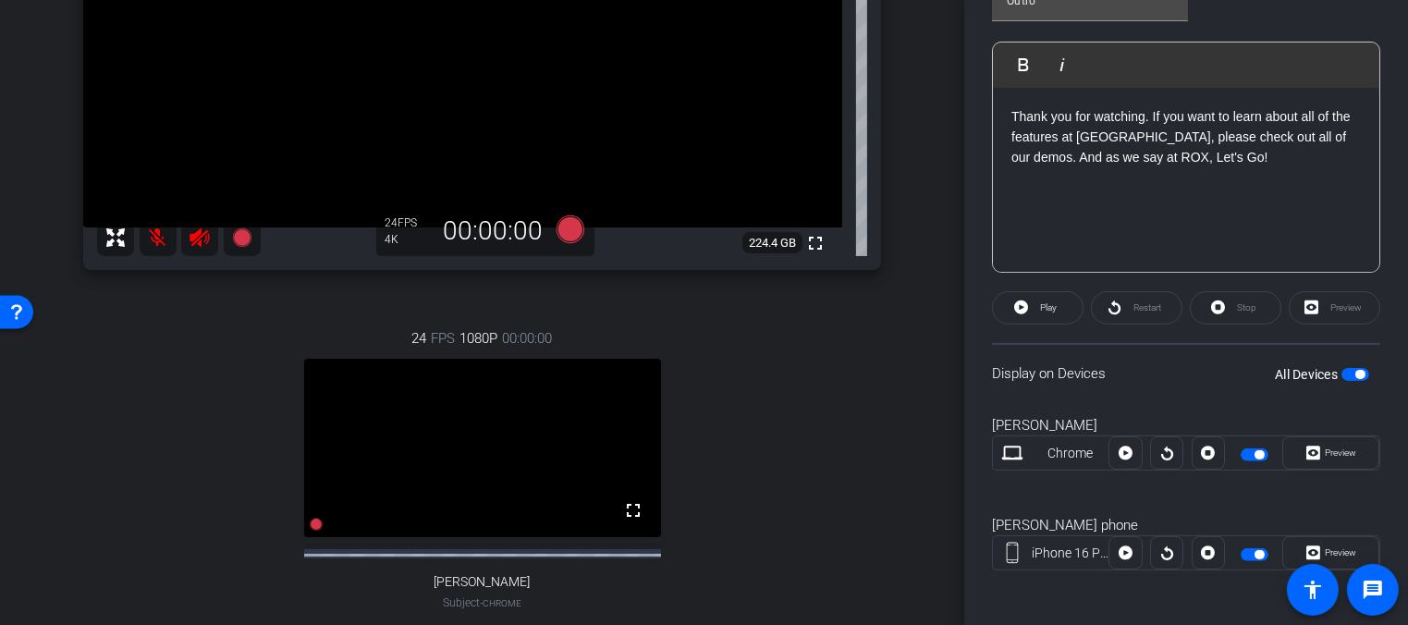
scroll to position [244, 0]
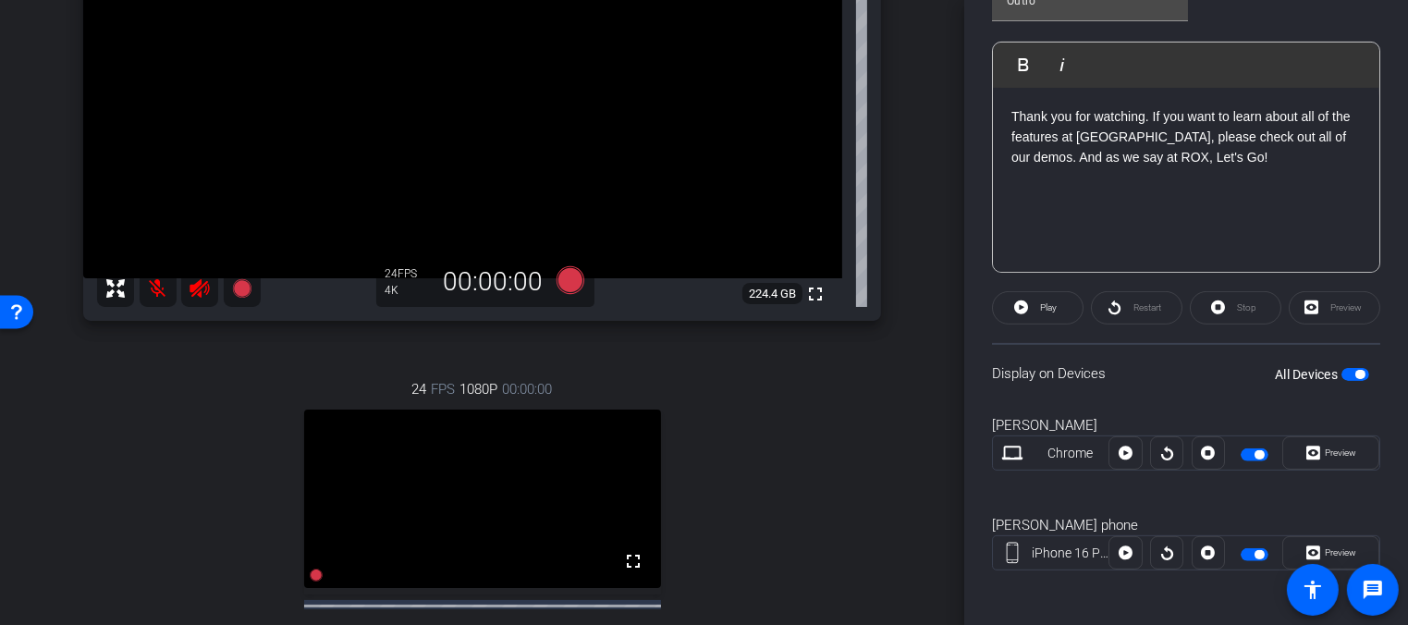
click at [154, 280] on mat-icon at bounding box center [158, 288] width 37 height 37
click at [190, 291] on icon at bounding box center [199, 288] width 19 height 18
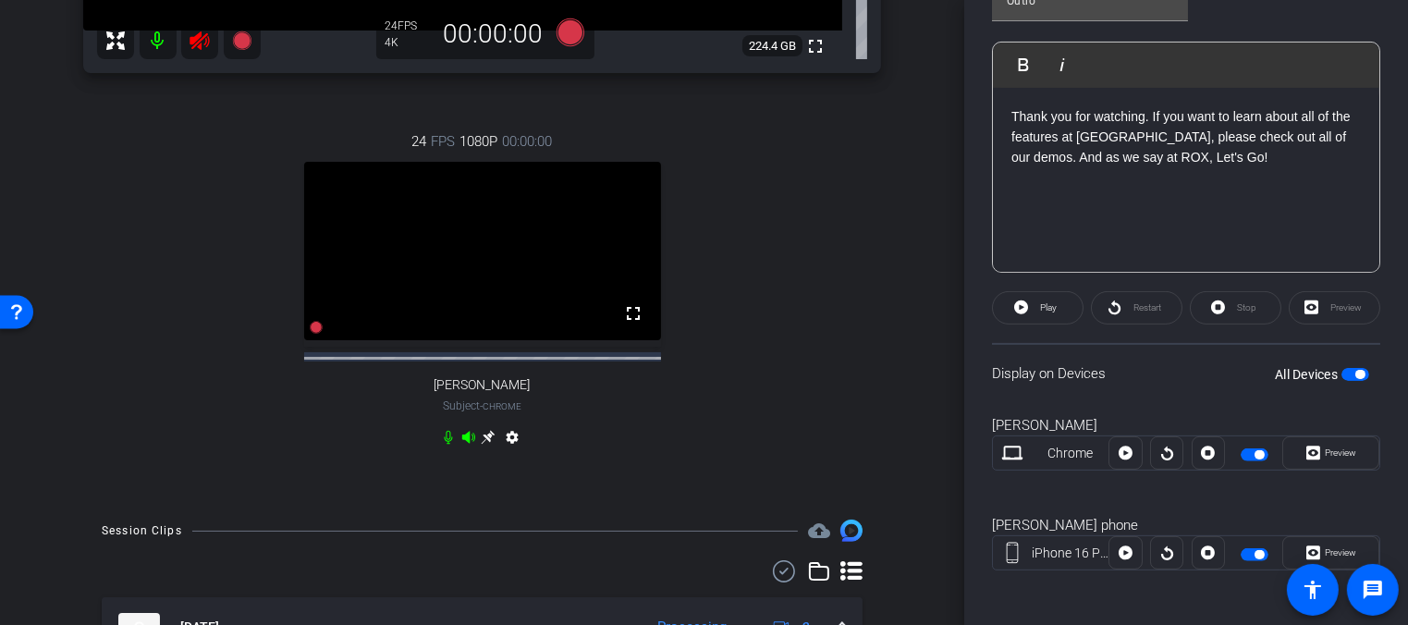
scroll to position [643, 0]
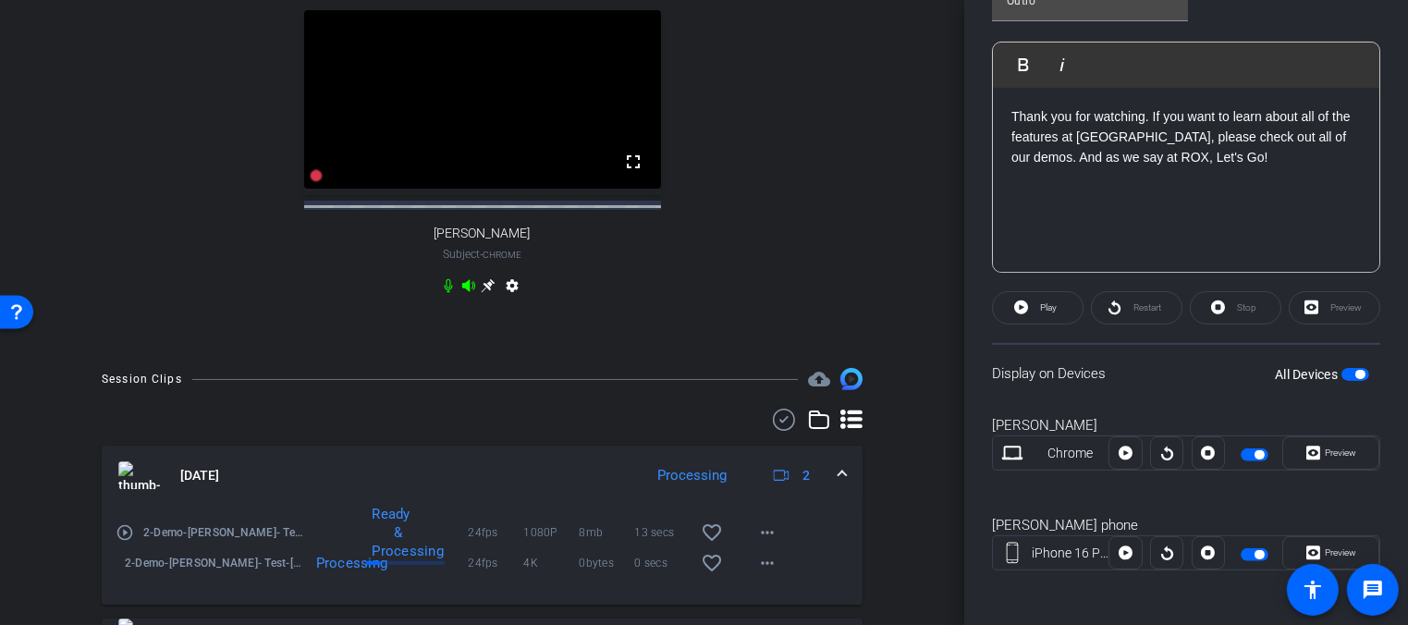
click at [448, 293] on icon at bounding box center [448, 285] width 15 height 15
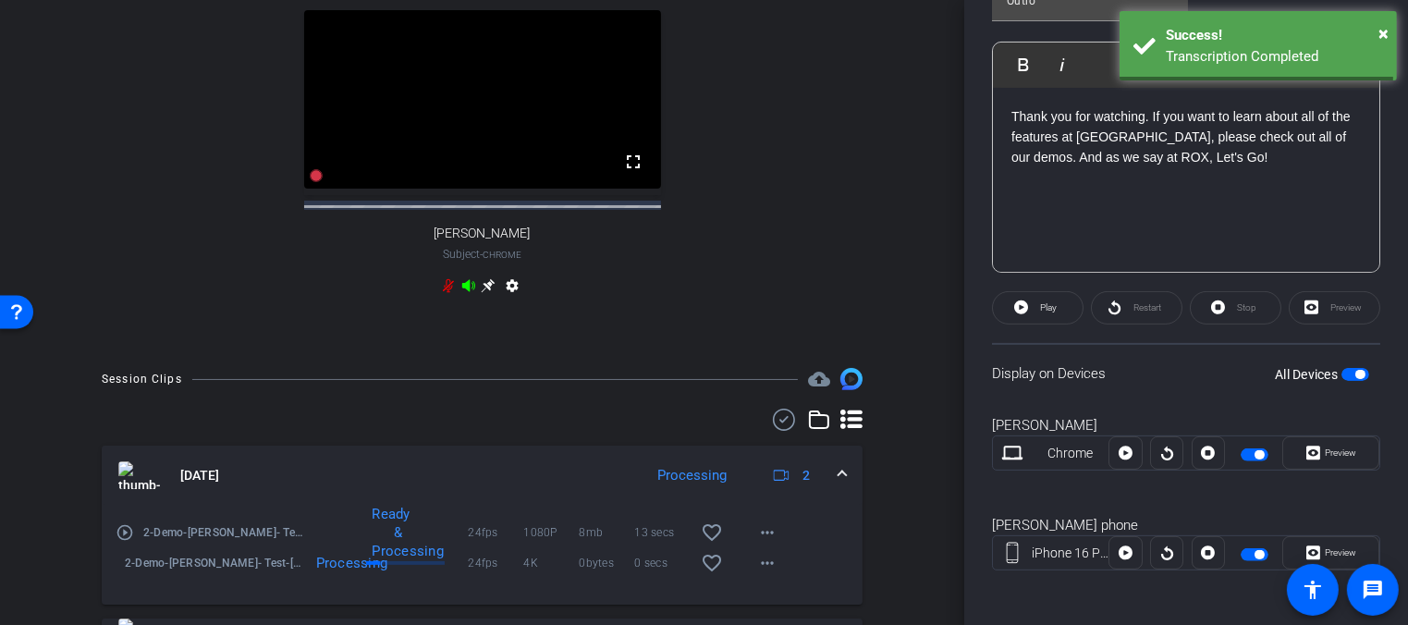
click at [456, 300] on div "settings" at bounding box center [482, 289] width 82 height 22
click at [462, 291] on icon at bounding box center [468, 285] width 13 height 12
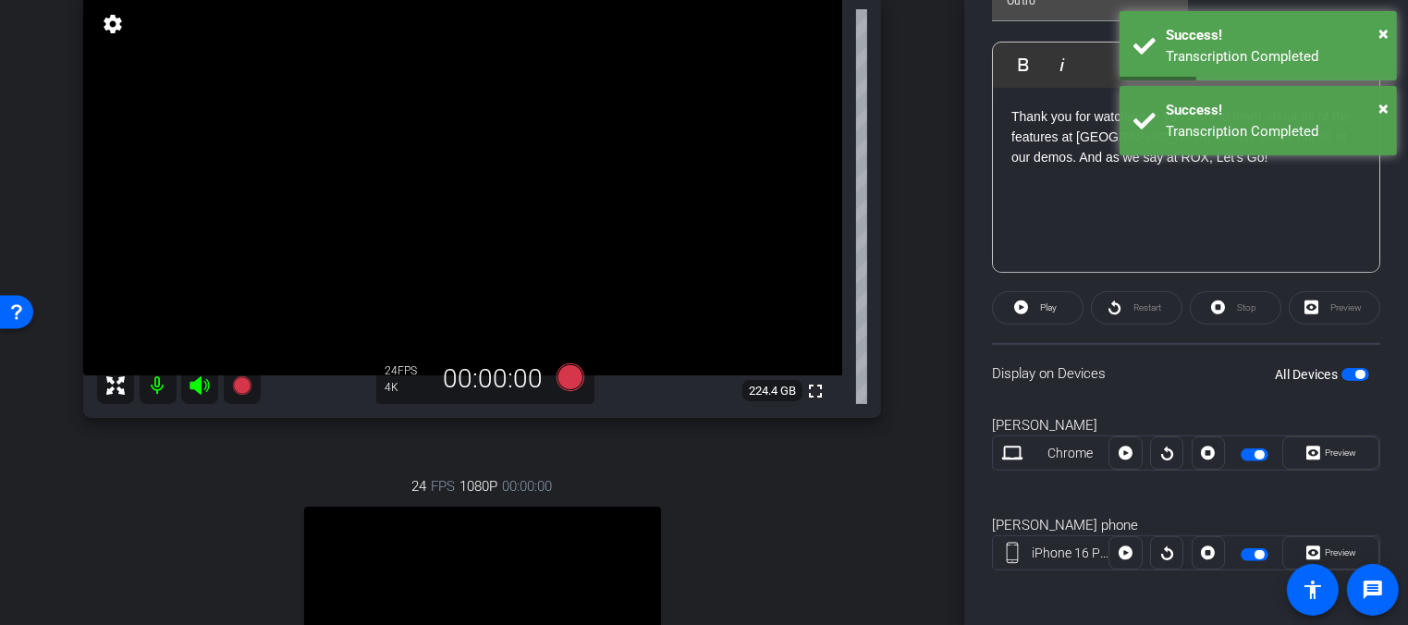
scroll to position [156, 0]
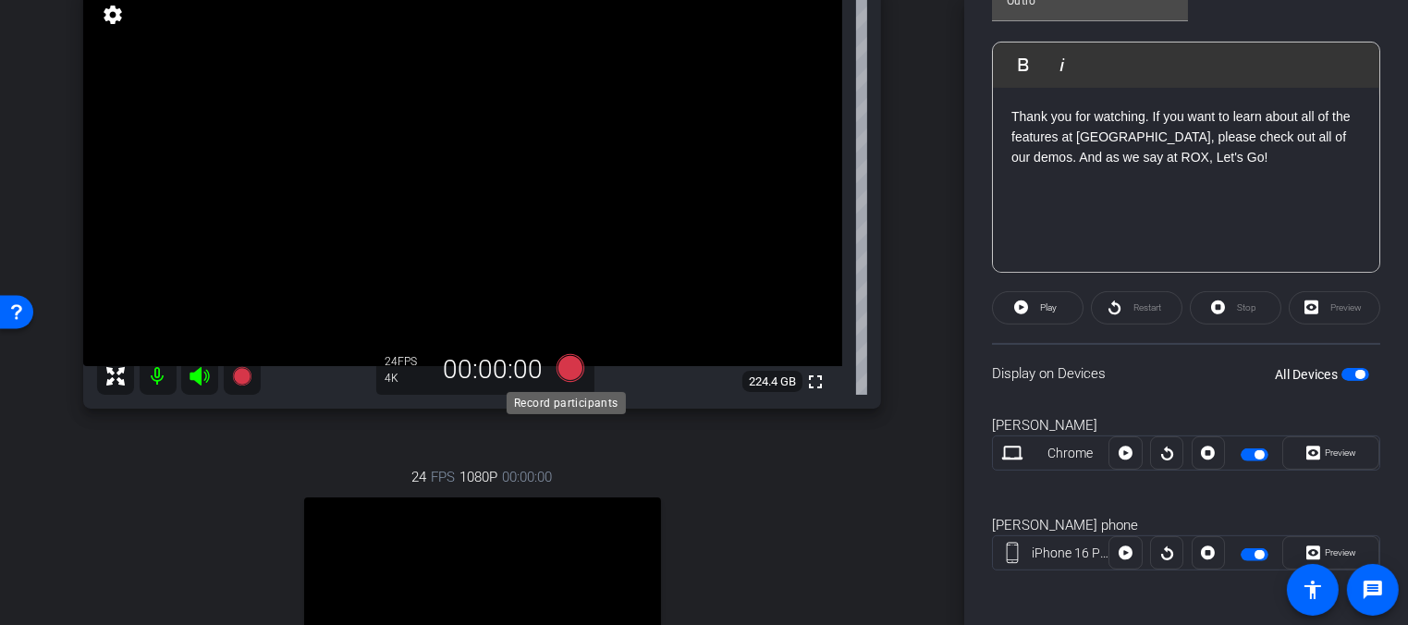
click at [567, 364] on icon at bounding box center [570, 368] width 28 height 28
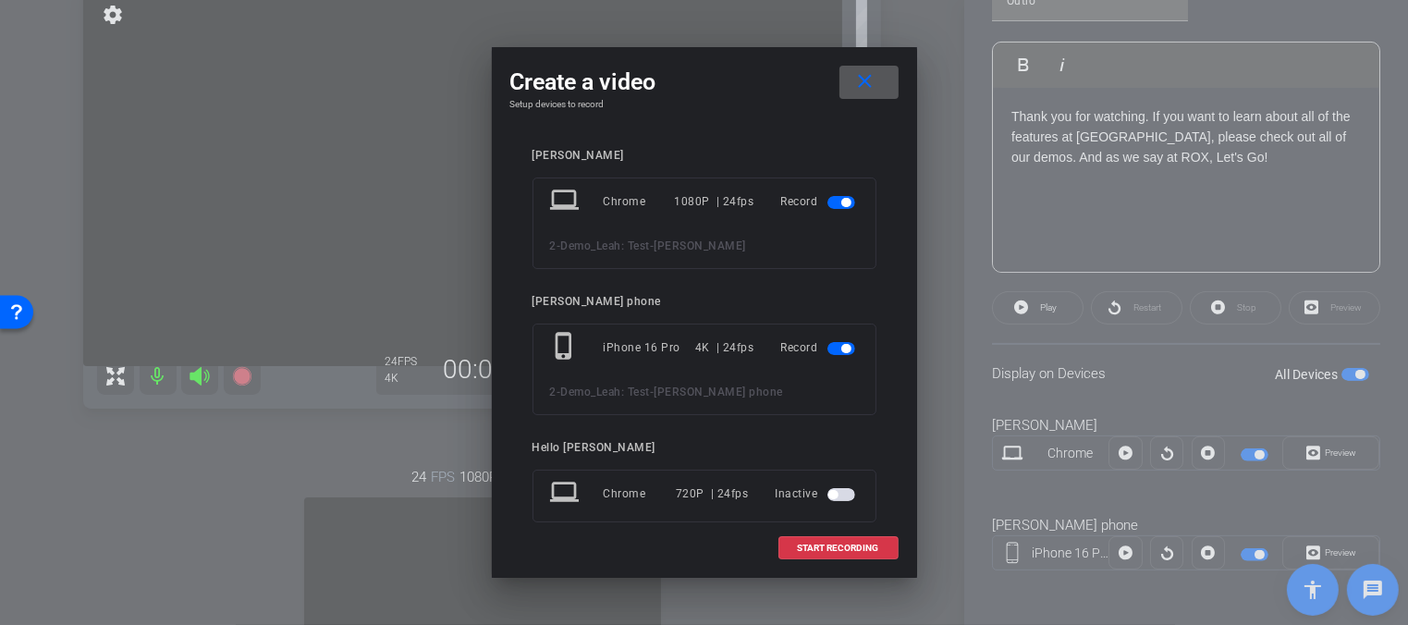
click at [875, 86] on mat-icon "close" at bounding box center [864, 81] width 23 height 23
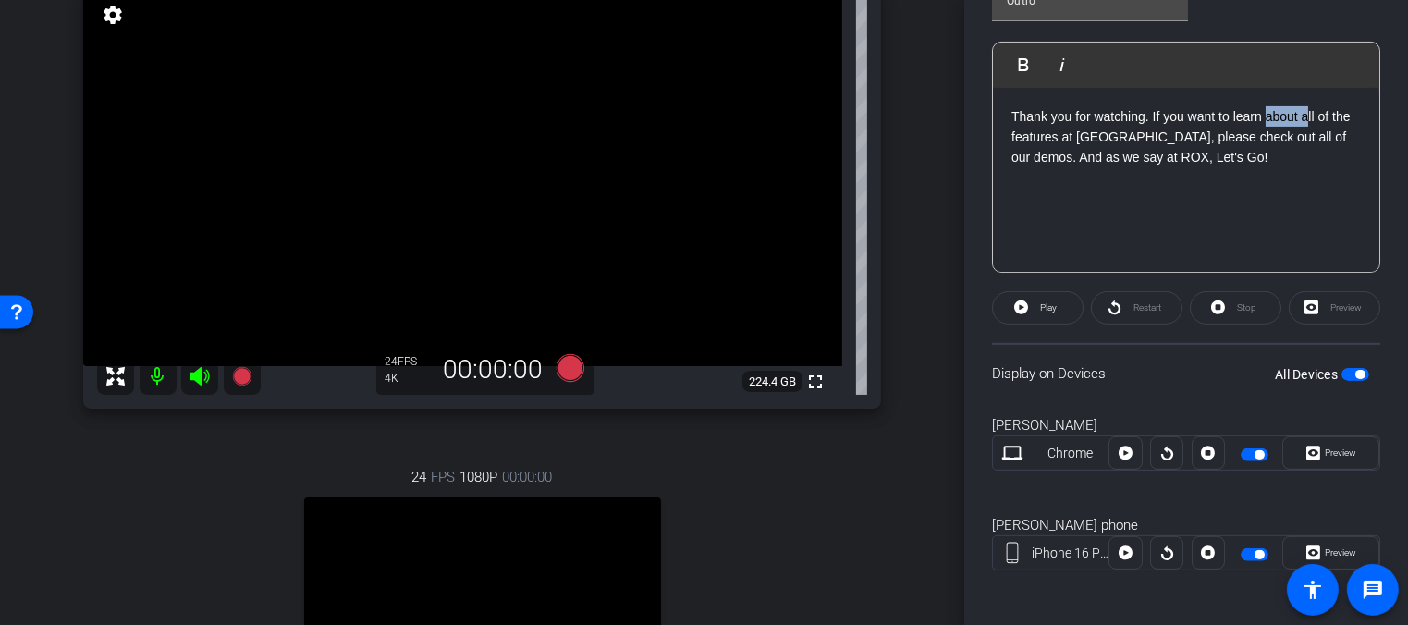
drag, startPoint x: 1267, startPoint y: 118, endPoint x: 1306, endPoint y: 110, distance: 39.7
click at [1306, 110] on p "Thank you for watching. If you want to learn about all of the features at [GEOG…" at bounding box center [1185, 137] width 349 height 62
click at [1307, 110] on p "Thank you for watching. If you want to learn about all of the features at [GEOG…" at bounding box center [1185, 137] width 349 height 62
click at [1307, 113] on p "Thank you for watching. If you want to learn about all of the features at [GEOG…" at bounding box center [1185, 137] width 349 height 62
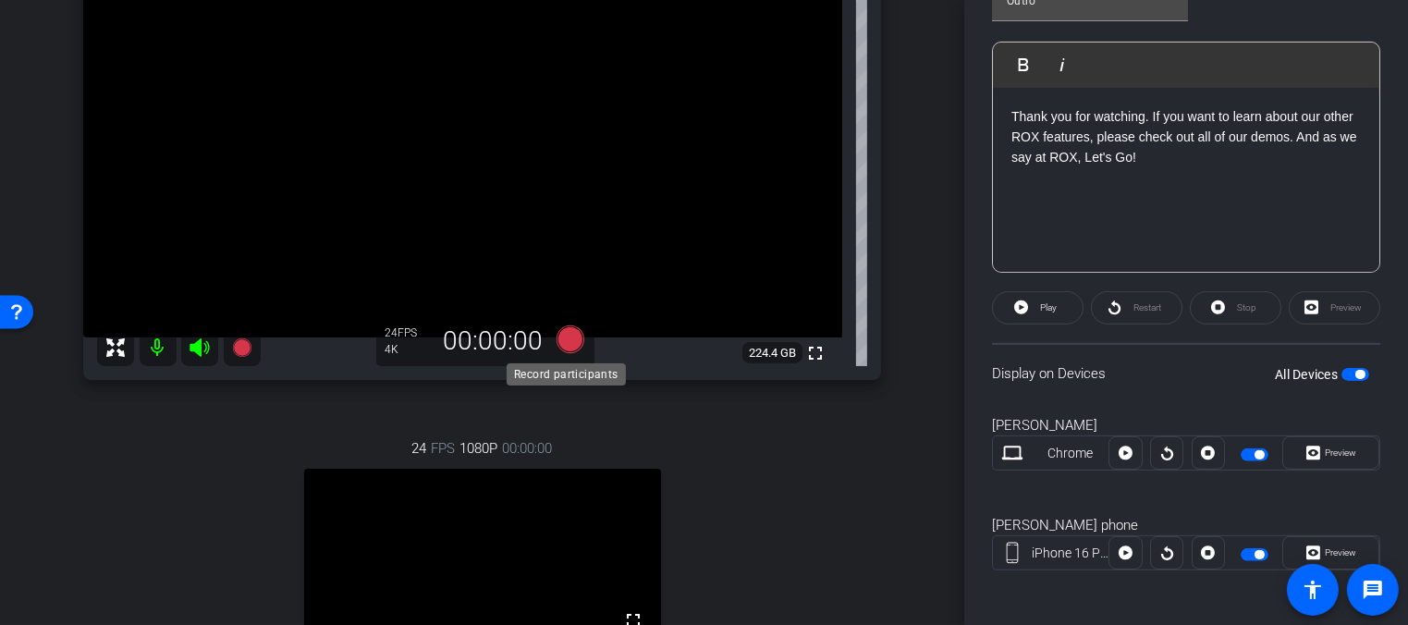
click at [562, 338] on icon at bounding box center [570, 339] width 28 height 28
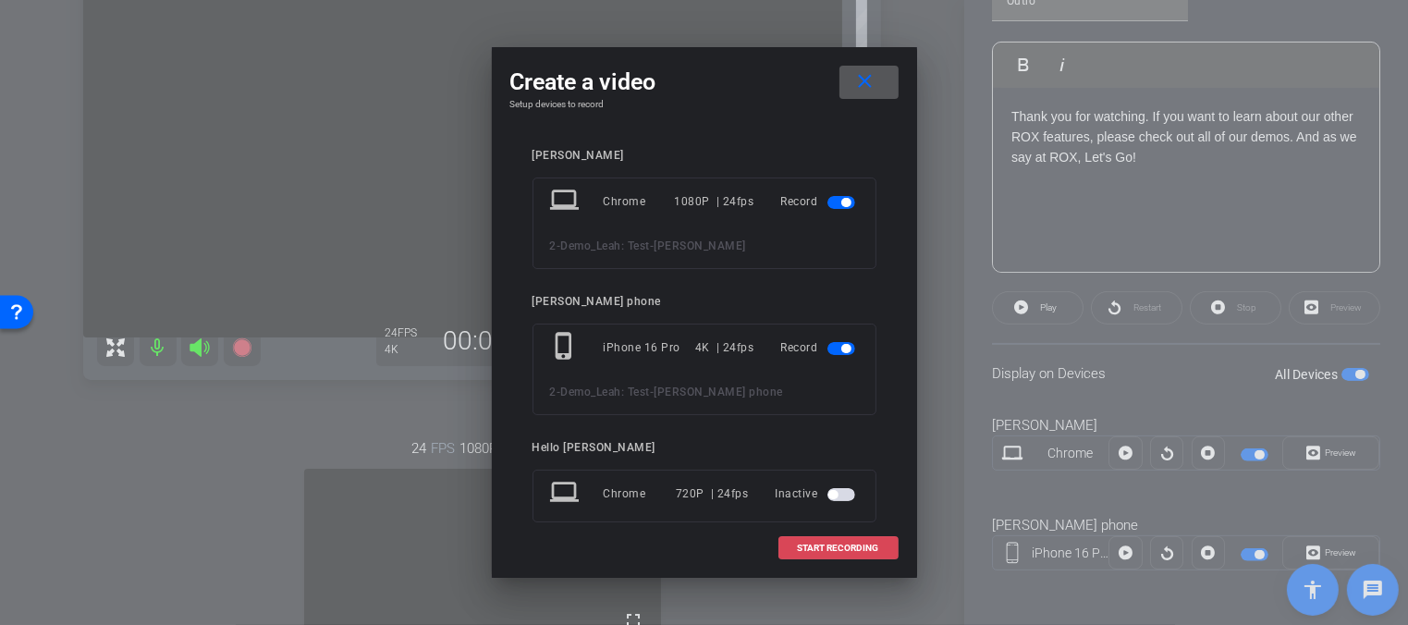
click at [828, 546] on span "START RECORDING" at bounding box center [838, 548] width 81 height 9
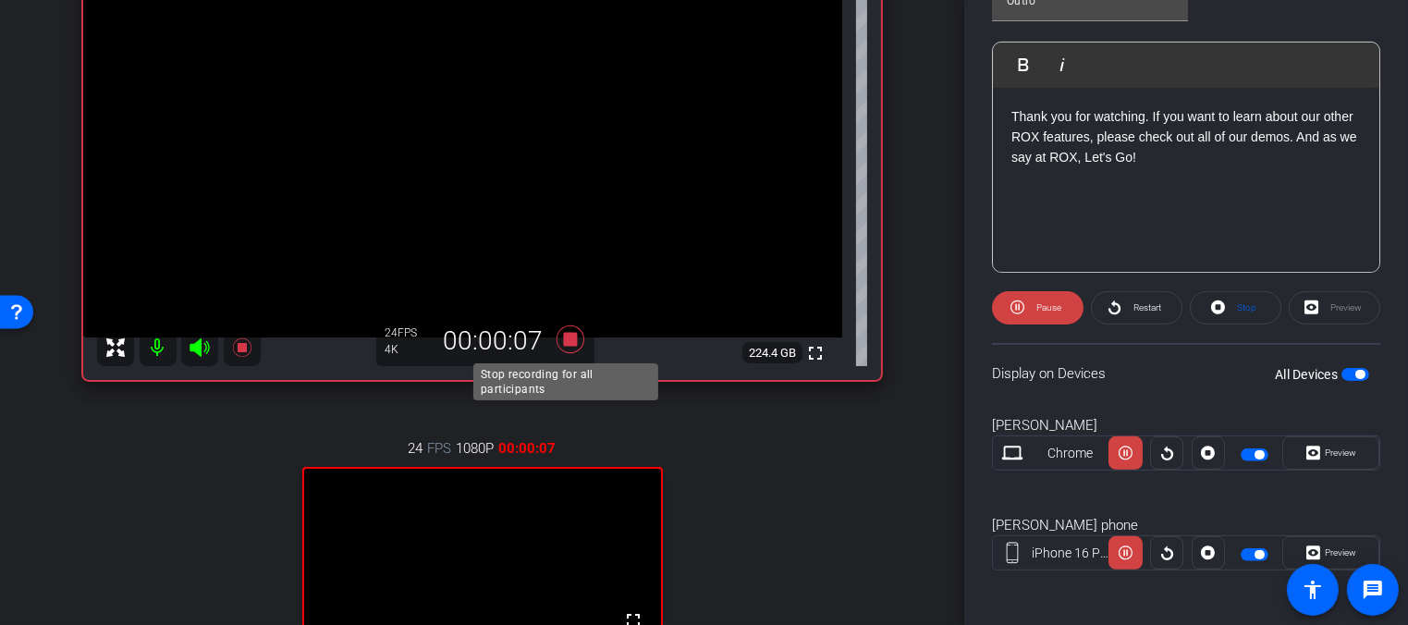
click at [572, 335] on icon at bounding box center [570, 339] width 28 height 28
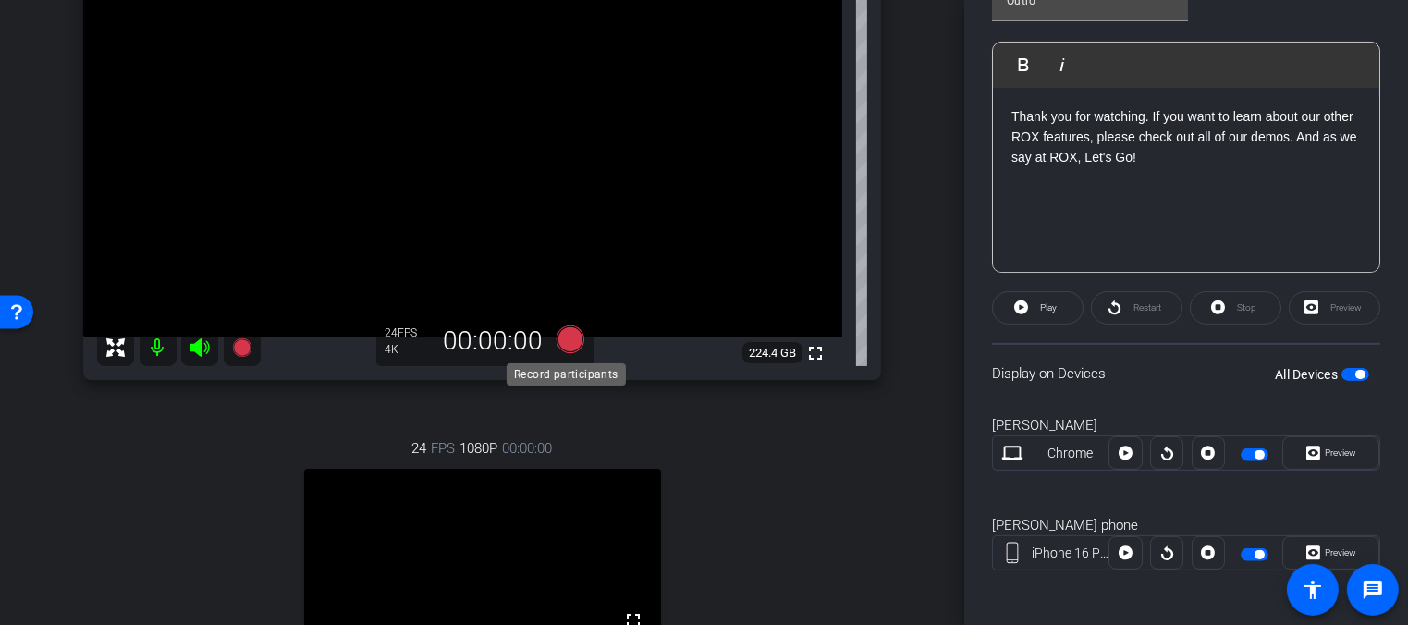
click at [569, 337] on icon at bounding box center [570, 339] width 28 height 28
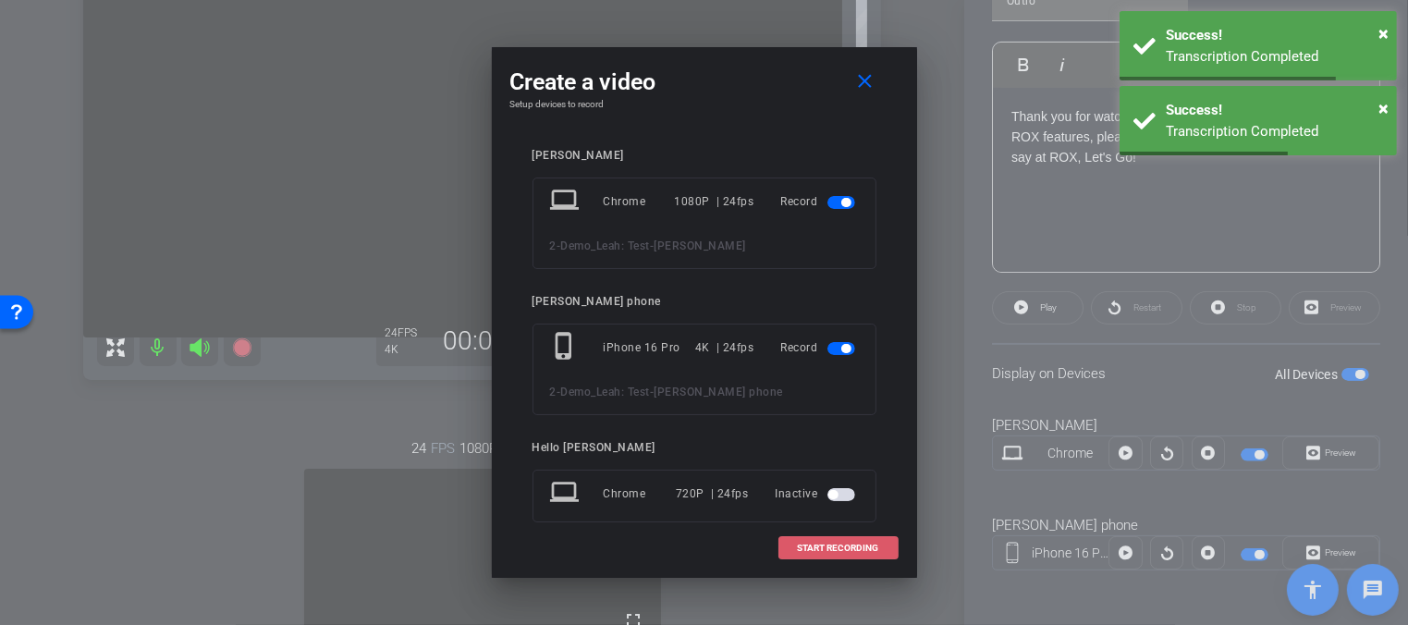
click at [827, 545] on span "START RECORDING" at bounding box center [838, 548] width 81 height 9
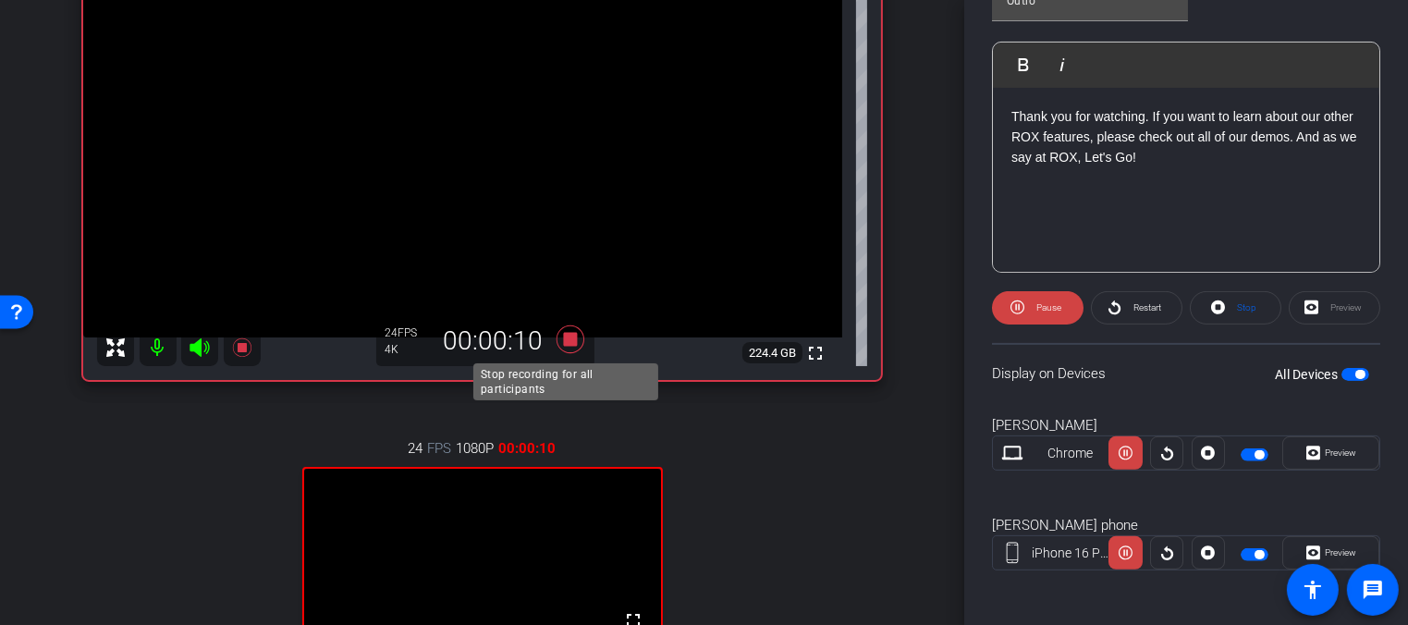
click at [565, 337] on icon at bounding box center [570, 339] width 28 height 28
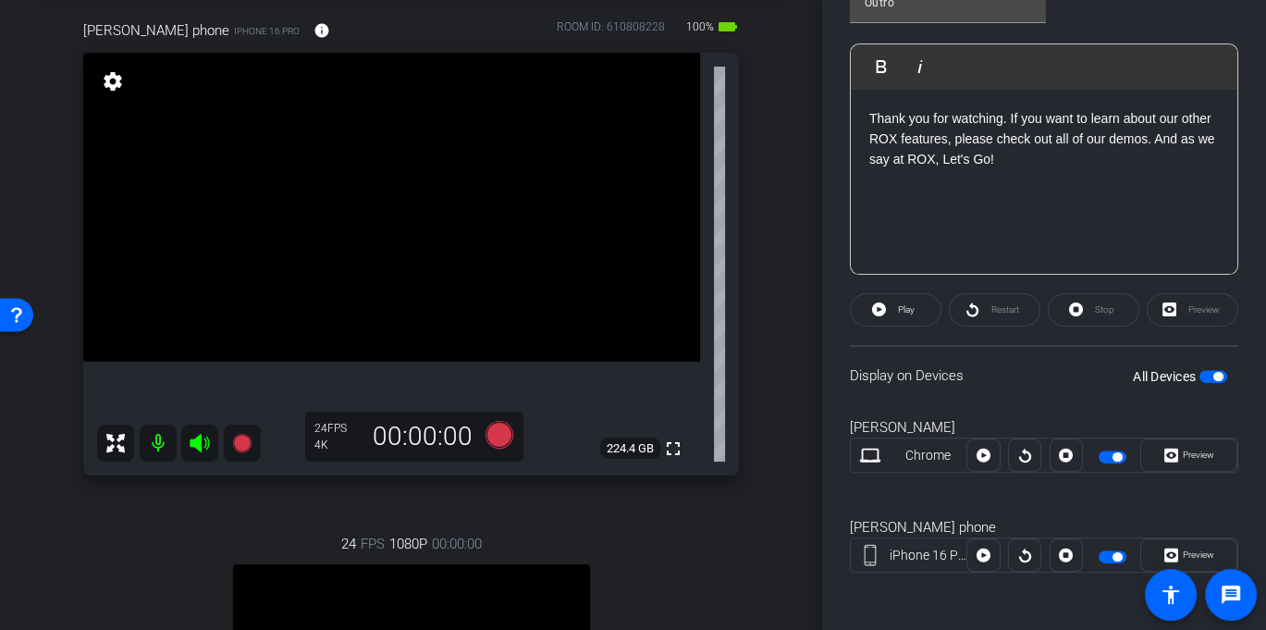
scroll to position [80, 0]
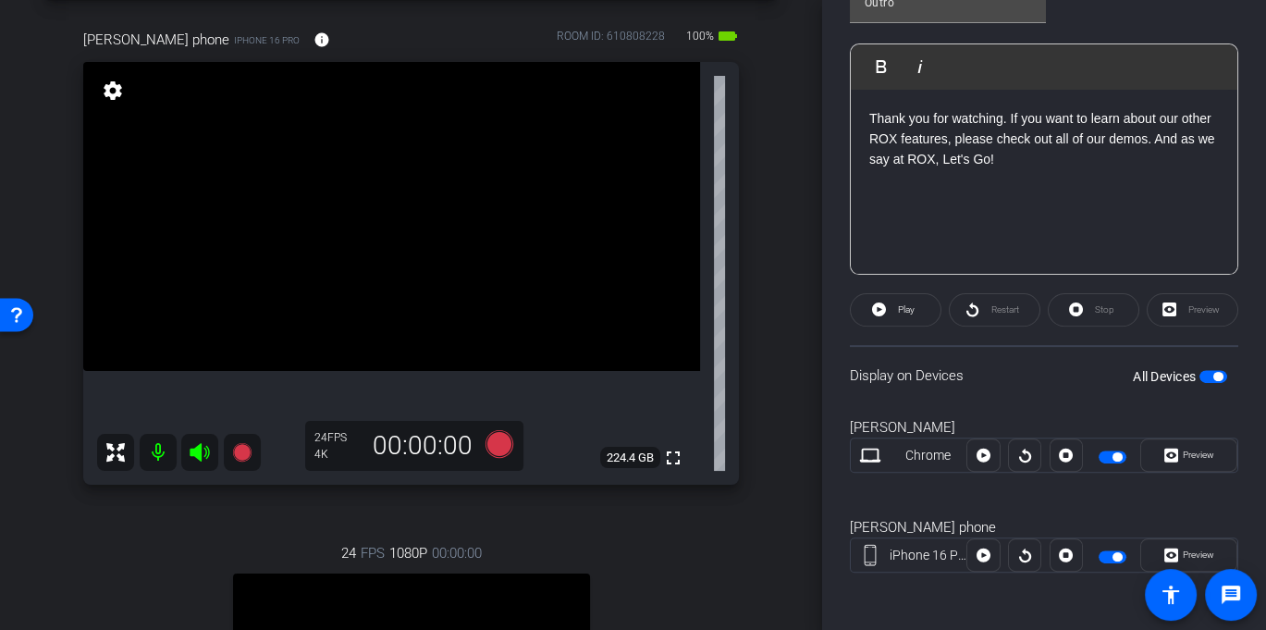
click at [1213, 374] on span "button" at bounding box center [1217, 376] width 9 height 9
click at [499, 444] on icon at bounding box center [498, 444] width 28 height 28
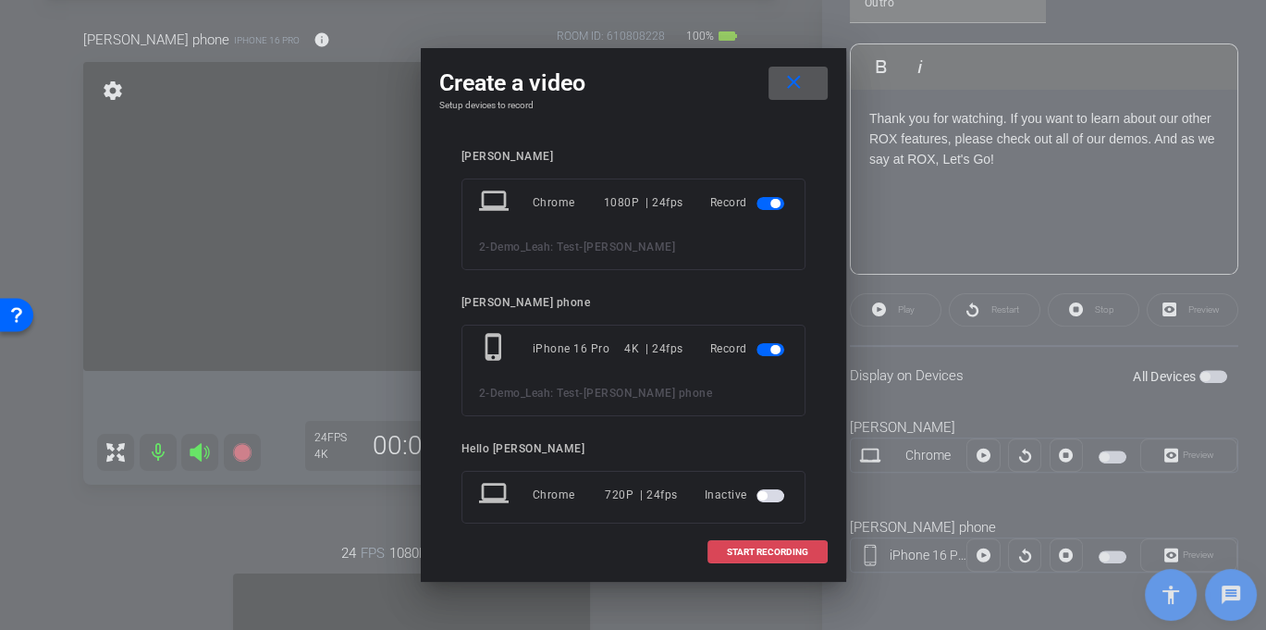
click at [752, 550] on span "START RECORDING" at bounding box center [767, 551] width 81 height 9
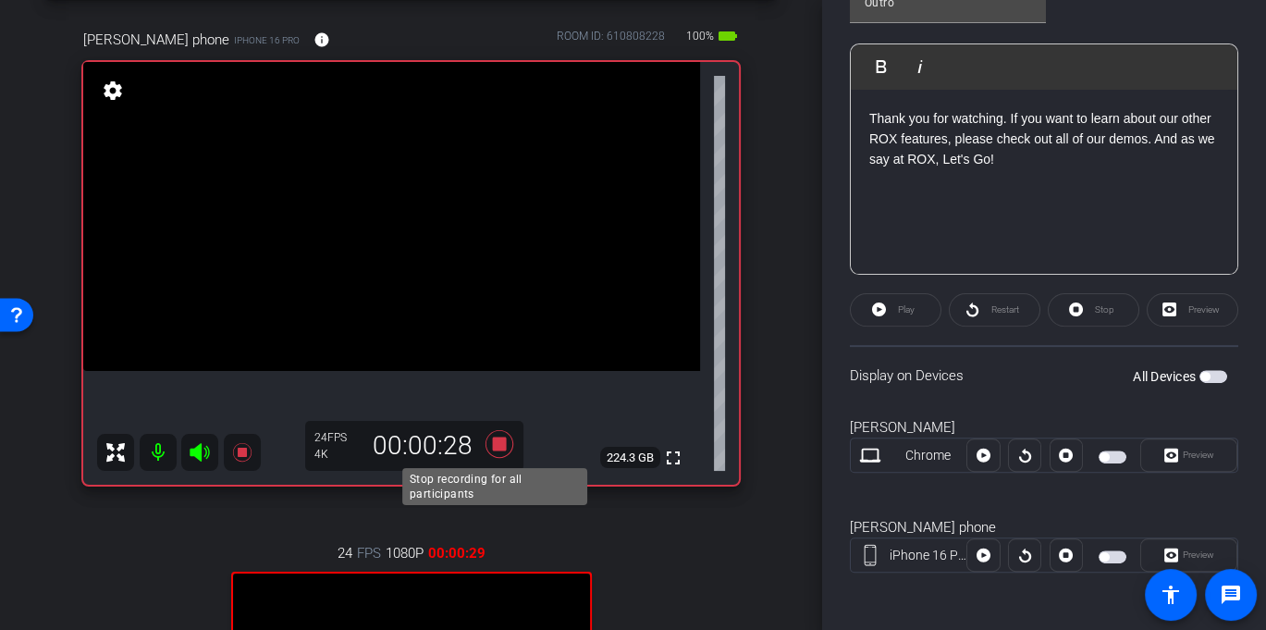
click at [498, 440] on icon at bounding box center [498, 444] width 28 height 28
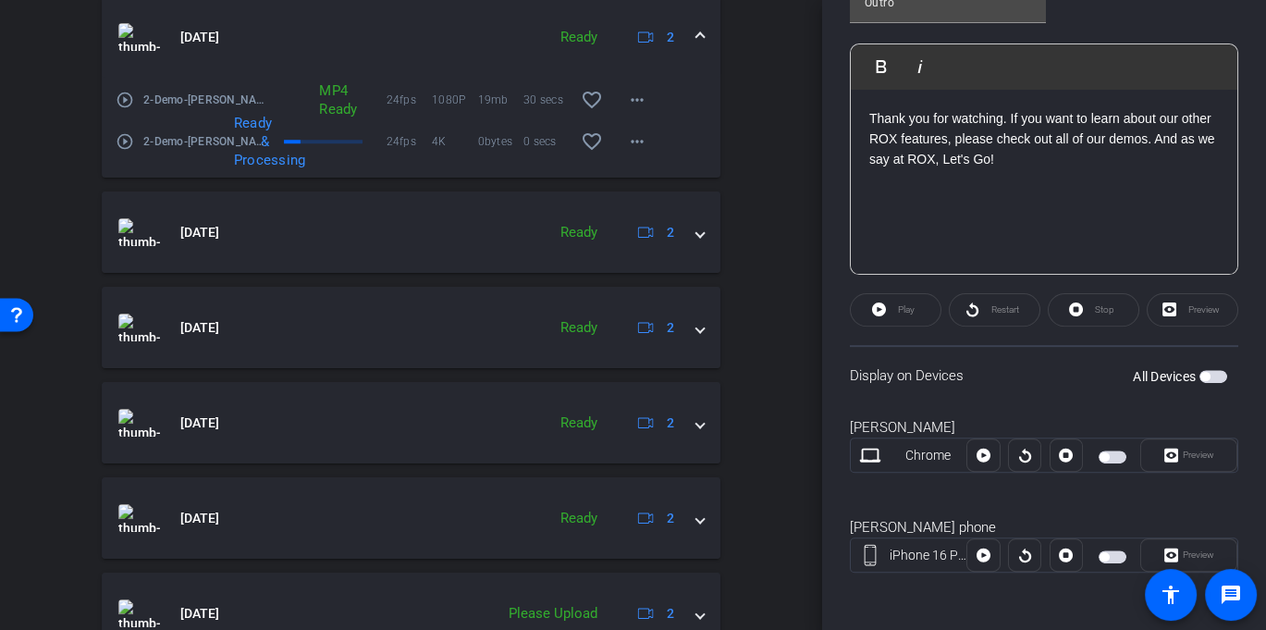
scroll to position [1199, 0]
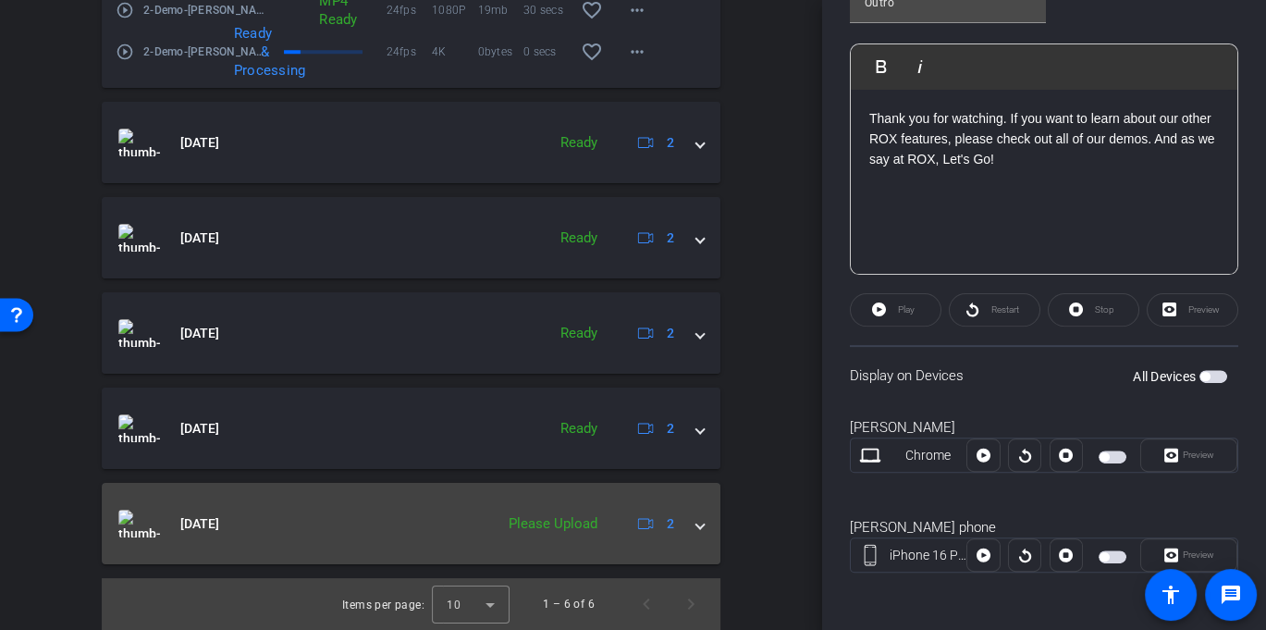
click at [557, 522] on div "Please Upload" at bounding box center [552, 523] width 107 height 21
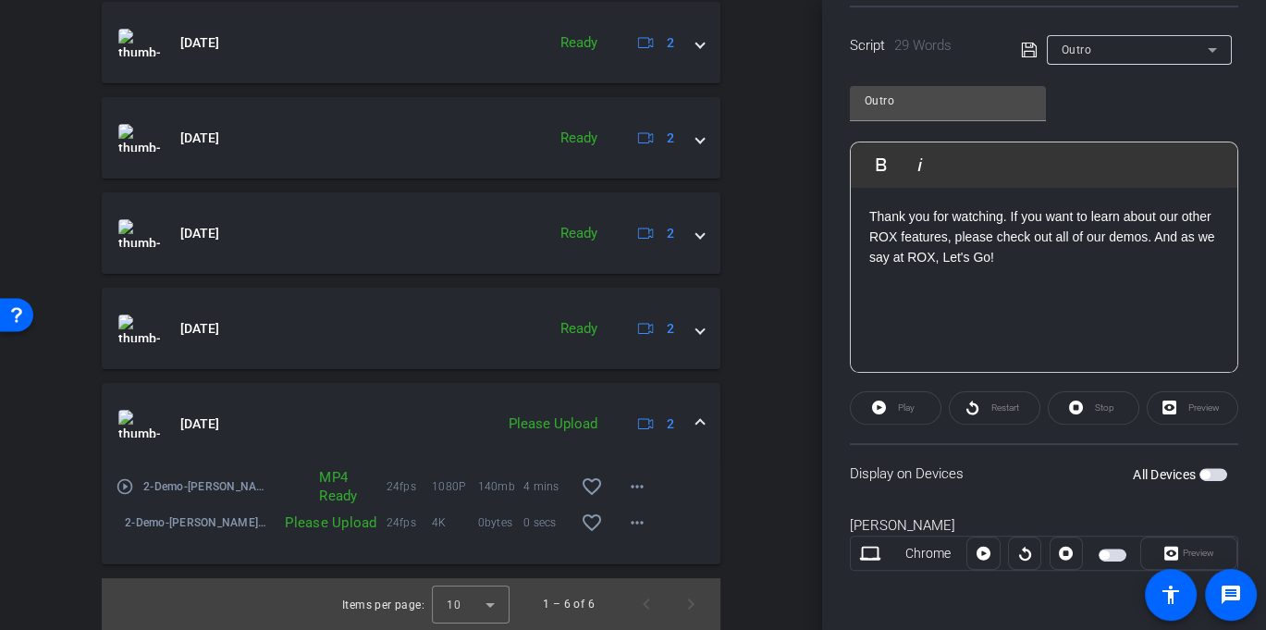
scroll to position [380, 0]
click at [558, 424] on div "Please Upload" at bounding box center [552, 423] width 107 height 21
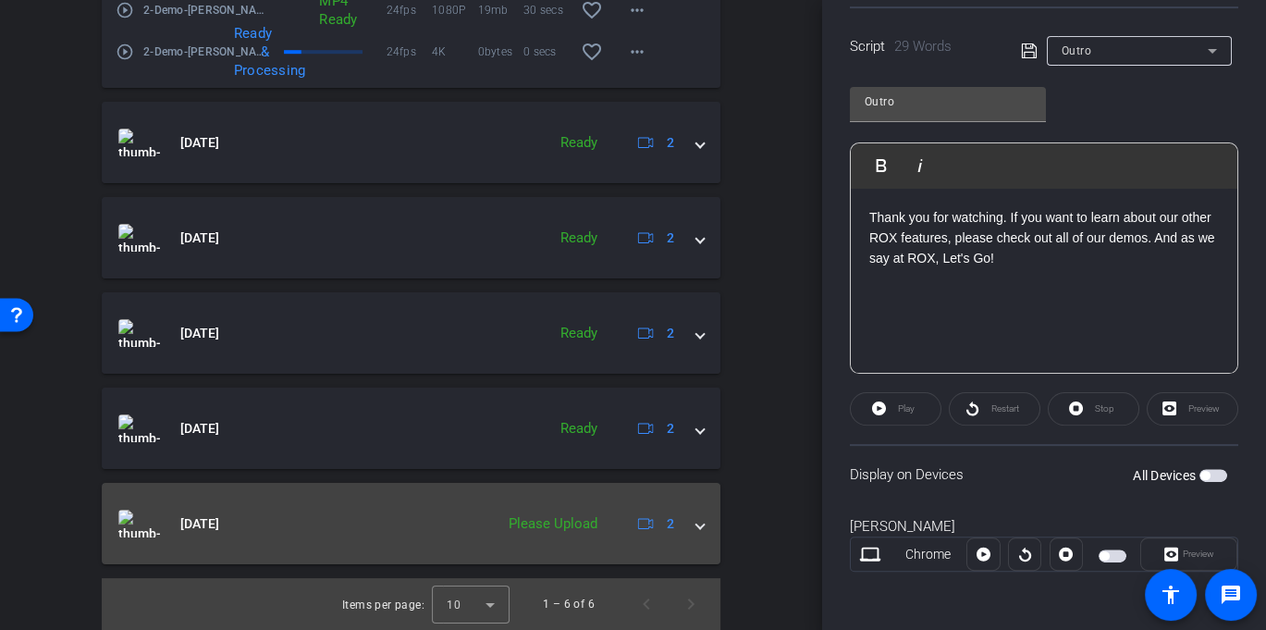
scroll to position [773, 0]
click at [558, 424] on div "Ready" at bounding box center [578, 428] width 55 height 21
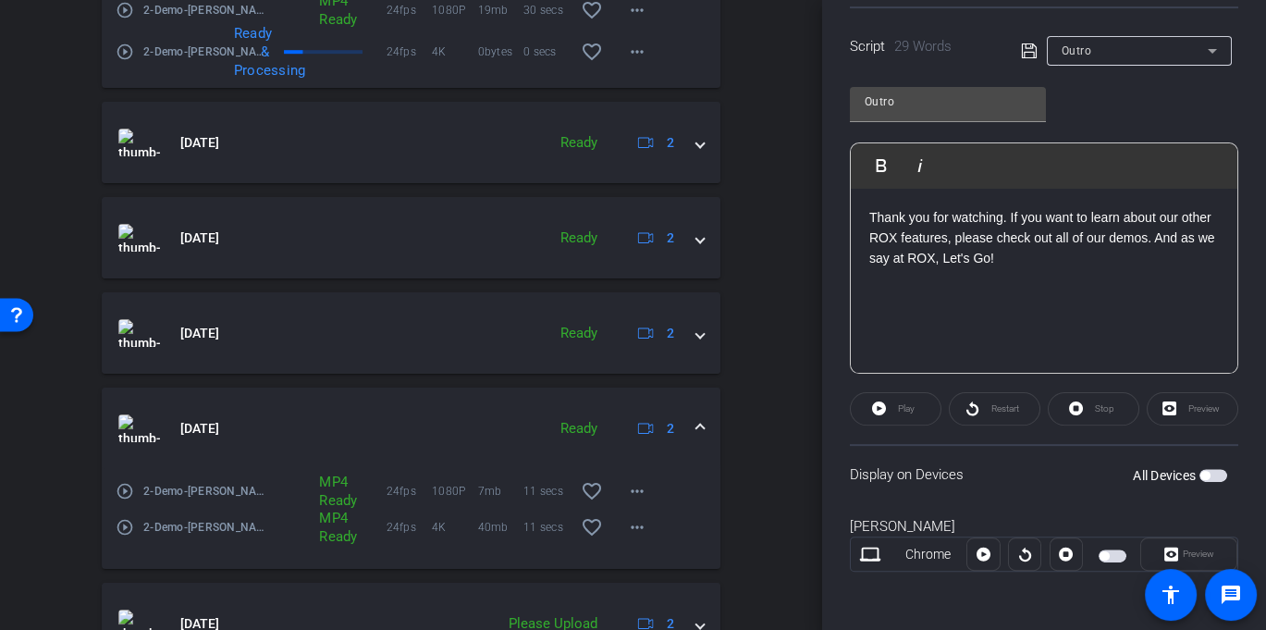
click at [560, 431] on div "Ready" at bounding box center [578, 428] width 55 height 21
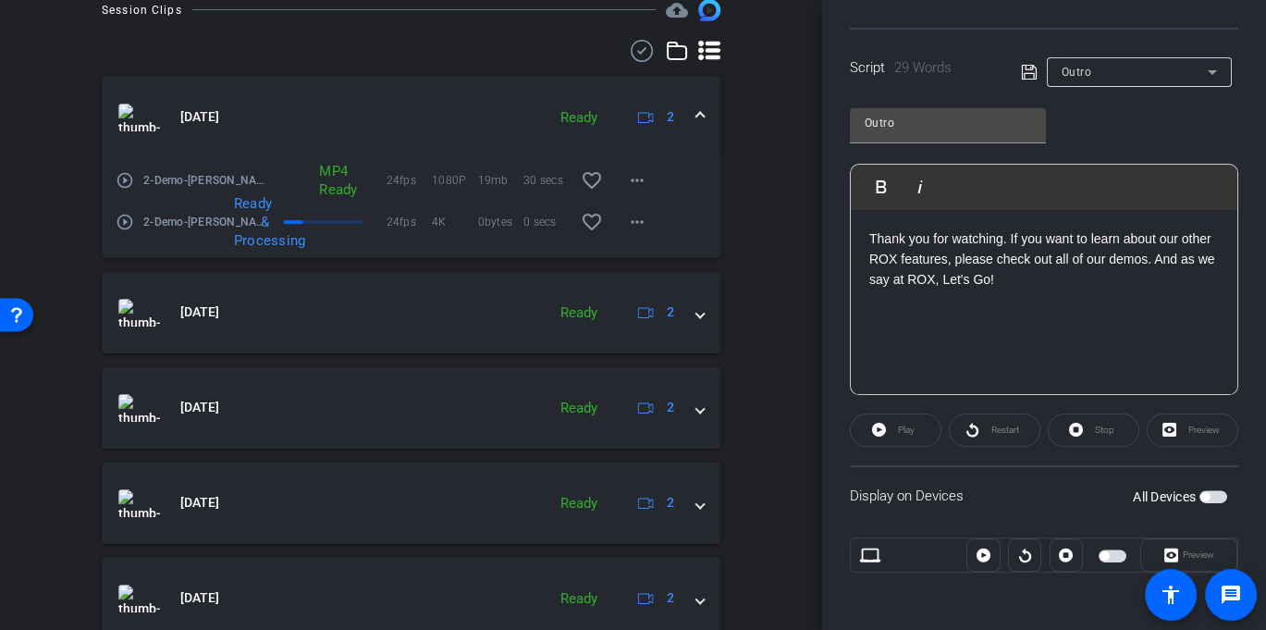
scroll to position [380, 0]
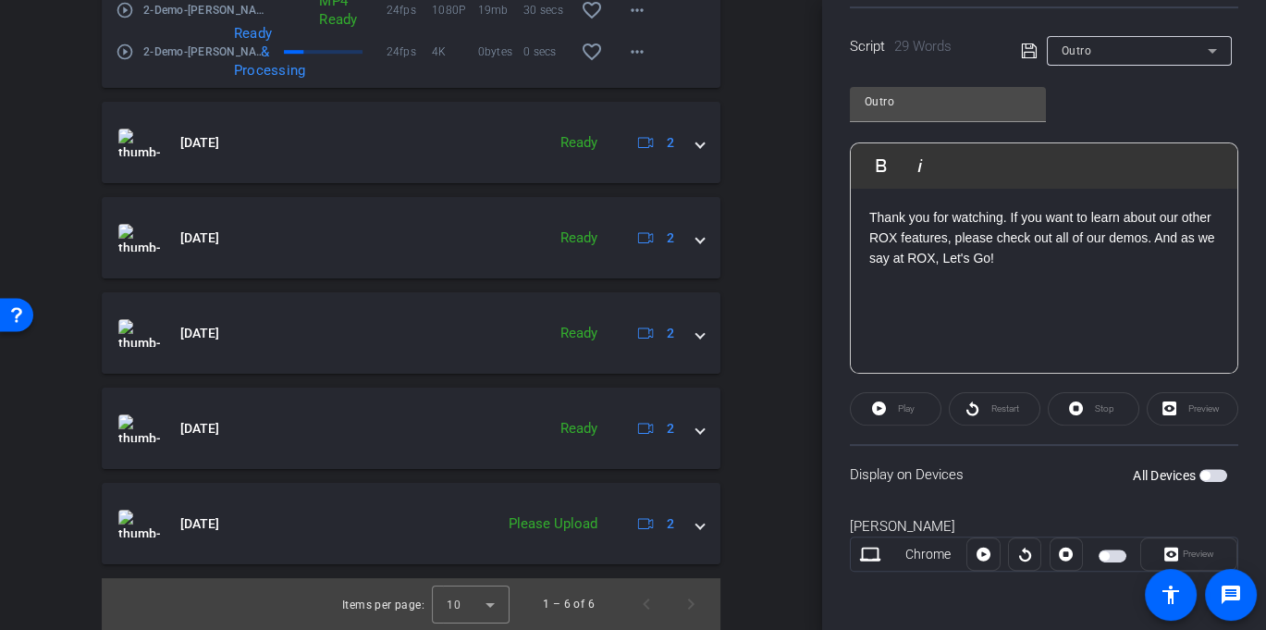
click at [41, 489] on div "arrow_back 2-Demo_Leah: Test Back to project Send invite account_box grid_on se…" at bounding box center [411, 315] width 822 height 630
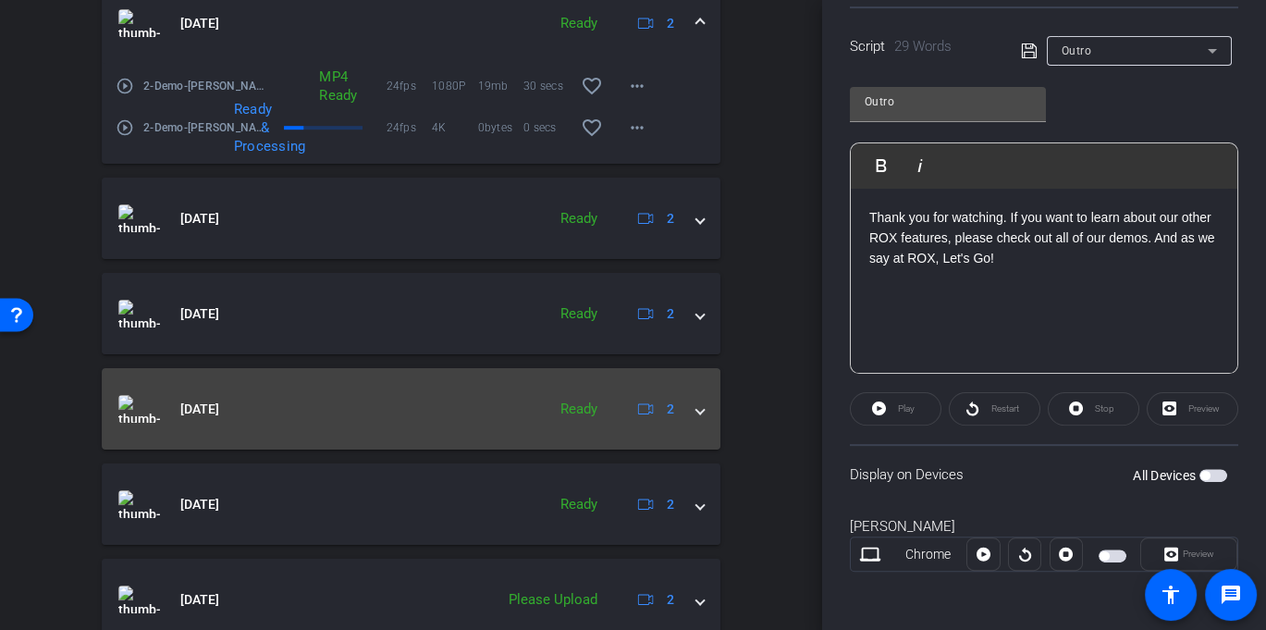
scroll to position [959, 0]
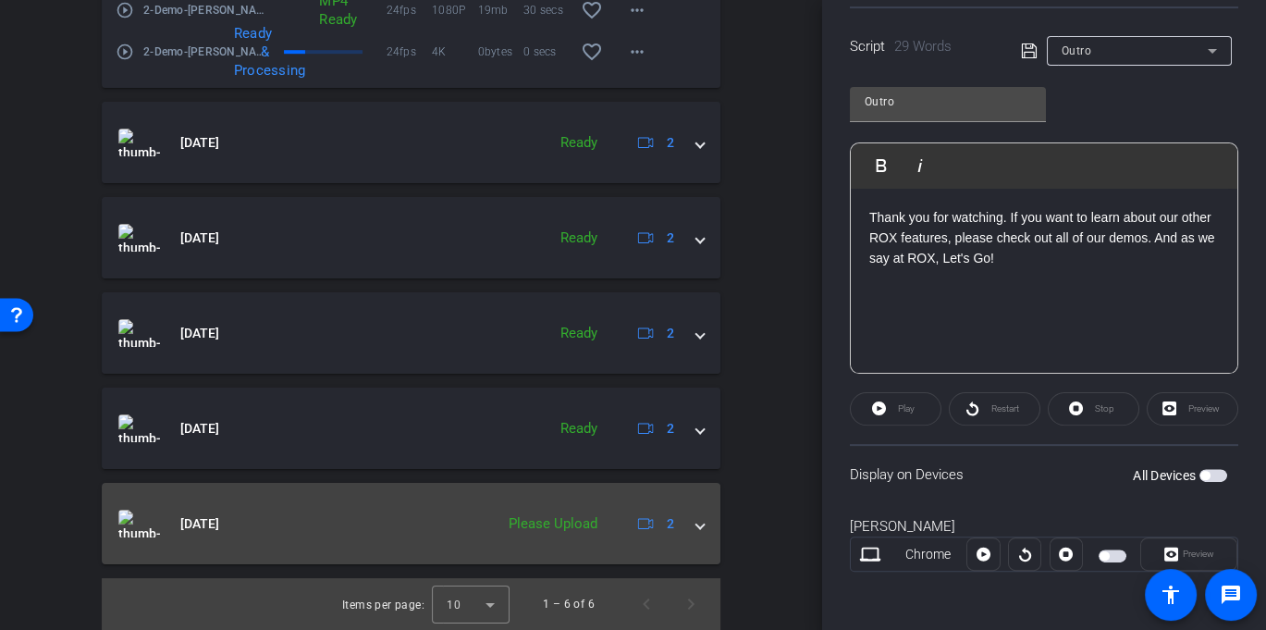
click at [557, 521] on div "Please Upload" at bounding box center [552, 523] width 107 height 21
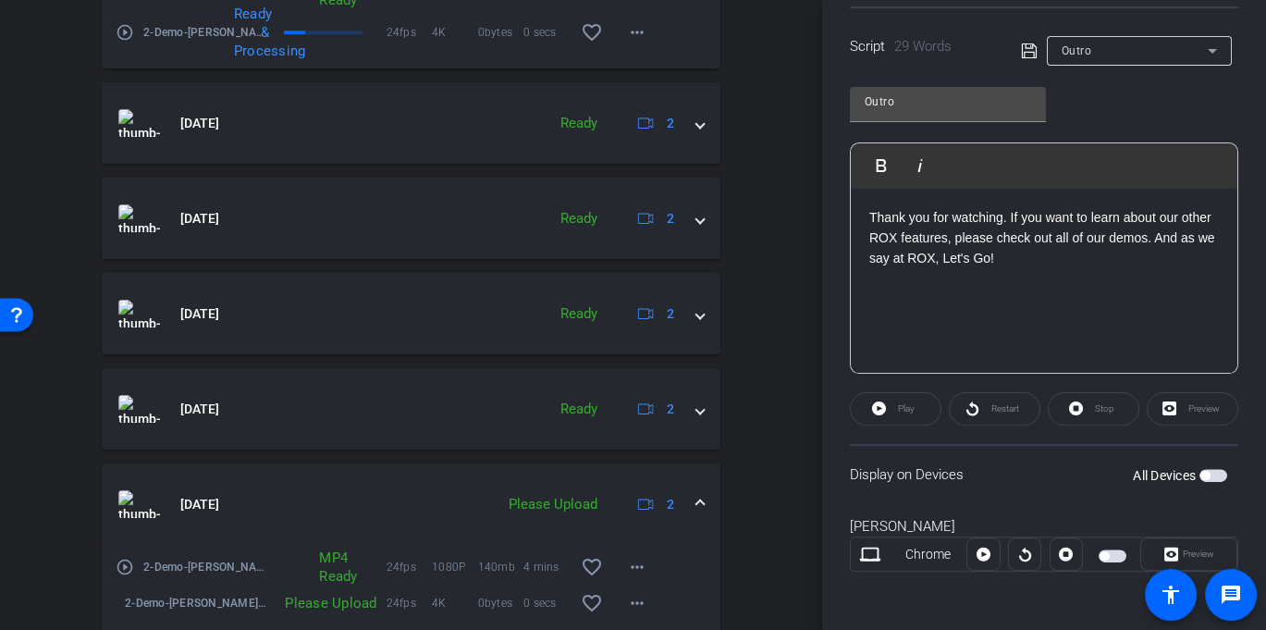
scroll to position [1058, 0]
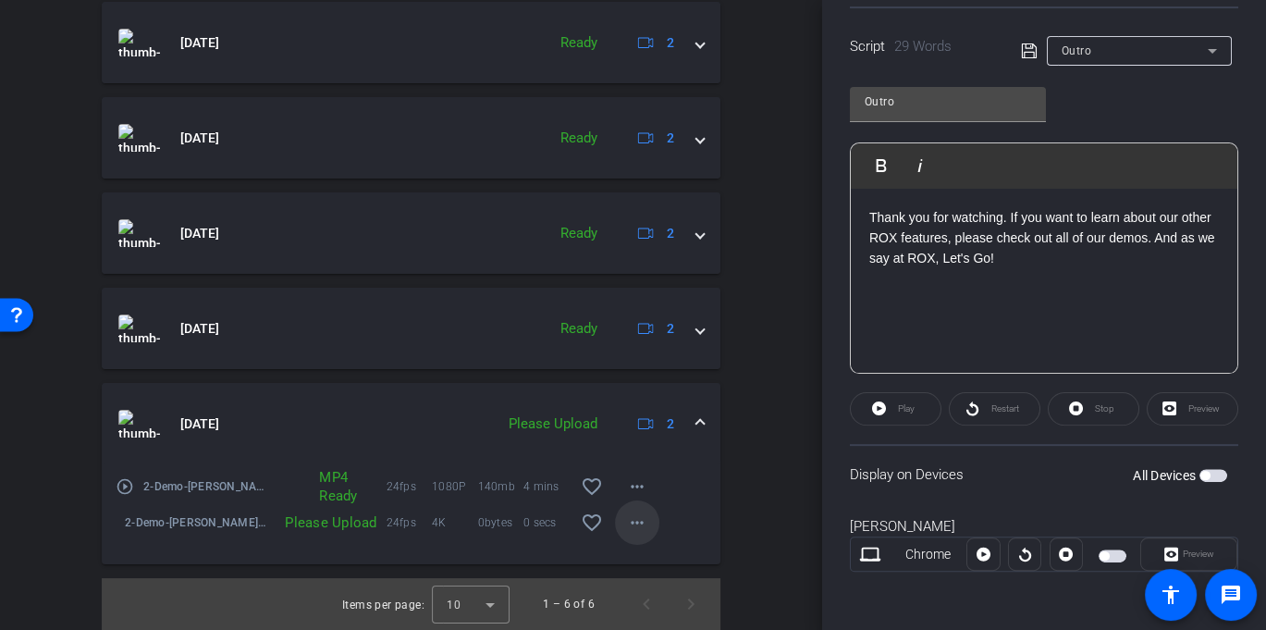
click at [626, 520] on mat-icon "more_horiz" at bounding box center [637, 522] width 22 height 22
click at [633, 557] on span "Upload" at bounding box center [659, 560] width 74 height 22
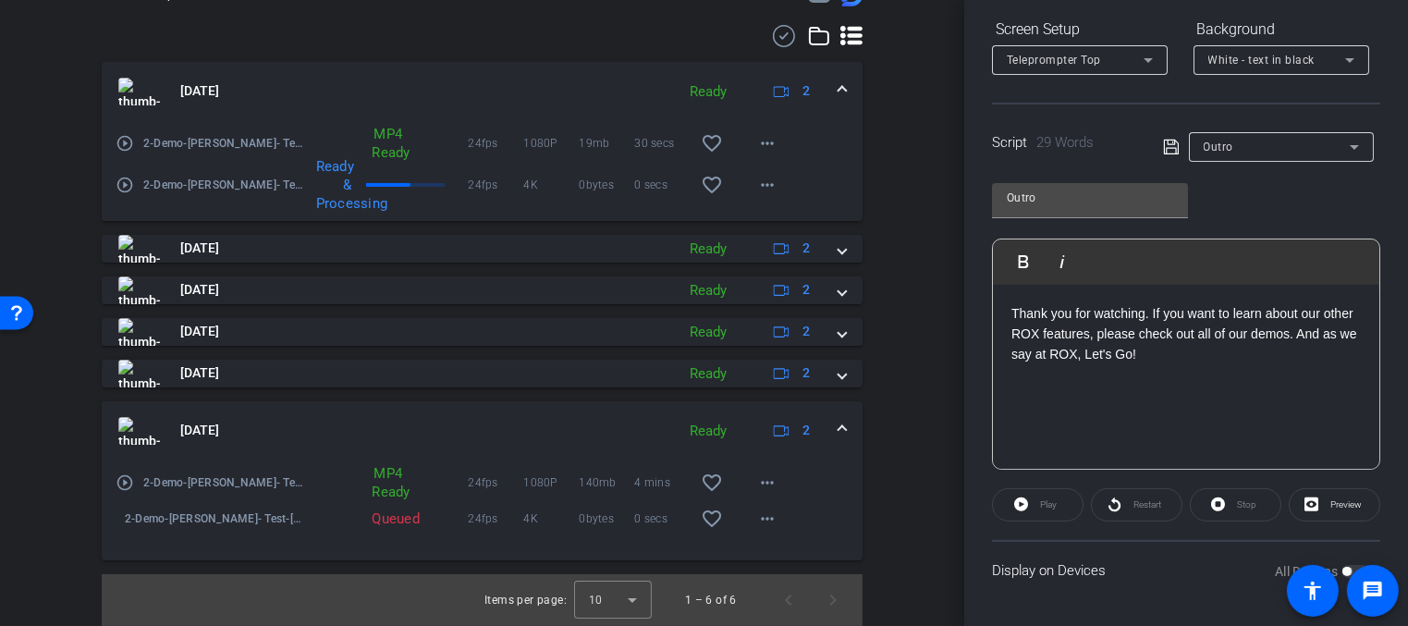
scroll to position [505, 0]
click at [1376, 582] on mat-icon "message" at bounding box center [1373, 591] width 22 height 22
click at [1380, 591] on mat-icon "message" at bounding box center [1373, 591] width 22 height 22
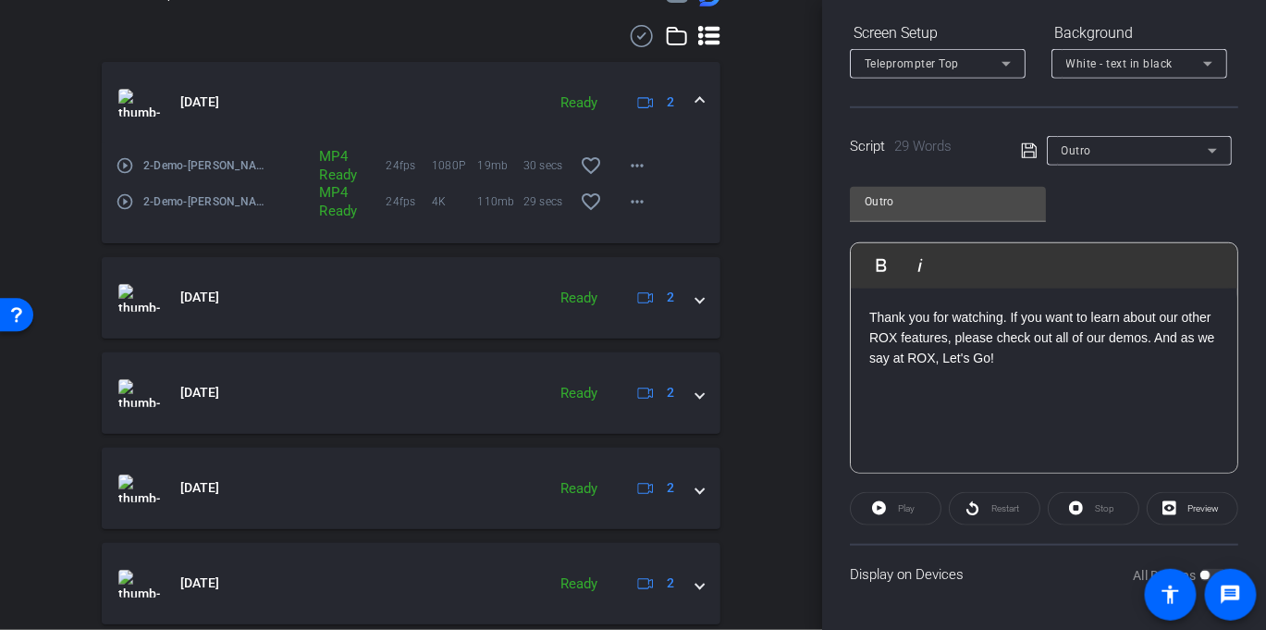
scroll to position [0, 0]
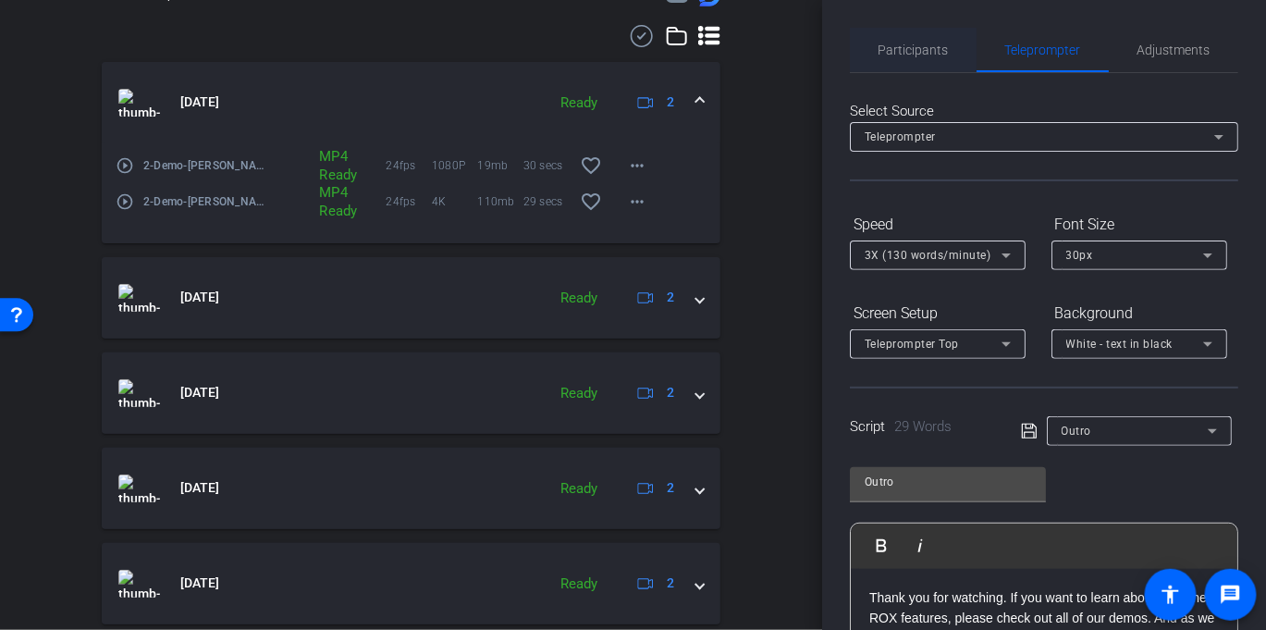
click at [919, 44] on span "Participants" at bounding box center [913, 49] width 70 height 13
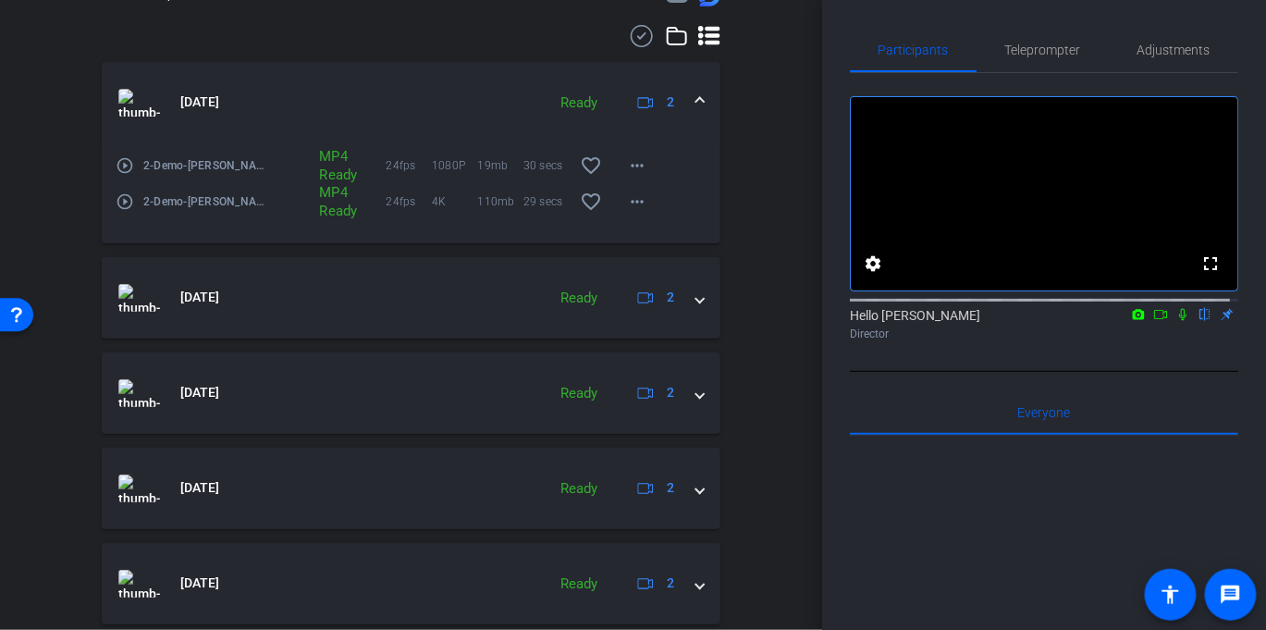
click at [1154, 321] on icon at bounding box center [1160, 314] width 15 height 13
click at [1197, 321] on icon at bounding box center [1204, 314] width 15 height 13
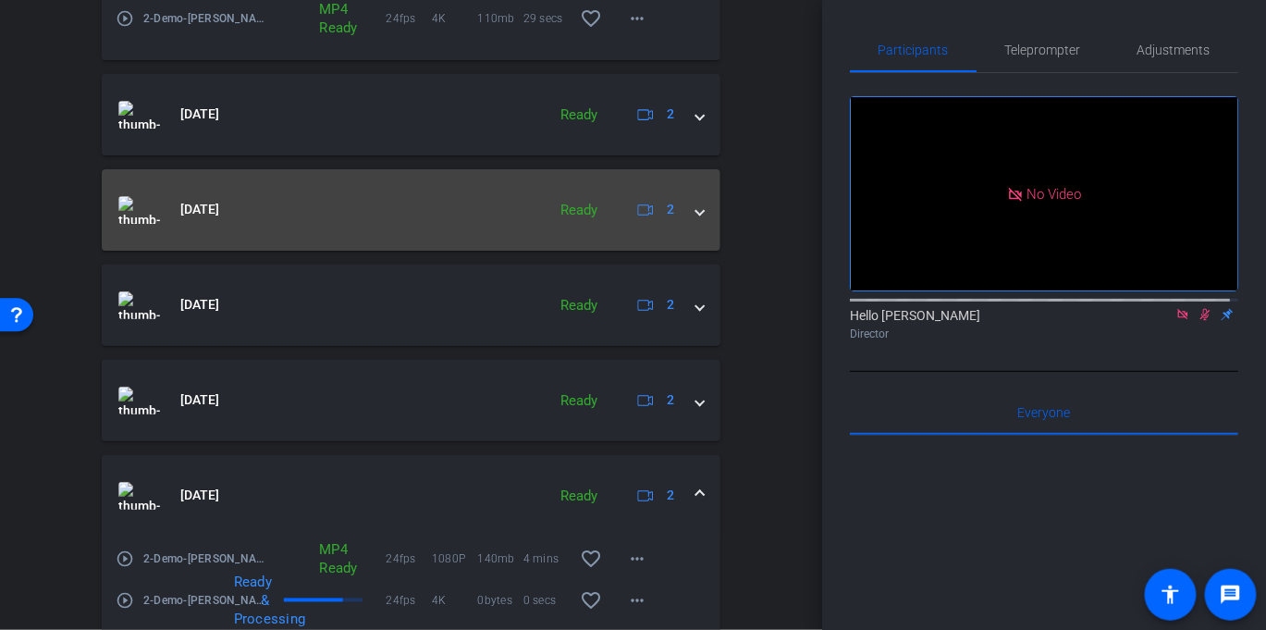
scroll to position [760, 0]
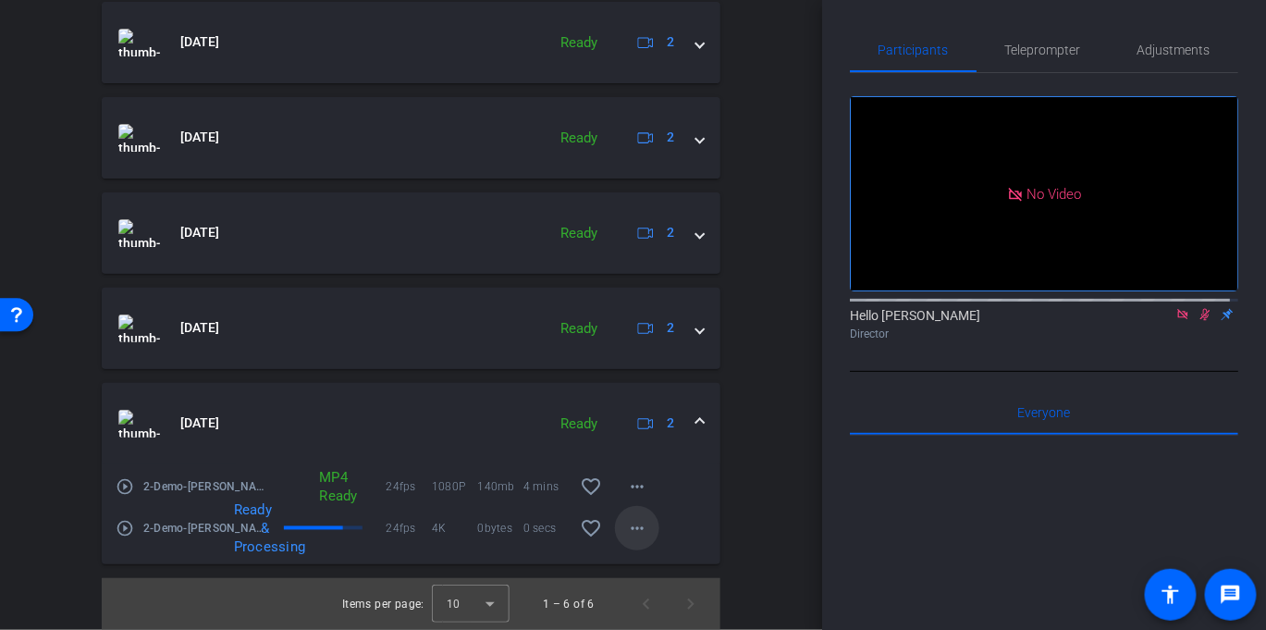
click at [637, 524] on mat-icon "more_horiz" at bounding box center [637, 528] width 22 height 22
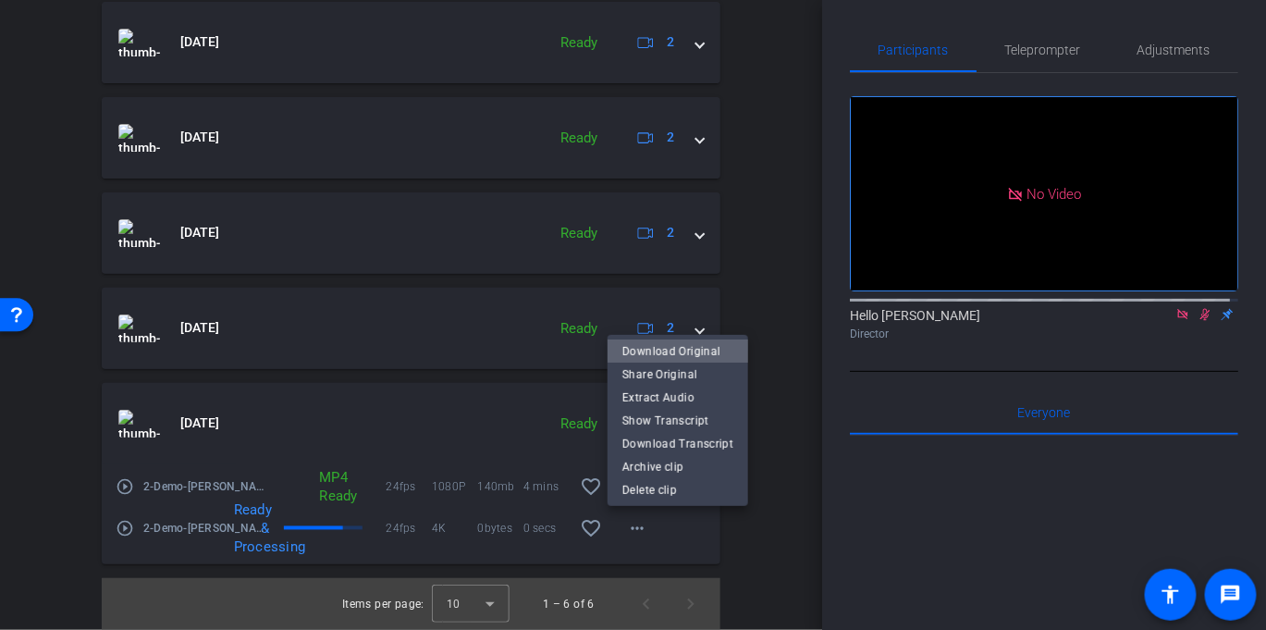
click at [682, 349] on span "Download Original" at bounding box center [677, 350] width 111 height 22
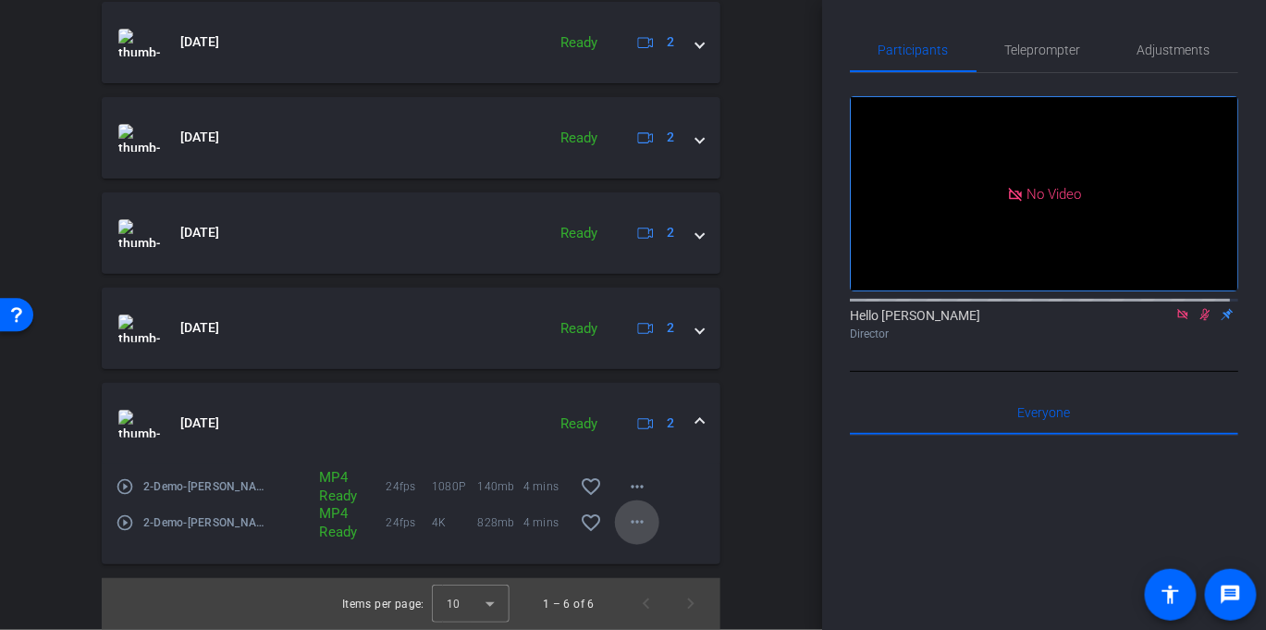
click at [626, 526] on mat-icon "more_horiz" at bounding box center [637, 522] width 22 height 22
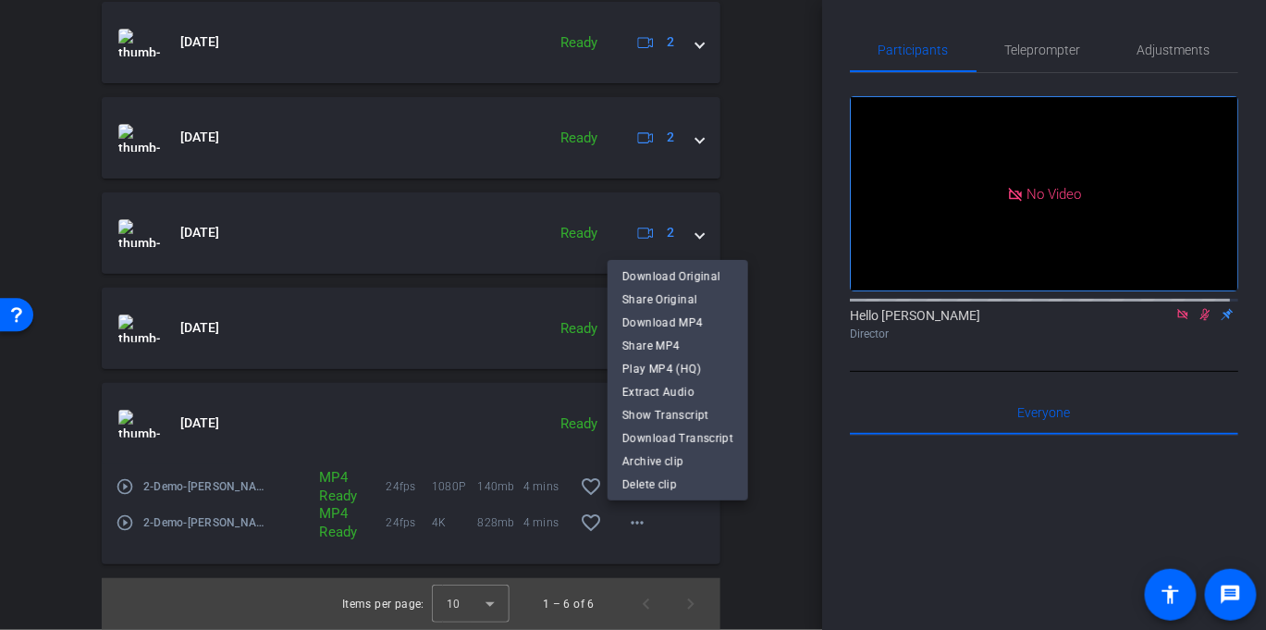
click at [455, 437] on div at bounding box center [633, 315] width 1266 height 630
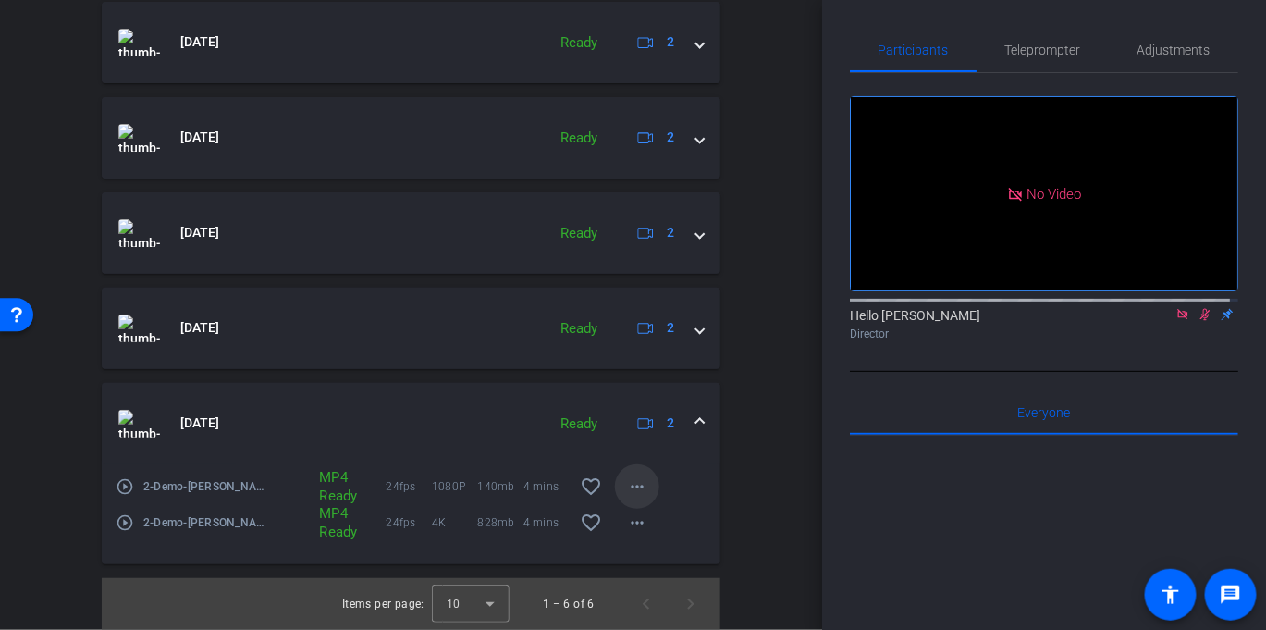
click at [642, 485] on span at bounding box center [637, 486] width 44 height 44
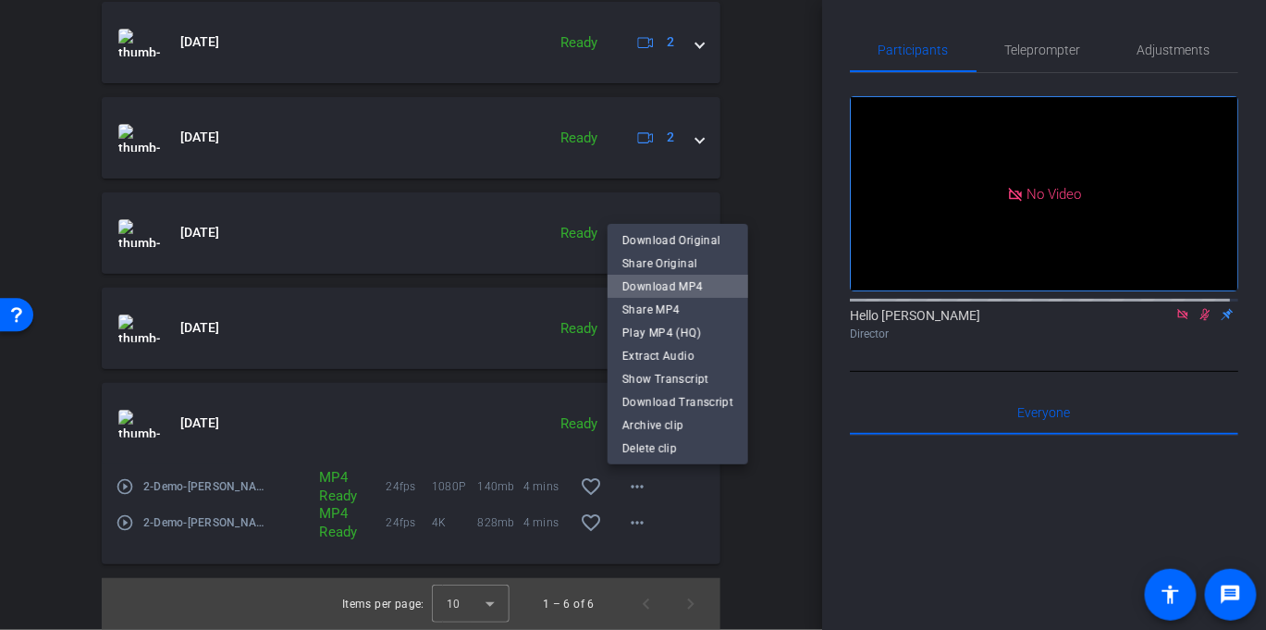
click at [695, 278] on span "Download MP4" at bounding box center [677, 286] width 111 height 22
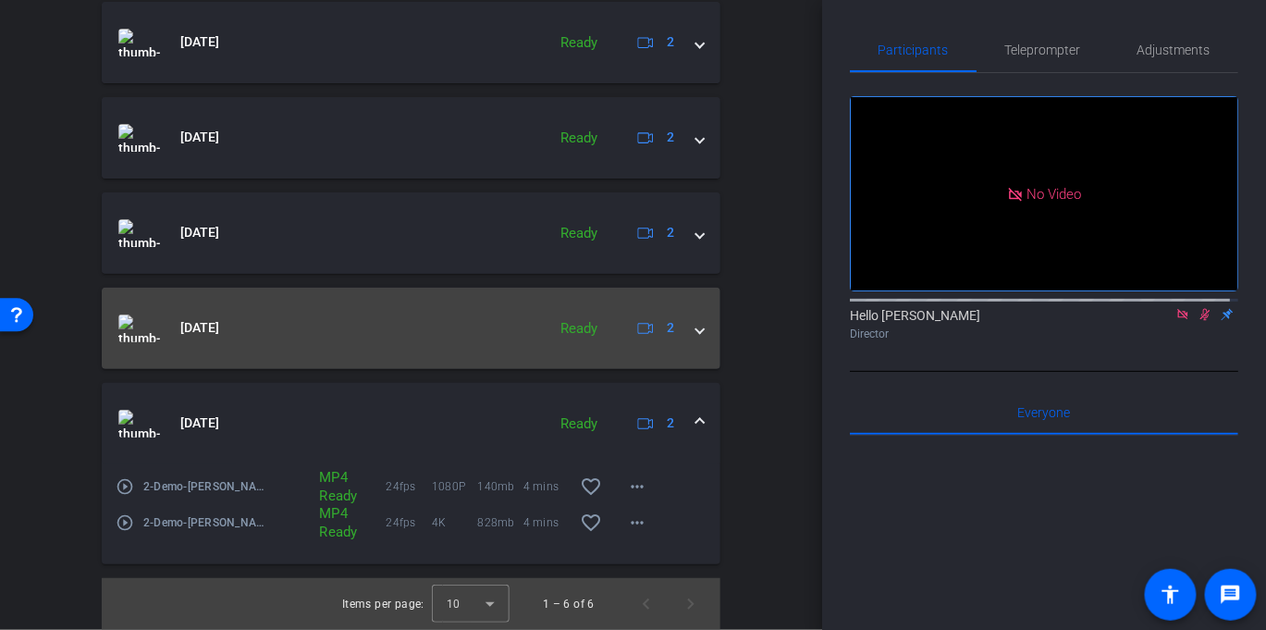
click at [701, 331] on mat-expansion-panel-header "[DATE] Ready 2" at bounding box center [411, 328] width 618 height 81
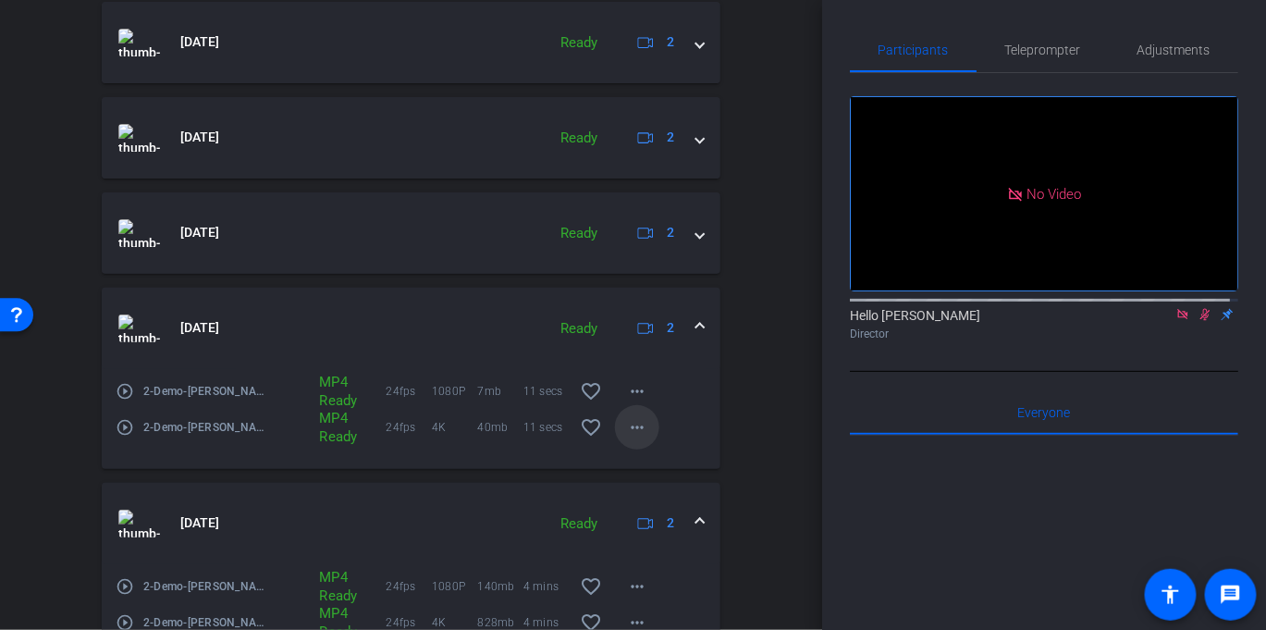
click at [633, 433] on mat-icon "more_horiz" at bounding box center [637, 427] width 22 height 22
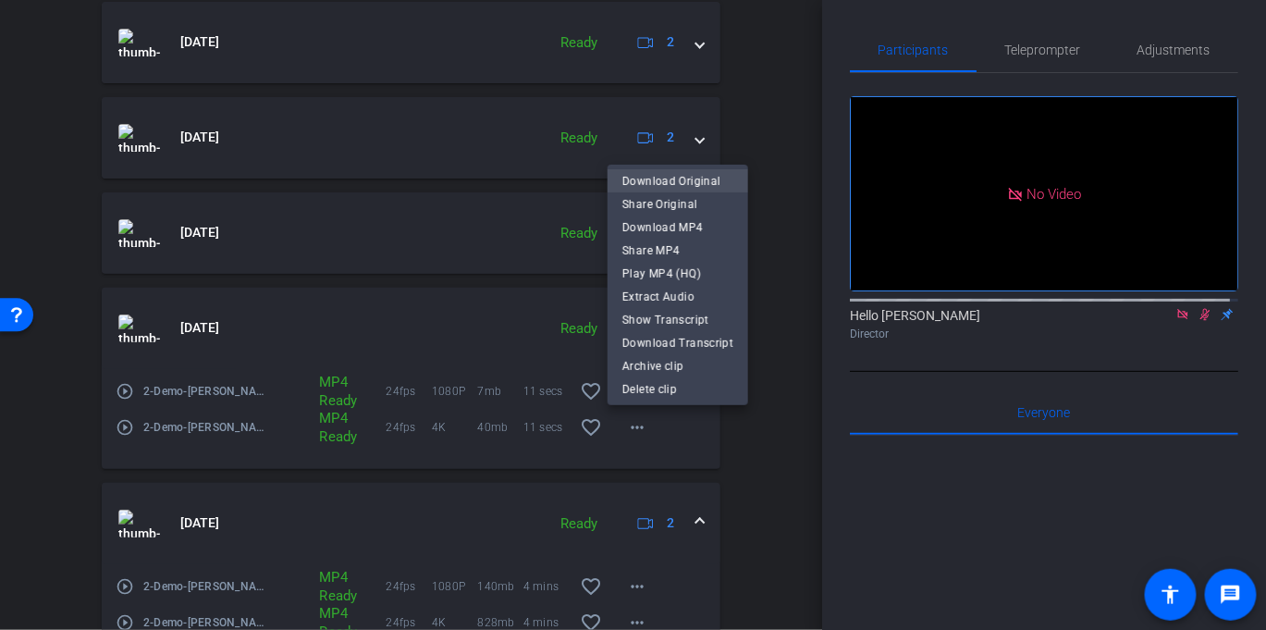
click at [711, 178] on span "Download Original" at bounding box center [677, 180] width 111 height 22
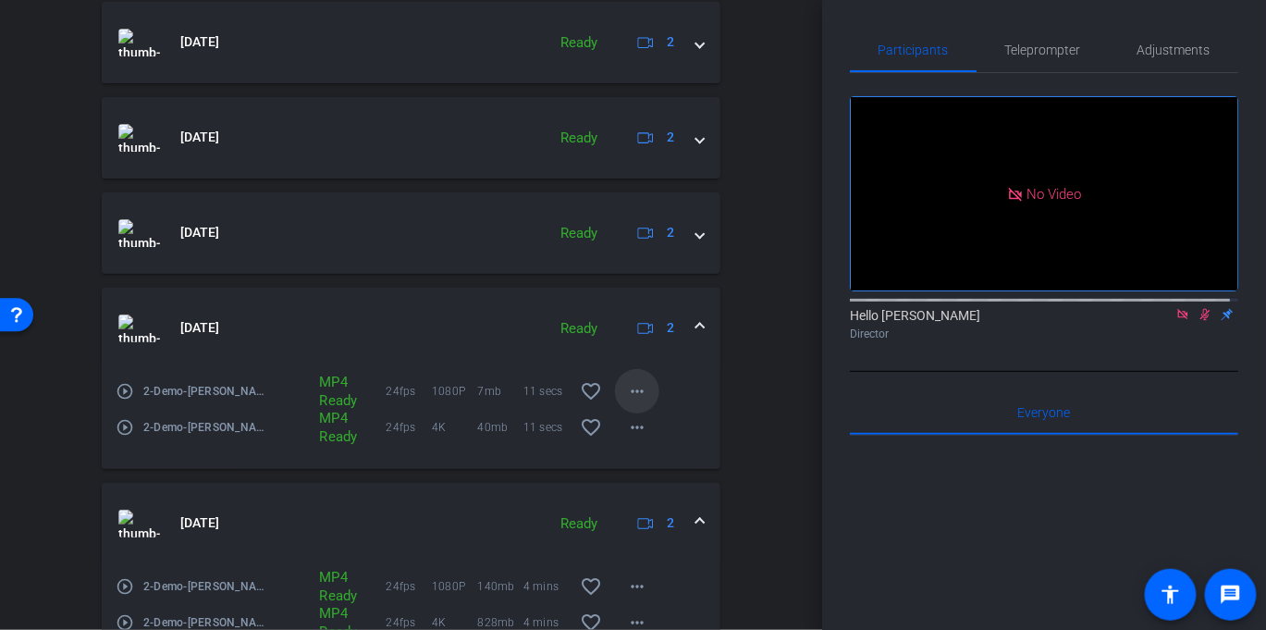
click at [626, 391] on mat-icon "more_horiz" at bounding box center [637, 391] width 22 height 22
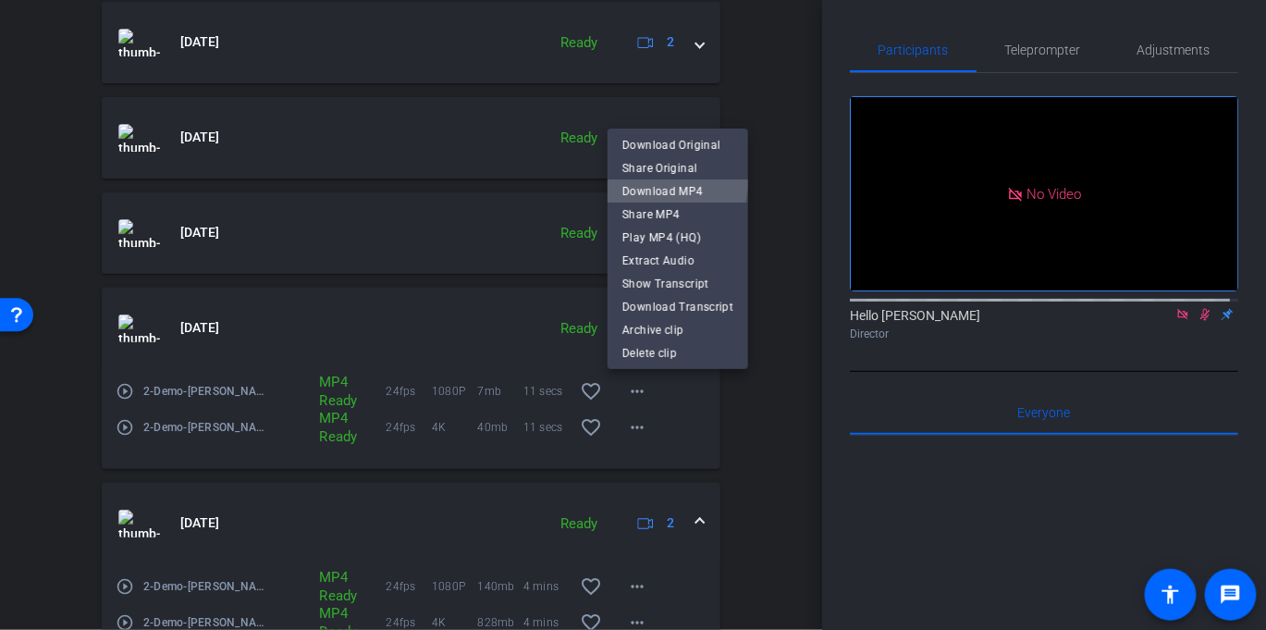
click at [676, 183] on span "Download MP4" at bounding box center [677, 190] width 111 height 22
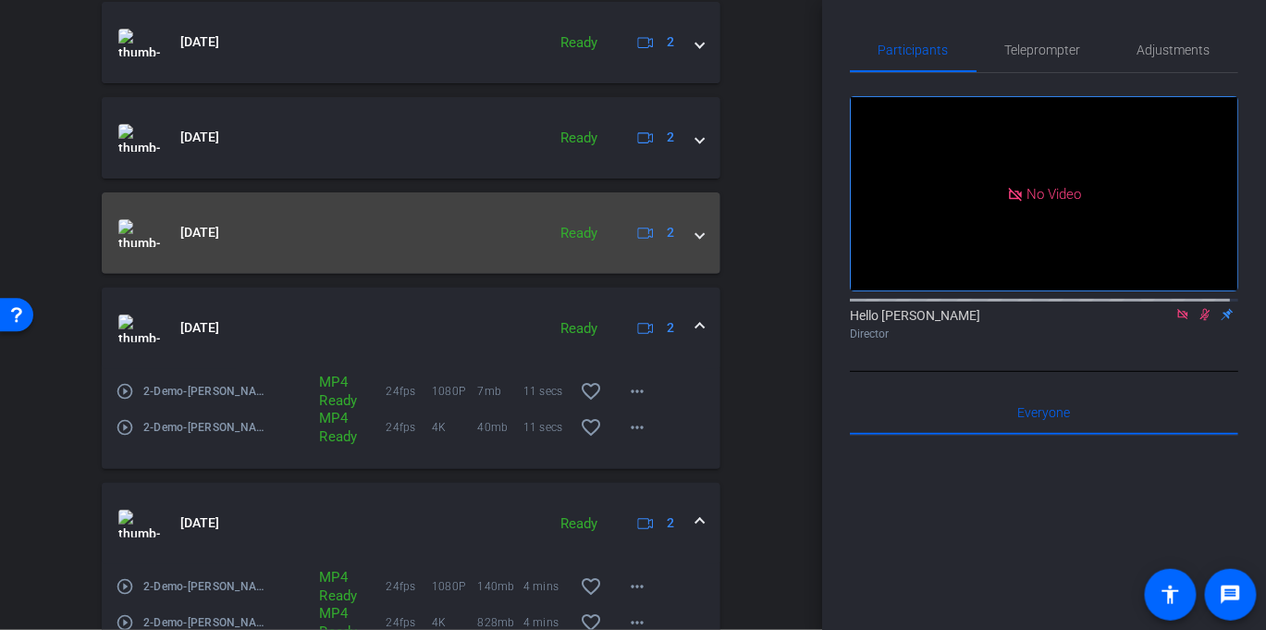
click at [696, 232] on span at bounding box center [699, 232] width 7 height 19
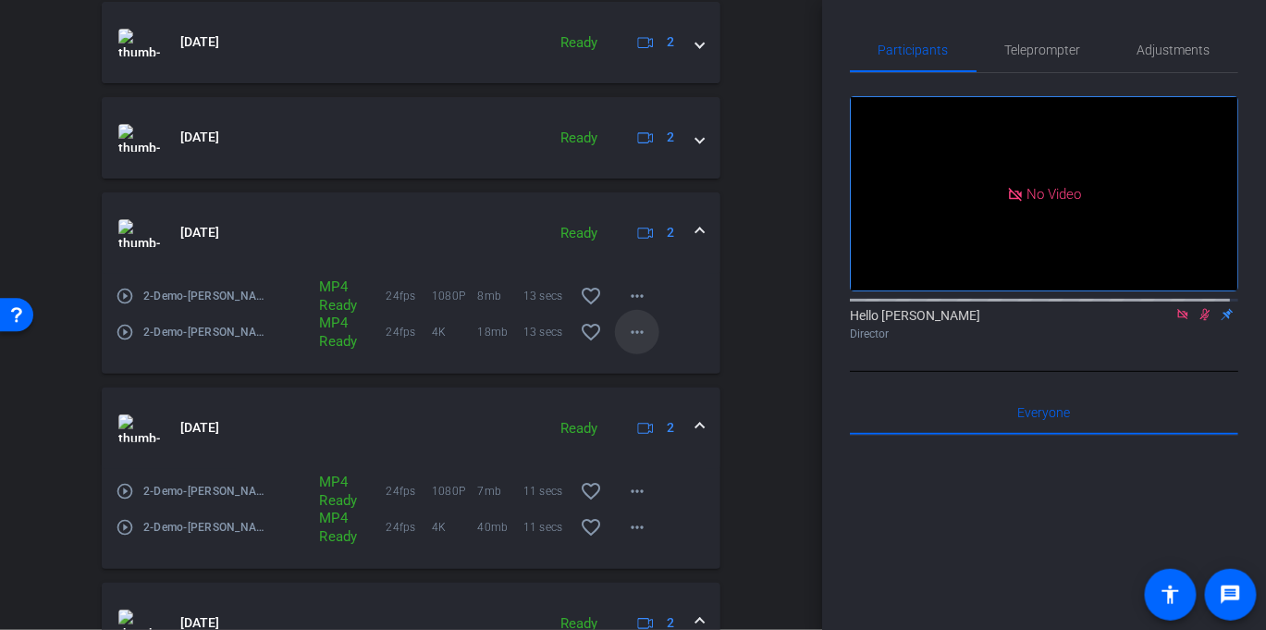
click at [630, 328] on mat-icon "more_horiz" at bounding box center [637, 332] width 22 height 22
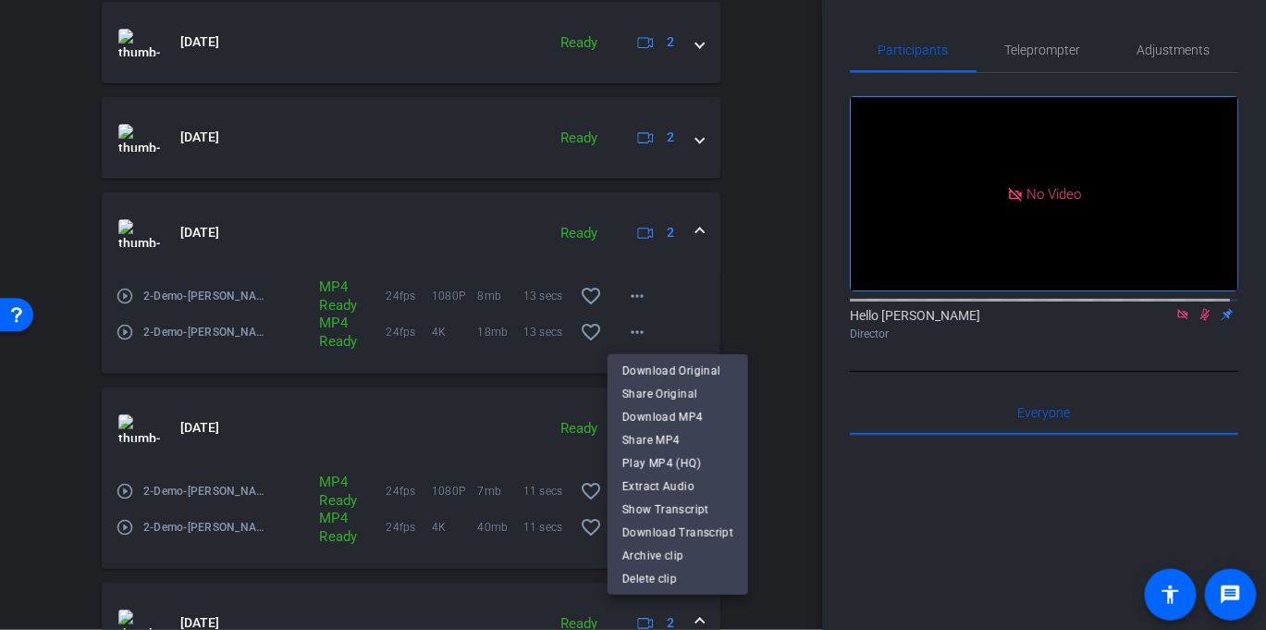
click at [89, 350] on div at bounding box center [633, 315] width 1266 height 630
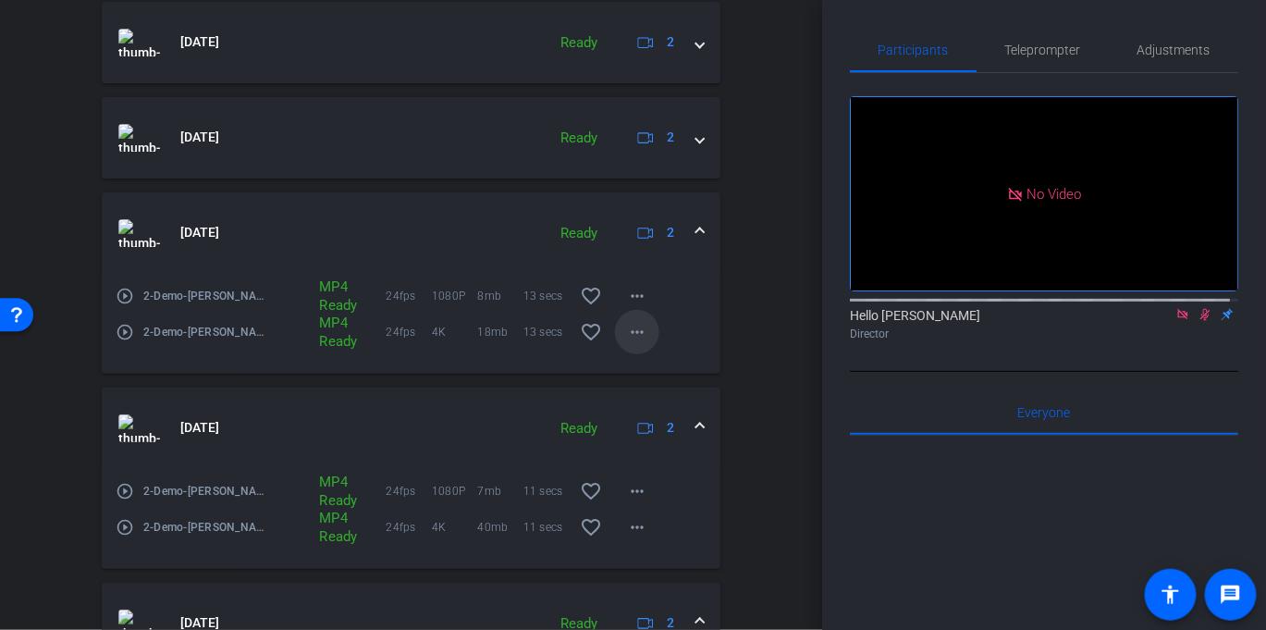
click at [627, 331] on mat-icon "more_horiz" at bounding box center [637, 332] width 22 height 22
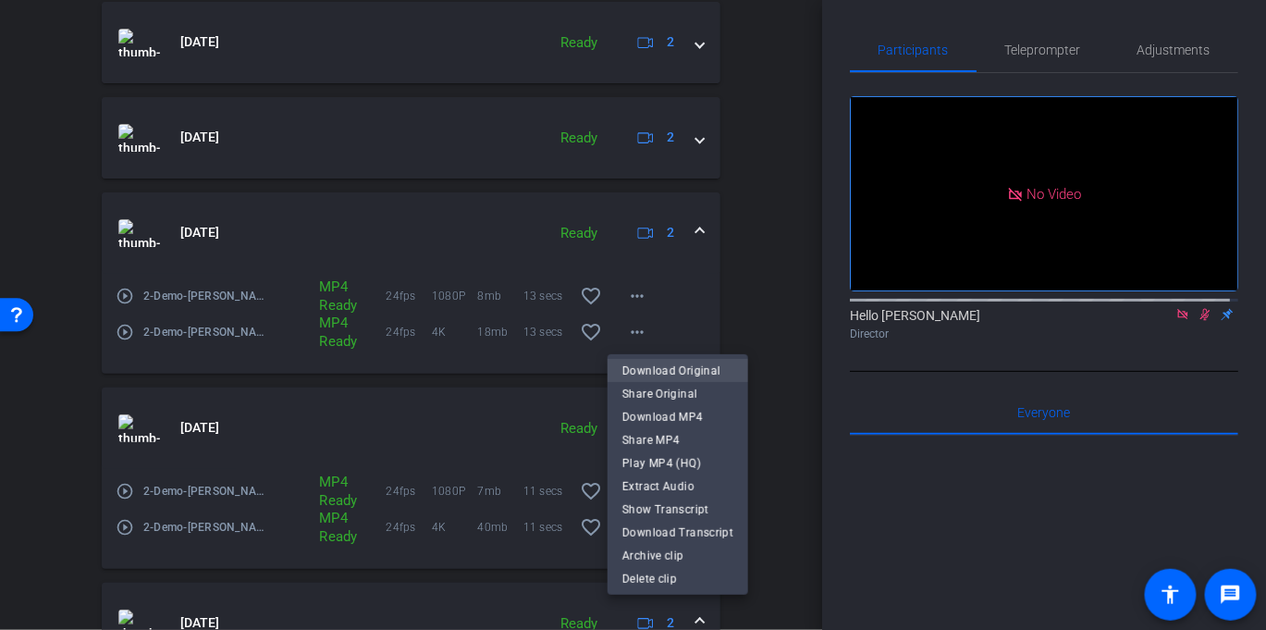
click at [649, 373] on span "Download Original" at bounding box center [677, 370] width 111 height 22
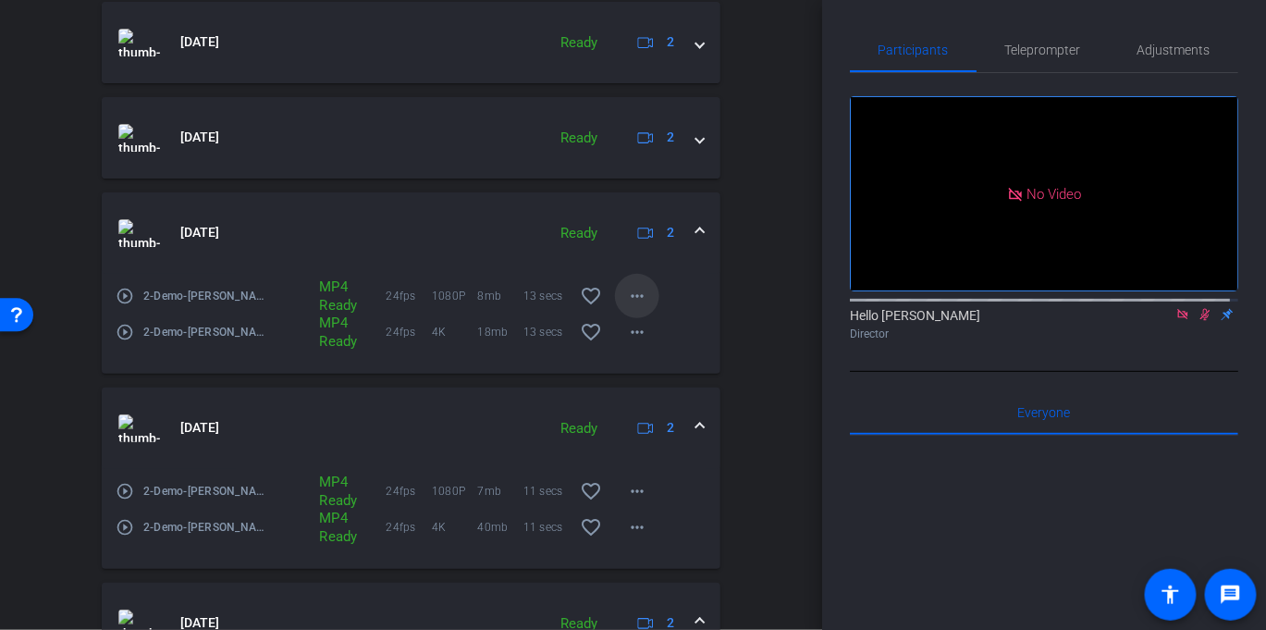
click at [626, 292] on mat-icon "more_horiz" at bounding box center [637, 296] width 22 height 22
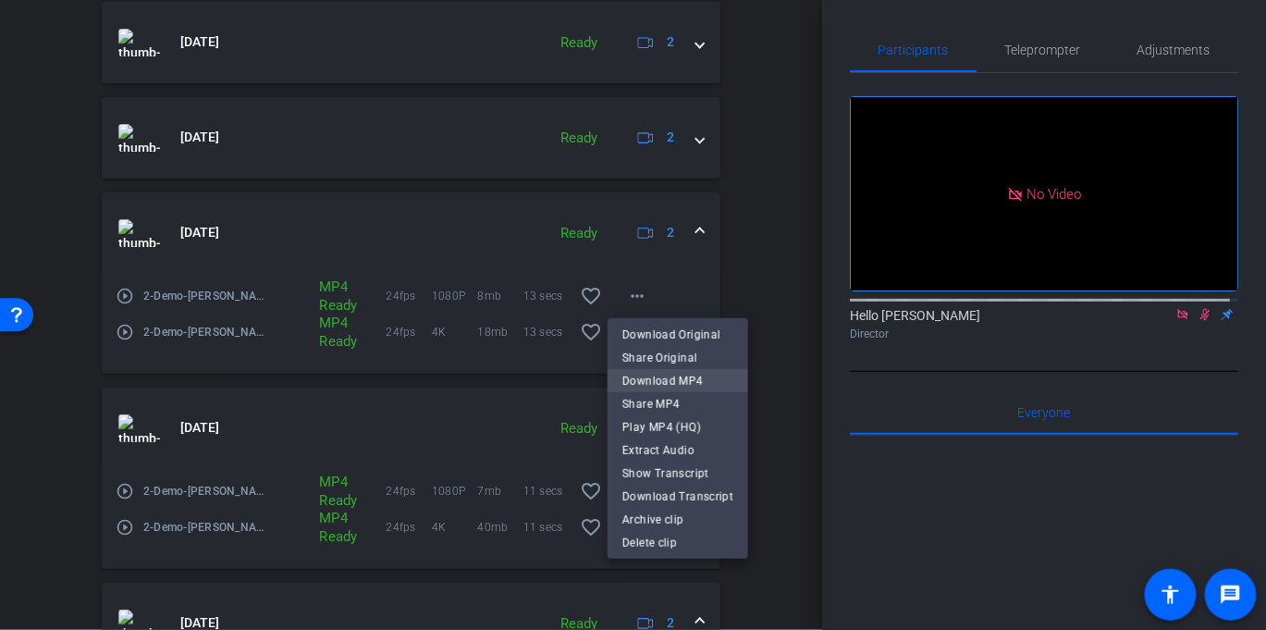
click at [662, 378] on span "Download MP4" at bounding box center [677, 380] width 111 height 22
